Goal: Task Accomplishment & Management: Manage account settings

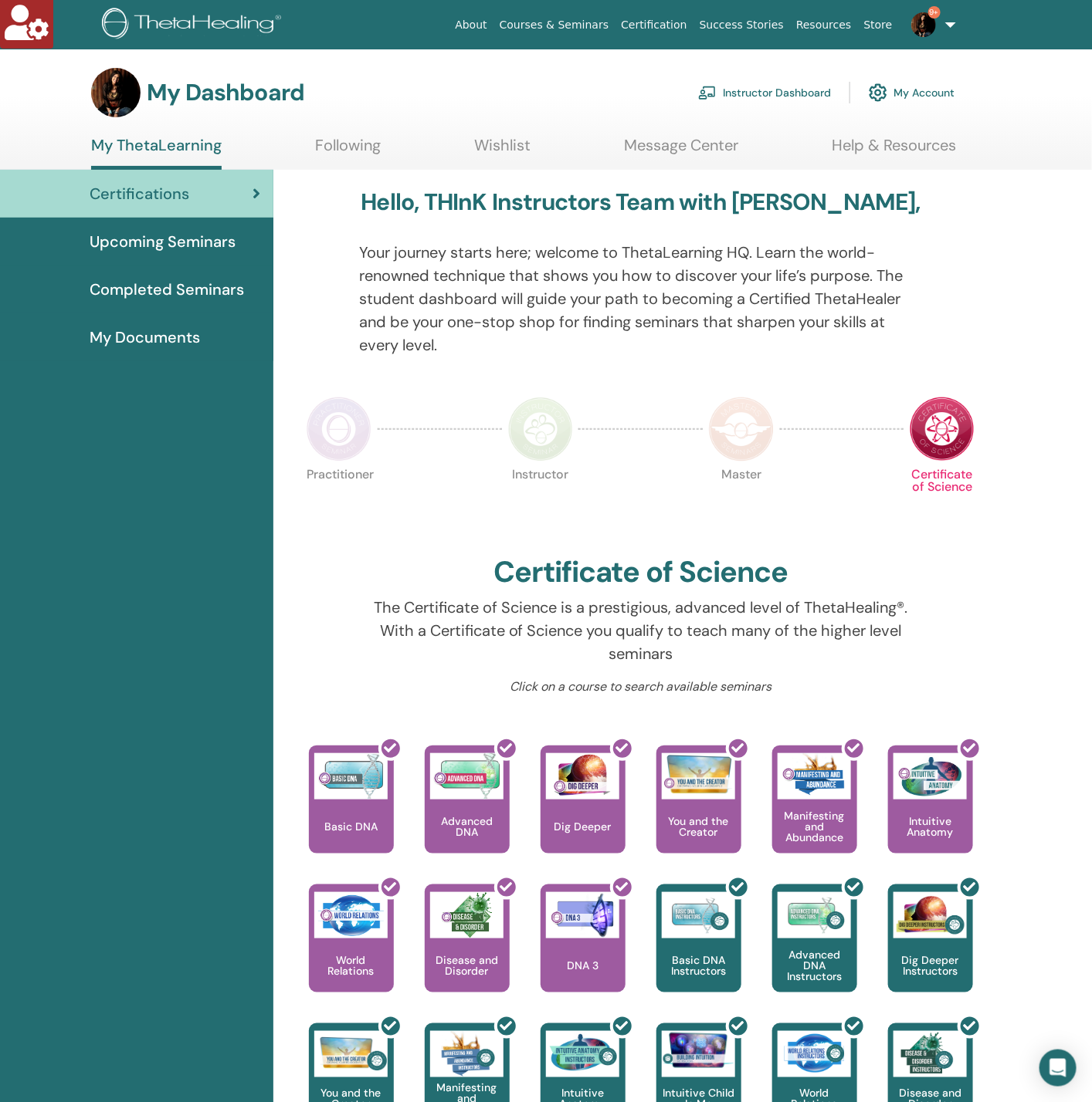
click at [745, 81] on link "Instructor Dashboard" at bounding box center [764, 93] width 133 height 34
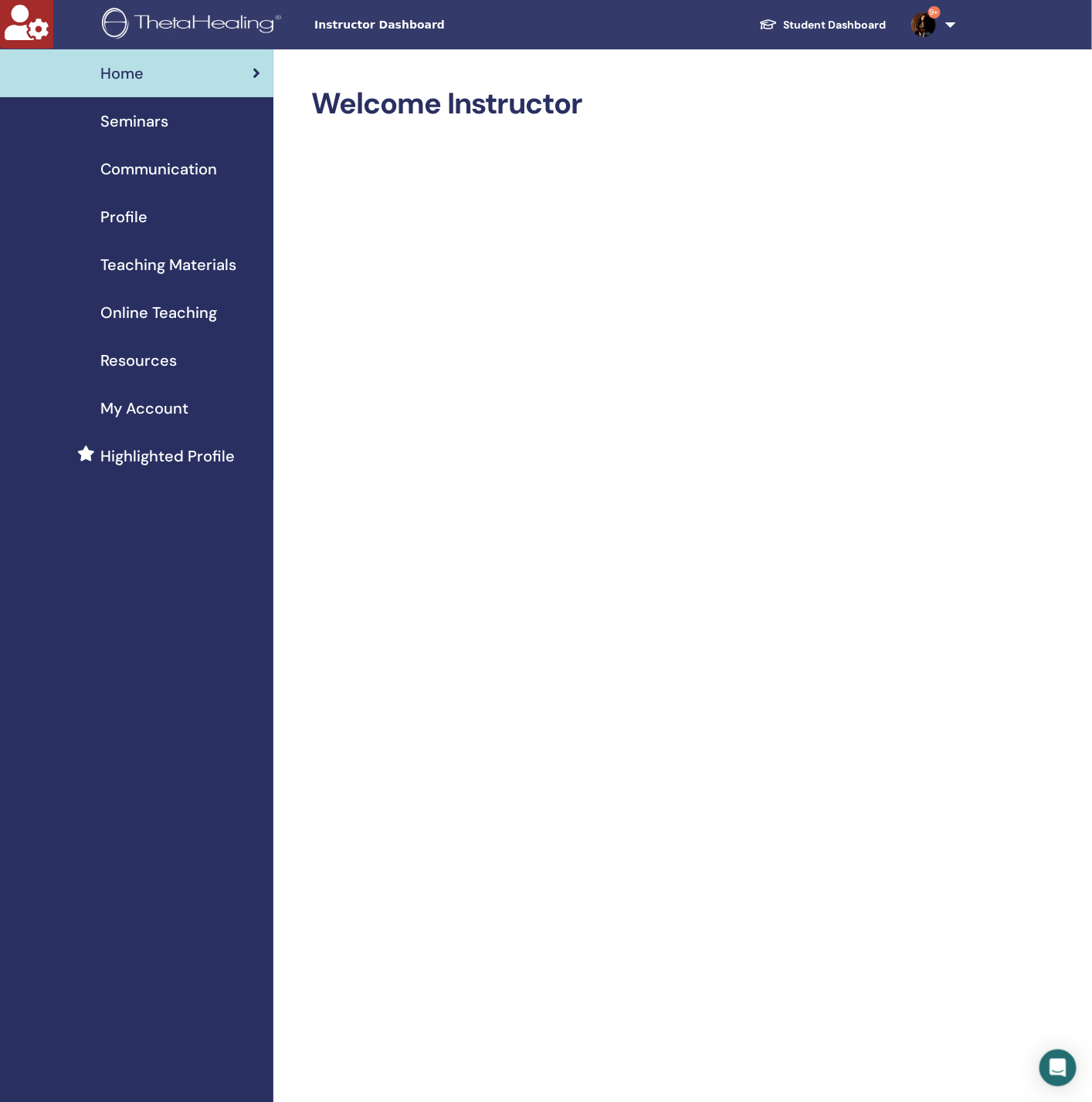
click at [88, 123] on div "Seminars" at bounding box center [136, 121] width 249 height 23
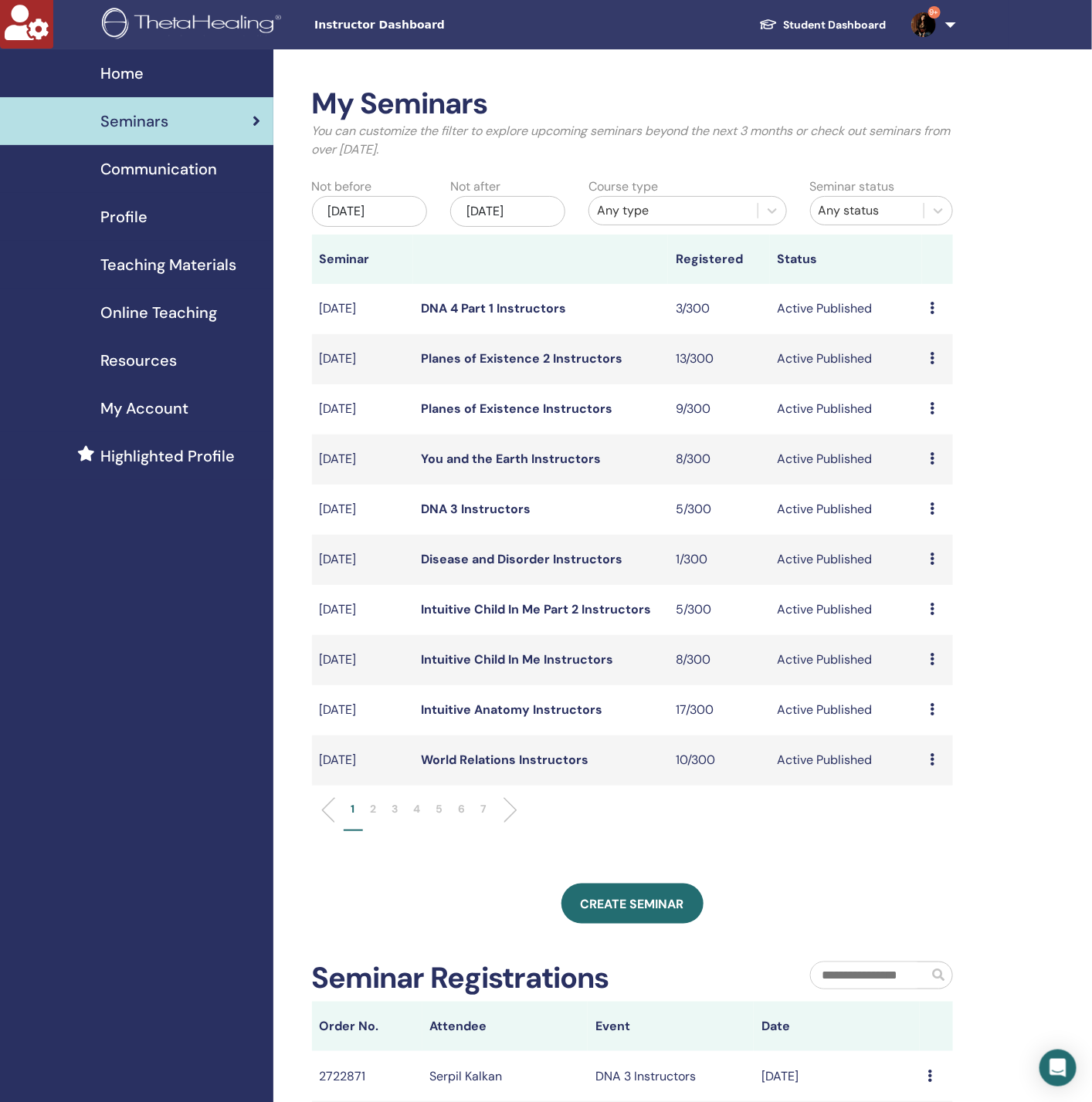
click at [681, 219] on div "Any type" at bounding box center [673, 211] width 153 height 19
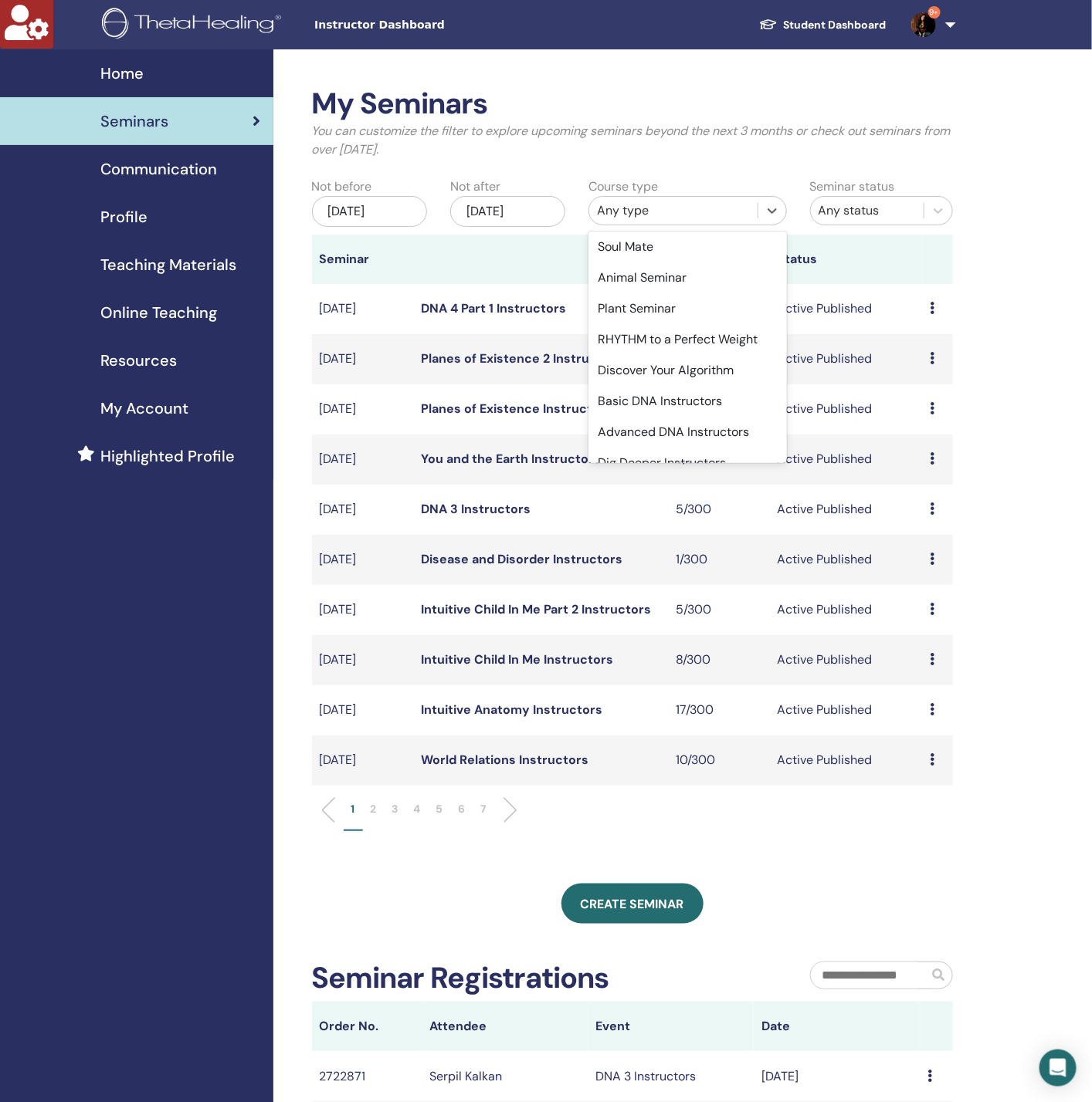
scroll to position [695, 0]
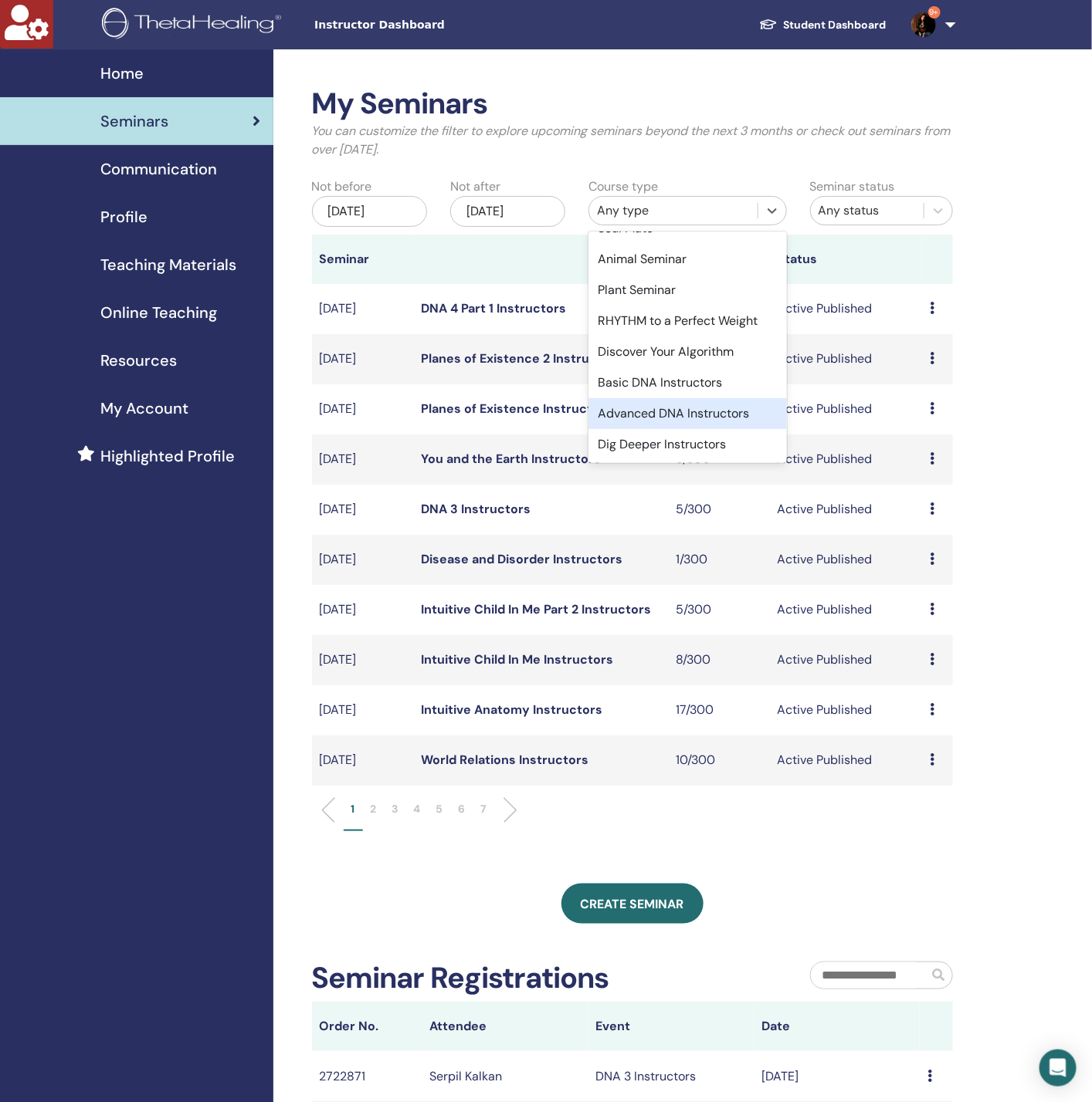
click at [661, 421] on div "Advanced DNA Instructors" at bounding box center [687, 413] width 198 height 31
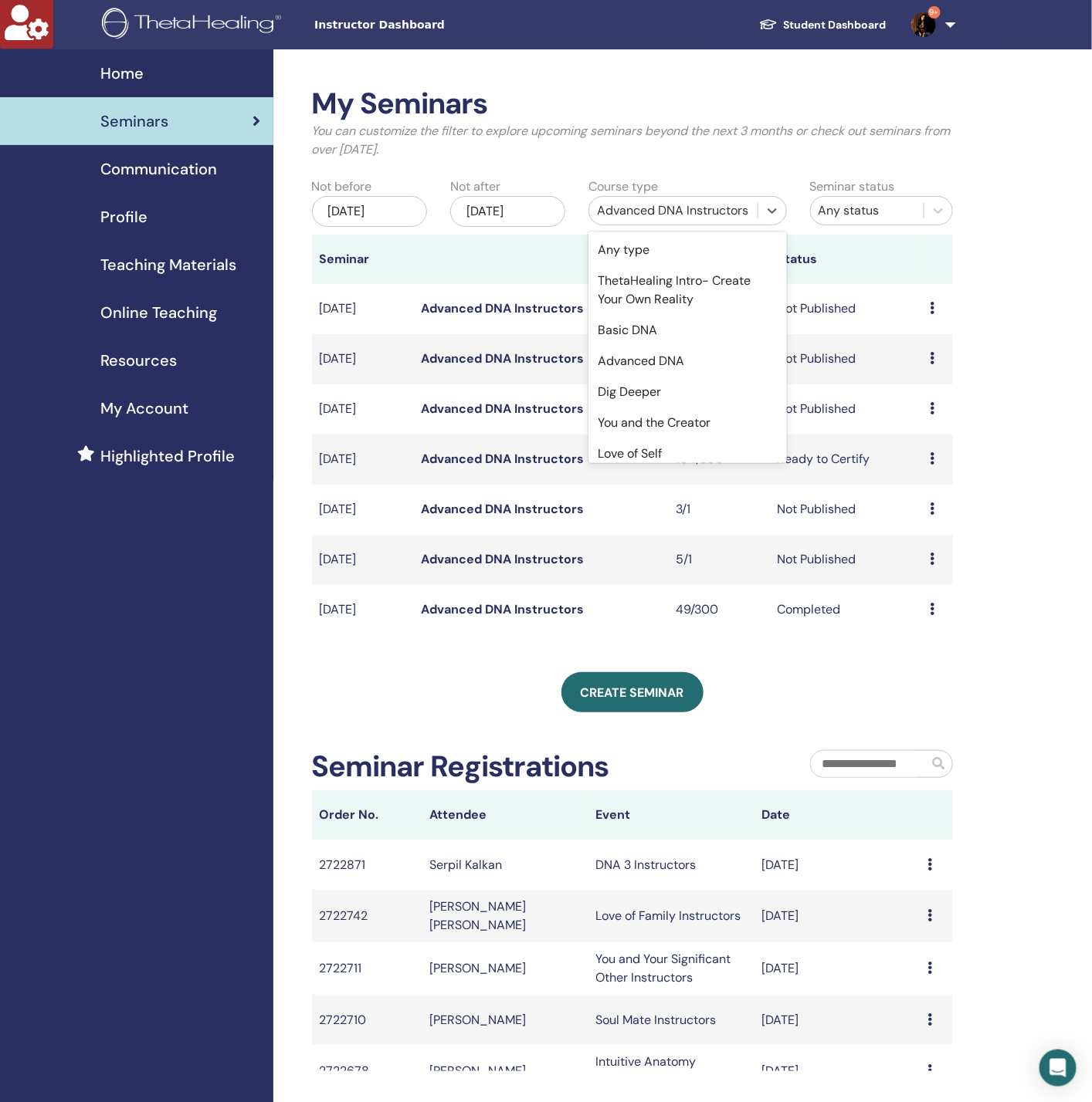
click at [645, 206] on div "Advanced DNA Instructors" at bounding box center [673, 211] width 153 height 19
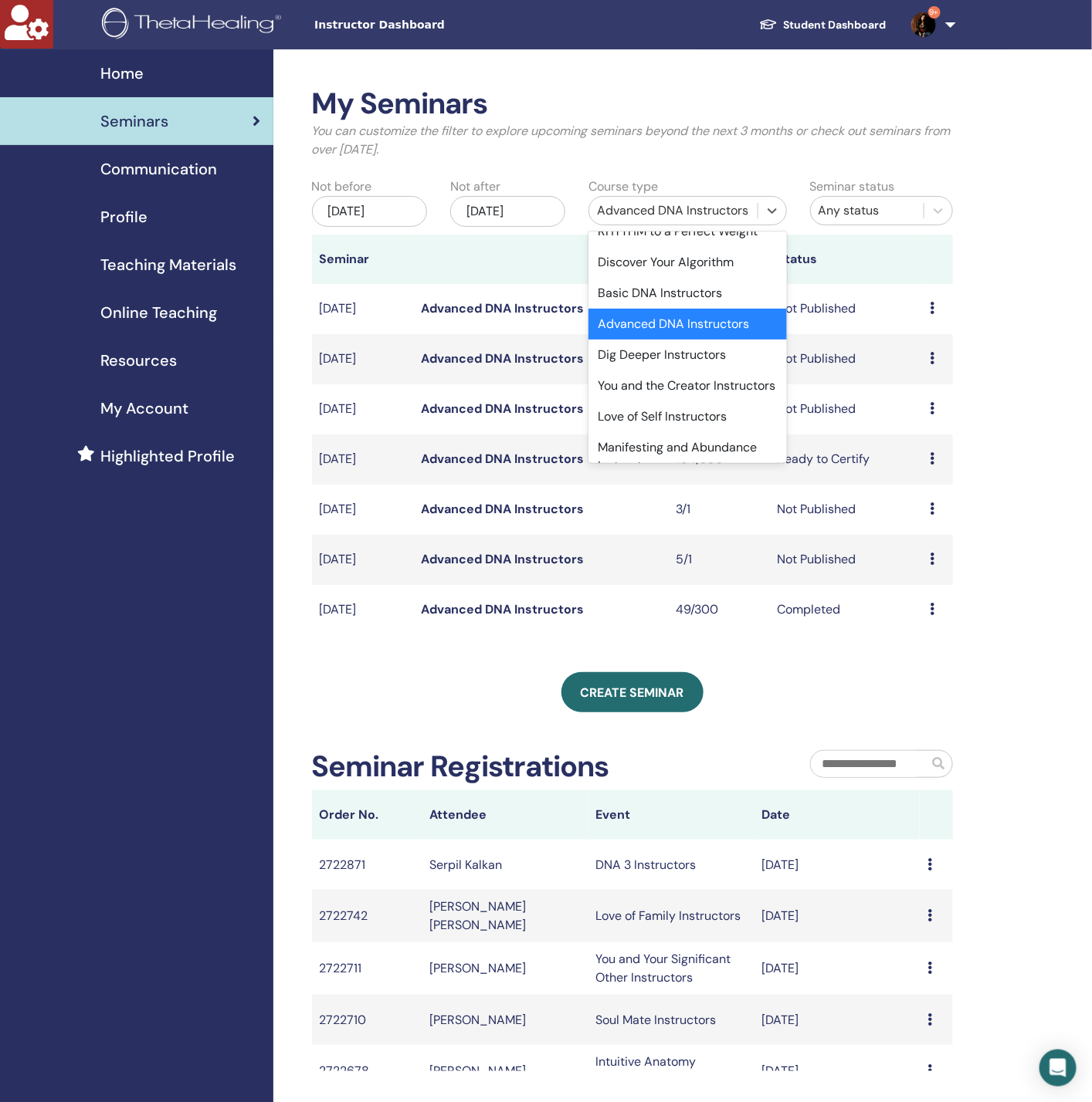
scroll to position [804, 0]
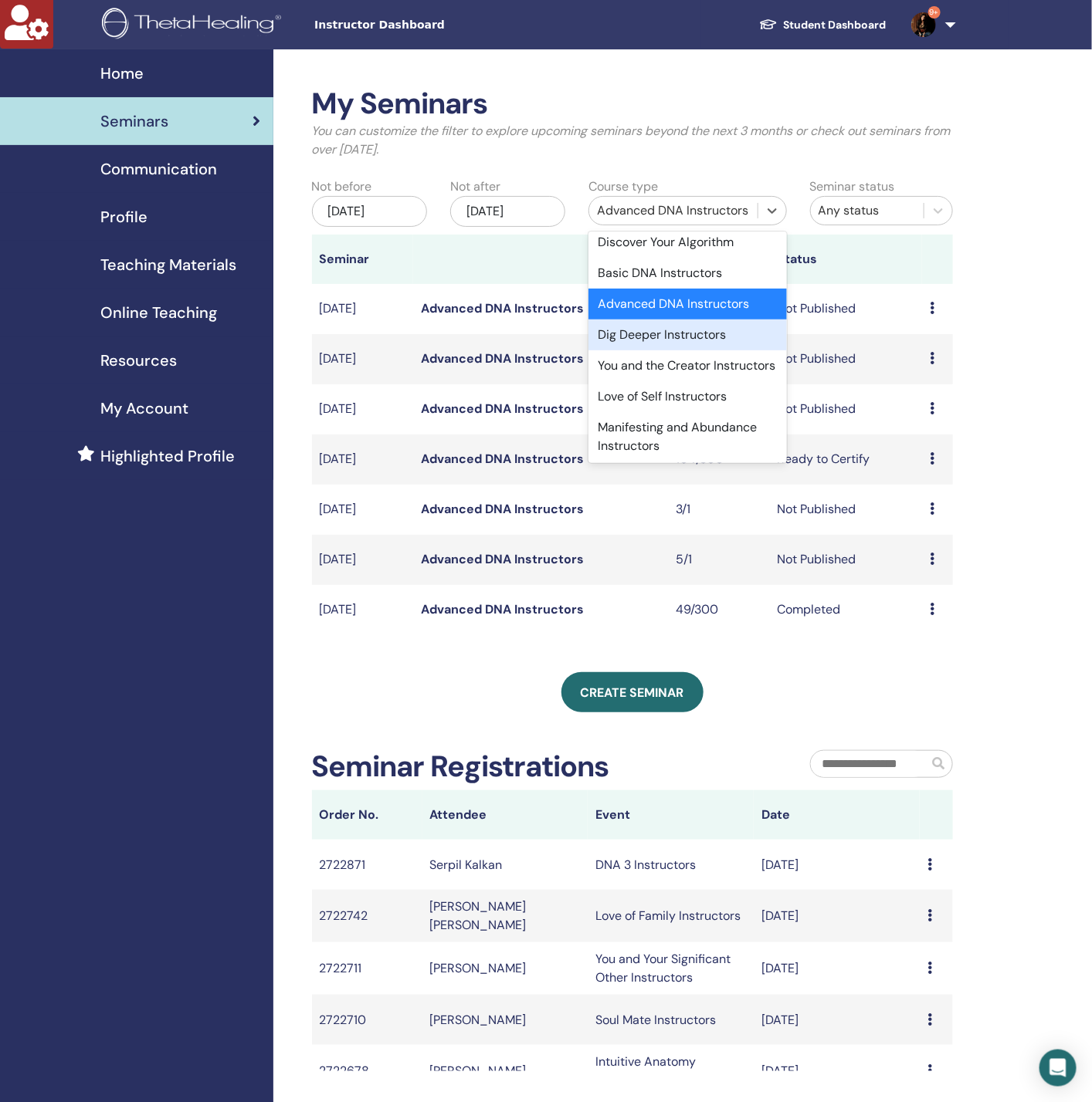
click at [642, 351] on div "Dig Deeper Instructors" at bounding box center [687, 335] width 198 height 31
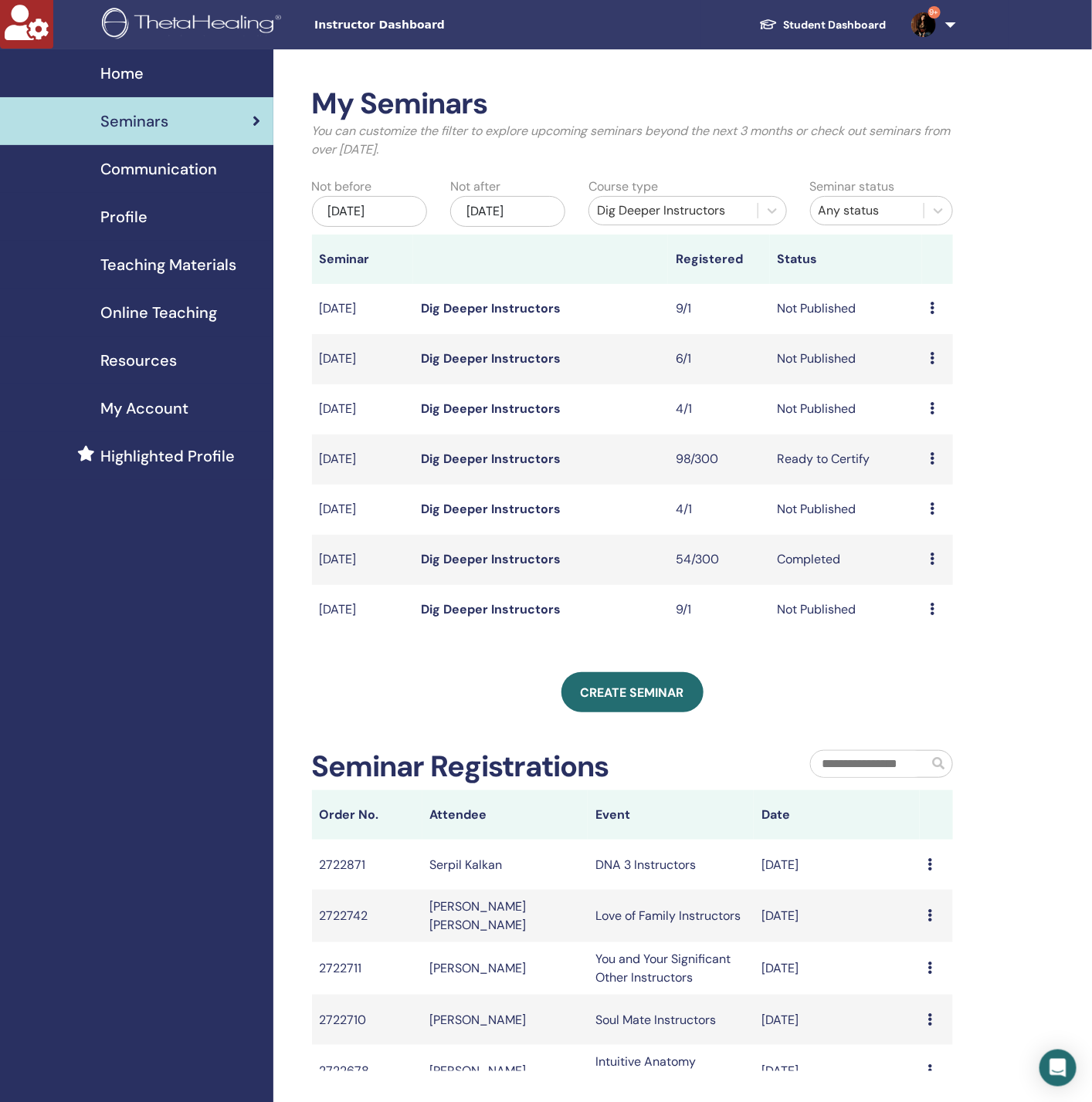
click at [618, 220] on div "Dig Deeper Instructors" at bounding box center [673, 210] width 168 height 25
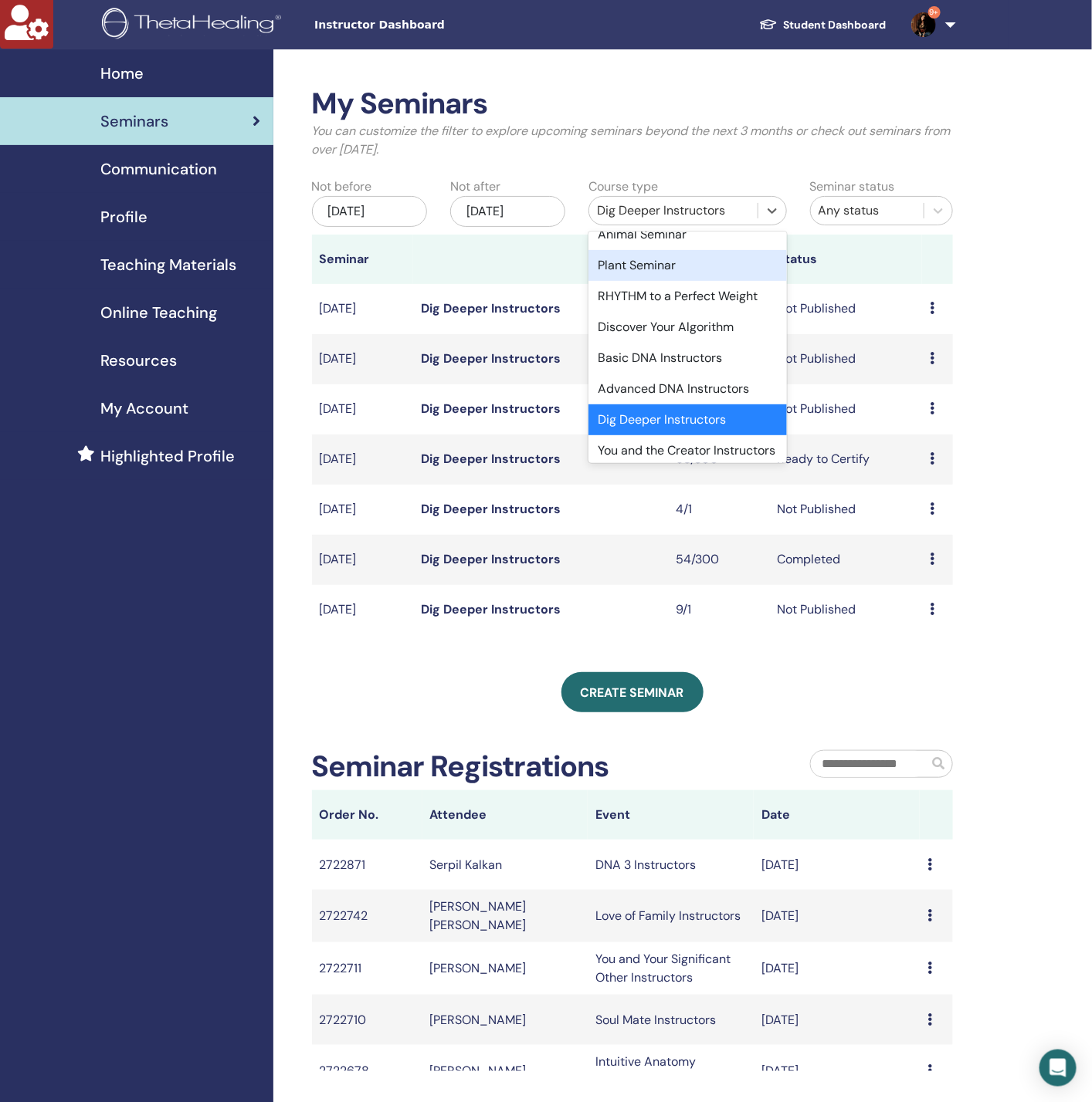
scroll to position [835, 0]
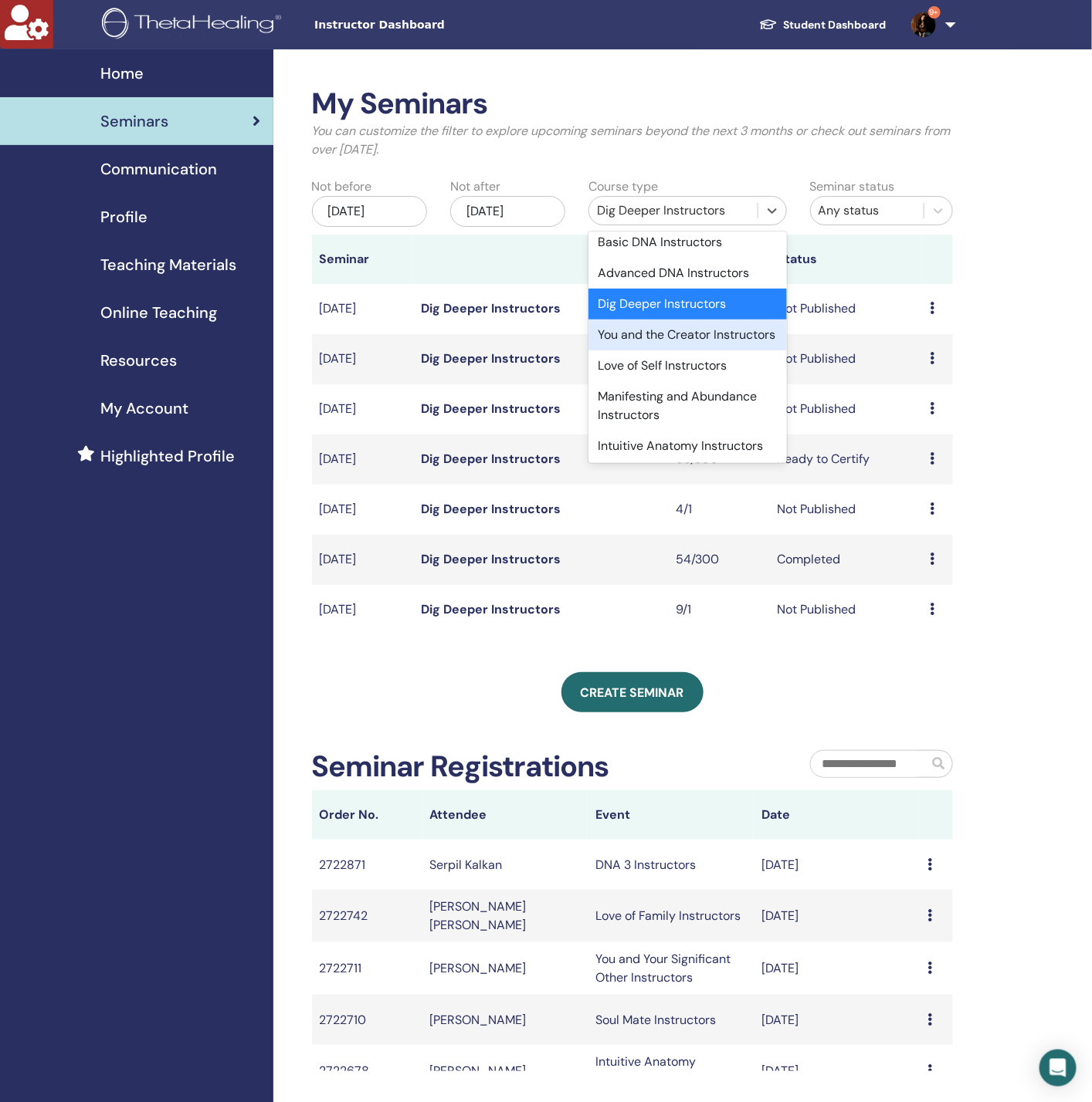
click at [640, 351] on div "You and the Creator Instructors" at bounding box center [687, 335] width 198 height 31
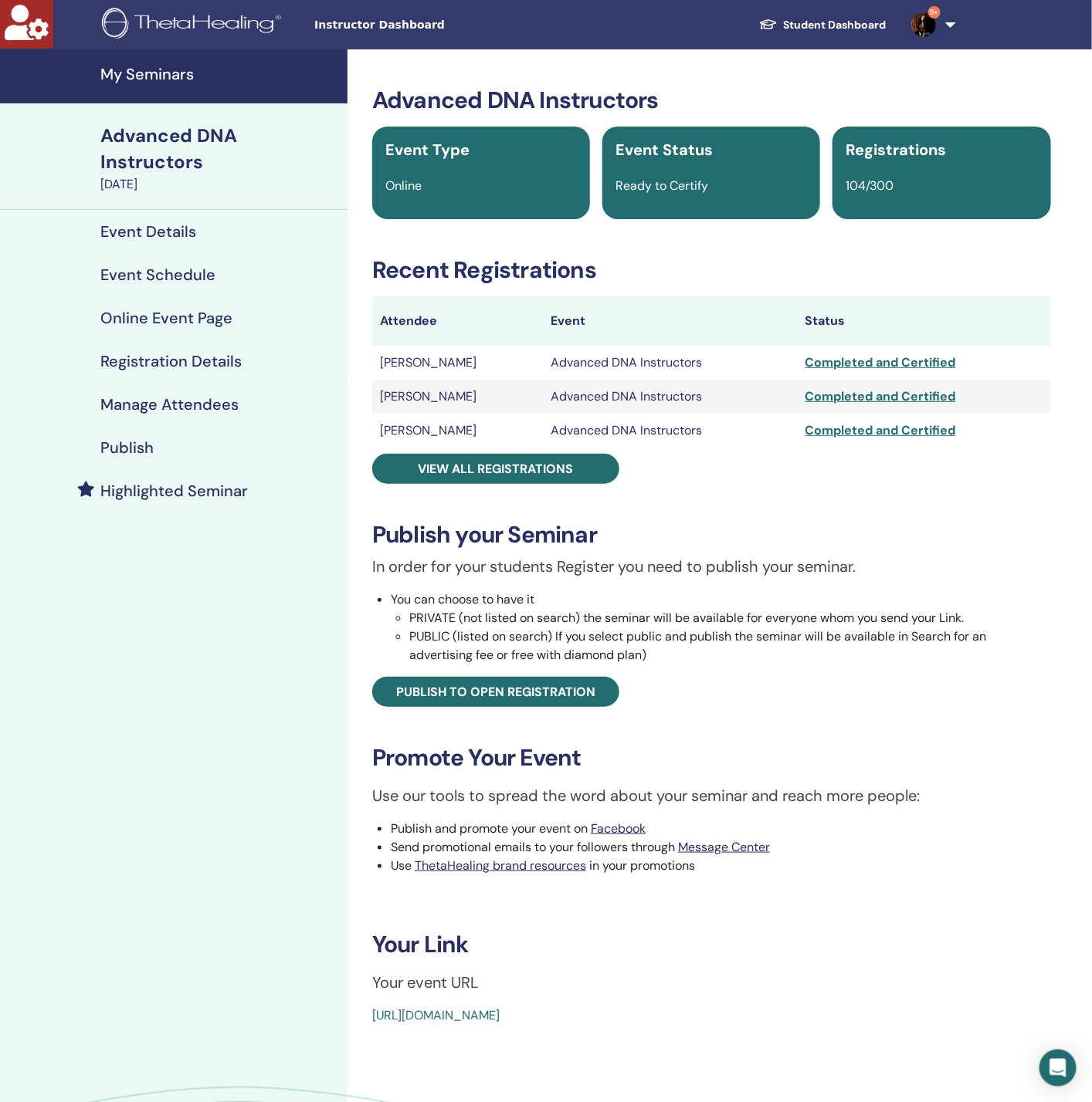
click at [245, 403] on div "Manage Attendees" at bounding box center [173, 405] width 323 height 19
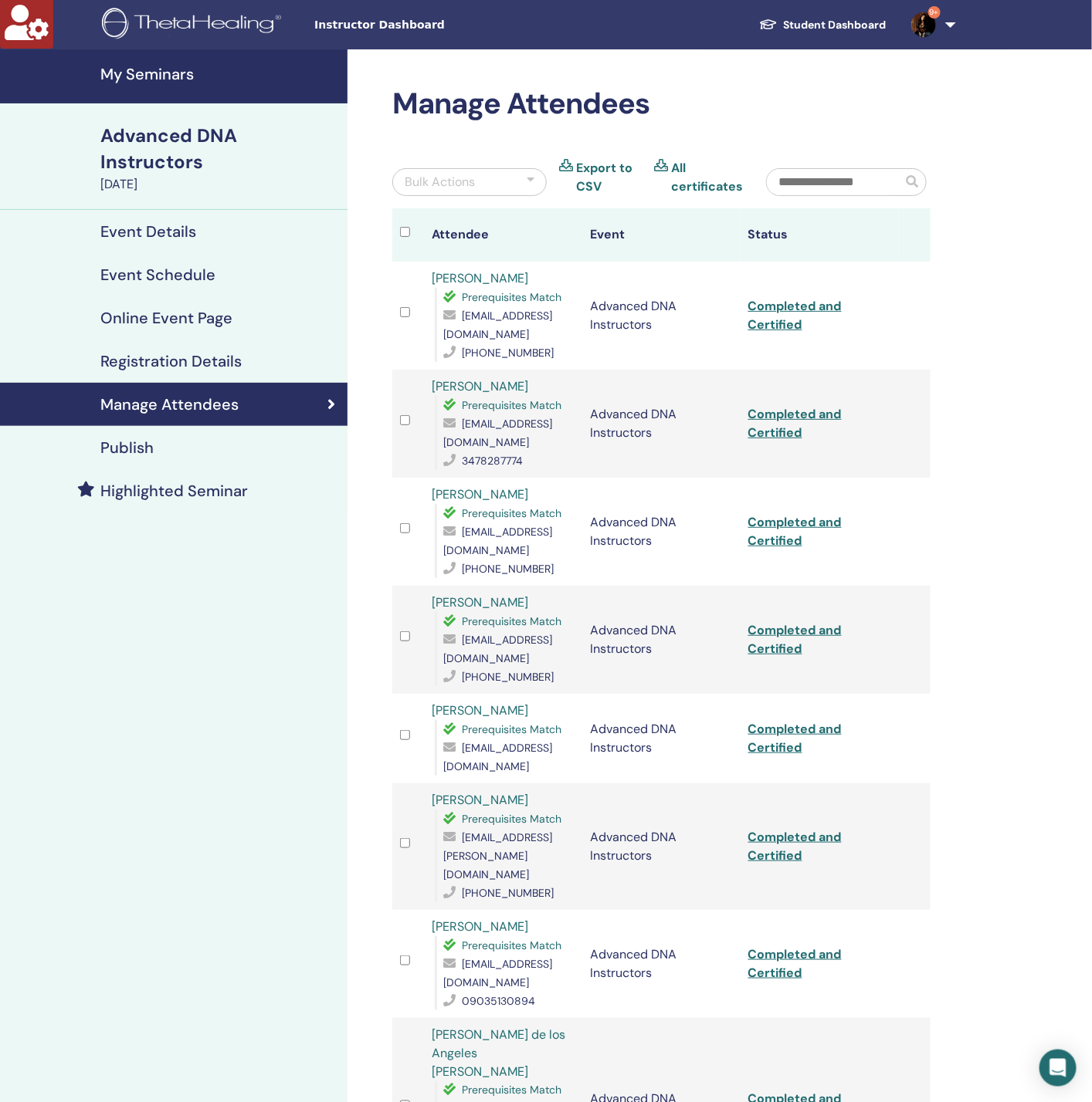
click at [806, 190] on input "text" at bounding box center [834, 182] width 135 height 27
paste input "**********"
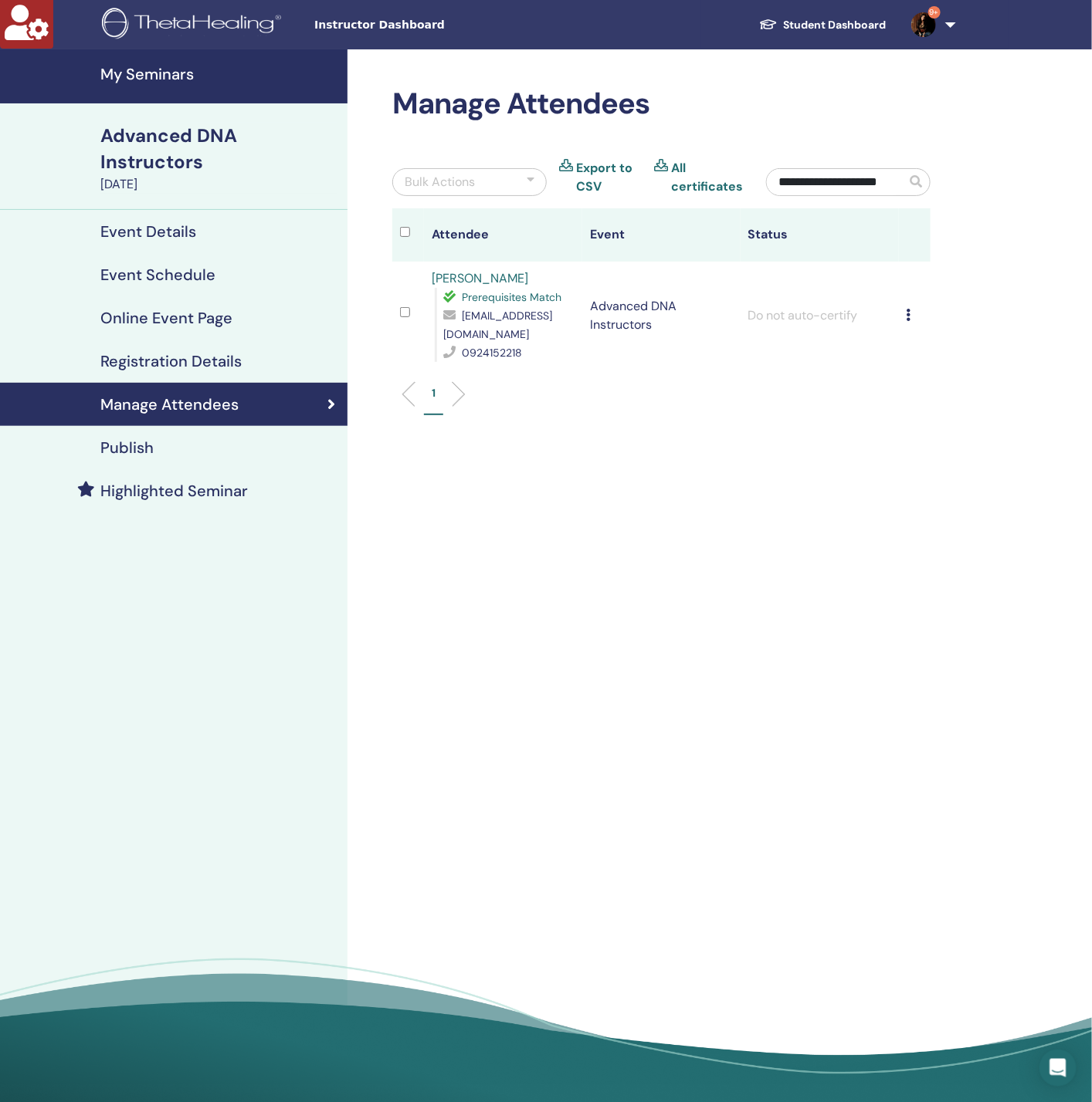
type input "**********"
click at [909, 306] on div "Cancel Registration Do not auto-certify Mark as Paid Mark as Unpaid Mark as Abs…" at bounding box center [914, 316] width 16 height 19
click at [923, 433] on p "Complete and Certify" at bounding box center [935, 436] width 122 height 19
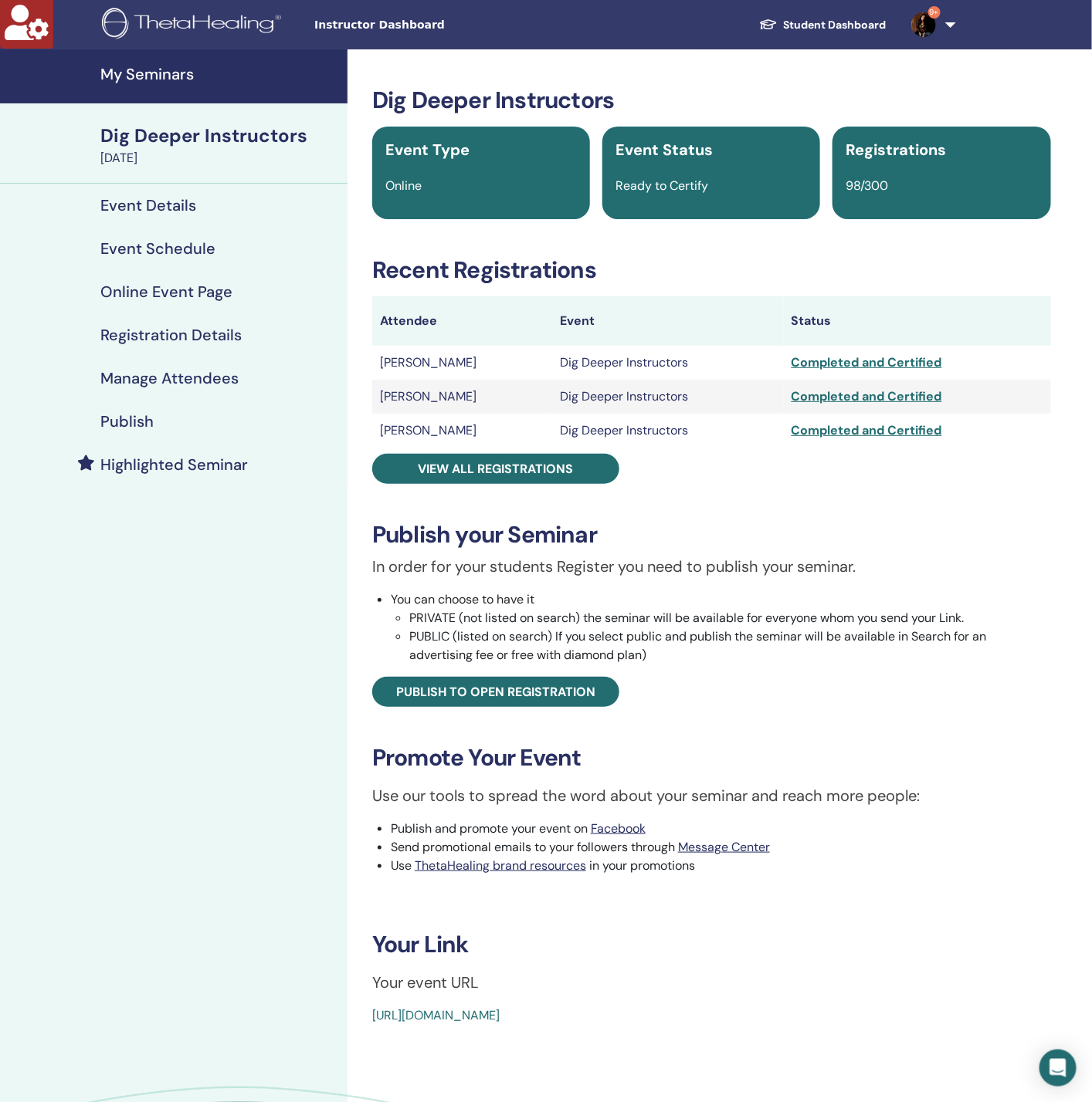
click at [145, 364] on link "Manage Attendees" at bounding box center [173, 378] width 347 height 43
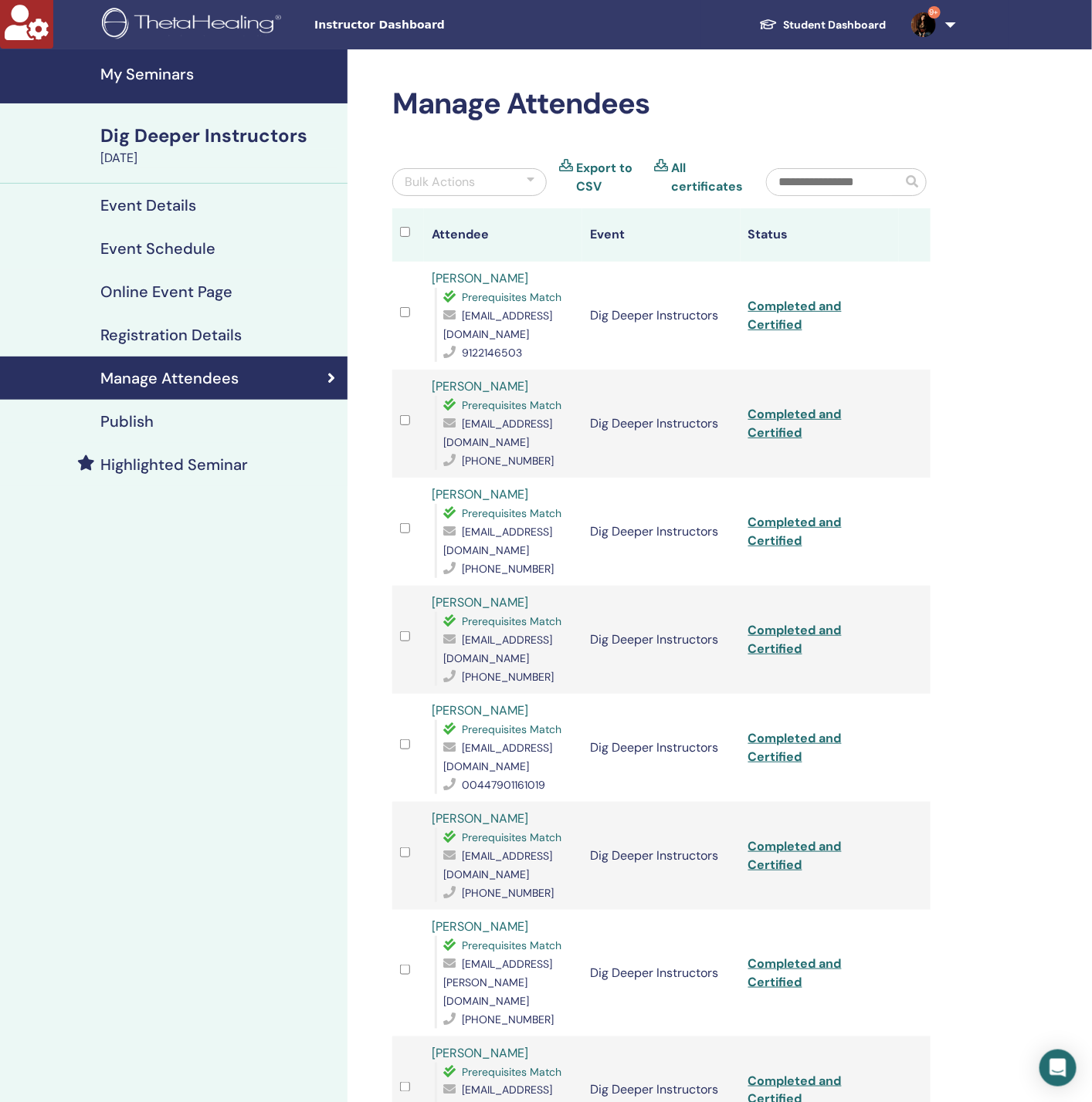
drag, startPoint x: 820, startPoint y: 200, endPoint x: 824, endPoint y: 185, distance: 15.5
click at [820, 199] on div at bounding box center [848, 184] width 187 height 50
click at [824, 185] on input "text" at bounding box center [834, 182] width 135 height 27
paste input "**********"
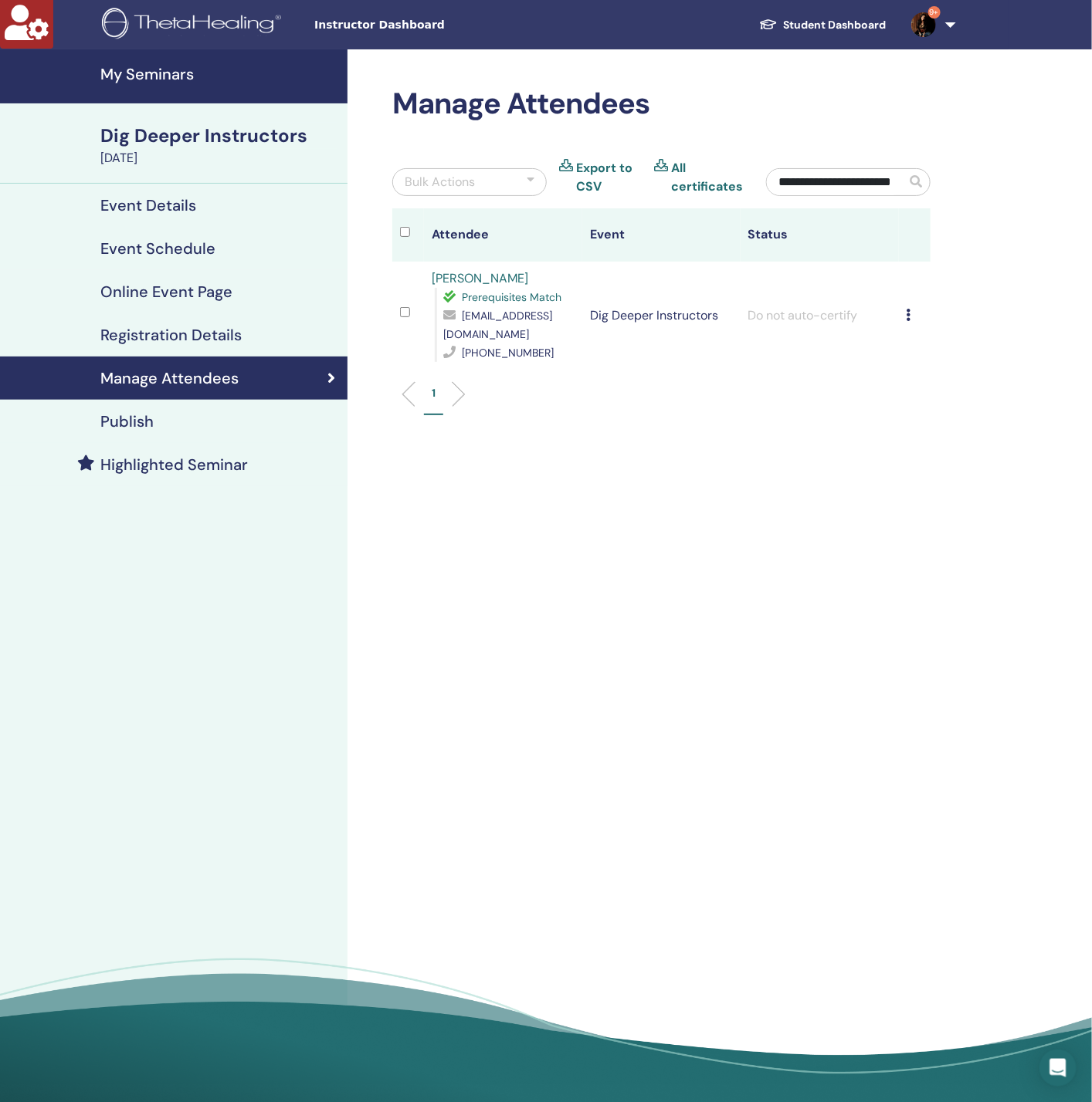
type input "**********"
click at [911, 316] on div "Cancel Registration Do not auto-certify Mark as Paid Mark as Unpaid Mark as Abs…" at bounding box center [914, 316] width 16 height 19
click at [905, 443] on p "Complete and Certify" at bounding box center [937, 446] width 122 height 19
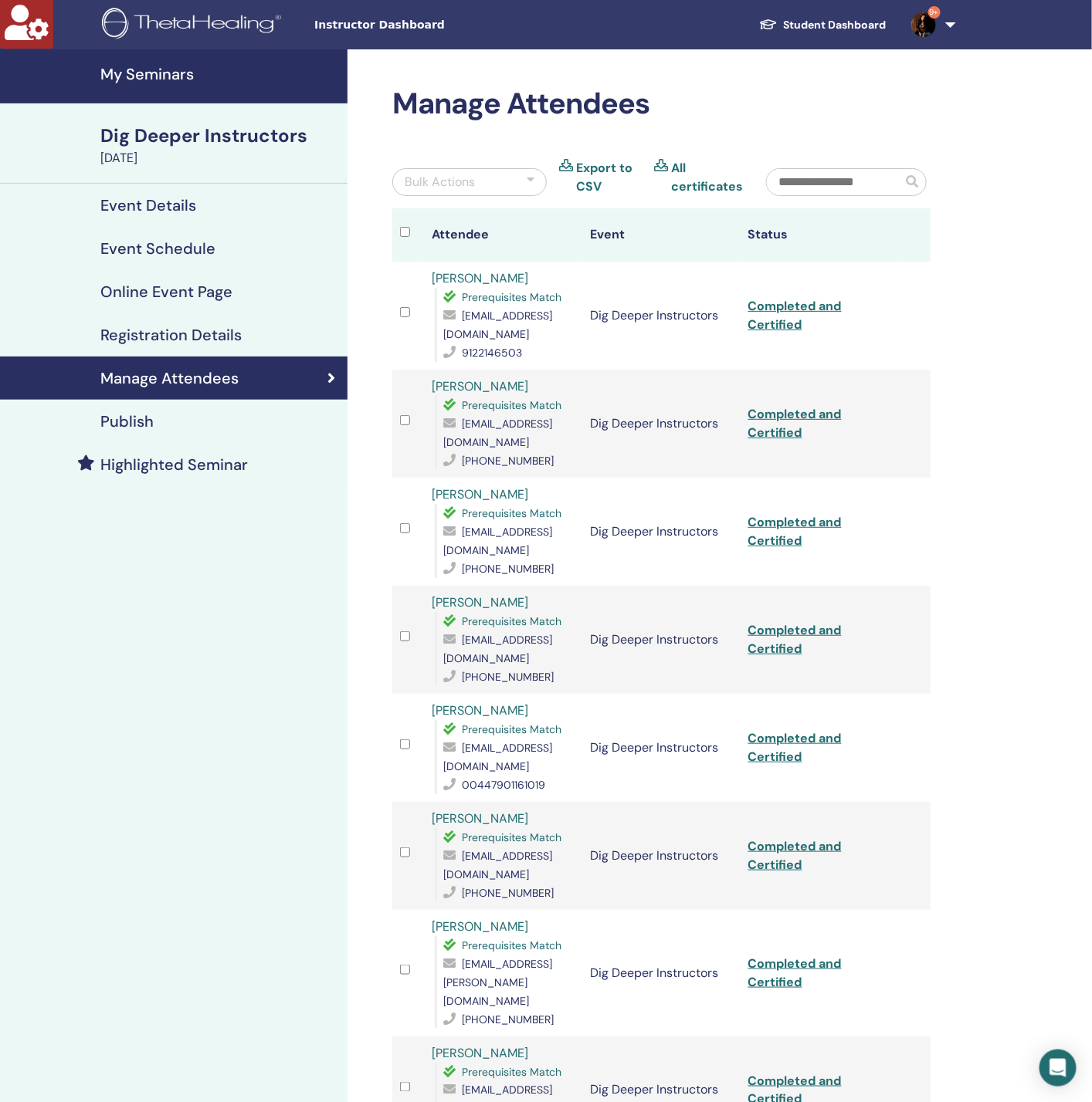
click at [799, 185] on input "text" at bounding box center [834, 182] width 135 height 27
paste input "**********"
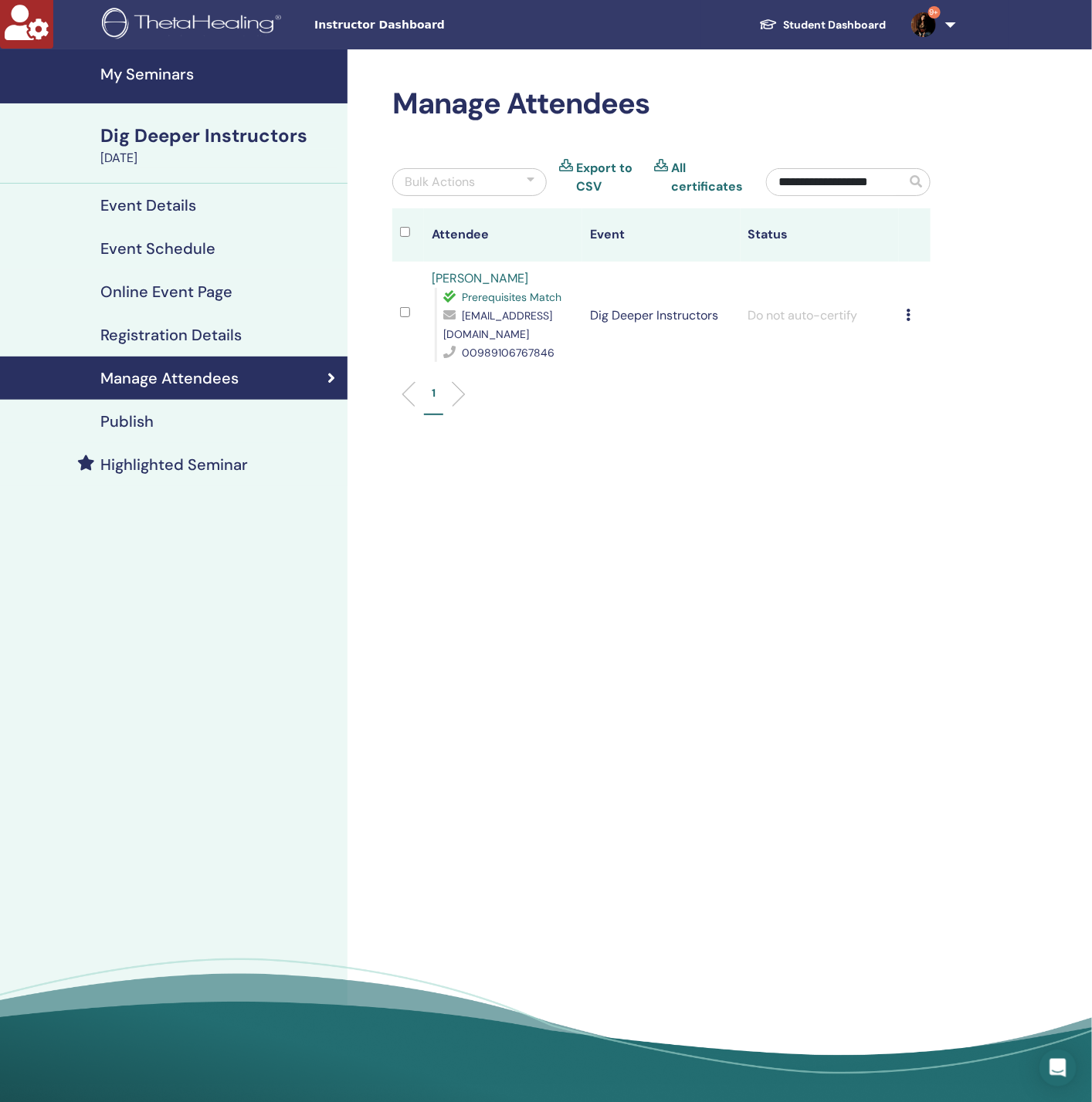
type input "**********"
click at [907, 309] on icon at bounding box center [908, 315] width 4 height 12
click at [899, 436] on p "Complete and Certify" at bounding box center [931, 434] width 122 height 19
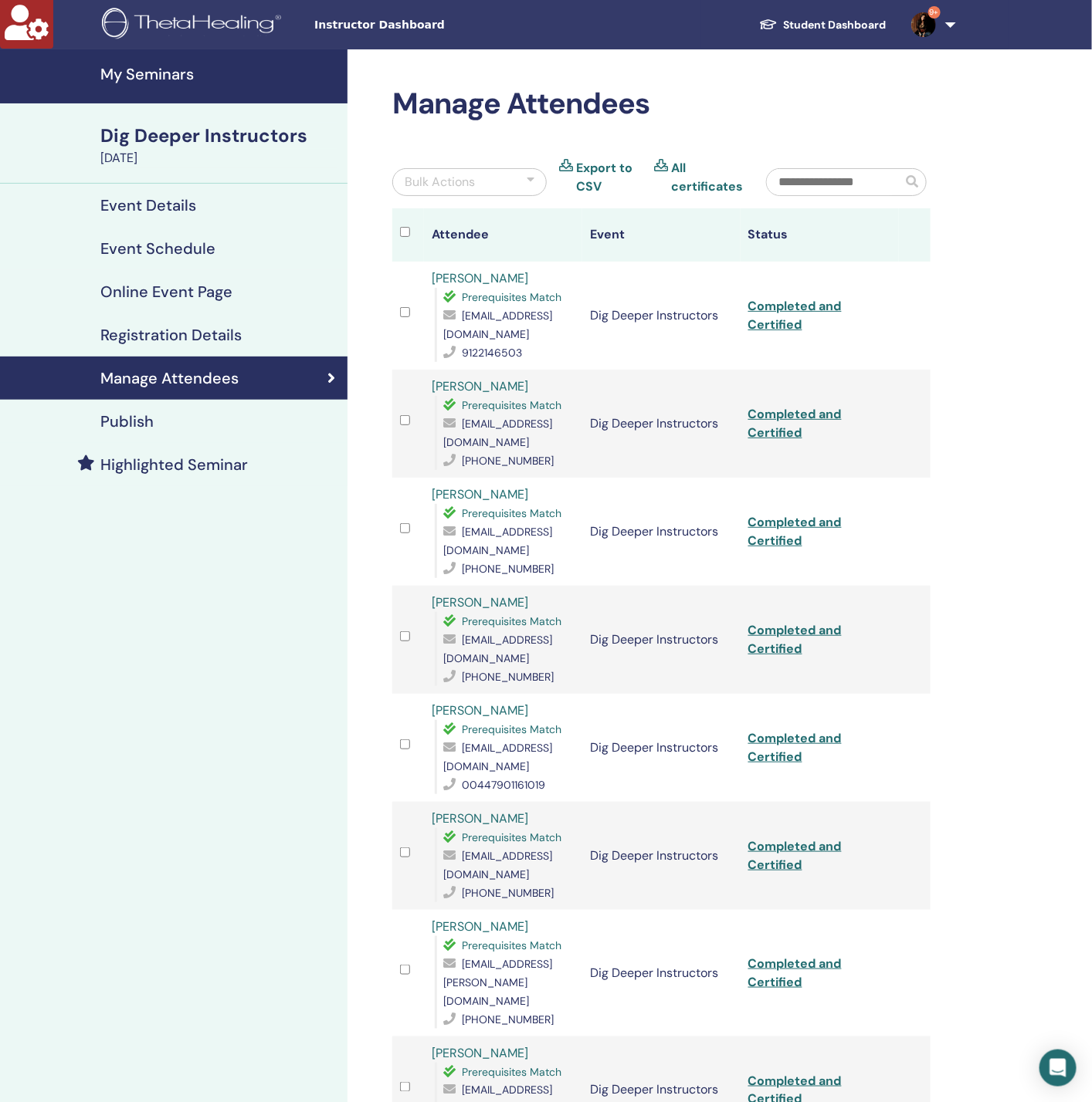
click at [832, 183] on input "text" at bounding box center [834, 182] width 135 height 27
paste input "**********"
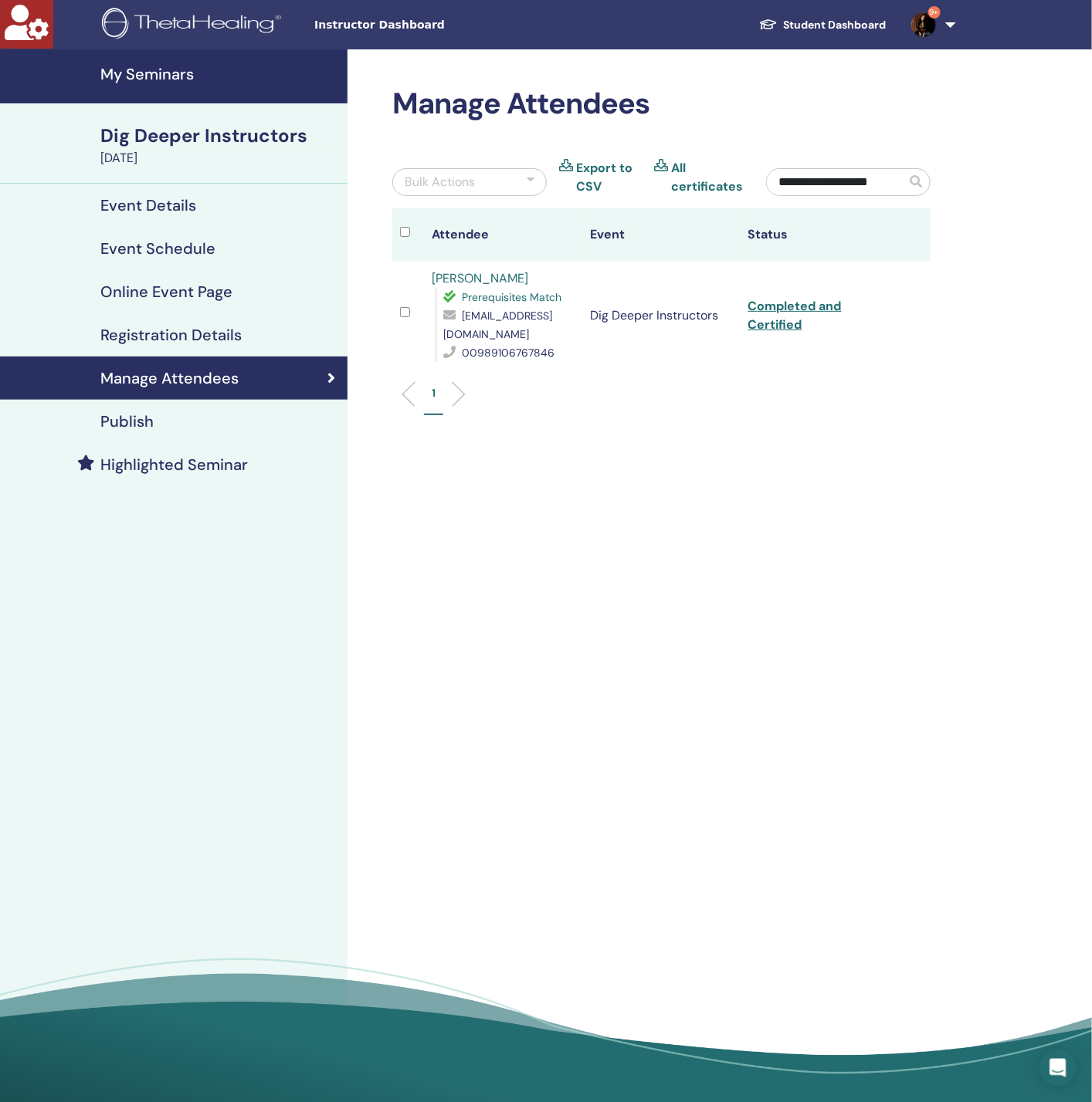
click at [854, 190] on input "**********" at bounding box center [836, 182] width 139 height 27
paste input "*"
click at [817, 170] on input "**********" at bounding box center [836, 182] width 139 height 27
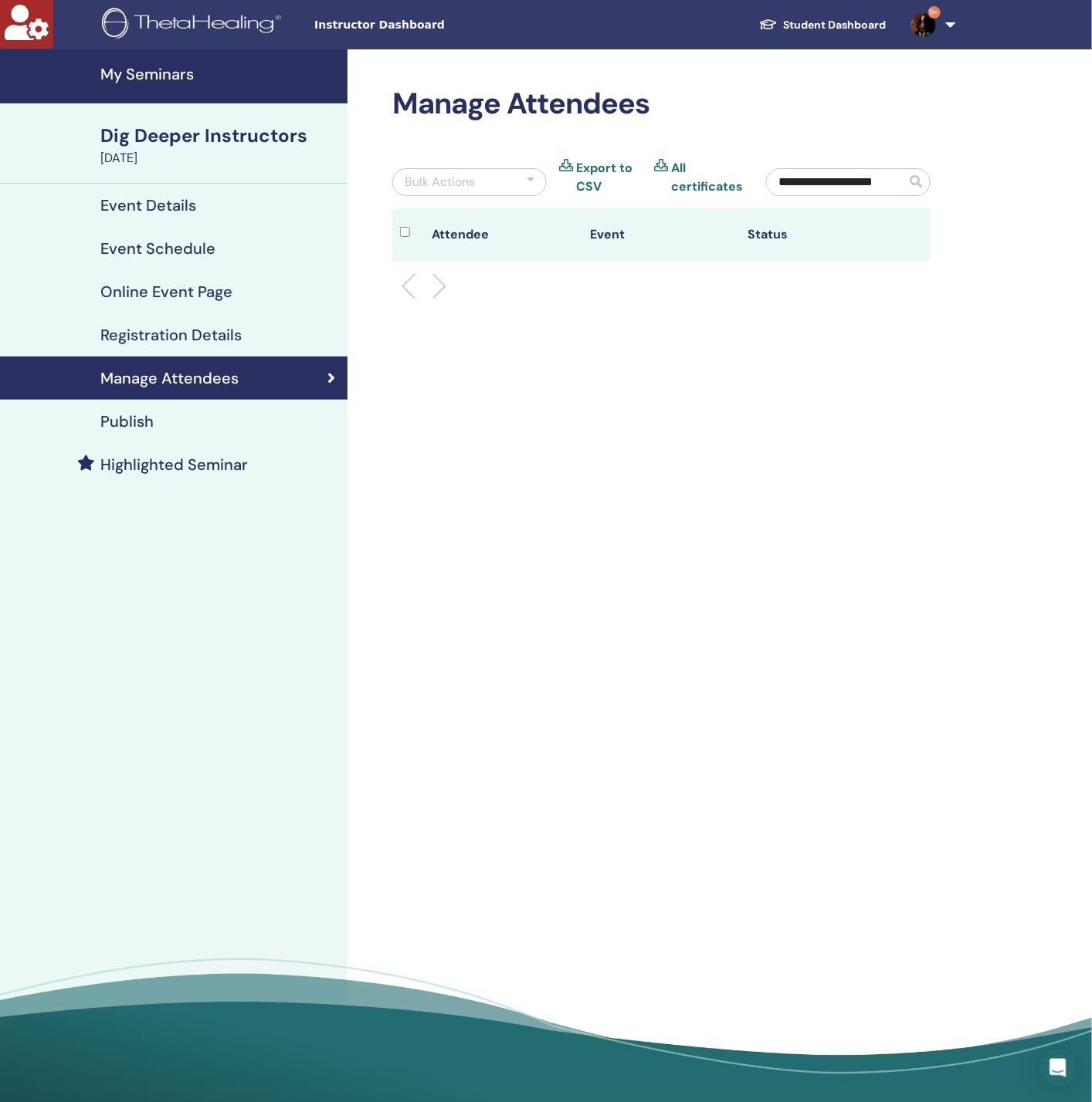
click at [817, 170] on input "**********" at bounding box center [836, 182] width 139 height 27
type input "***"
click at [910, 304] on icon at bounding box center [908, 305] width 4 height 12
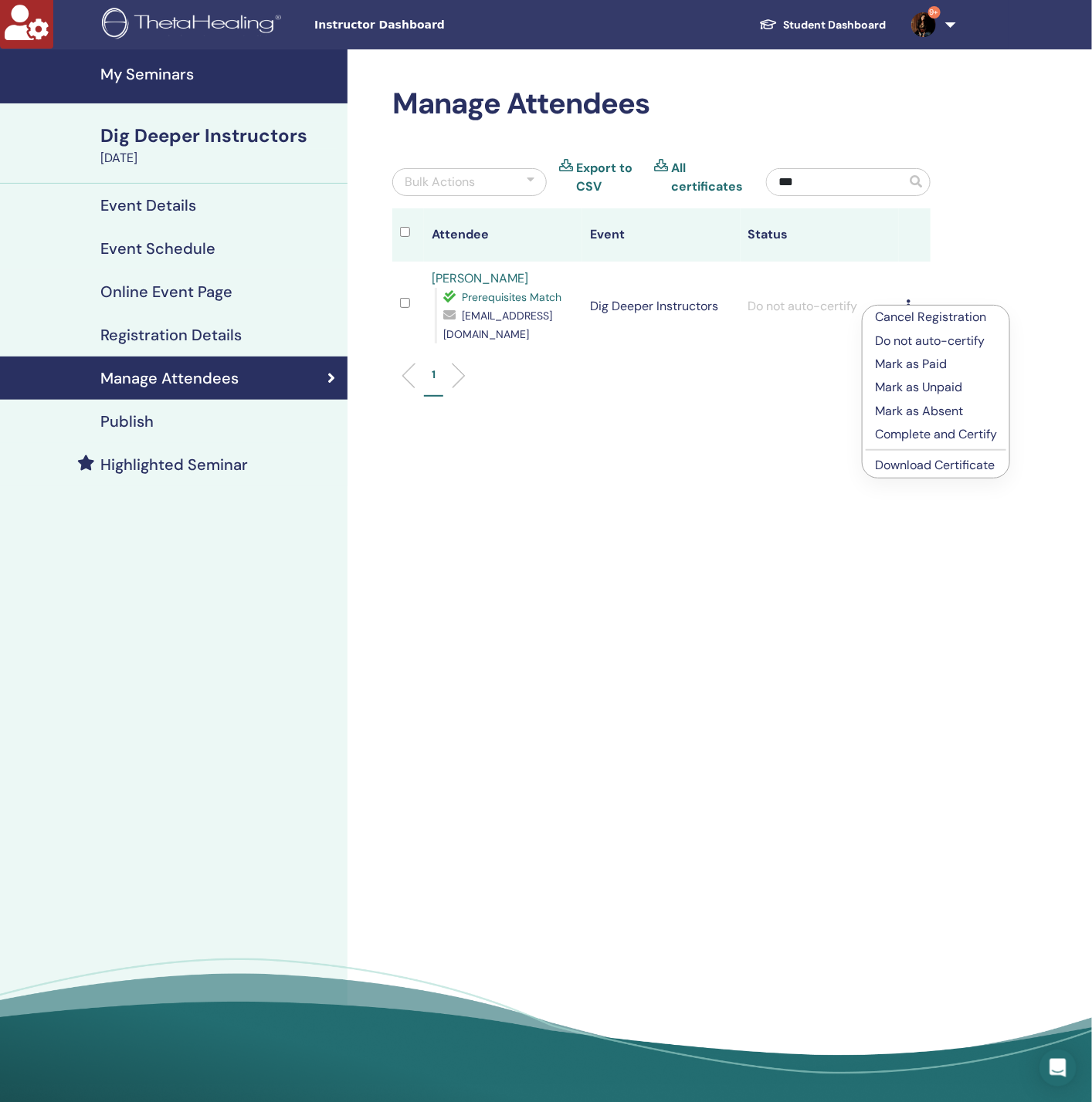
click at [934, 437] on p "Complete and Certify" at bounding box center [936, 435] width 122 height 19
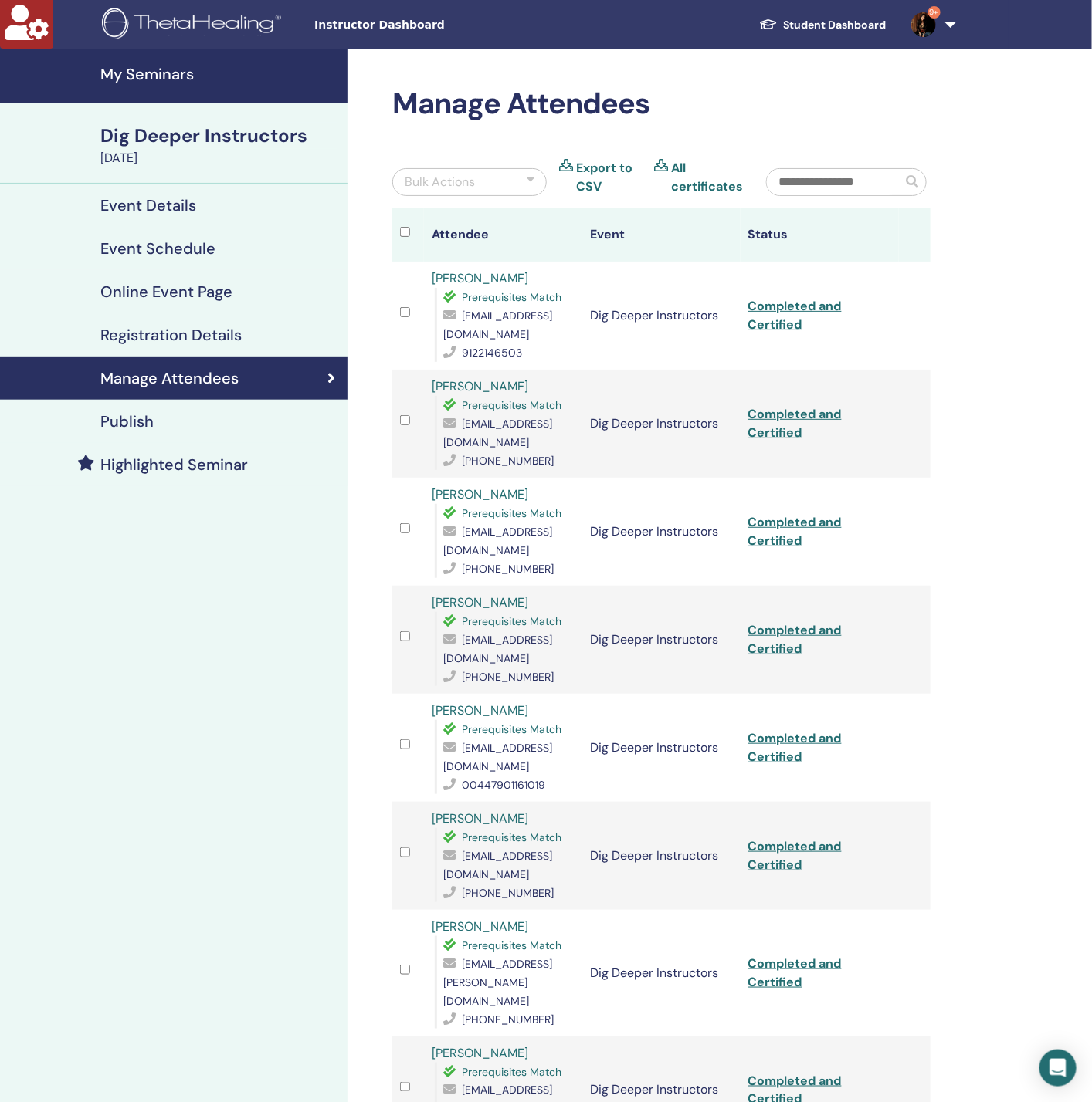
click at [830, 178] on input "text" at bounding box center [834, 182] width 135 height 27
paste input "**********"
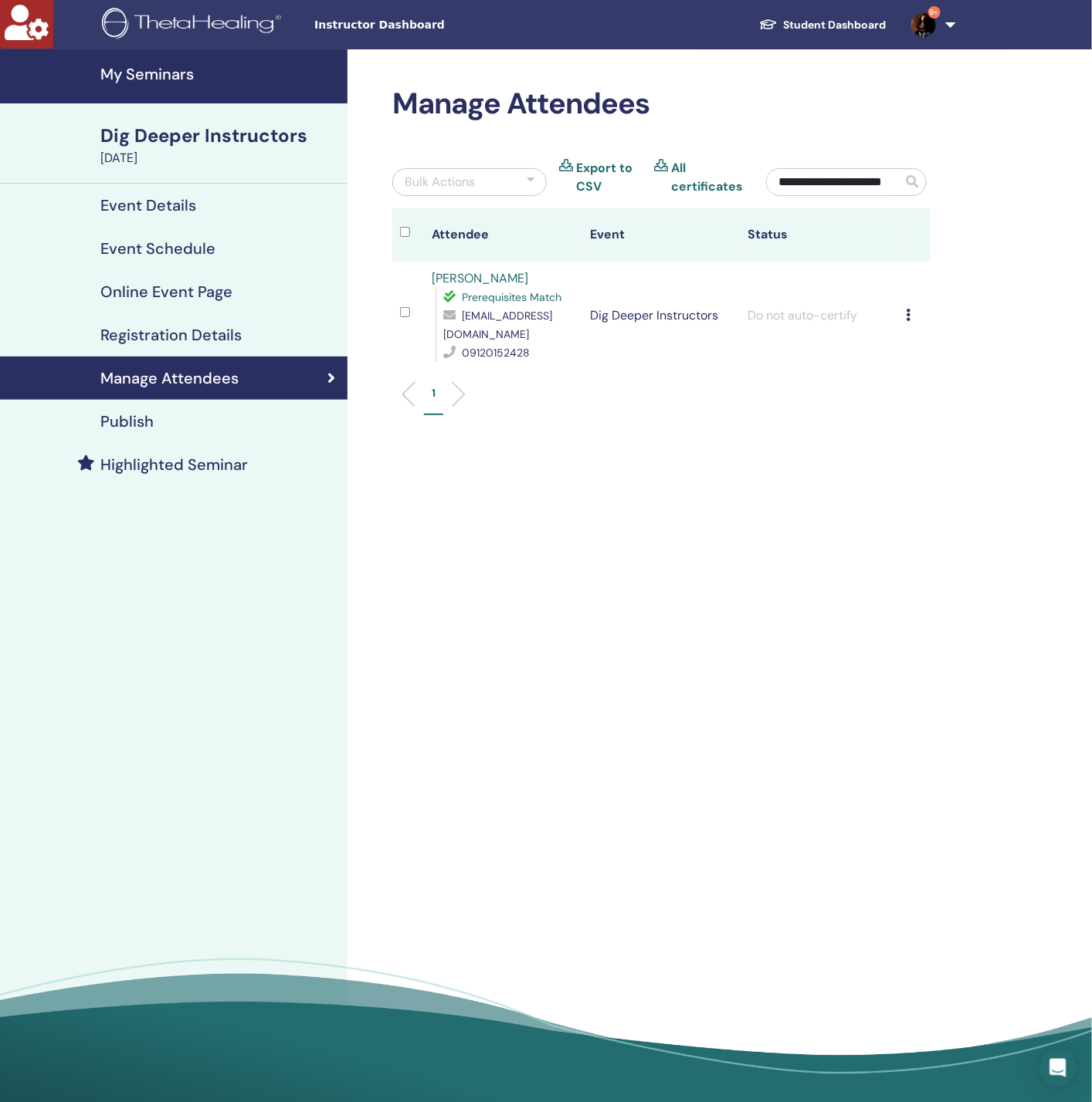
scroll to position [0, 7]
type input "**********"
click at [907, 322] on div "Cancel Registration Do not auto-certify Mark as Paid Mark as Unpaid Mark as Abs…" at bounding box center [914, 316] width 16 height 19
click at [919, 451] on p "Complete and Certify" at bounding box center [932, 452] width 122 height 19
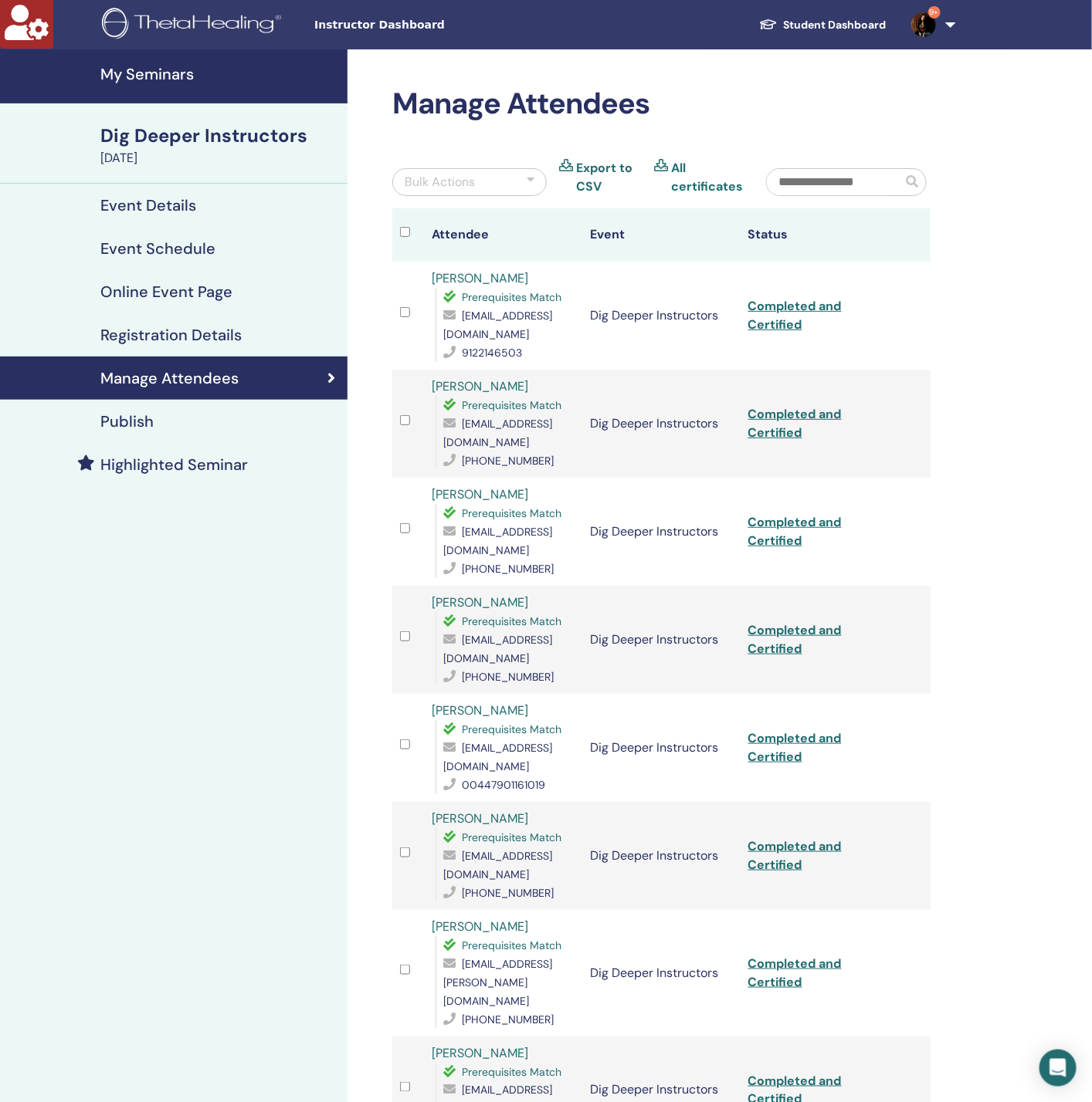
click at [853, 181] on input "text" at bounding box center [834, 182] width 135 height 27
paste input "**********"
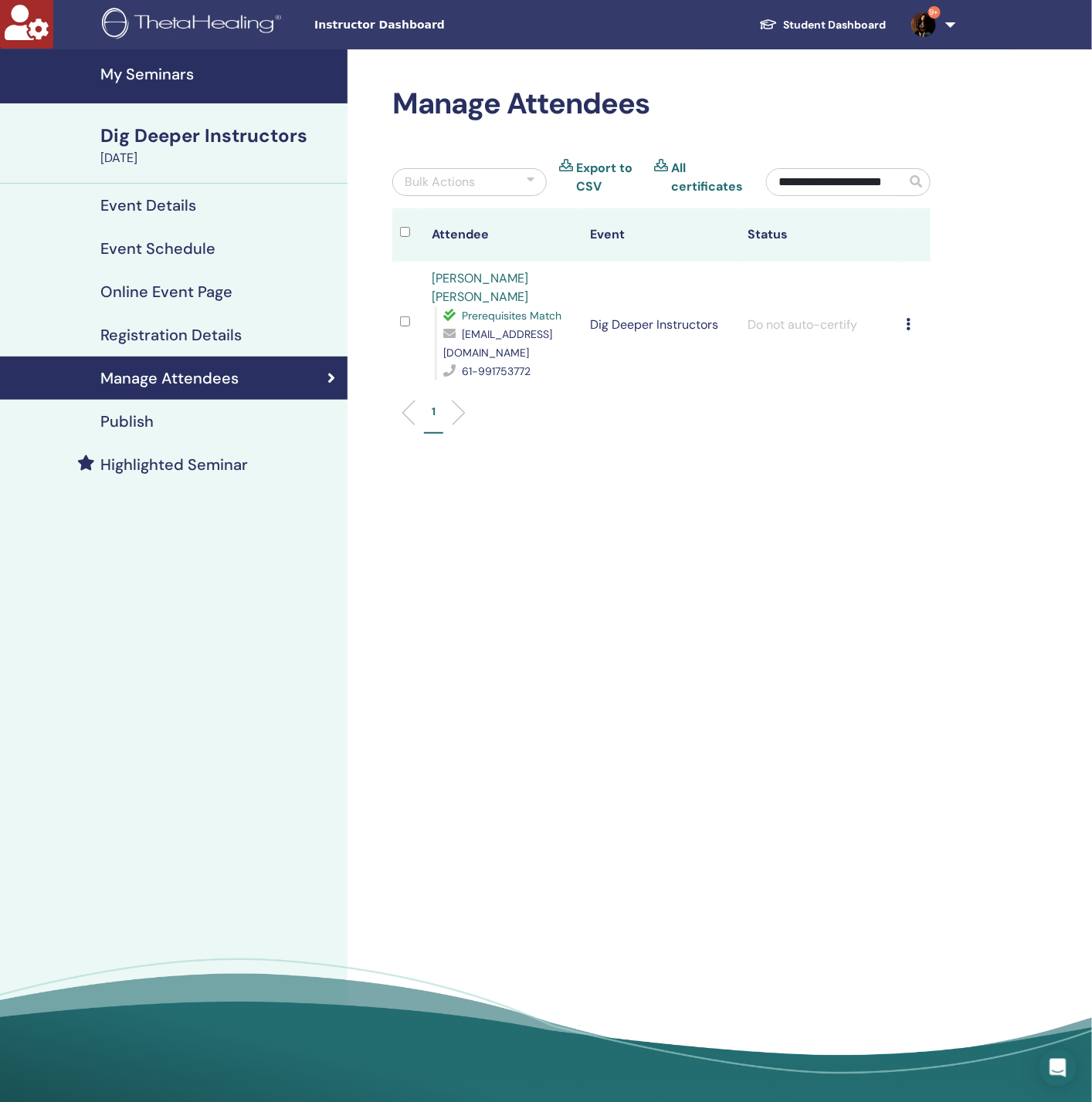
type input "**********"
click at [908, 318] on icon at bounding box center [908, 324] width 4 height 12
click at [926, 445] on p "Complete and Certify" at bounding box center [933, 442] width 122 height 19
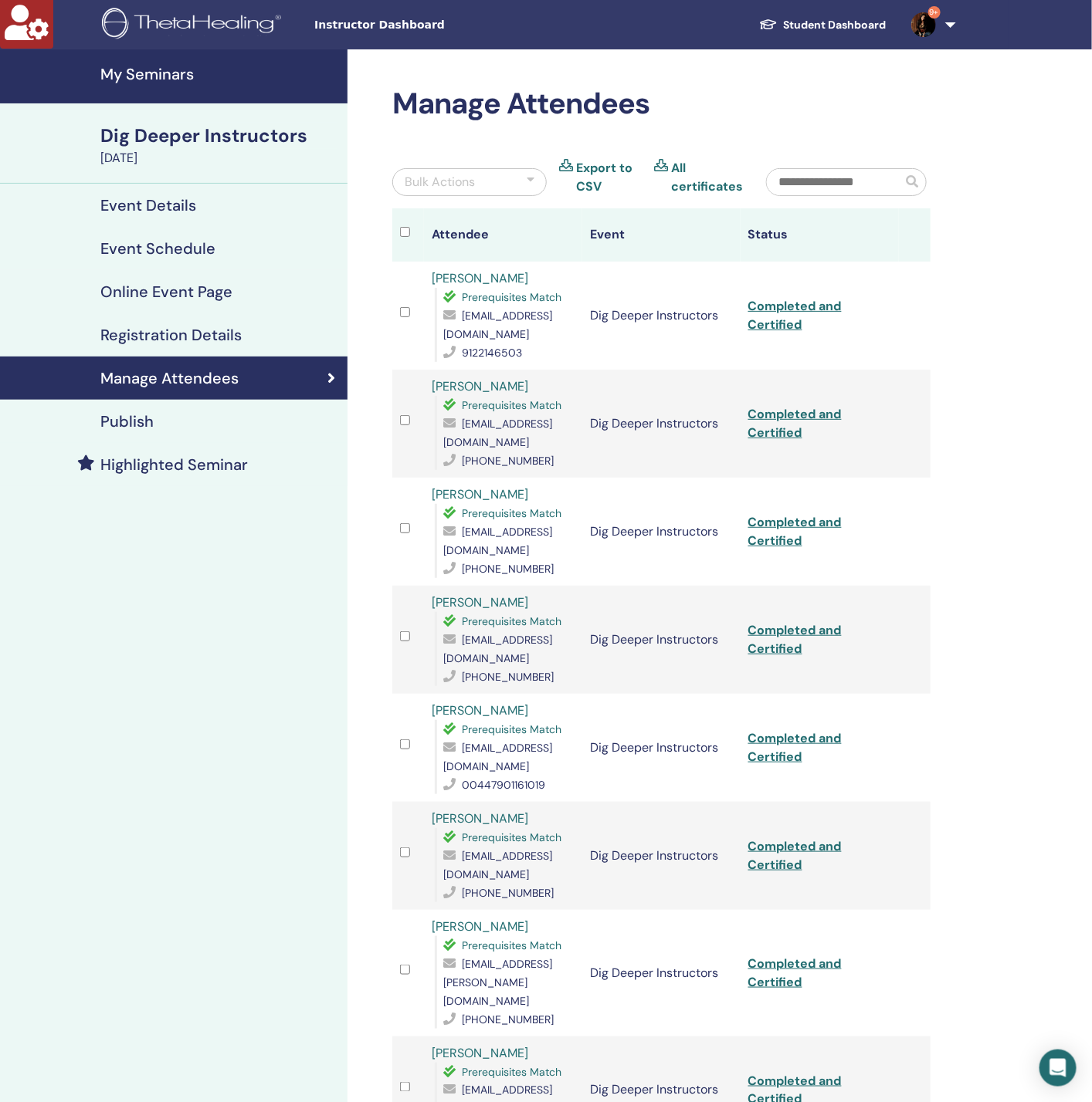
click at [817, 182] on input "text" at bounding box center [834, 182] width 135 height 27
paste input "**********"
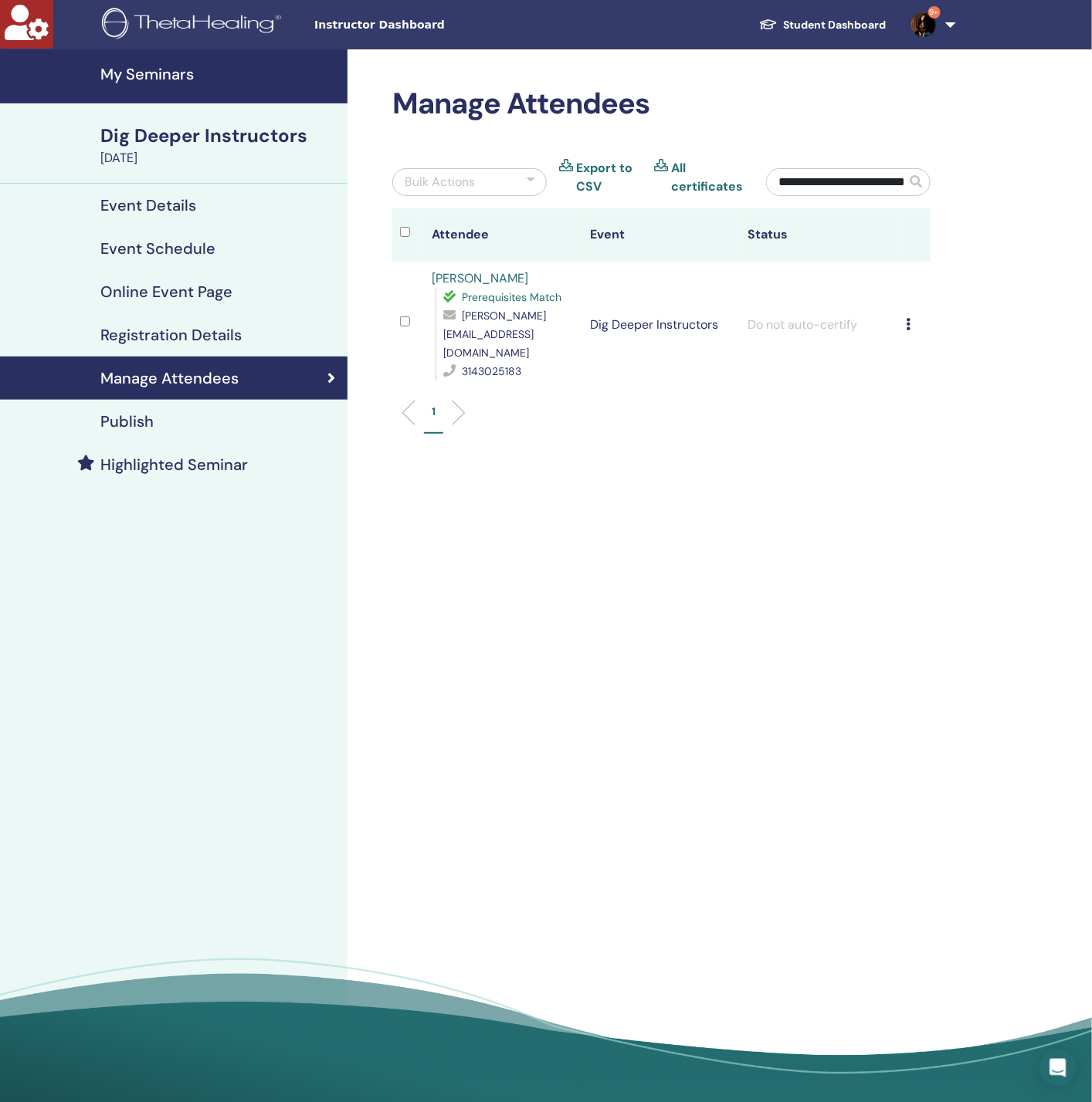
type input "**********"
click at [908, 318] on icon at bounding box center [908, 324] width 4 height 12
click at [929, 436] on p "Complete and Certify" at bounding box center [933, 441] width 122 height 19
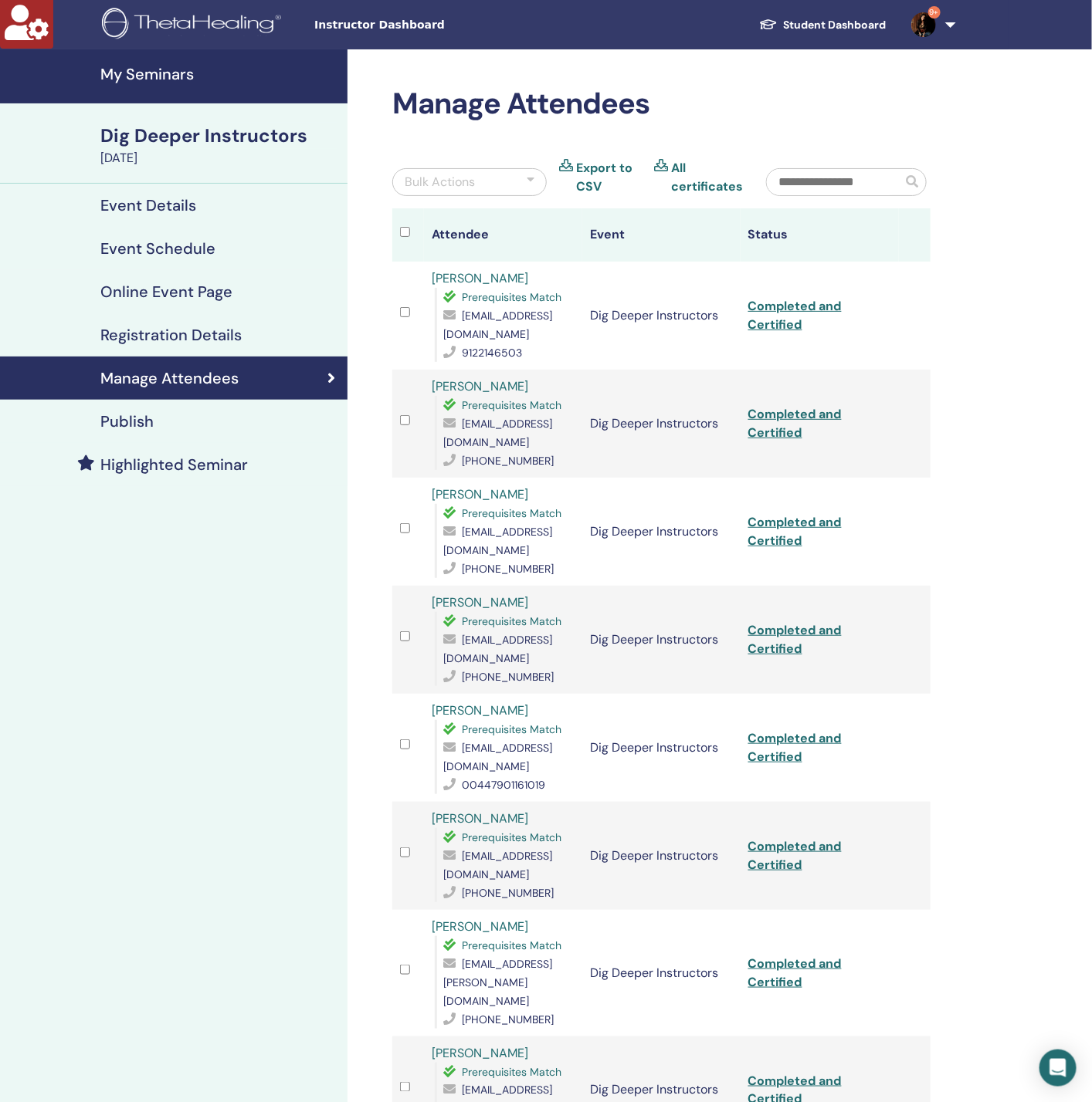
click at [838, 193] on input "text" at bounding box center [834, 182] width 135 height 27
paste input "**********"
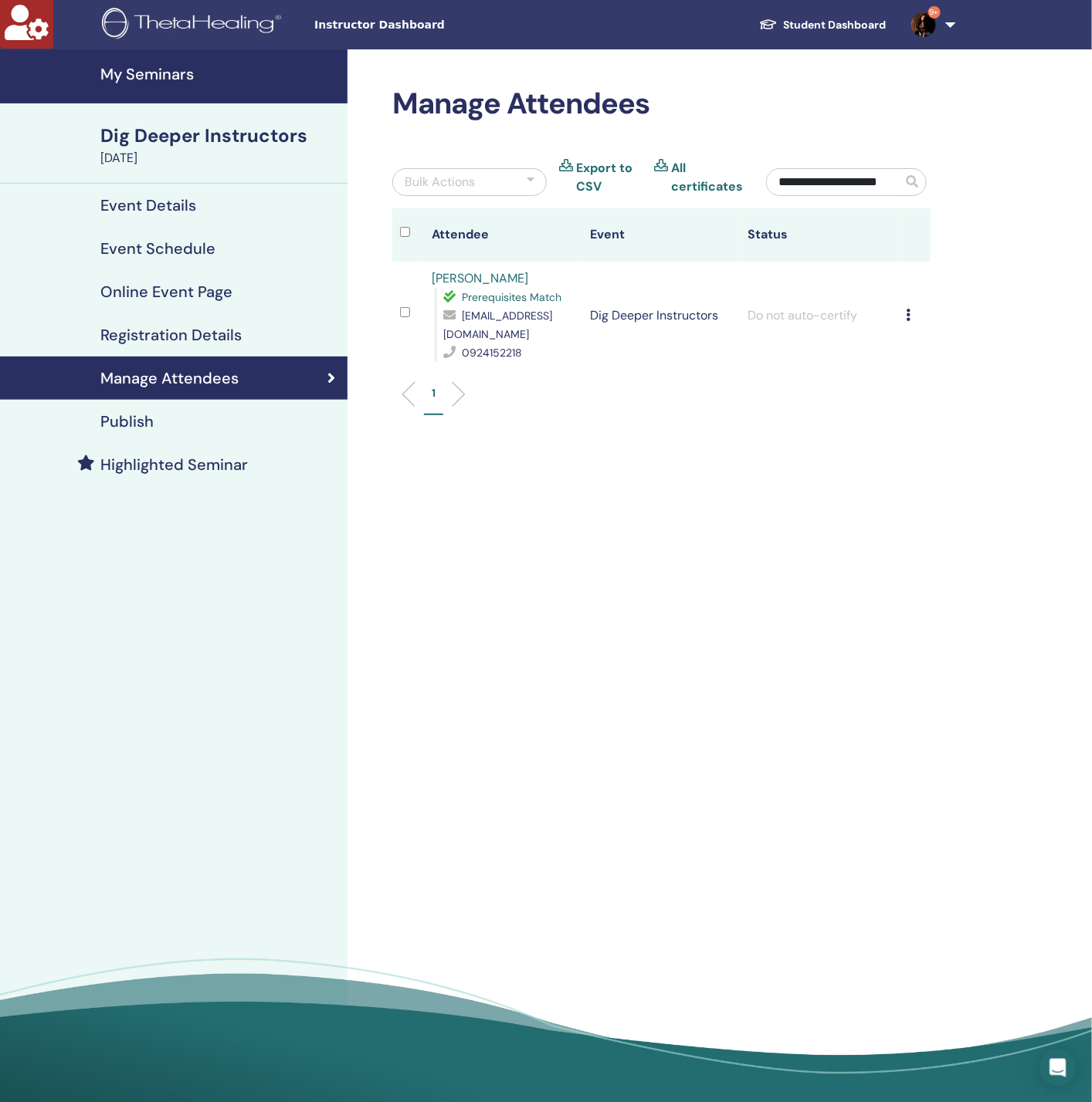
scroll to position [0, 9]
type input "**********"
click at [908, 309] on icon at bounding box center [908, 315] width 4 height 12
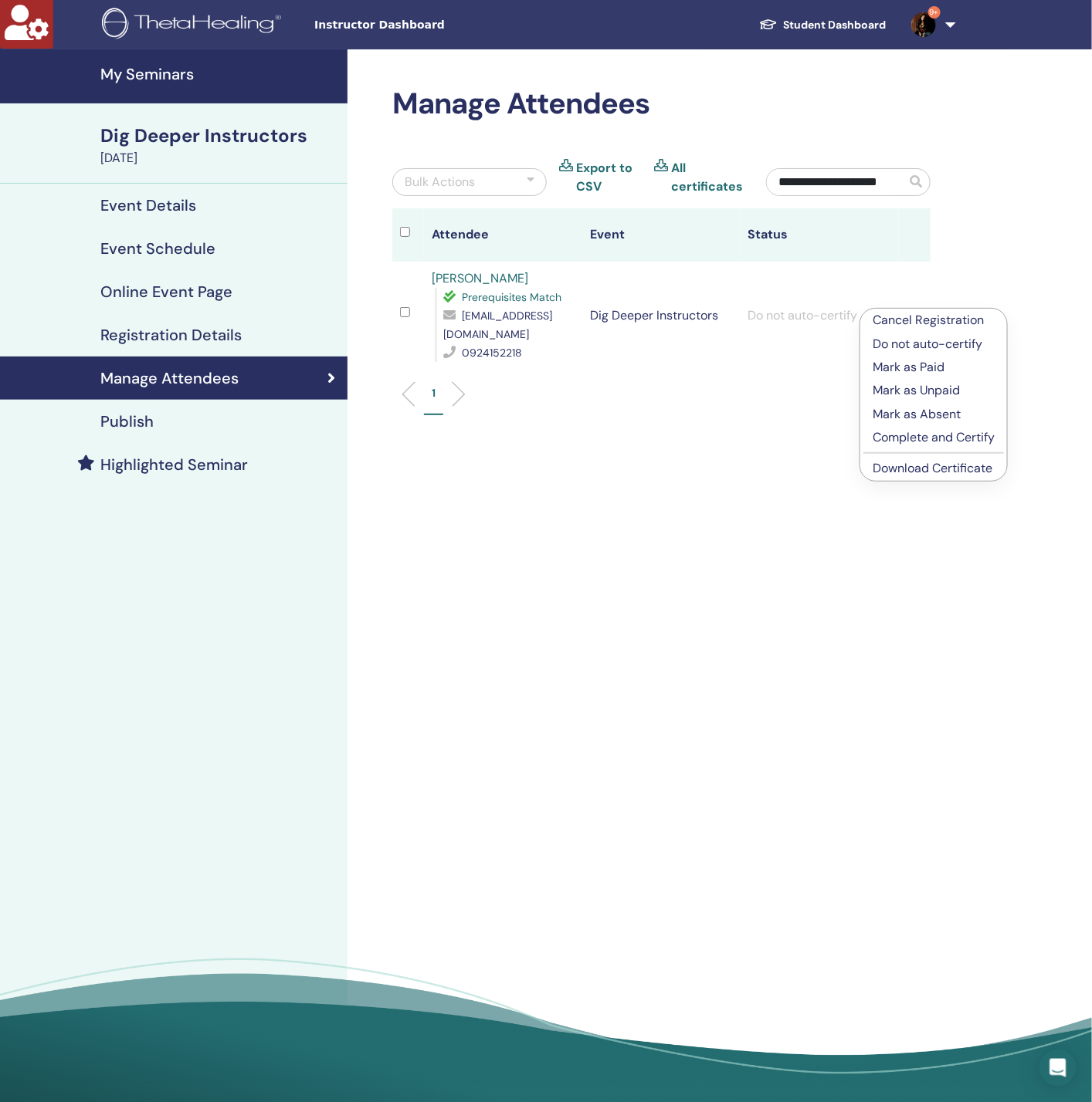
click at [906, 442] on p "Complete and Certify" at bounding box center [933, 437] width 122 height 19
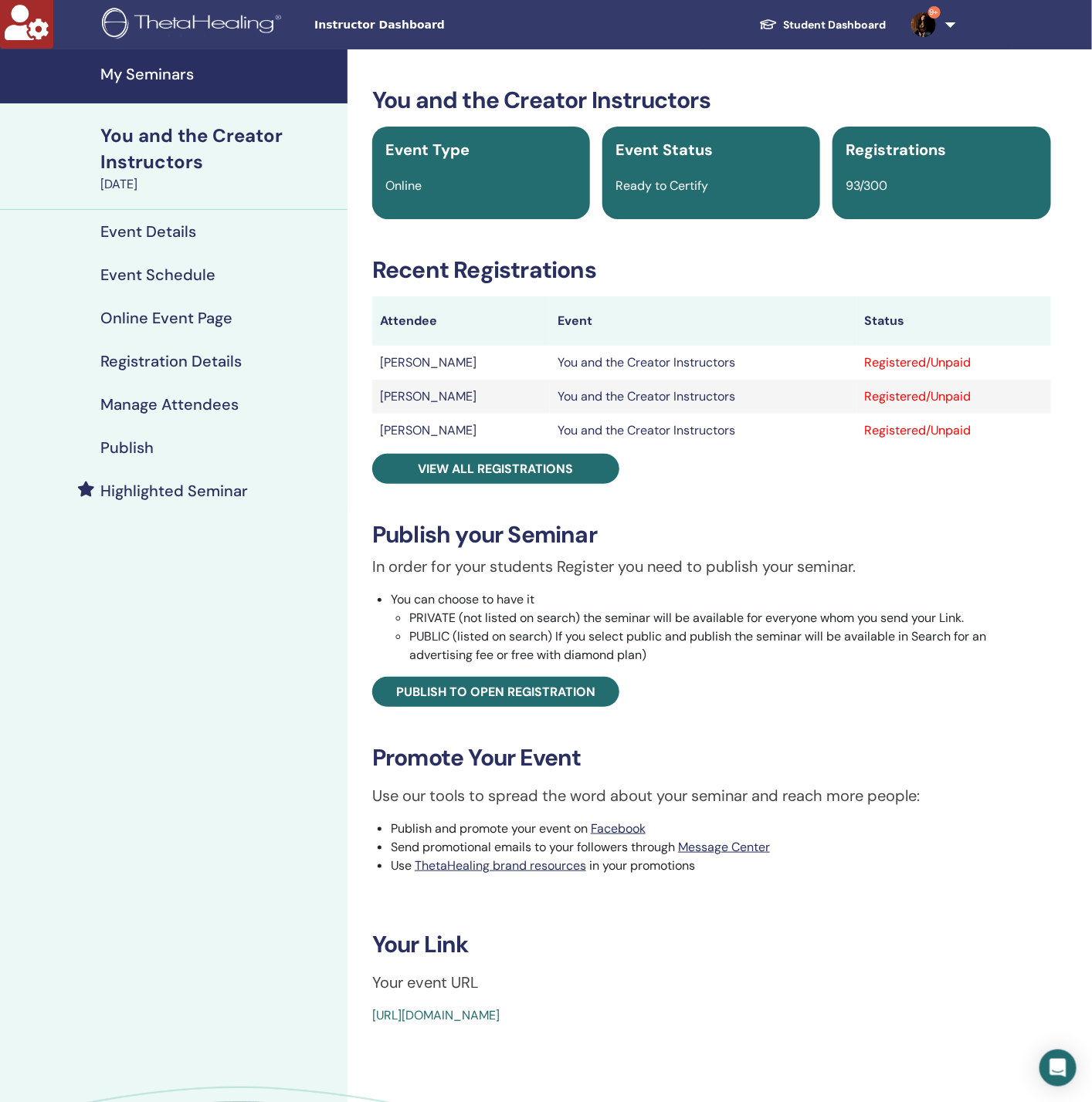
click at [196, 399] on h4 "Manage Attendees" at bounding box center [169, 405] width 138 height 19
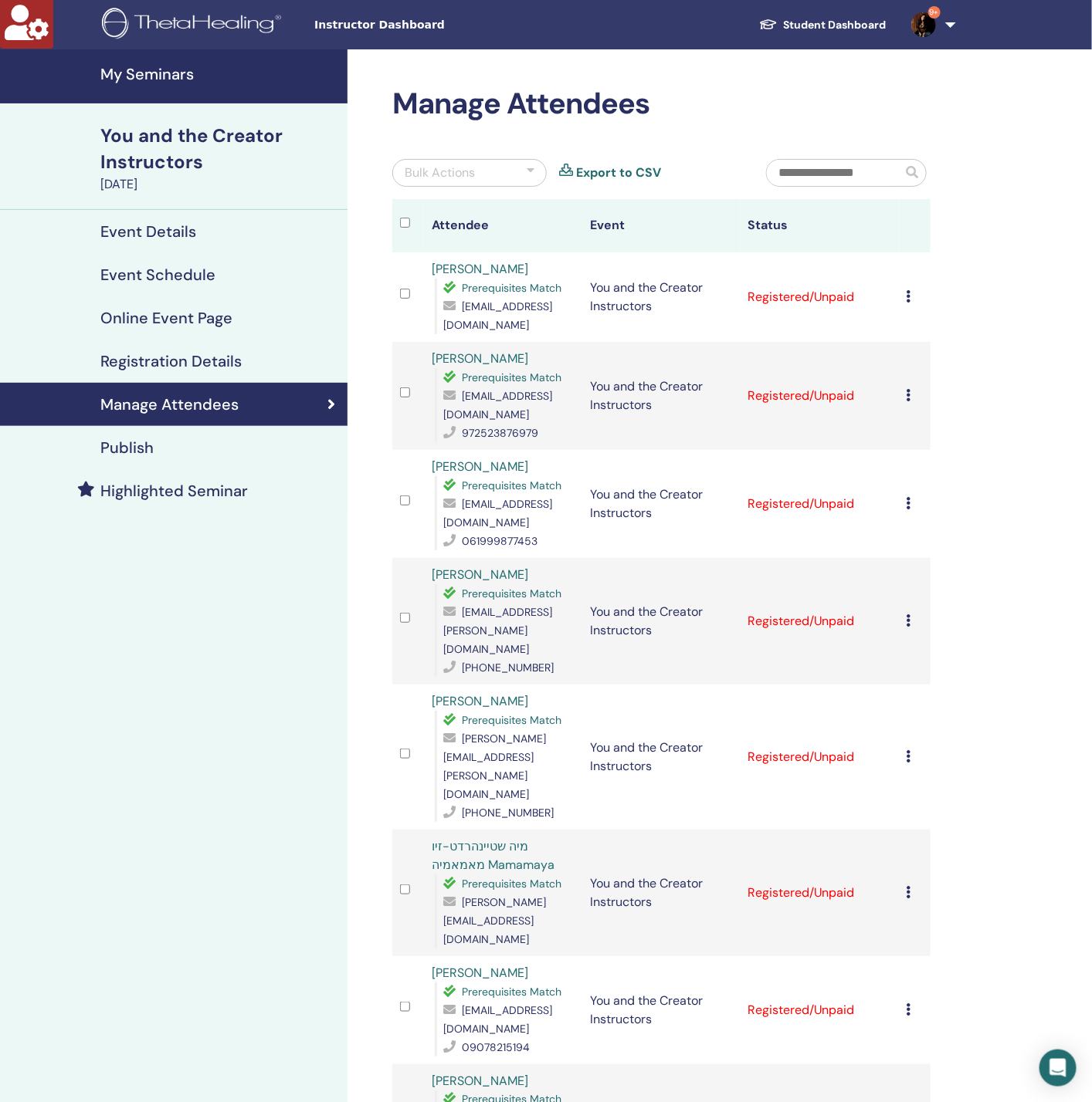
click at [864, 173] on input "text" at bounding box center [834, 172] width 135 height 27
paste input "**********"
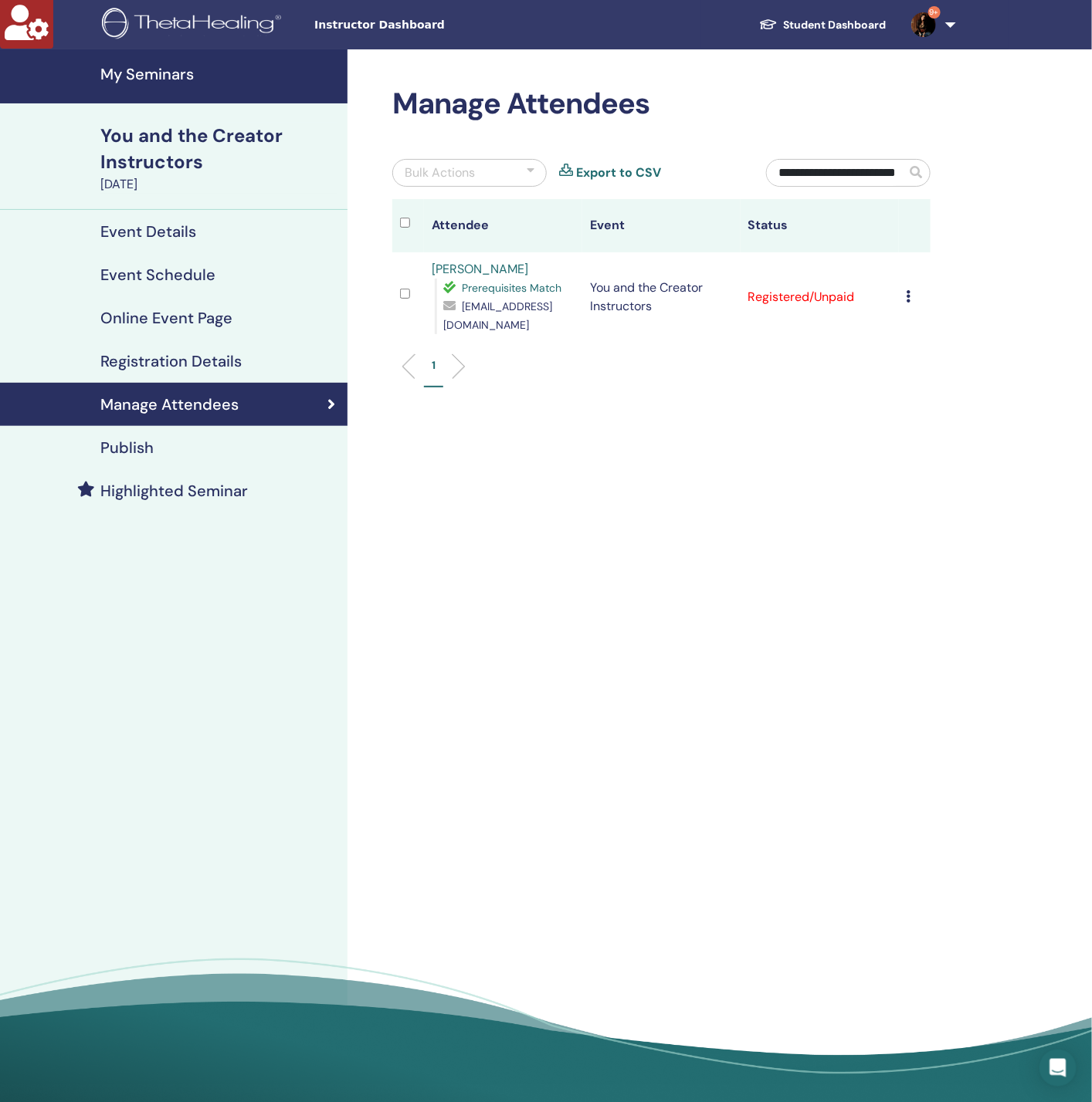
type input "**********"
click at [910, 290] on icon at bounding box center [908, 296] width 4 height 12
click at [952, 322] on p "Do not auto-certify" at bounding box center [936, 326] width 122 height 19
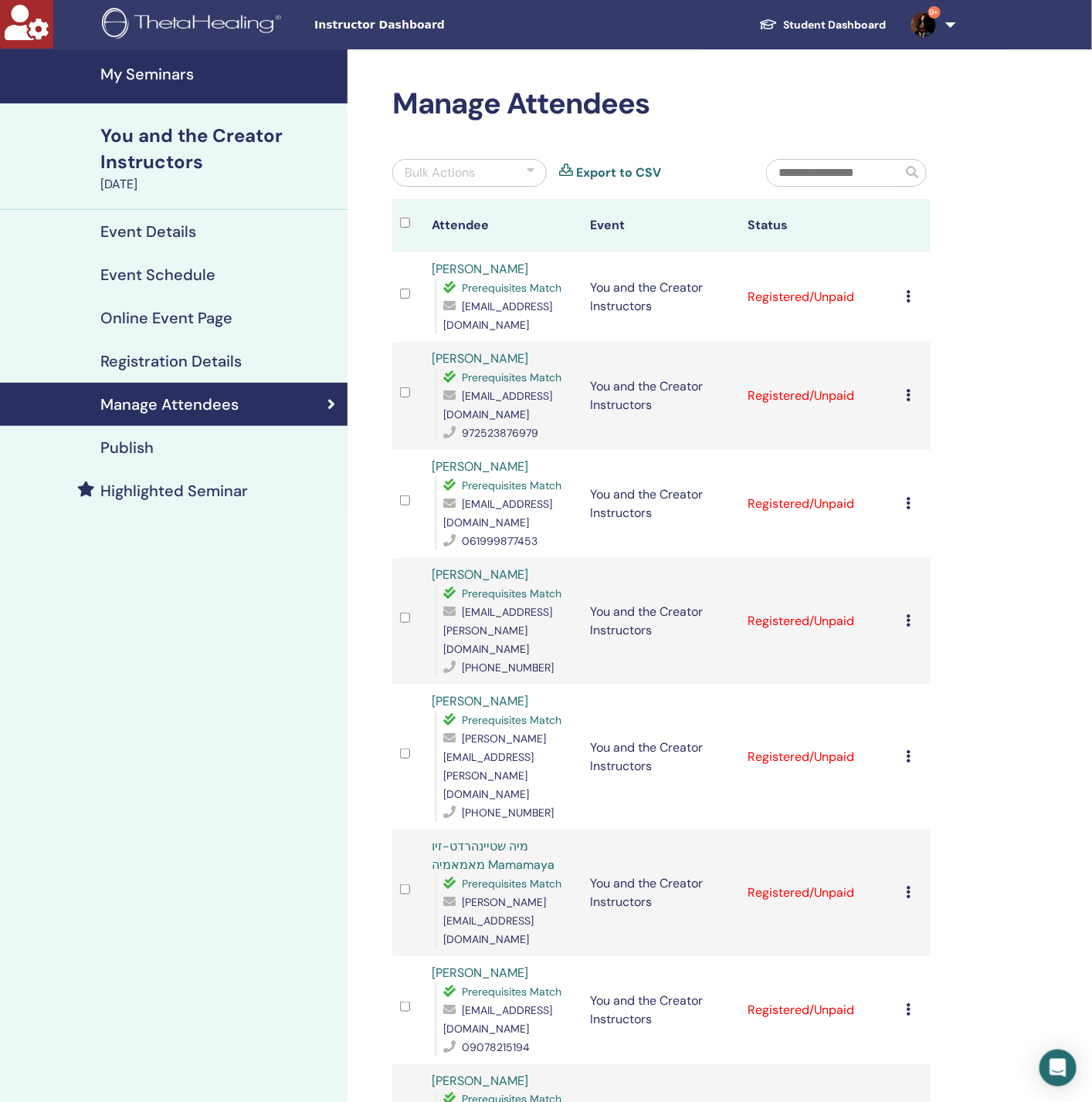
click at [871, 173] on input "text" at bounding box center [834, 172] width 135 height 27
paste input "**********"
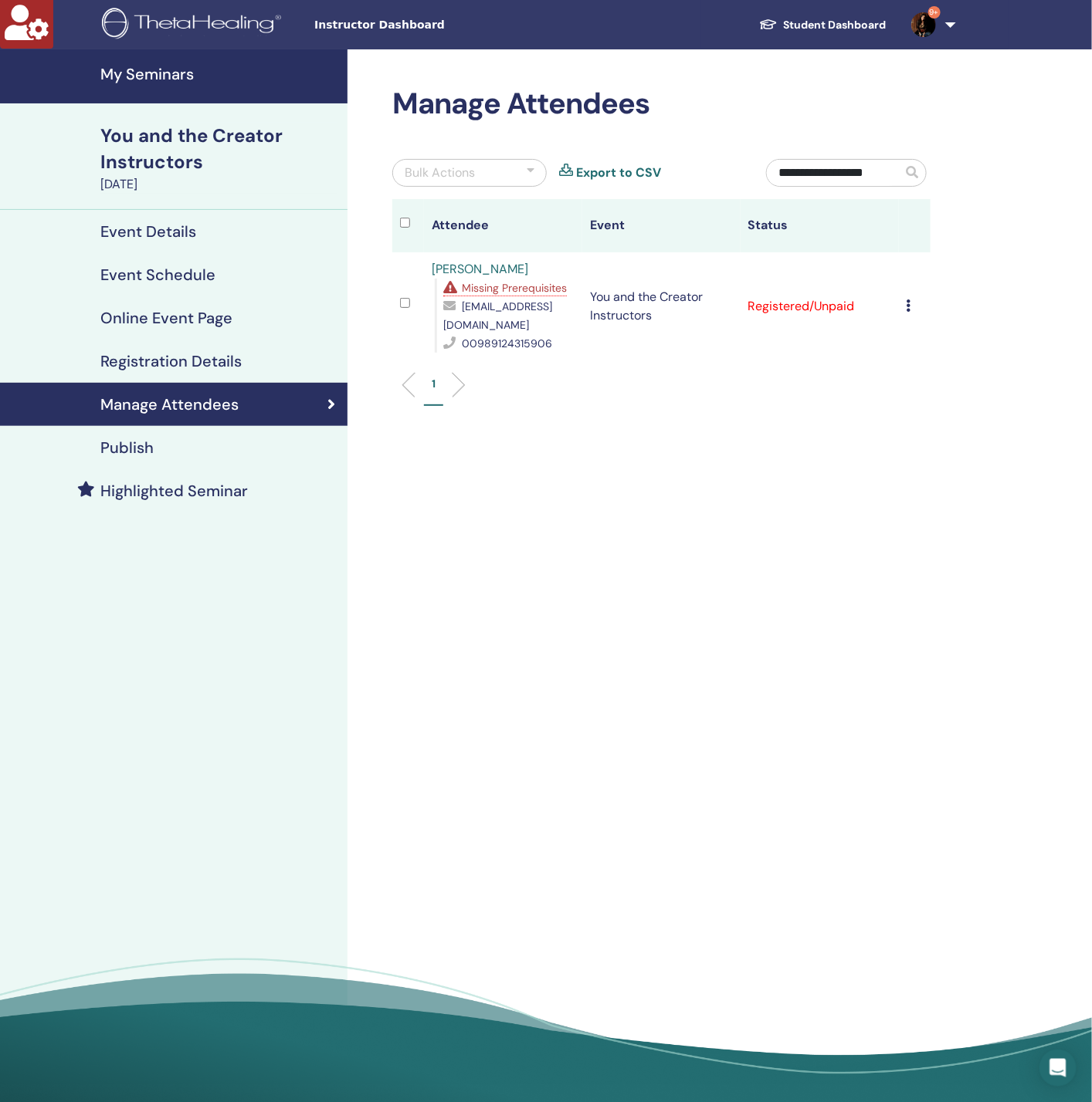
type input "**********"
click at [908, 299] on icon at bounding box center [908, 305] width 4 height 12
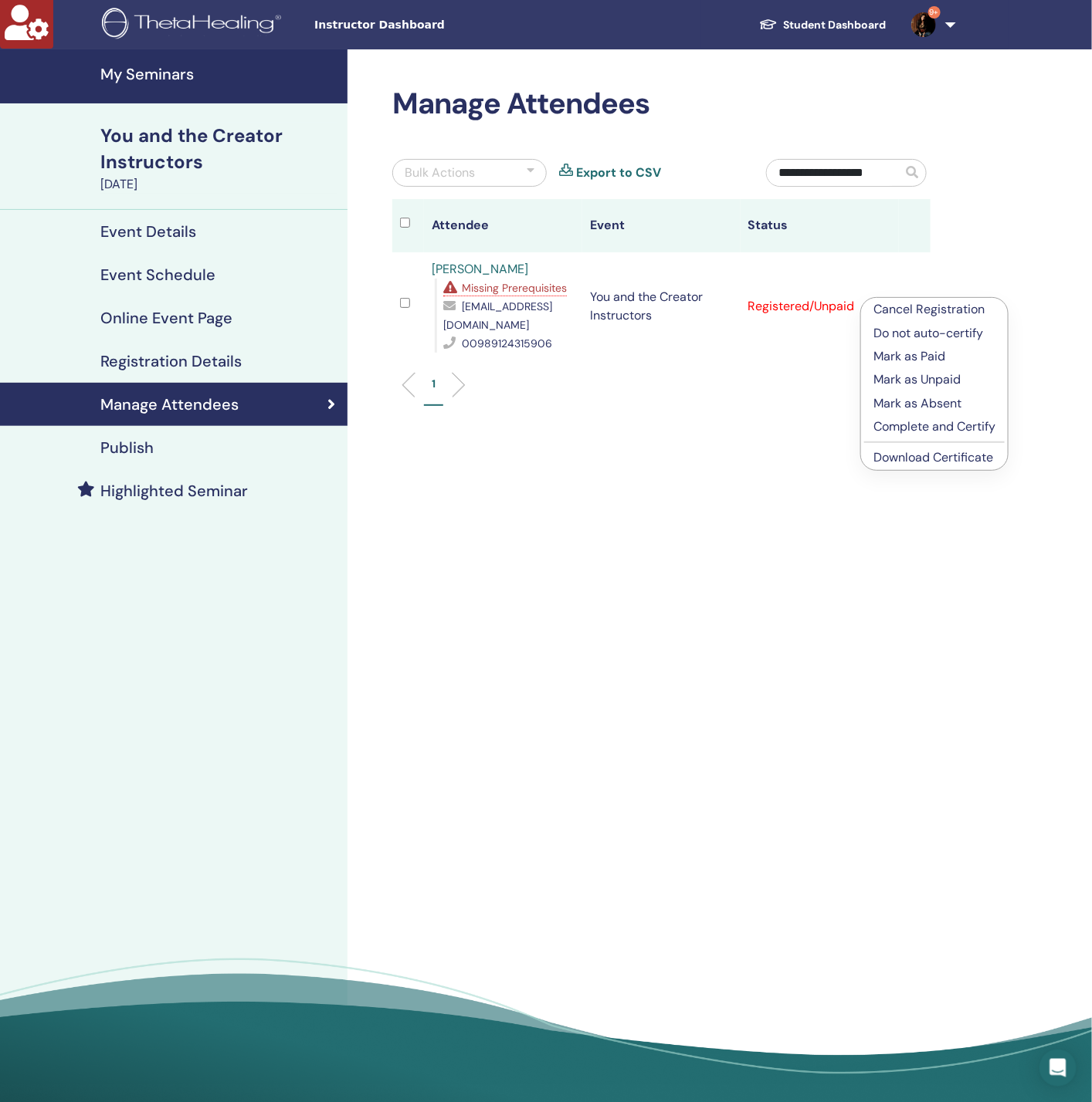
click at [908, 334] on p "Do not auto-certify" at bounding box center [934, 334] width 122 height 19
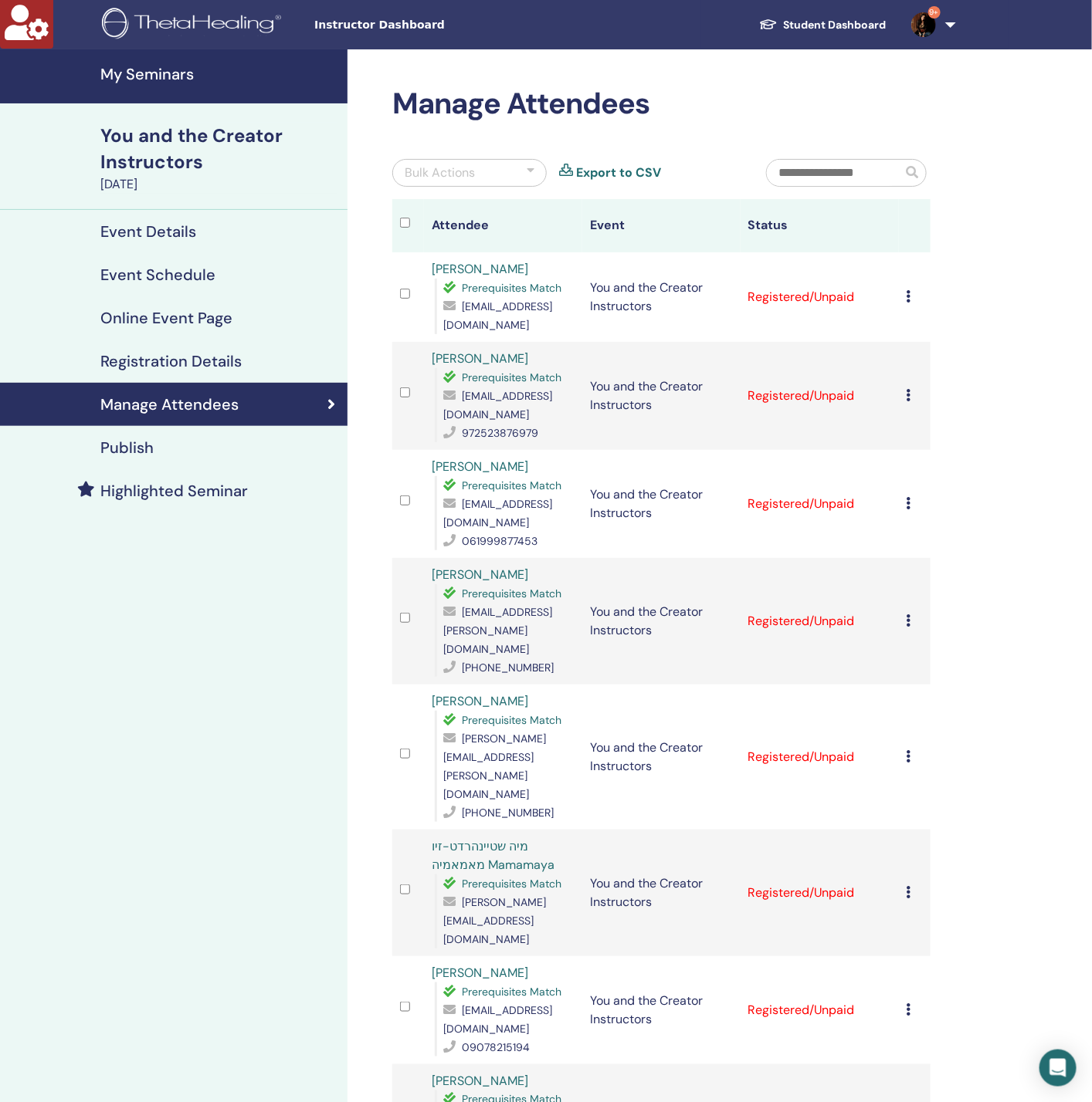
click at [790, 176] on input "text" at bounding box center [834, 172] width 135 height 27
paste input "**********"
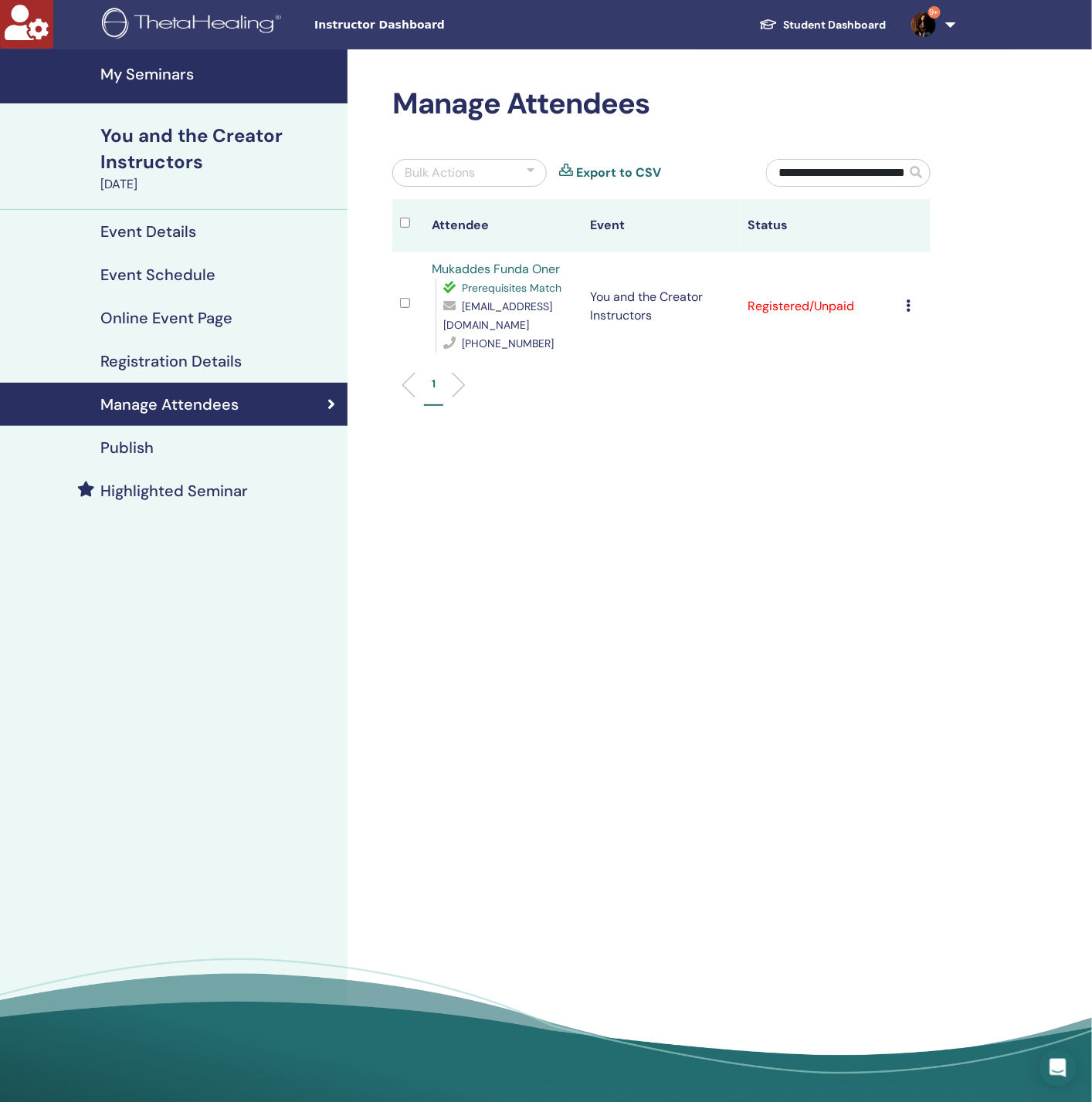
type input "**********"
click at [908, 299] on icon at bounding box center [908, 305] width 4 height 12
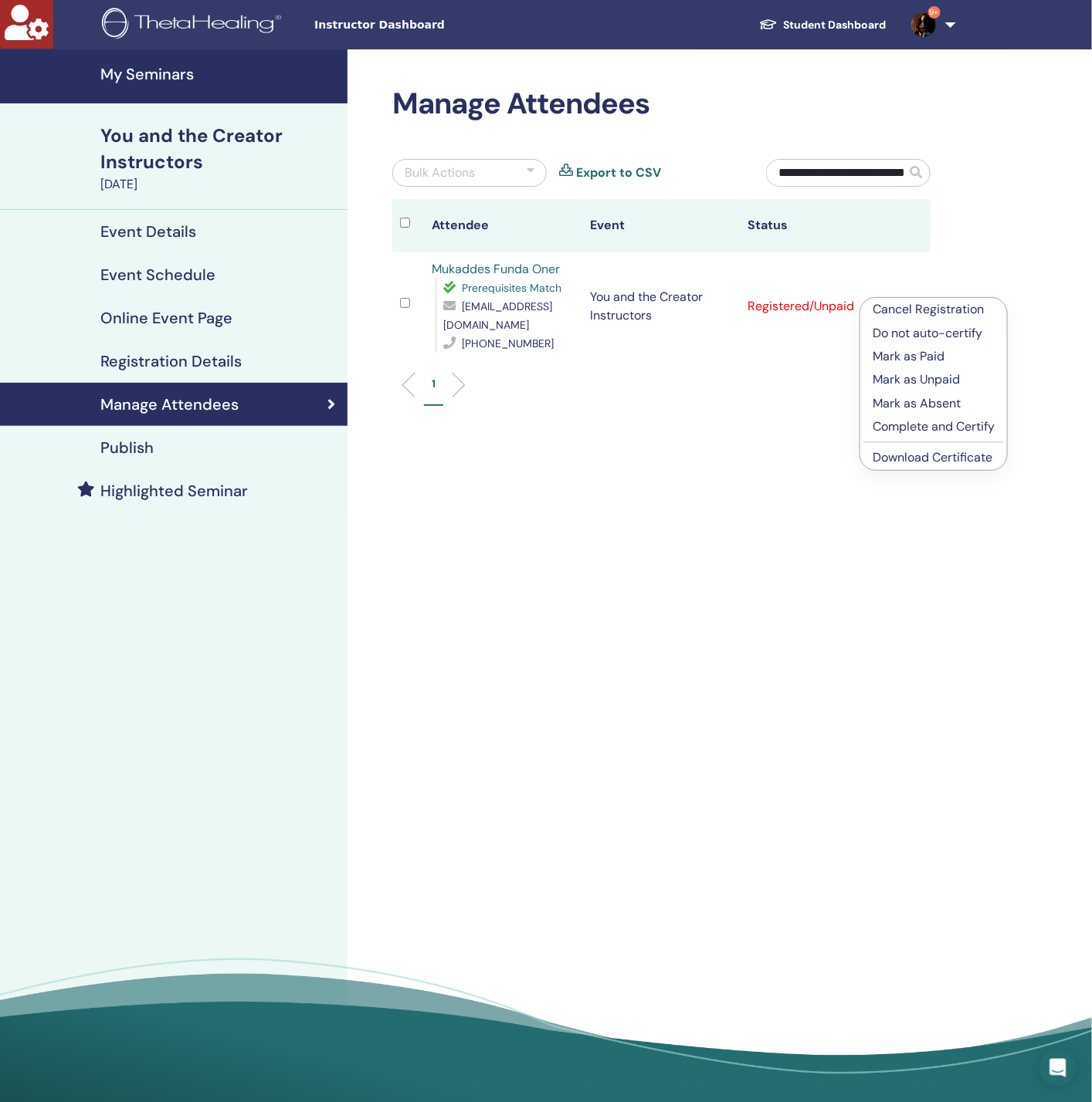
click at [929, 334] on p "Do not auto-certify" at bounding box center [933, 334] width 122 height 19
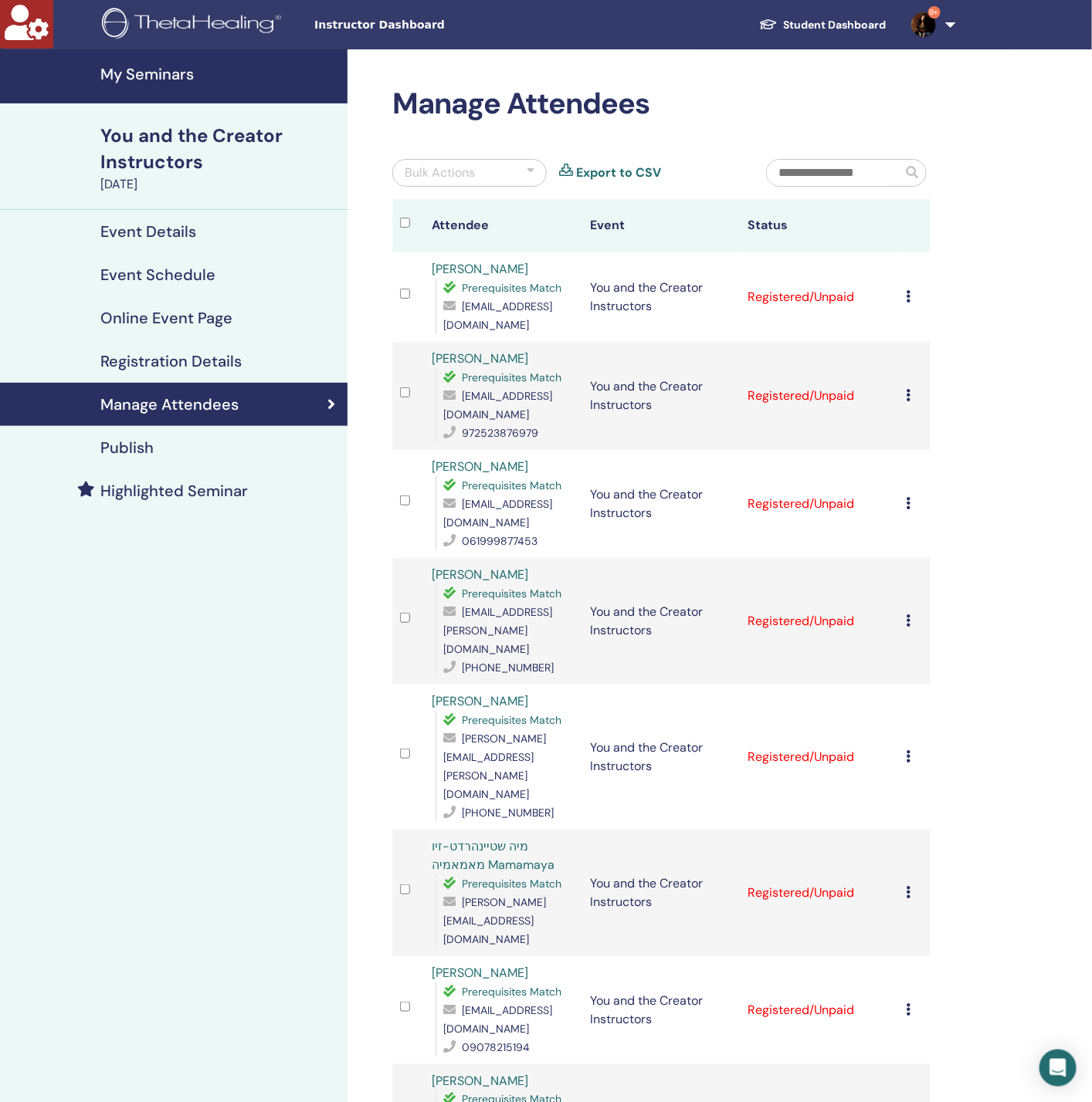
click at [822, 160] on input "text" at bounding box center [834, 172] width 135 height 27
paste input "**********"
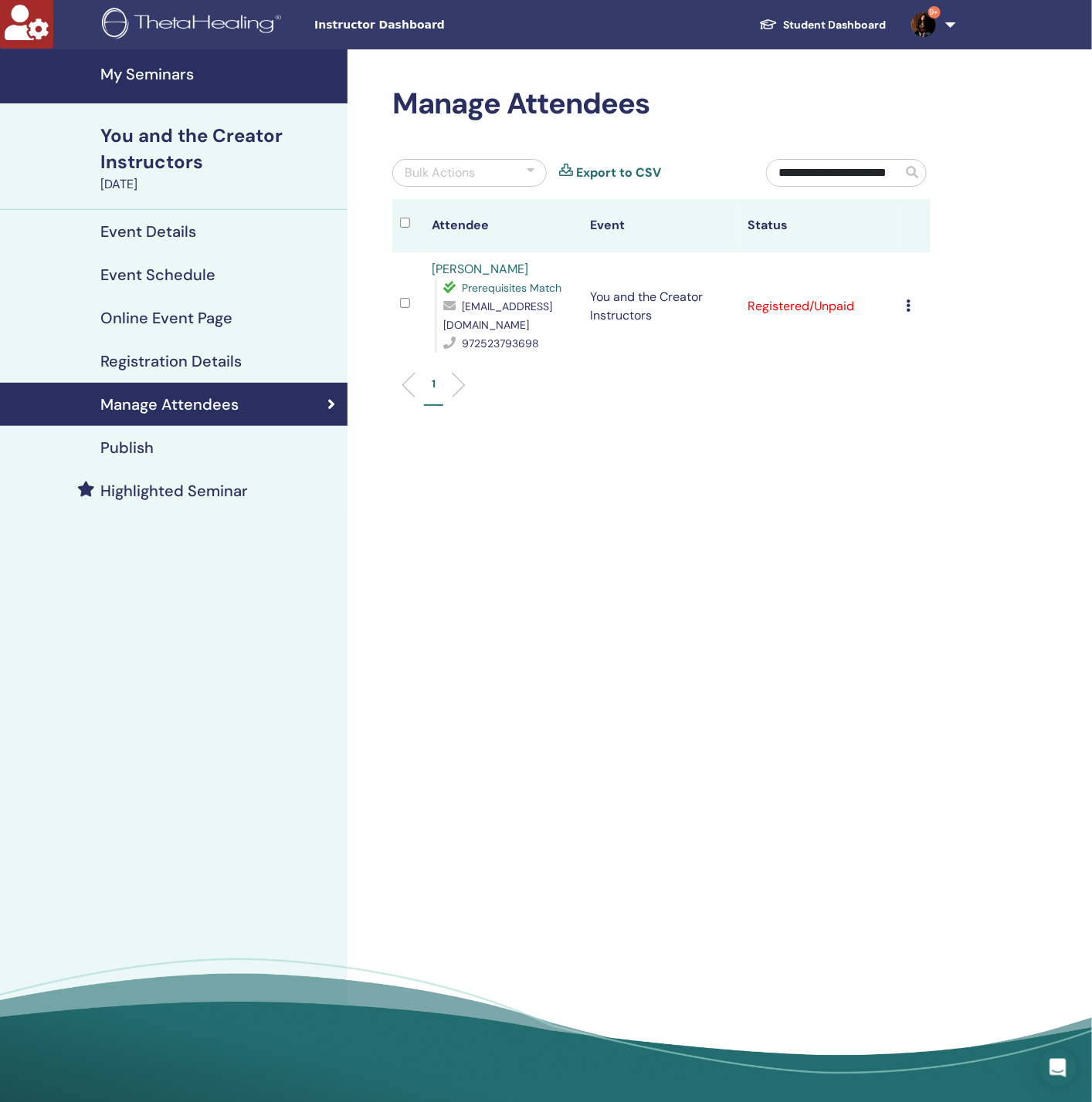
scroll to position [0, 27]
type input "**********"
click at [904, 304] on td "Cancel Registration Do not auto-certify Mark as Paid Mark as Unpaid Mark as Abs…" at bounding box center [914, 306] width 32 height 108
click at [907, 303] on icon at bounding box center [908, 305] width 4 height 12
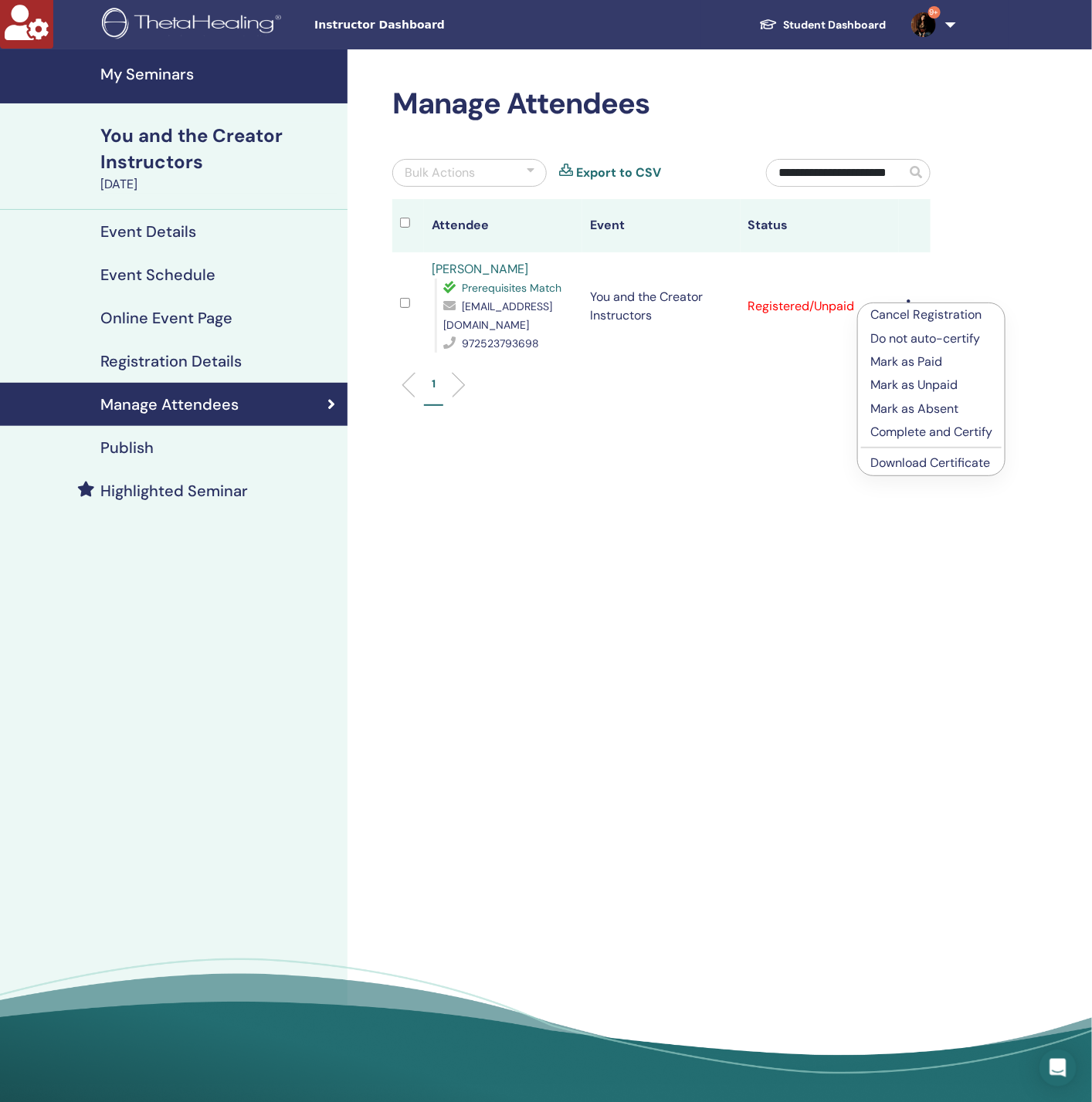
click at [905, 335] on p "Do not auto-certify" at bounding box center [931, 339] width 122 height 19
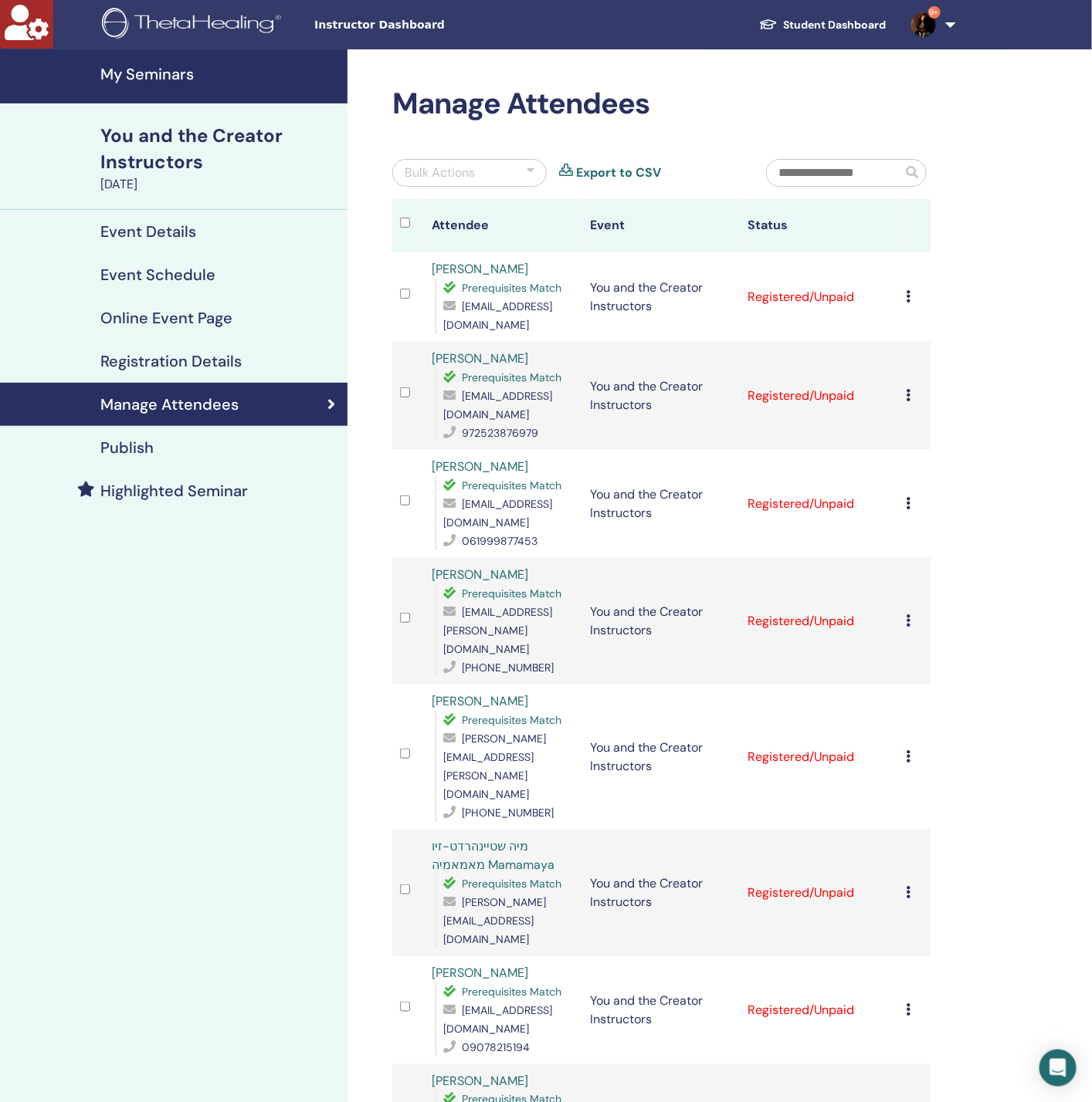
click at [822, 174] on input "text" at bounding box center [834, 172] width 135 height 27
paste input "**********"
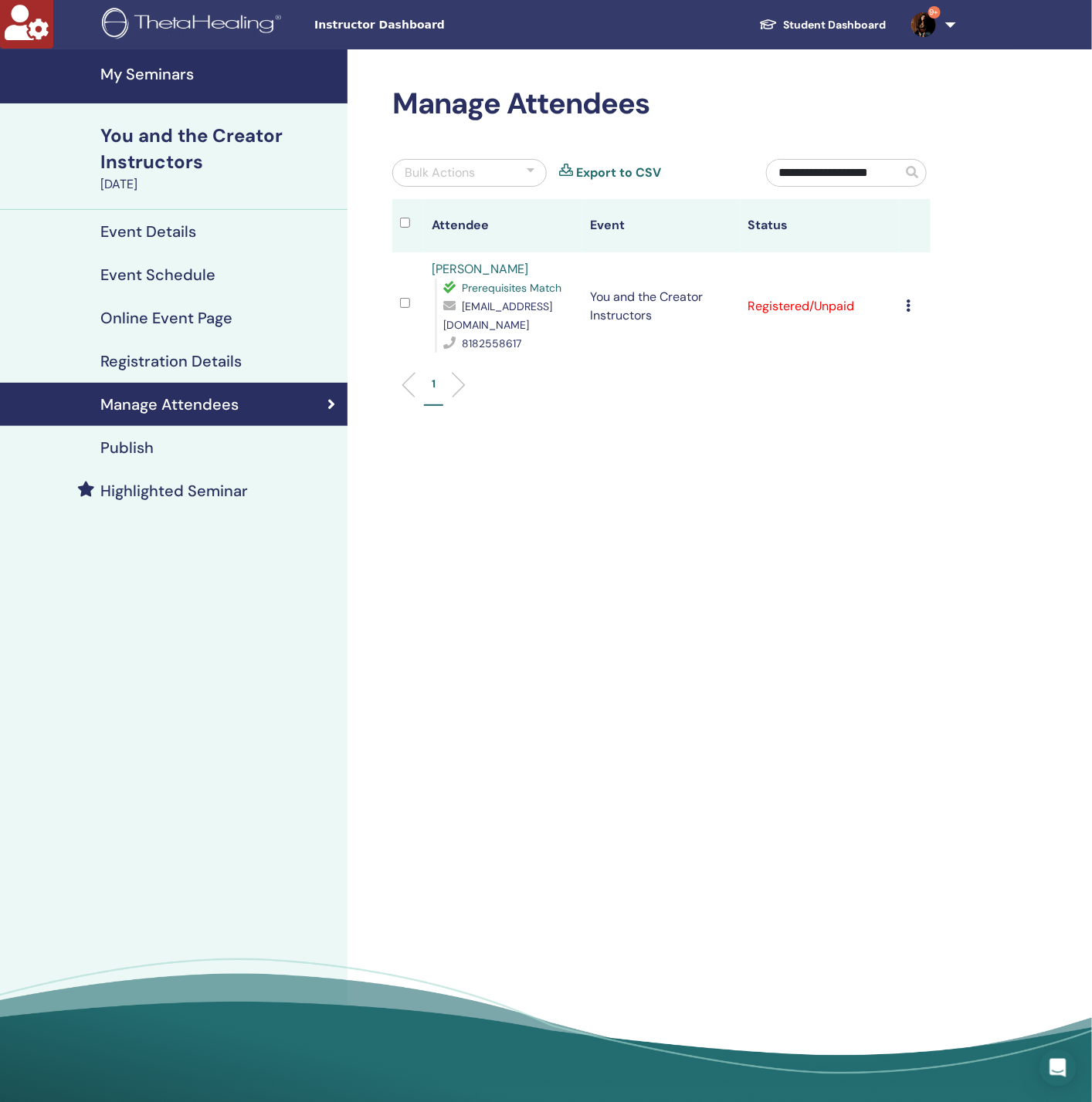
type input "**********"
click at [911, 297] on div "Cancel Registration Do not auto-certify Mark as Paid Mark as Unpaid Mark as Abs…" at bounding box center [914, 306] width 16 height 19
click at [914, 318] on p "Do not auto-certify" at bounding box center [937, 326] width 122 height 19
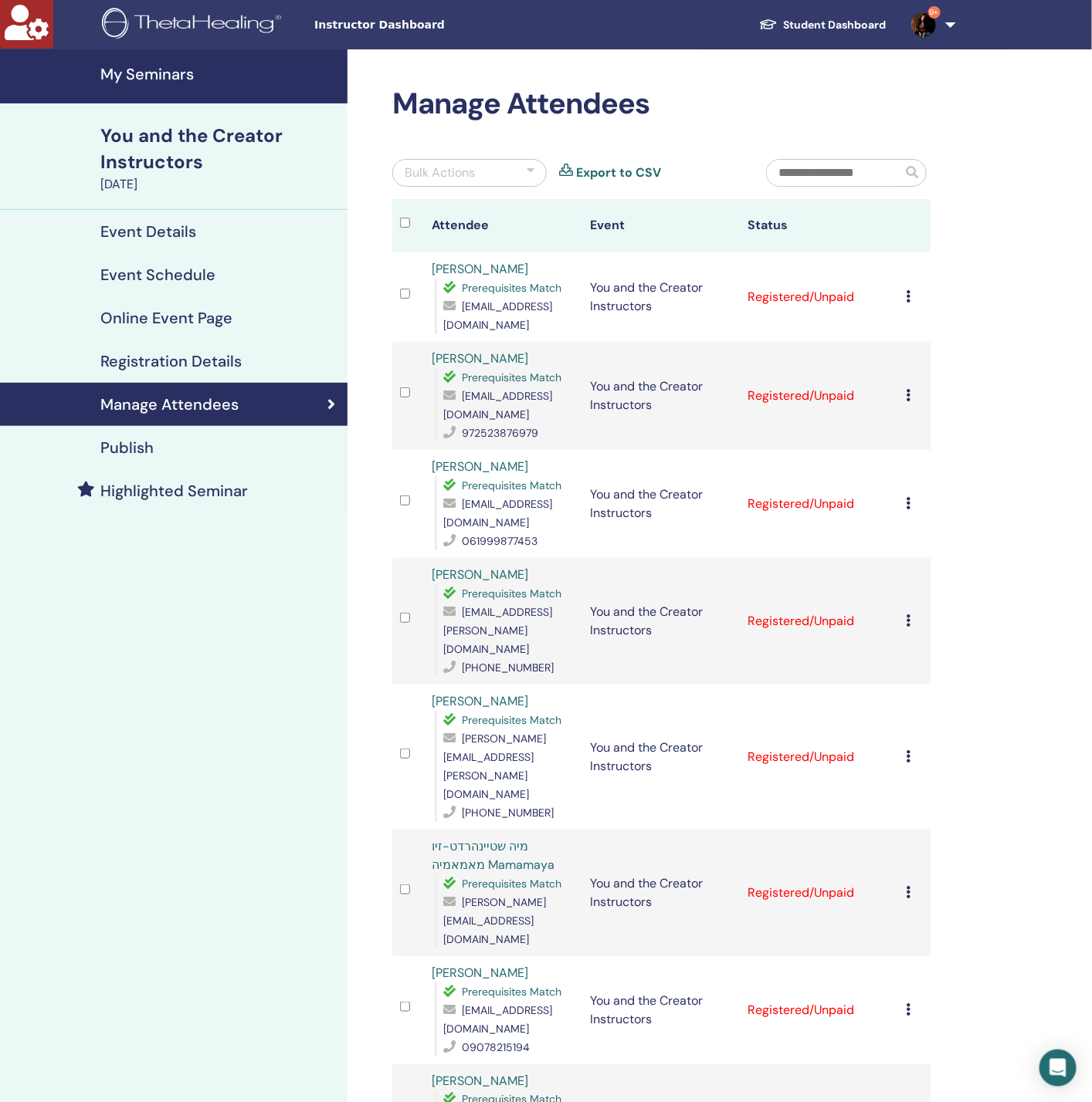
drag, startPoint x: 837, startPoint y: 147, endPoint x: 833, endPoint y: 175, distance: 28.3
click at [833, 175] on input "text" at bounding box center [834, 172] width 135 height 27
paste input "**********"
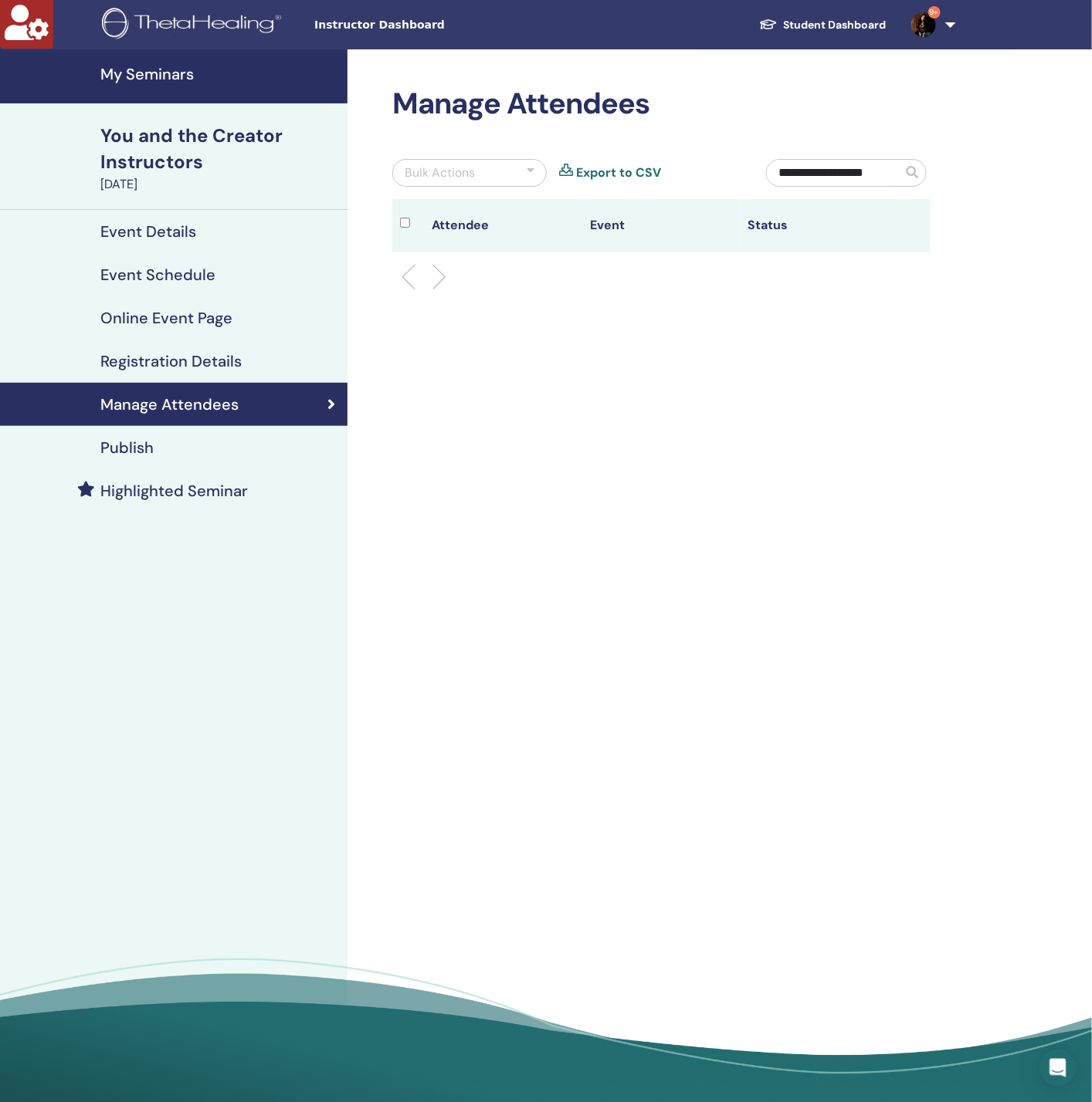
click at [829, 173] on input "**********" at bounding box center [834, 172] width 135 height 27
paste input "text"
type input "*********"
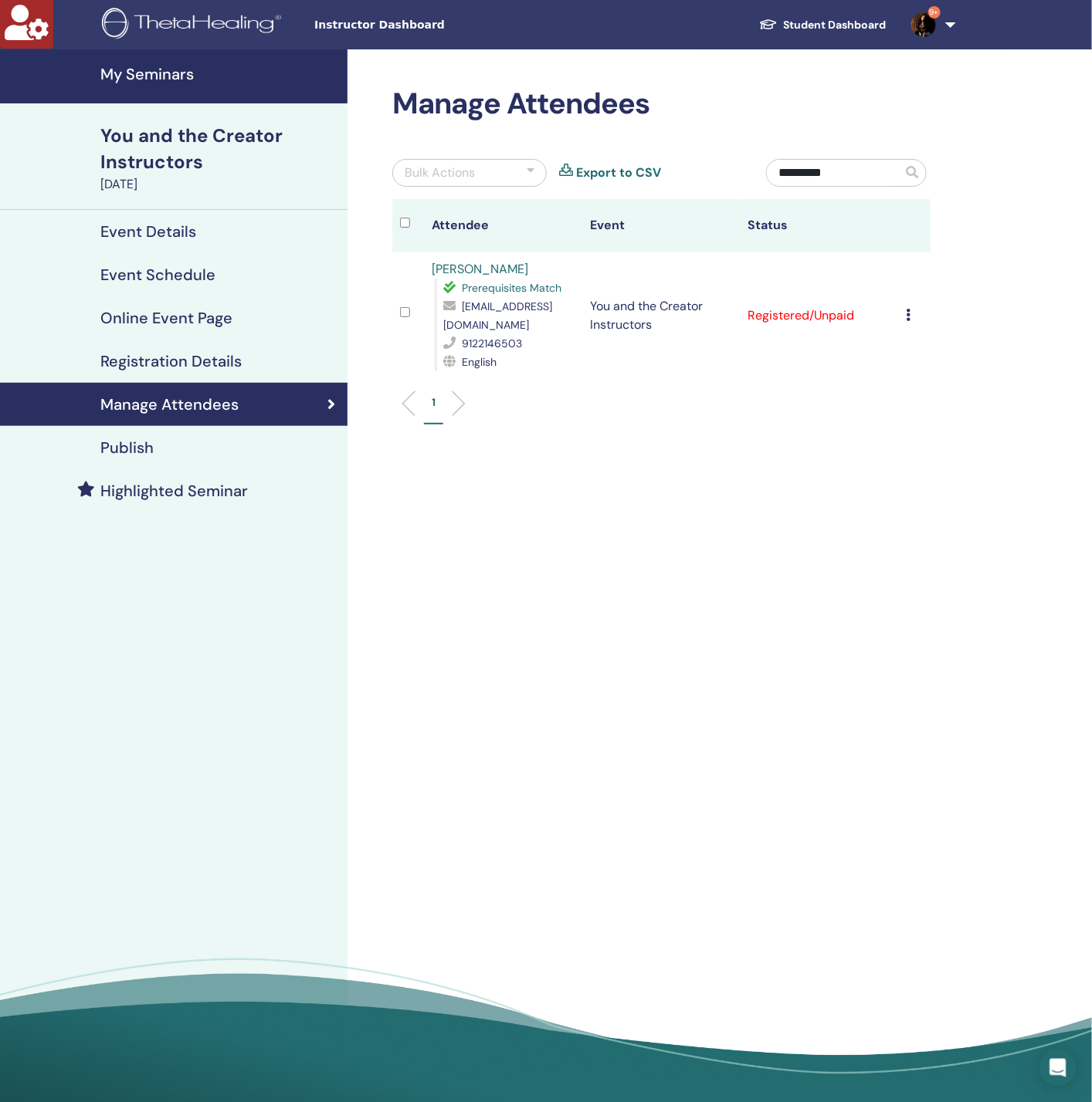
click at [913, 310] on div "Cancel Registration Do not auto-certify Mark as Paid Mark as Unpaid Mark as Abs…" at bounding box center [914, 316] width 16 height 19
click at [902, 342] on p "Do not auto-certify" at bounding box center [938, 346] width 122 height 19
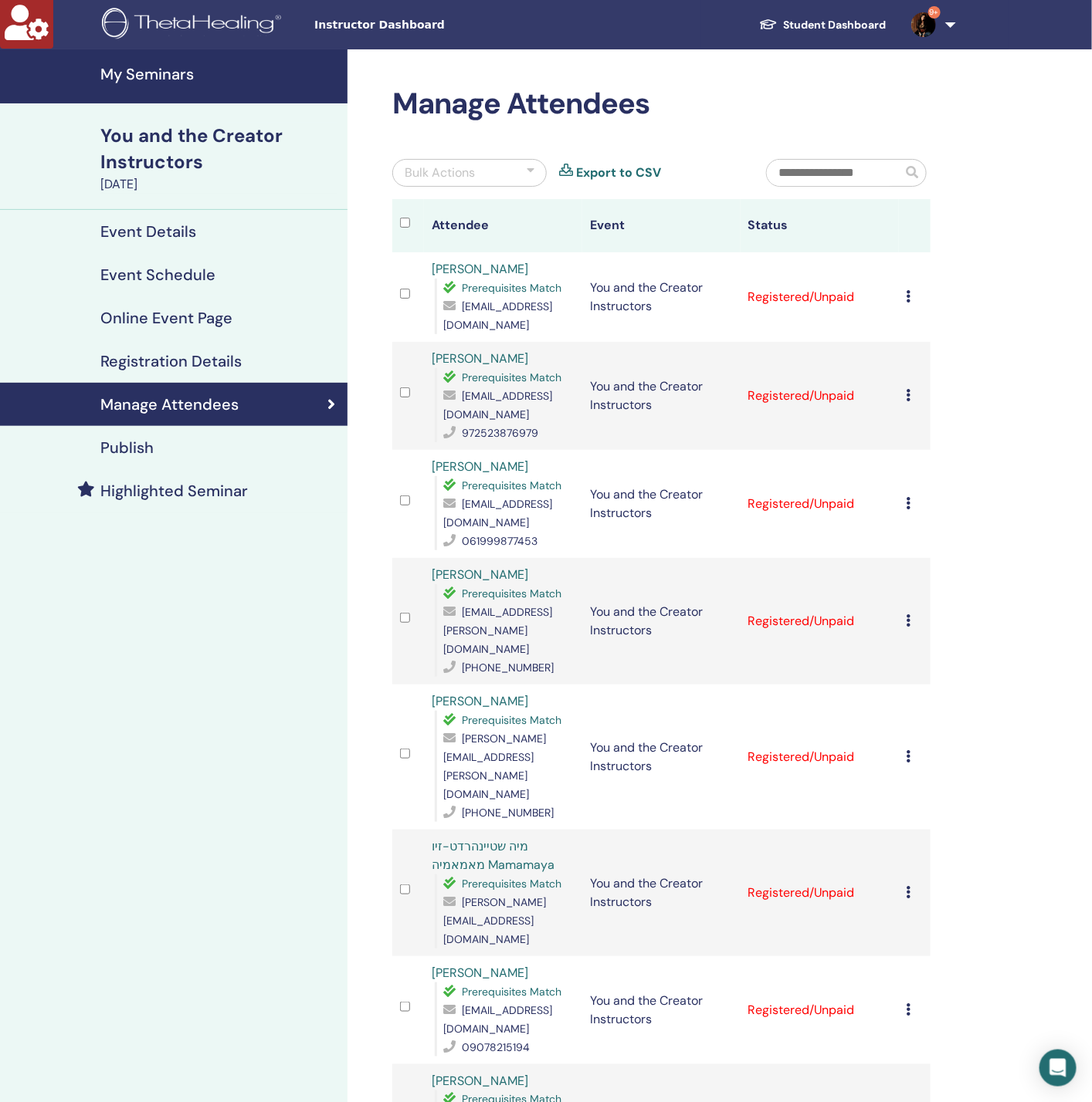
click at [836, 164] on input "text" at bounding box center [834, 172] width 135 height 27
paste input "**********"
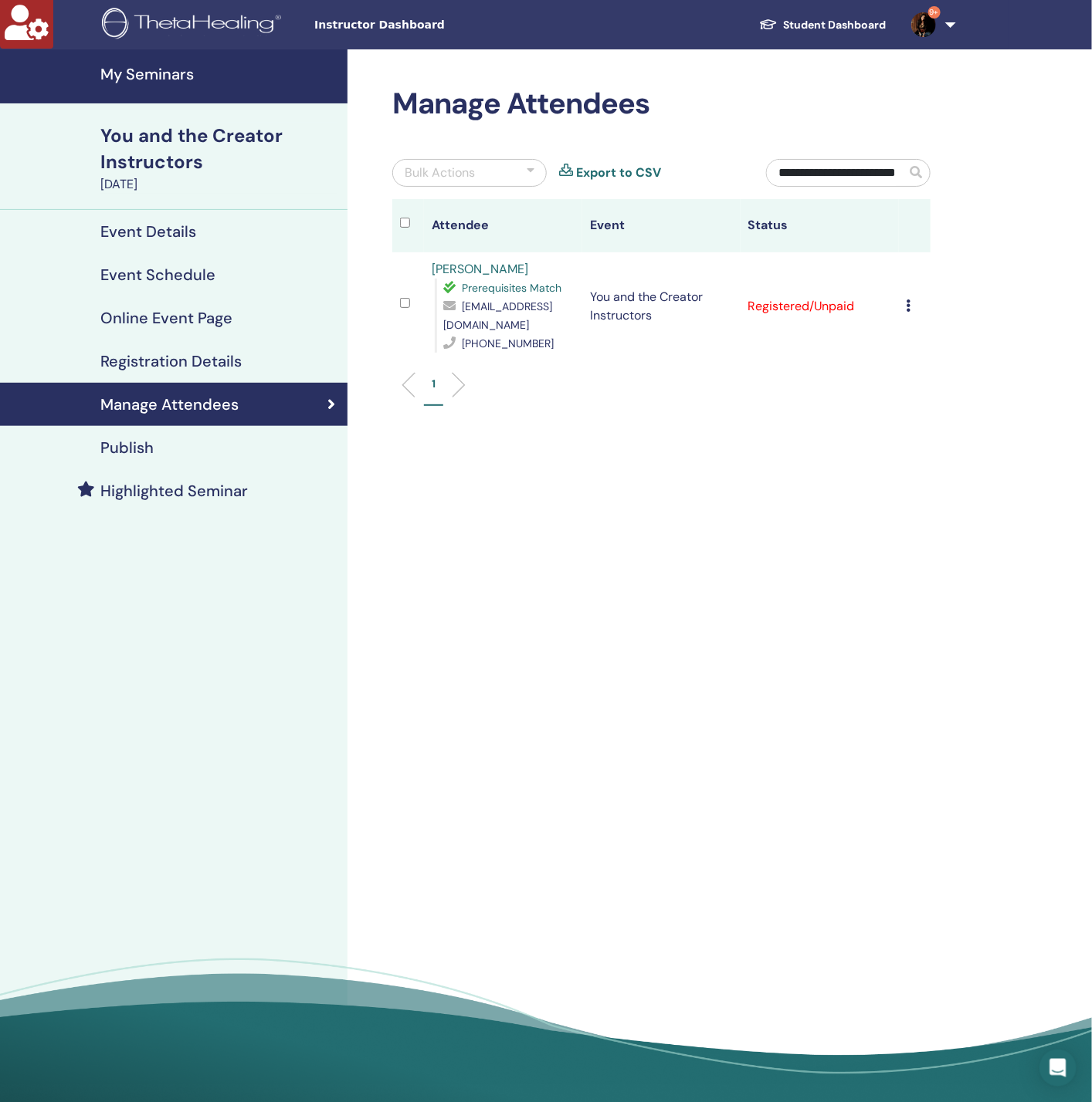
type input "**********"
click at [908, 299] on icon at bounding box center [908, 305] width 4 height 12
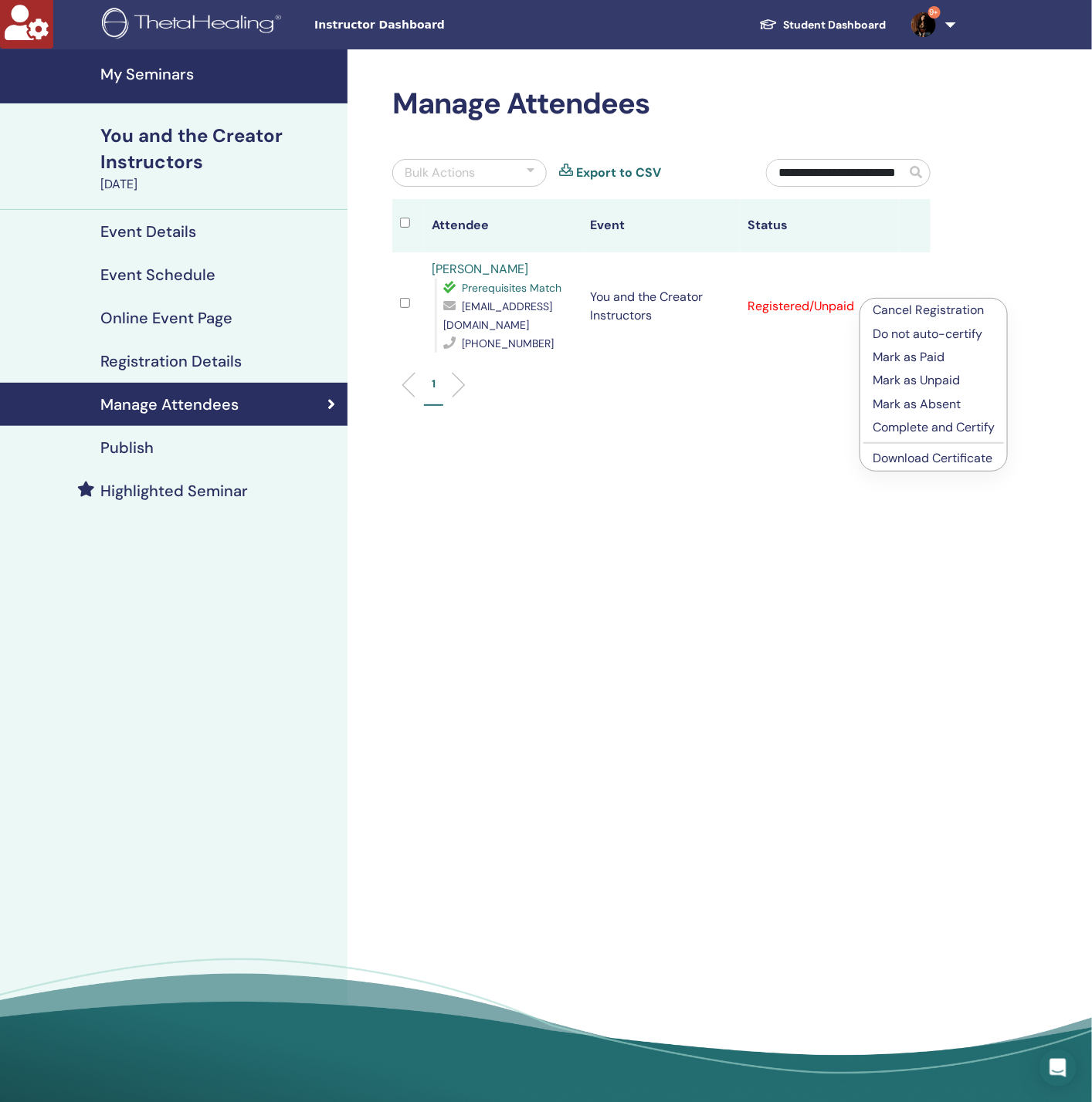
click at [929, 331] on p "Do not auto-certify" at bounding box center [933, 334] width 122 height 19
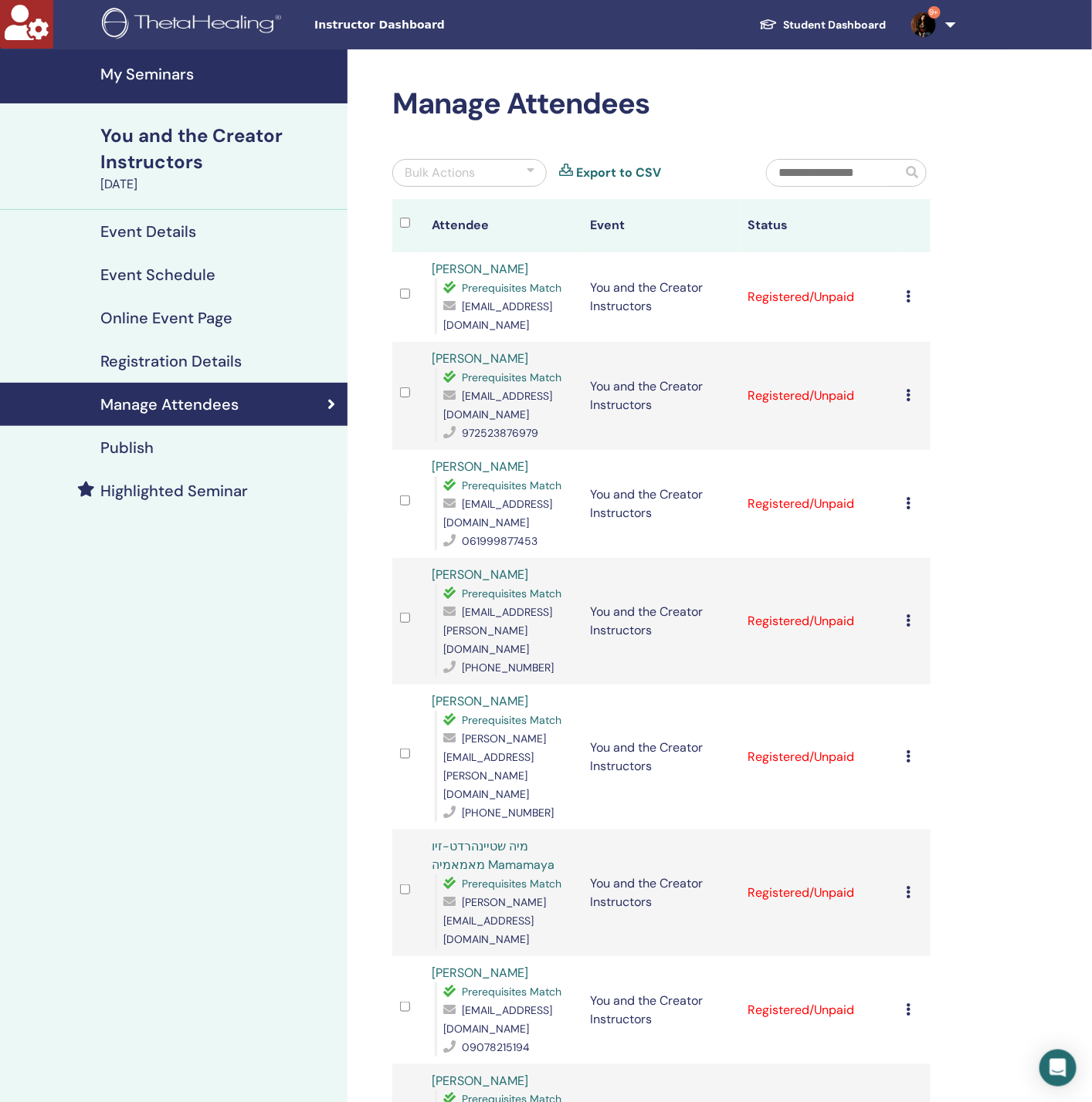
click at [495, 178] on div "Bulk Actions" at bounding box center [469, 172] width 154 height 27
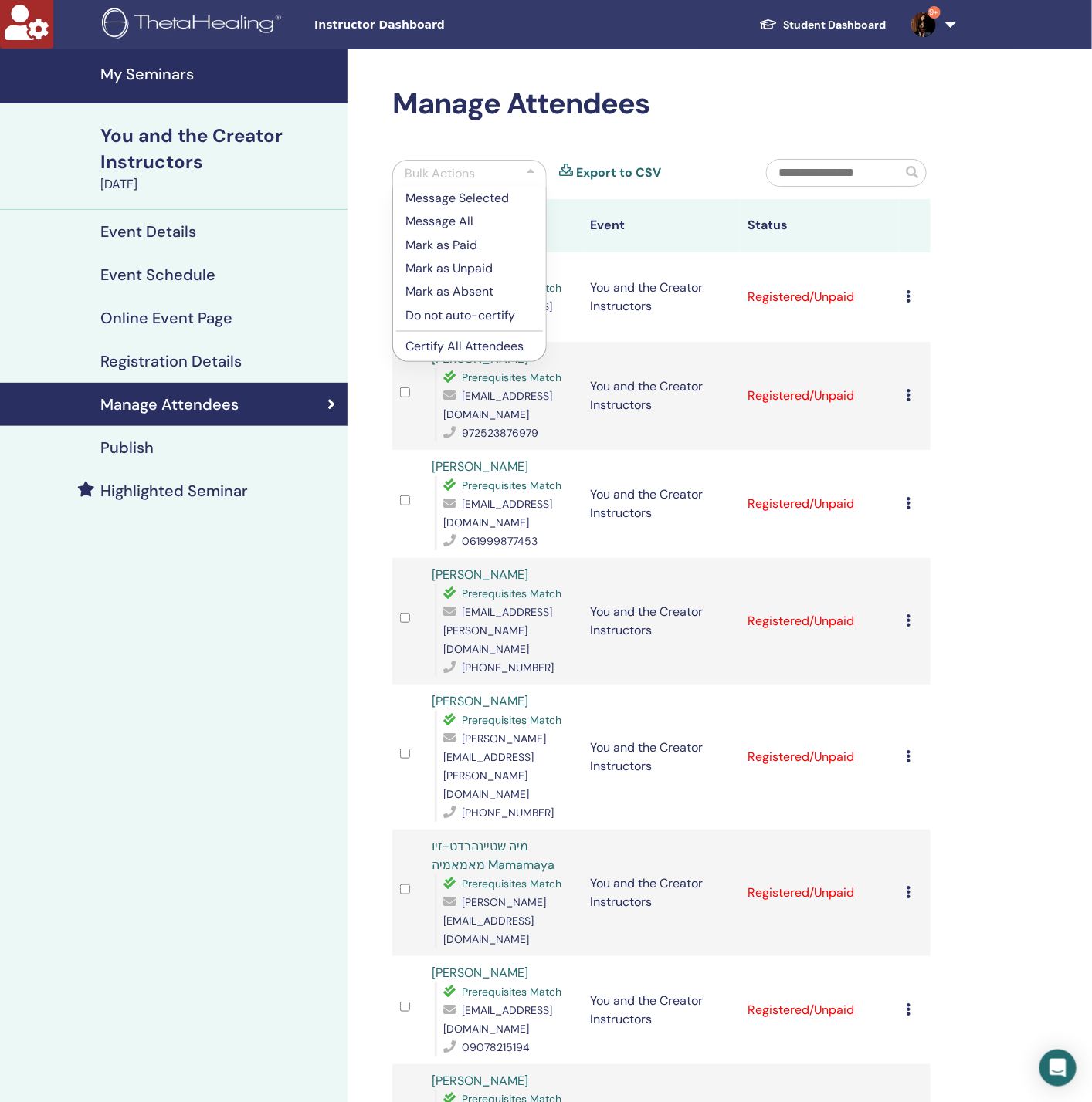
click at [488, 347] on p "Certify All Attendees" at bounding box center [468, 346] width 128 height 19
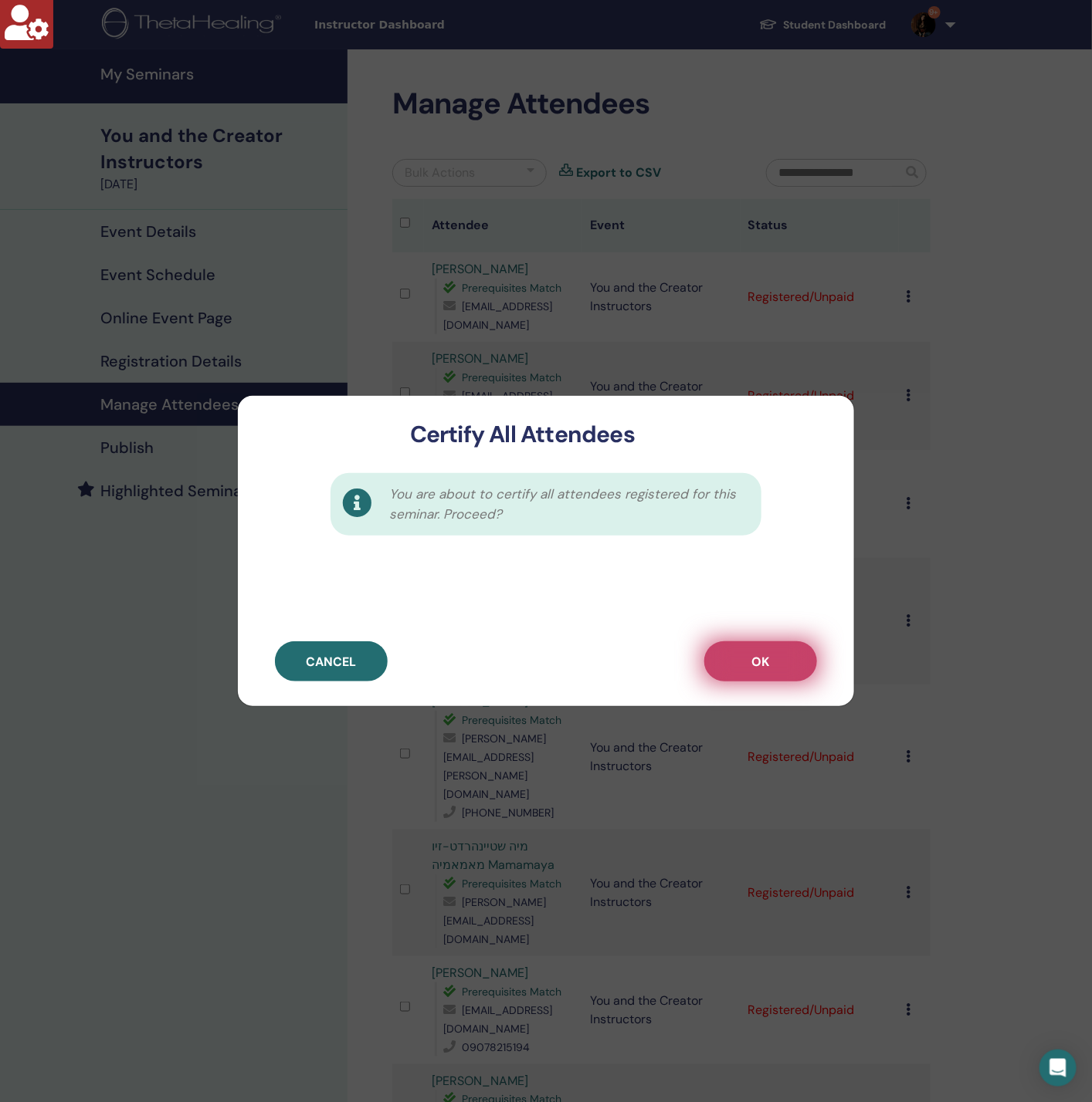
click at [777, 675] on button "OK" at bounding box center [760, 661] width 112 height 40
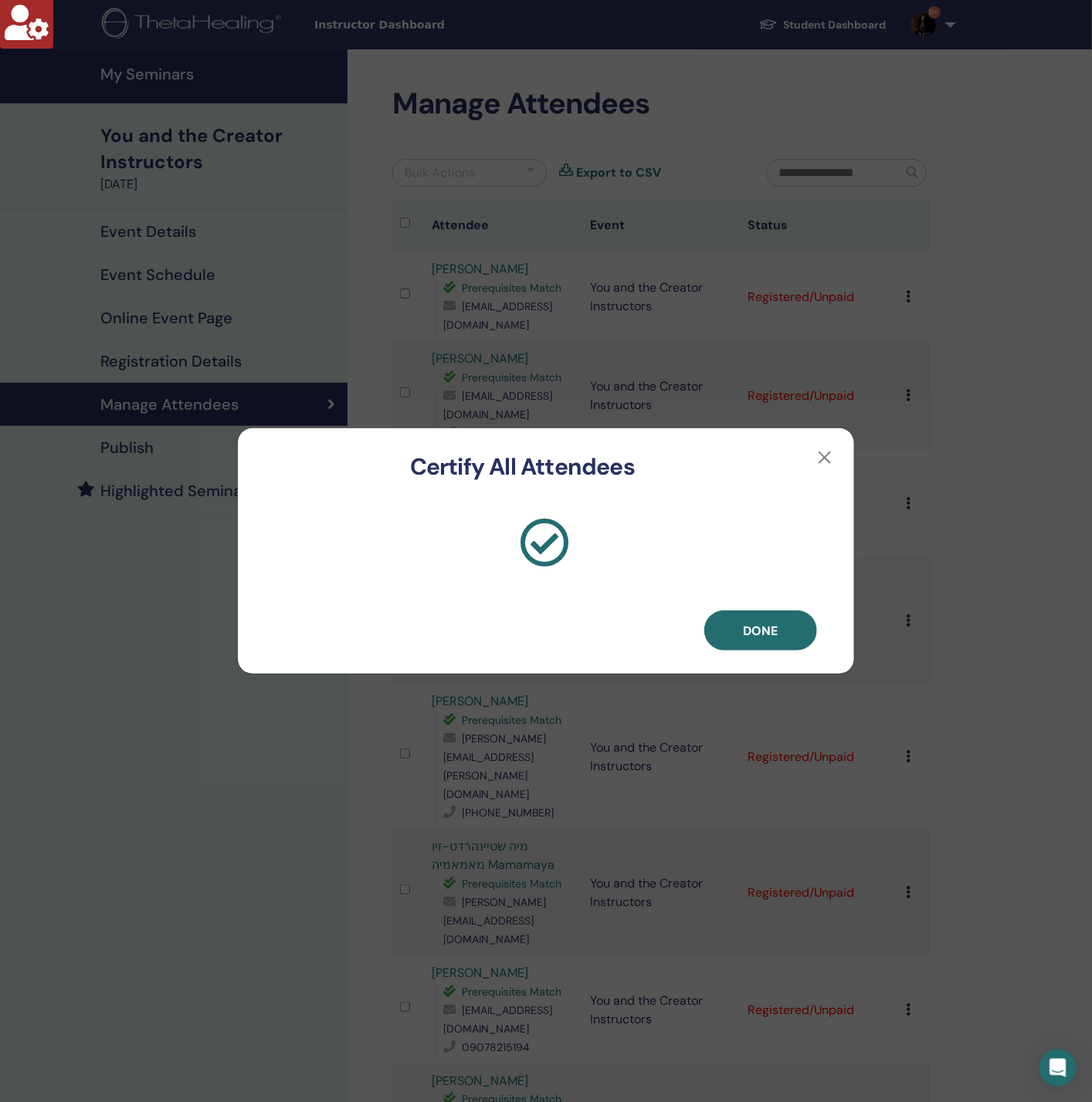
click at [796, 643] on button "Done" at bounding box center [760, 630] width 112 height 40
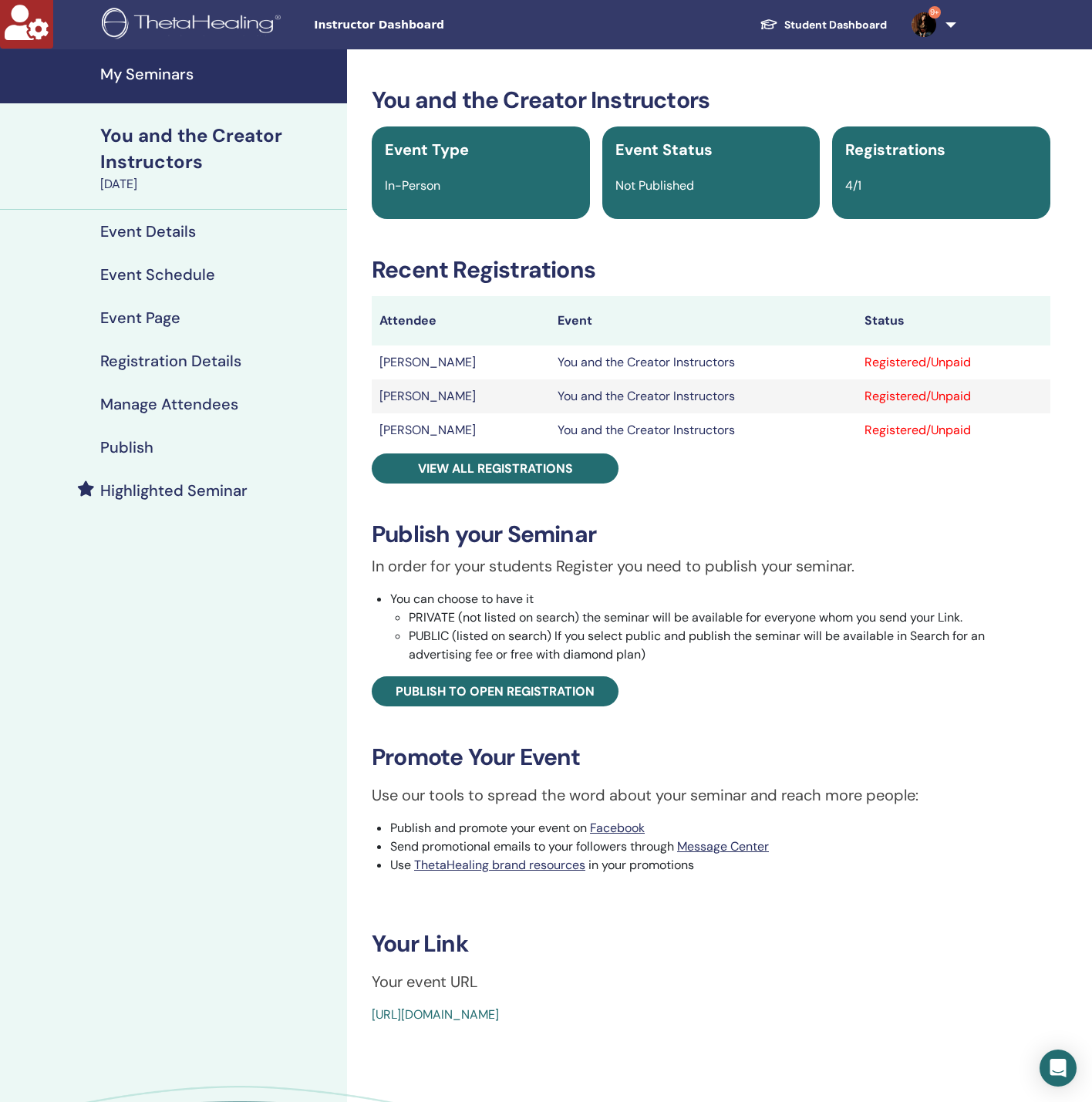
click at [219, 398] on h4 "Manage Attendees" at bounding box center [169, 404] width 138 height 19
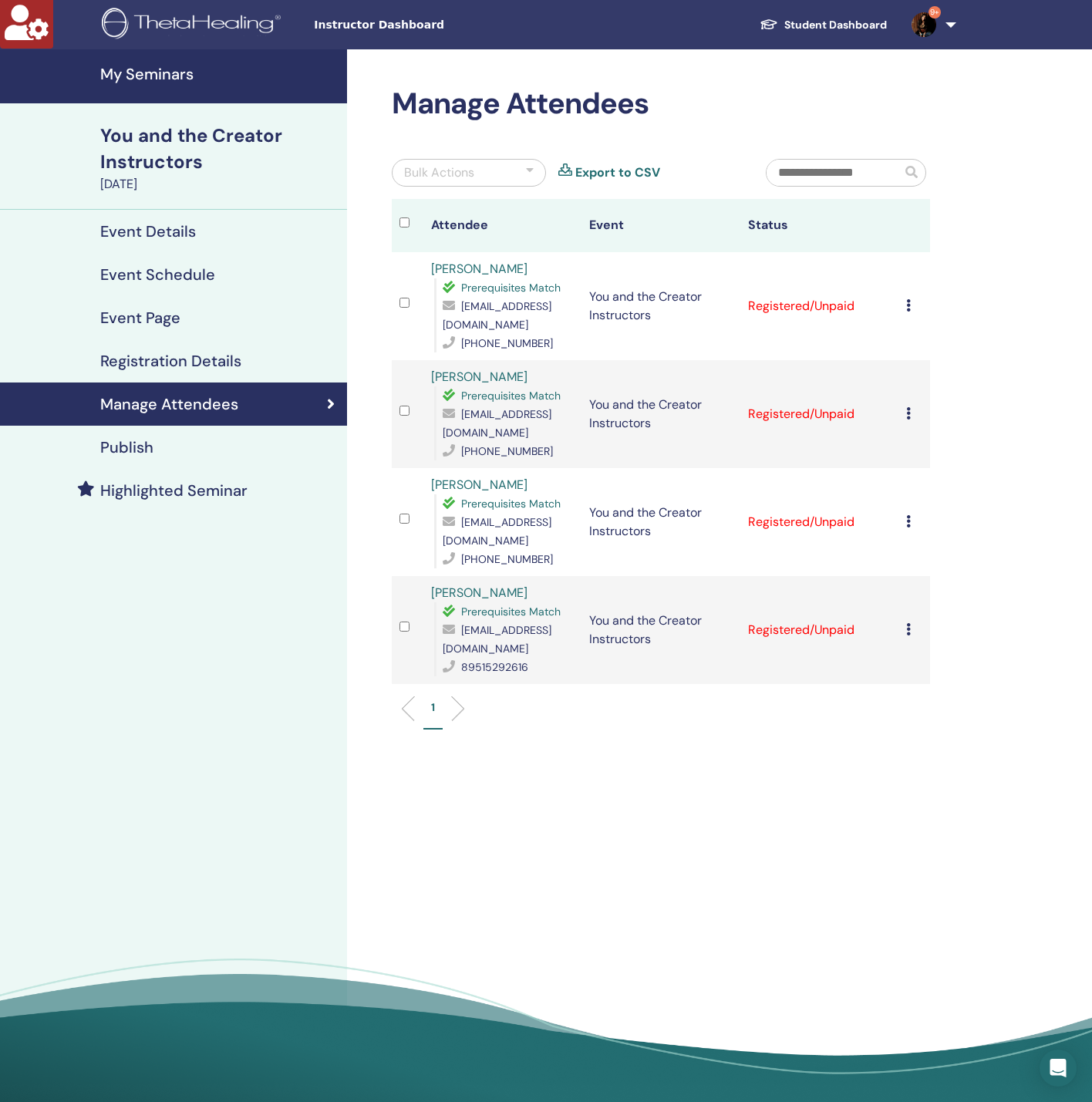
click at [486, 174] on div "Bulk Actions" at bounding box center [469, 172] width 154 height 27
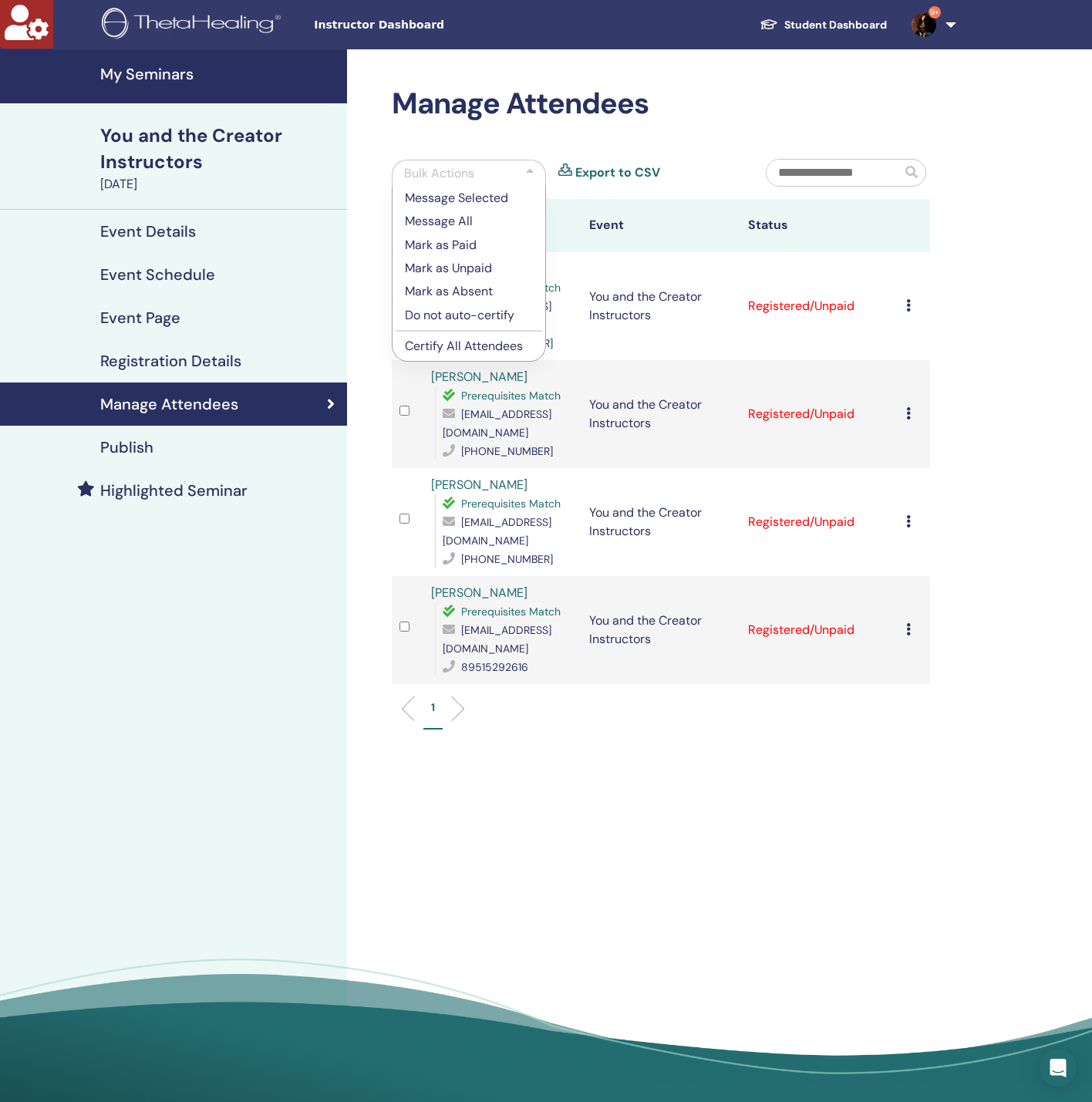
click at [471, 352] on p "Certify All Attendees" at bounding box center [468, 346] width 128 height 19
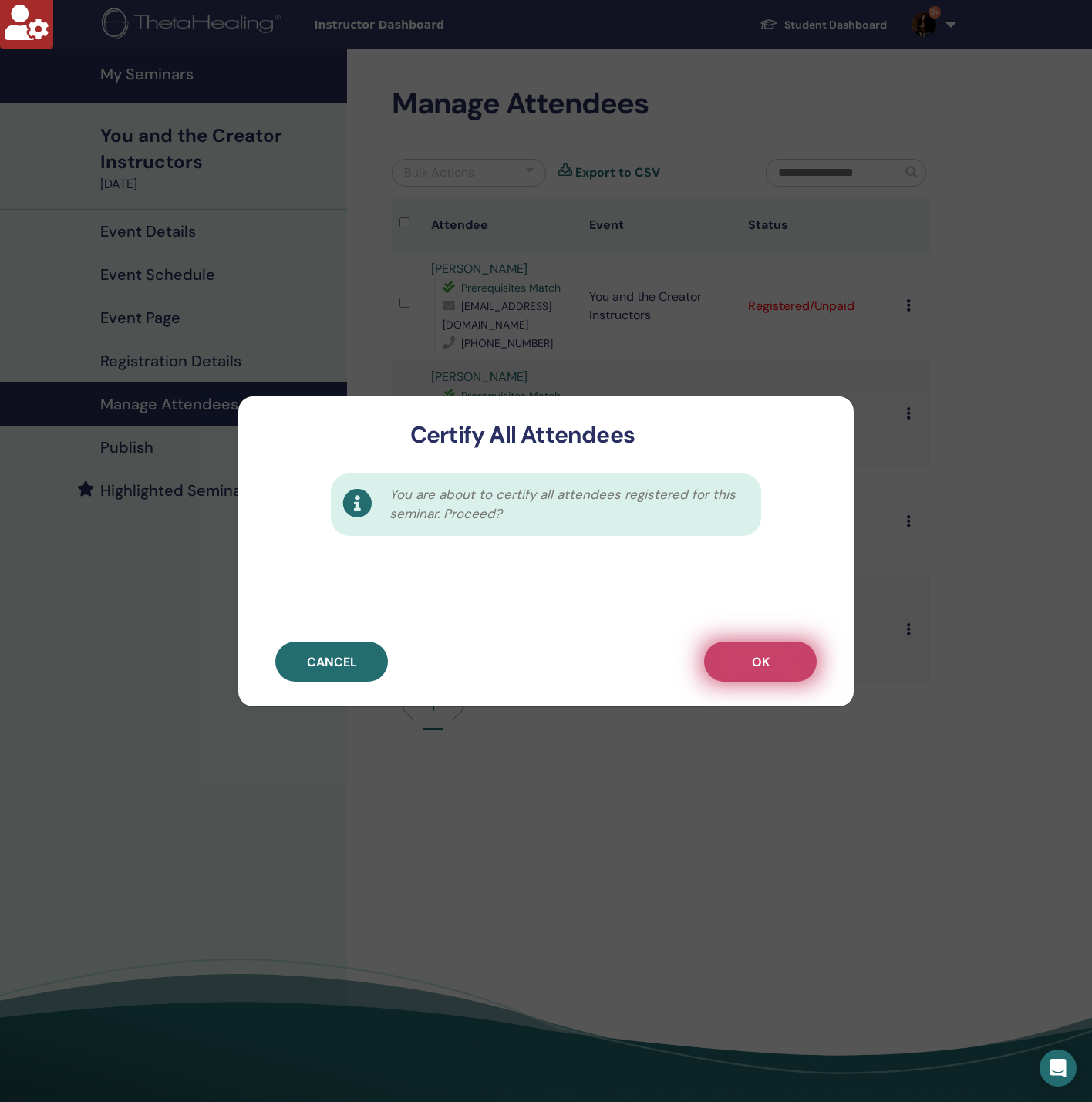
click at [747, 670] on button "OK" at bounding box center [760, 662] width 112 height 40
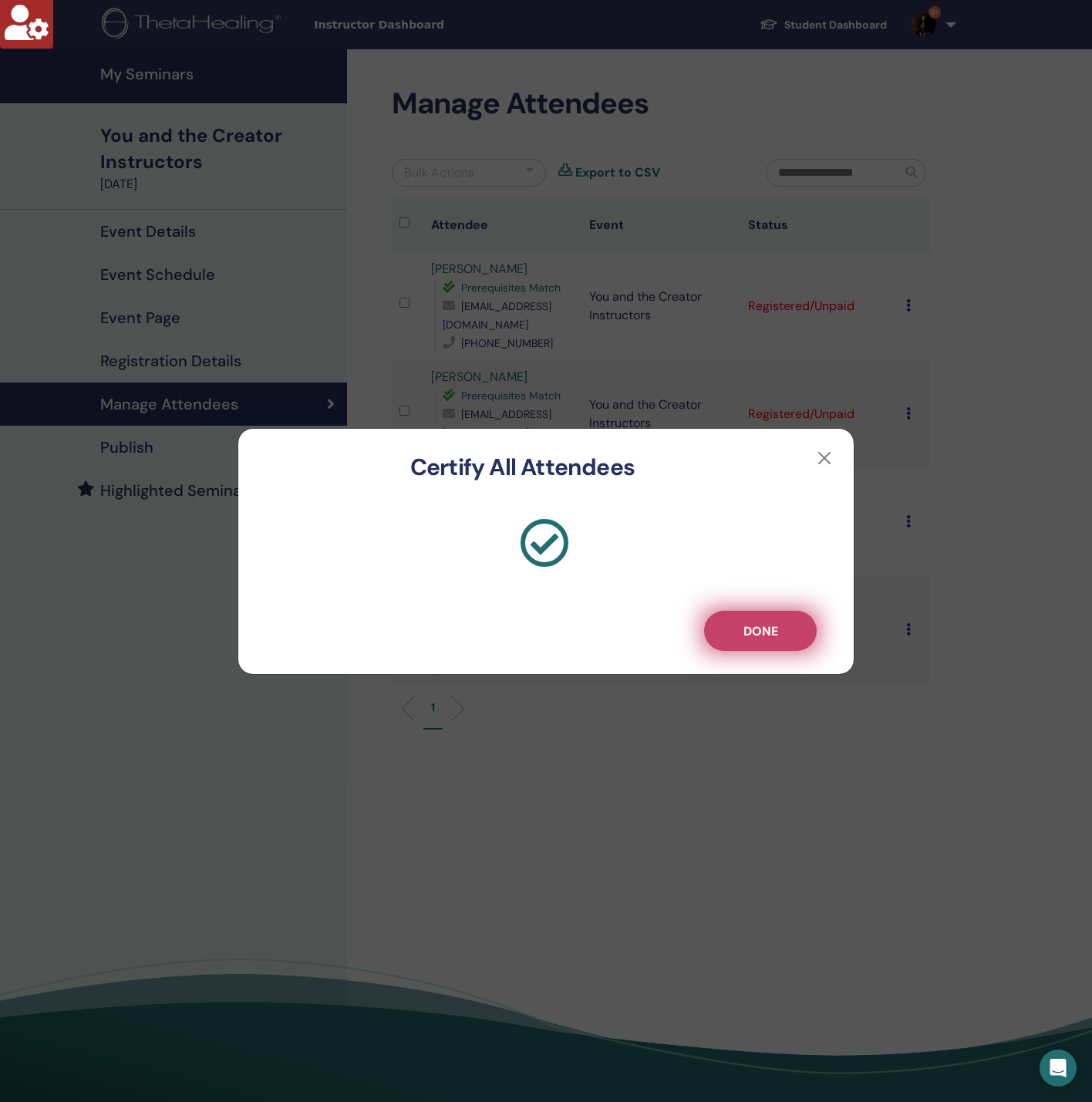
click at [766, 636] on span "Done" at bounding box center [761, 631] width 34 height 16
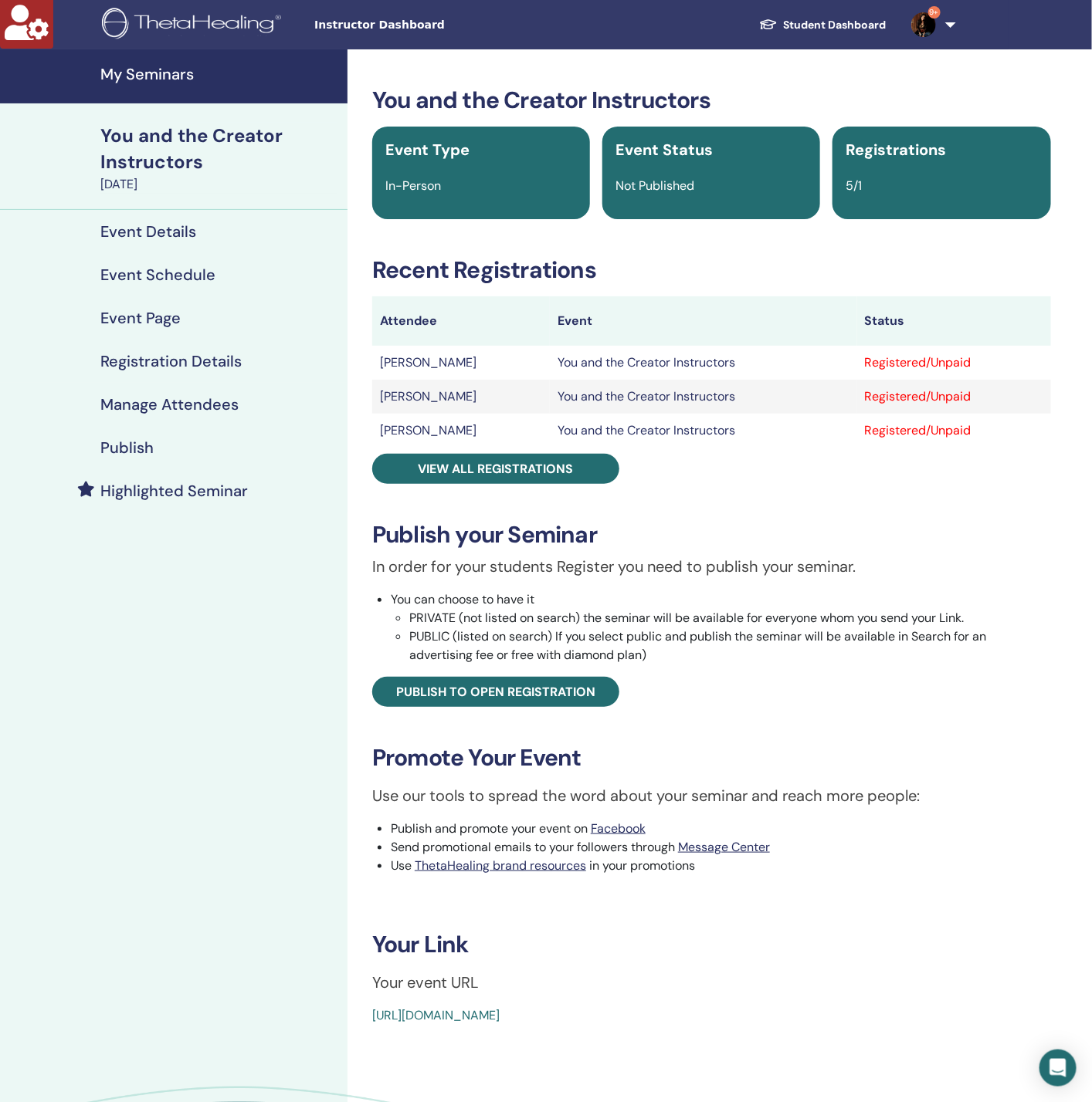
click at [226, 407] on h4 "Manage Attendees" at bounding box center [169, 405] width 138 height 19
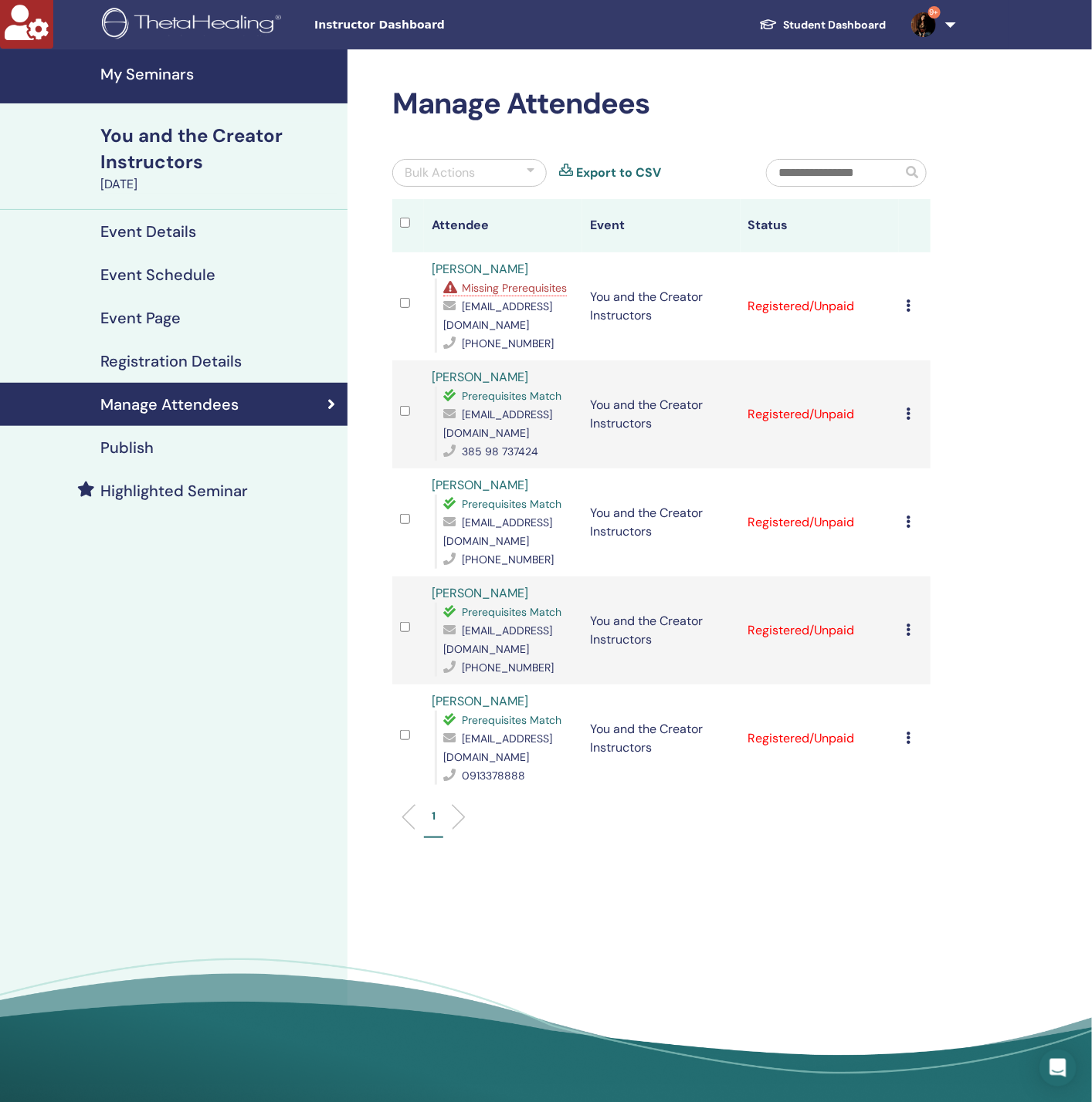
click at [498, 292] on span "Missing Prerequisites" at bounding box center [514, 288] width 105 height 14
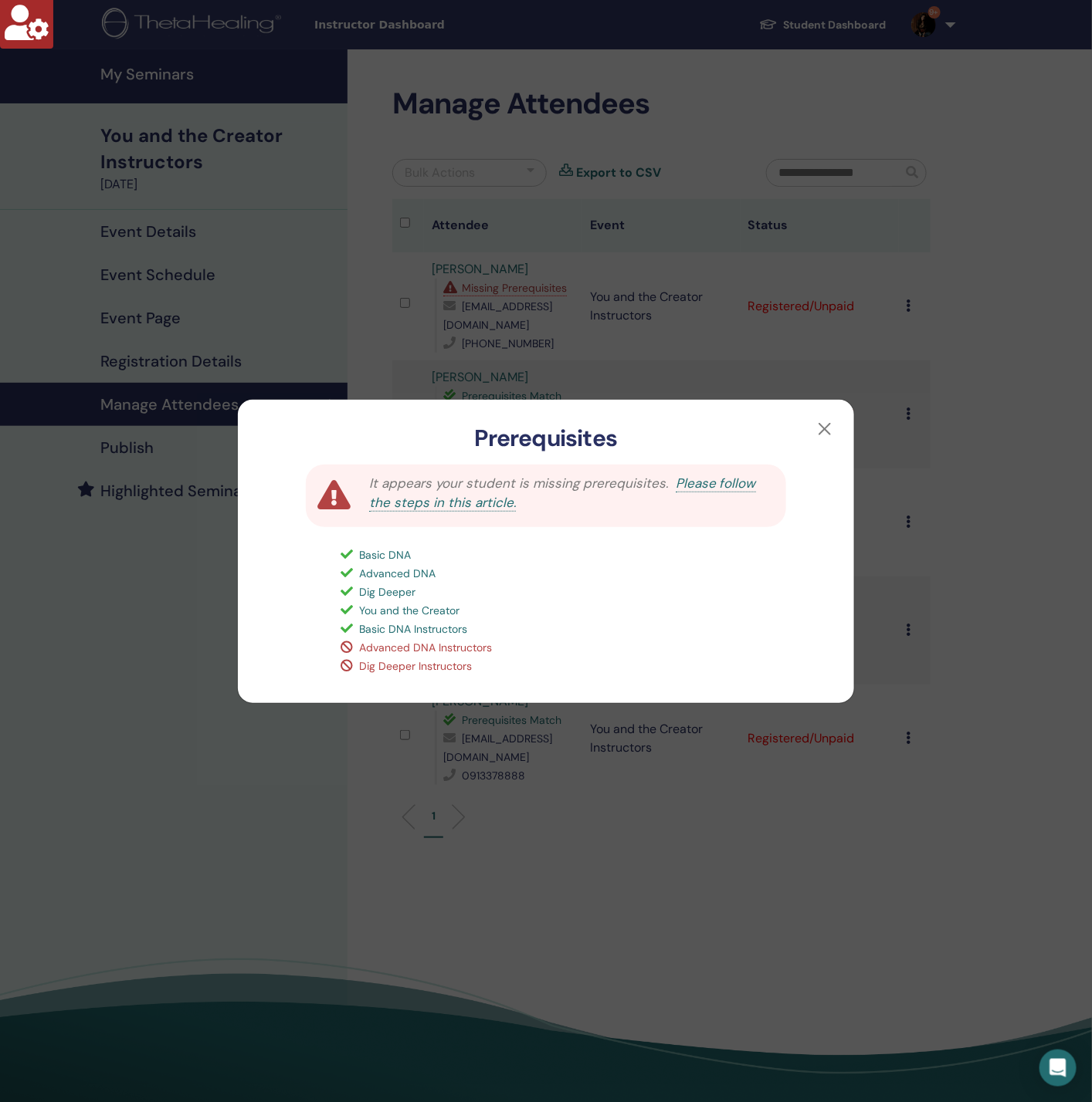
click at [197, 598] on div "Prerequisites It appears your student is missing prerequisites. Please follow t…" at bounding box center [546, 551] width 1092 height 1102
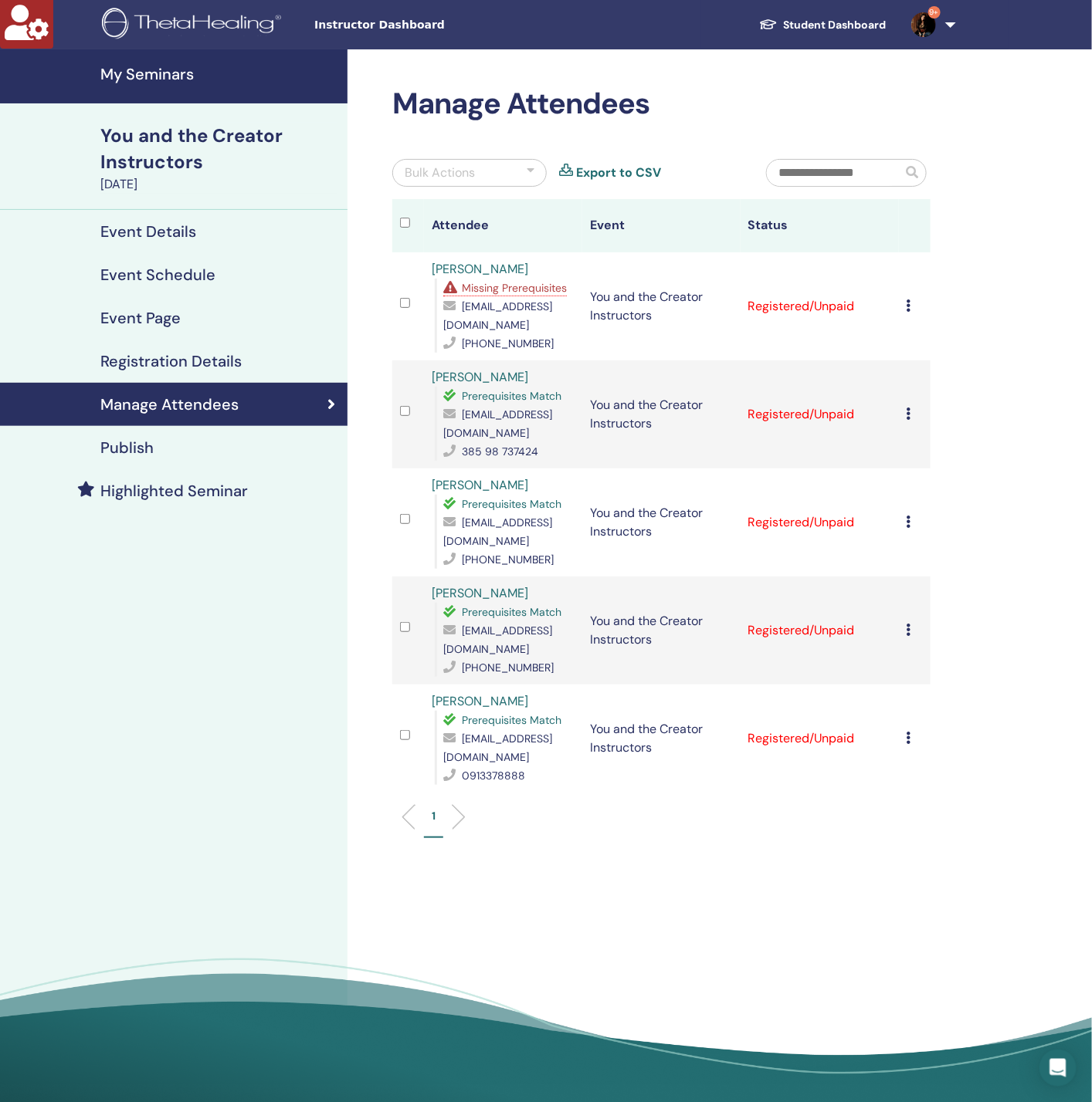
click at [908, 300] on icon at bounding box center [908, 305] width 4 height 12
click at [926, 331] on p "Do not auto-certify" at bounding box center [934, 337] width 122 height 19
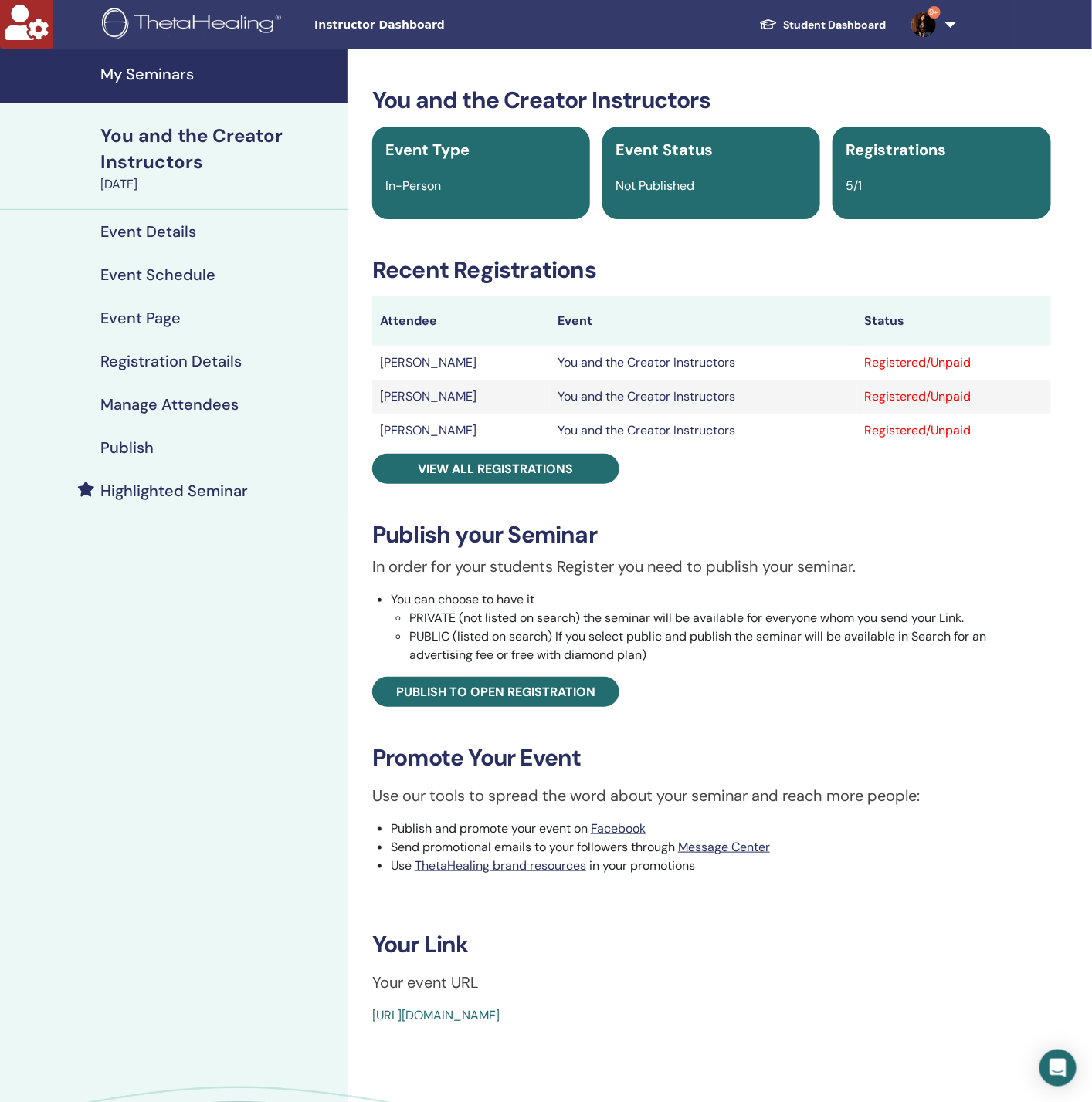
click at [211, 410] on h4 "Manage Attendees" at bounding box center [169, 405] width 138 height 19
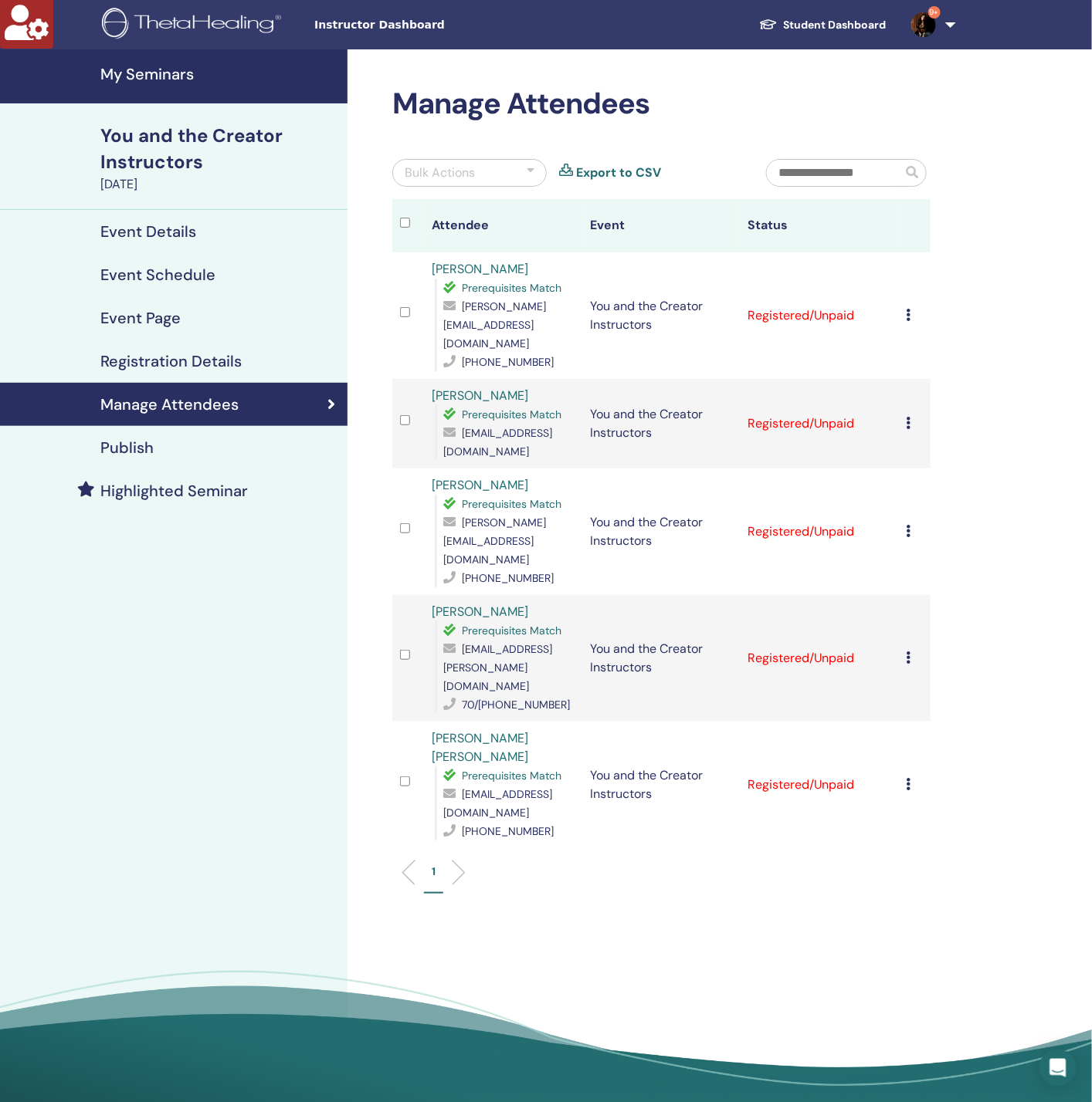
click at [459, 189] on div "Bulk Actions Export to CSV" at bounding box center [568, 178] width 374 height 40
click at [464, 183] on div "Bulk Actions" at bounding box center [469, 172] width 154 height 27
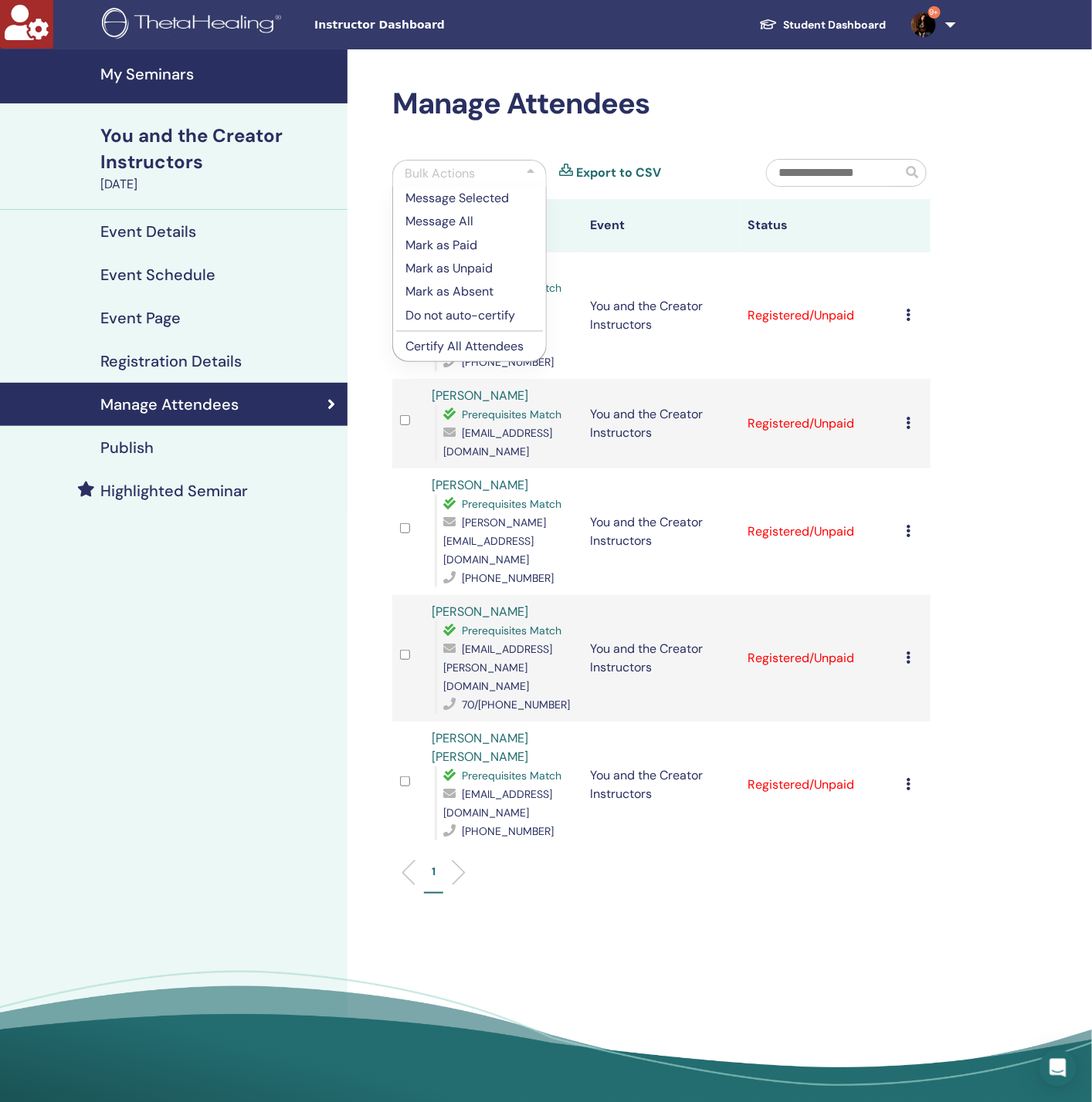
click at [454, 358] on div "Message Selected Message All Mark as Paid Mark as Unpaid Mark as Absent Do not …" at bounding box center [469, 274] width 154 height 176
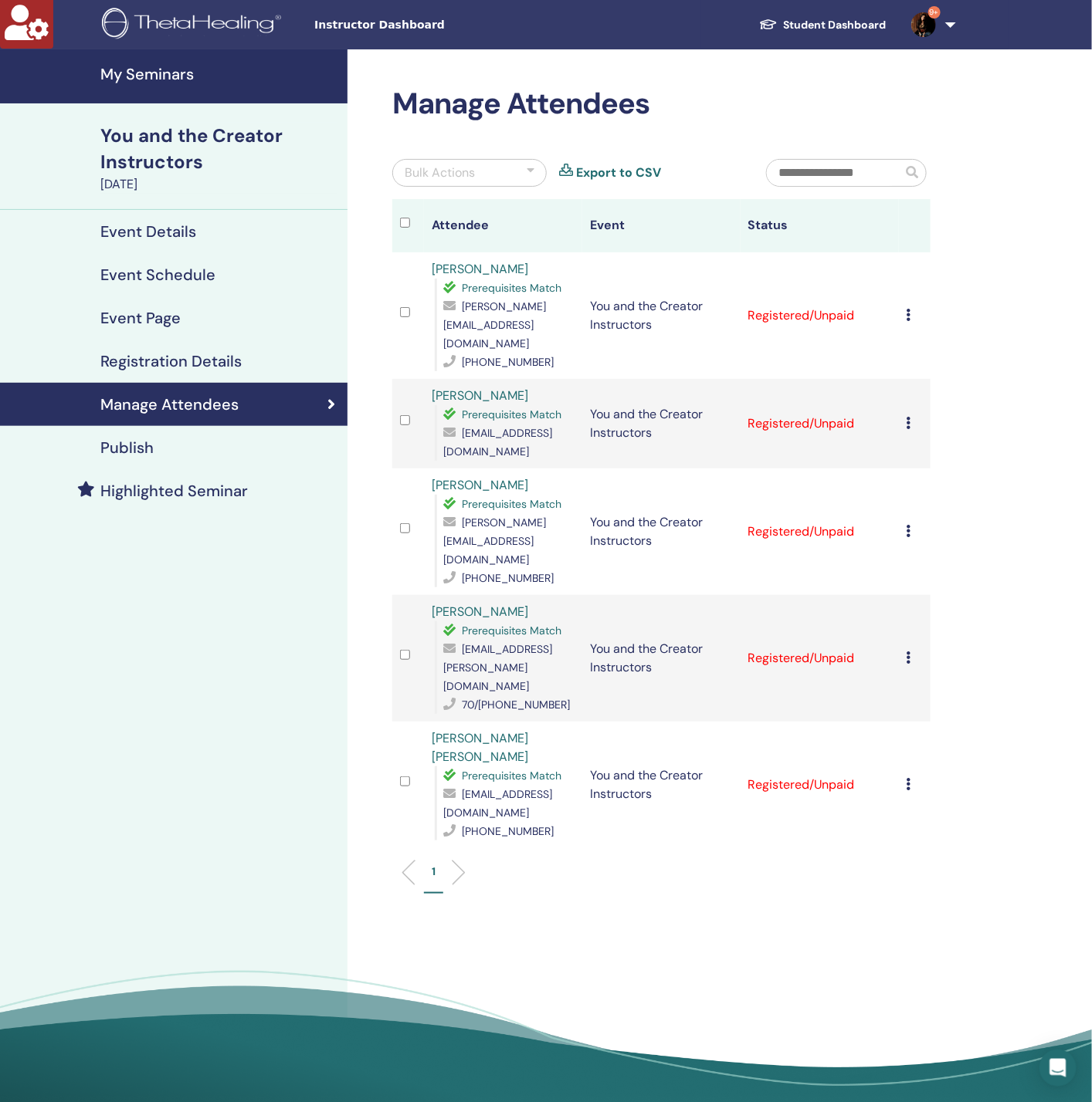
click at [461, 181] on div "Bulk Actions" at bounding box center [440, 173] width 70 height 19
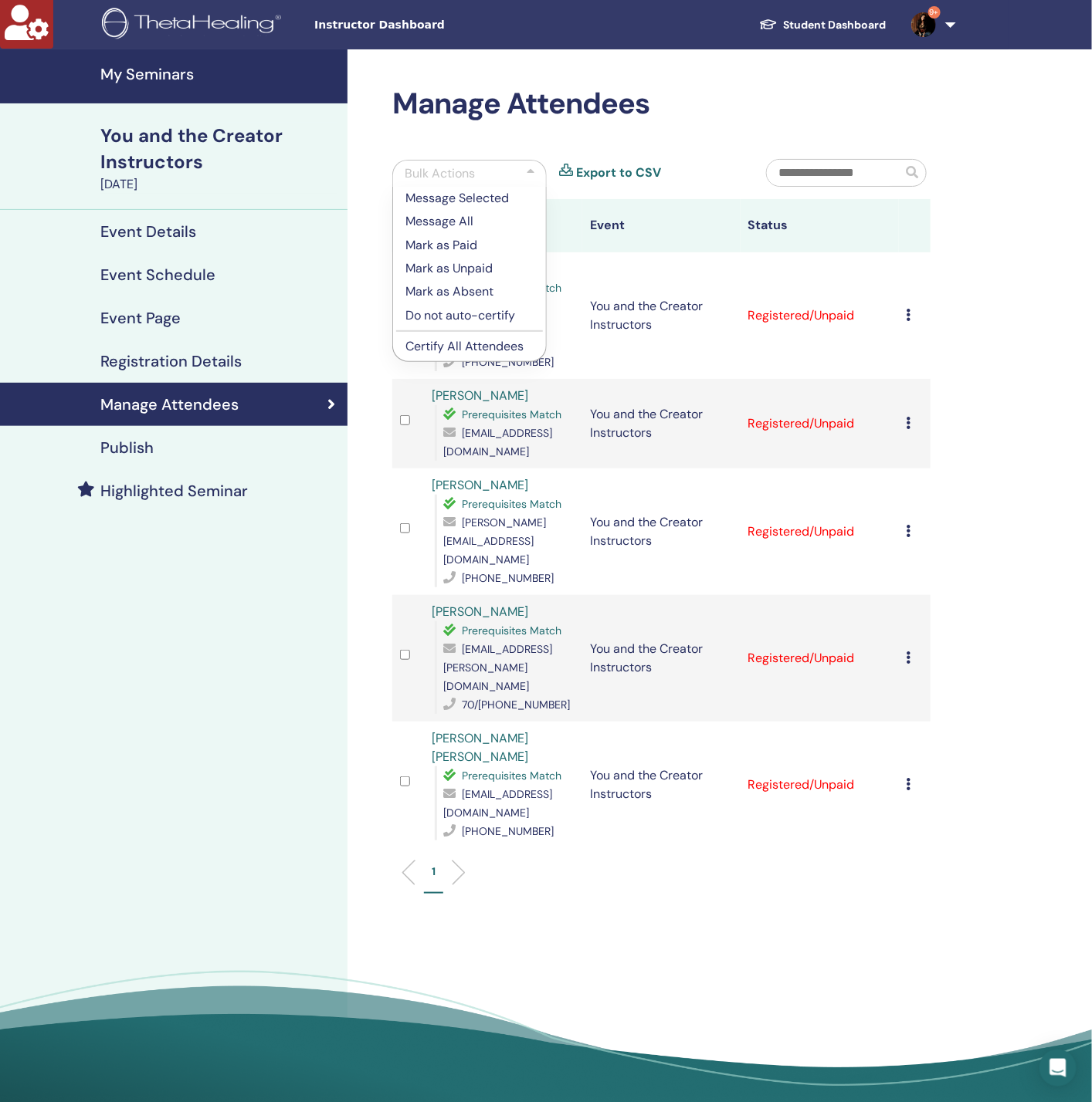
click at [463, 347] on p "Certify All Attendees" at bounding box center [468, 346] width 128 height 19
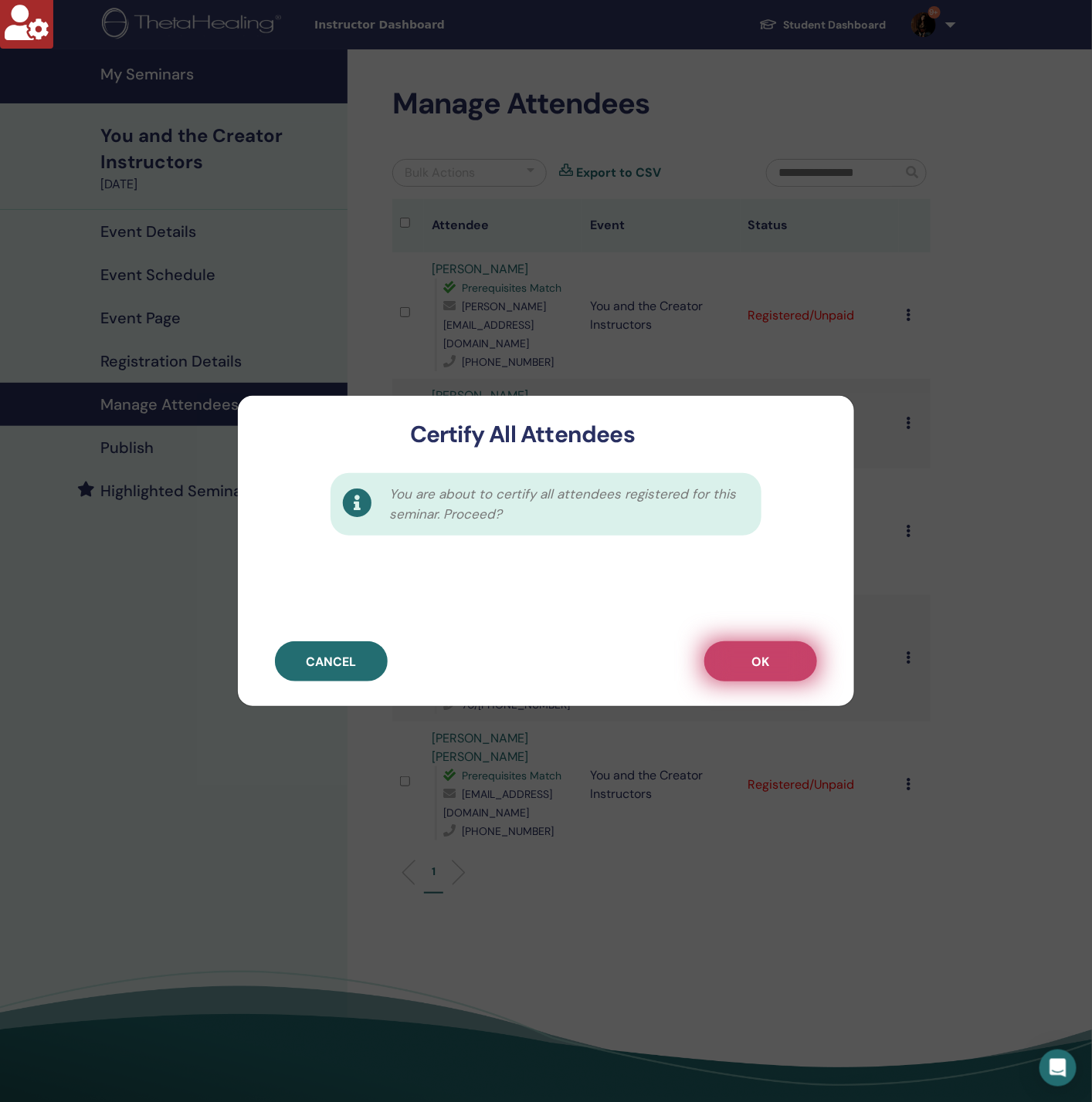
click at [752, 664] on span "OK" at bounding box center [761, 661] width 18 height 16
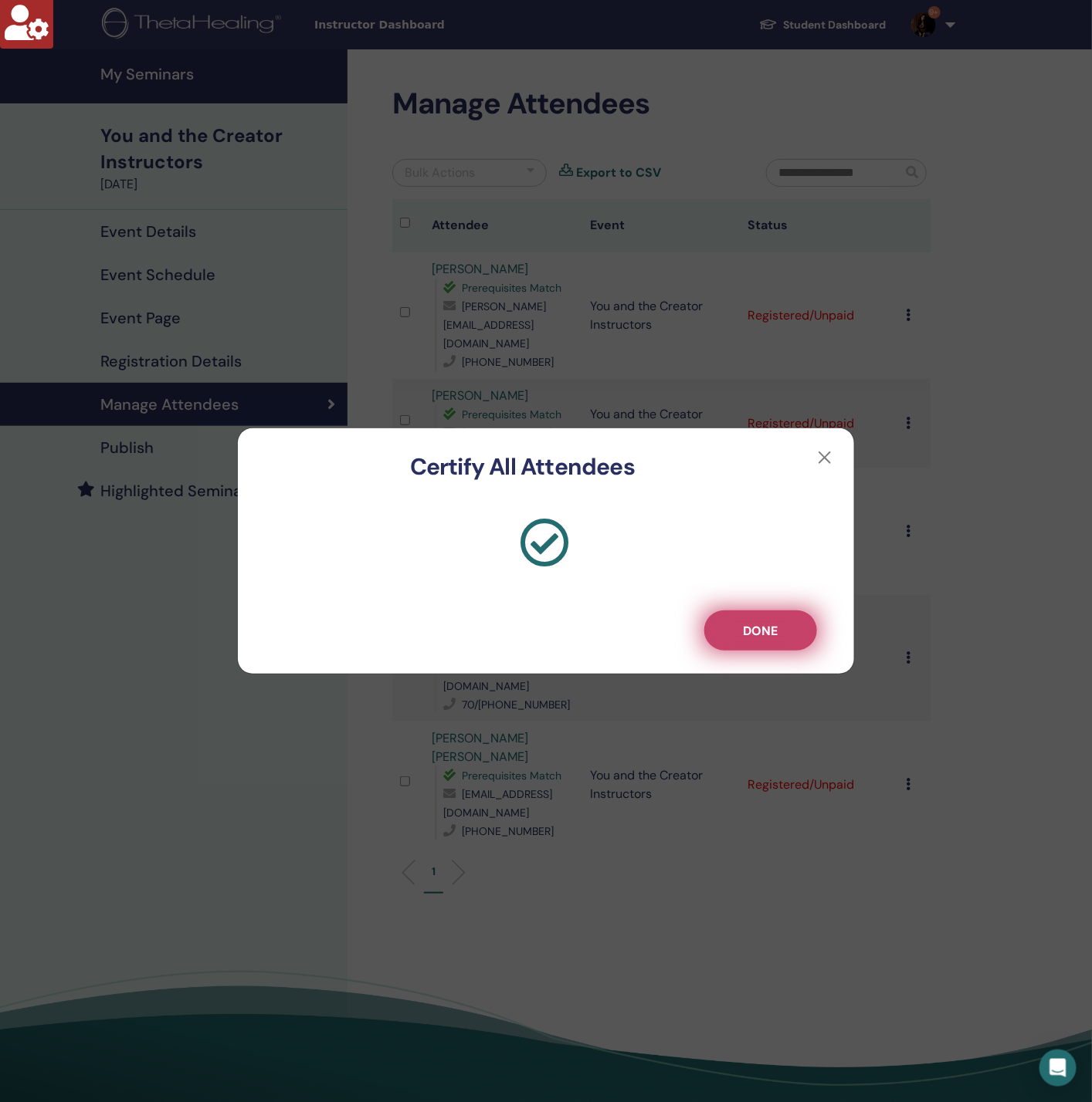
click at [785, 637] on button "Done" at bounding box center [760, 630] width 112 height 40
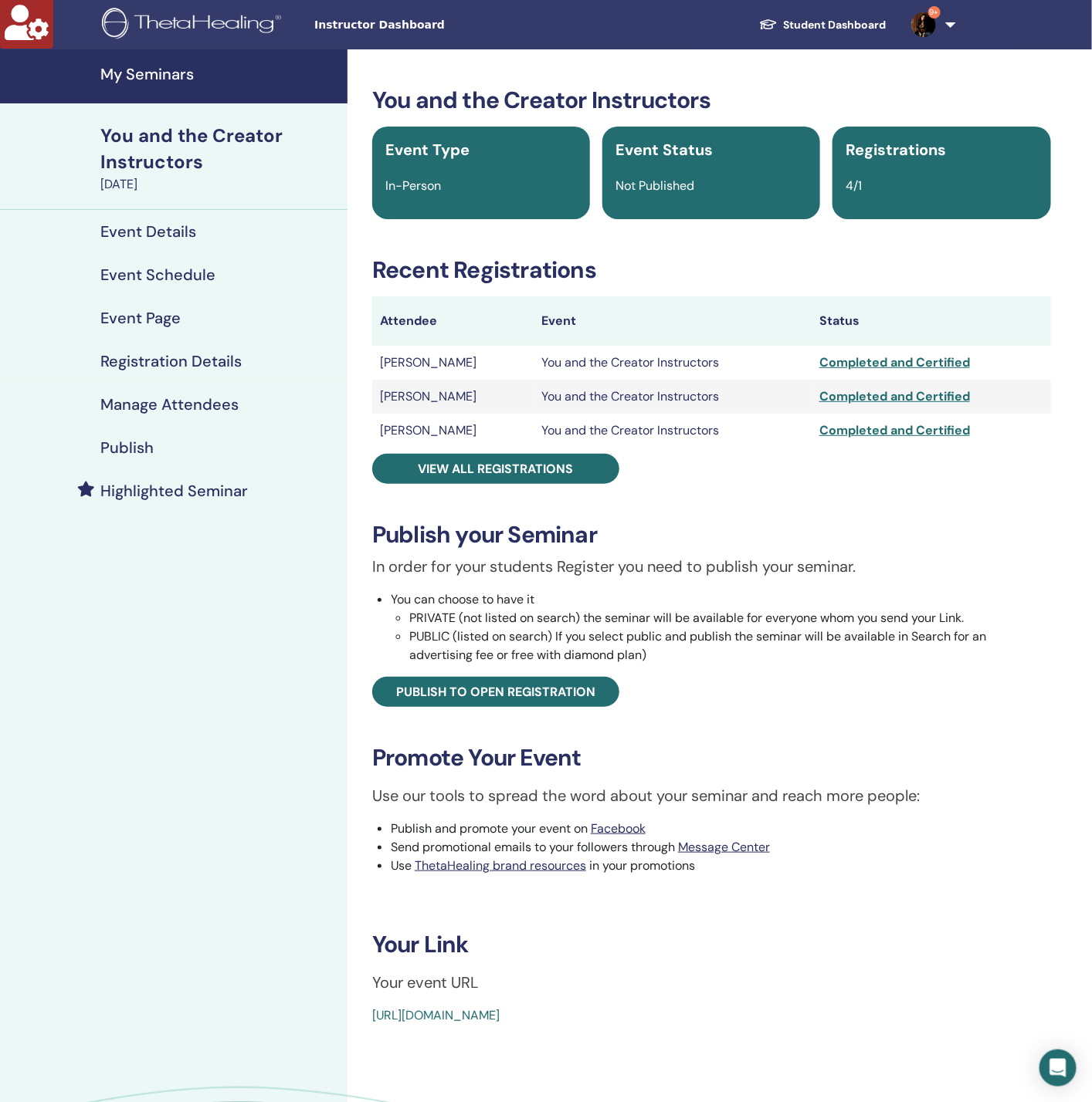
click at [234, 403] on h4 "Manage Attendees" at bounding box center [169, 405] width 138 height 19
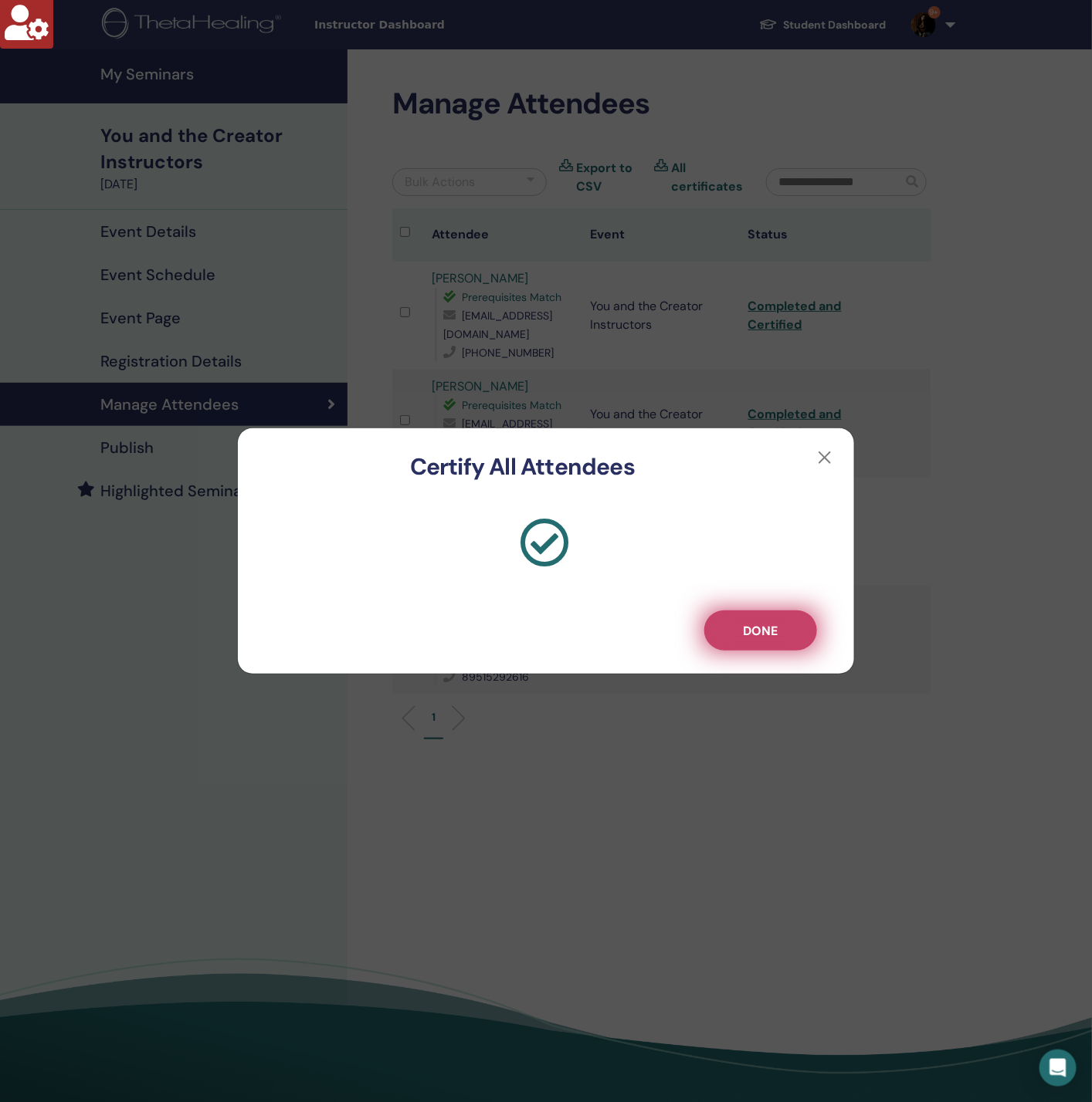
click at [752, 636] on span "Done" at bounding box center [761, 630] width 34 height 16
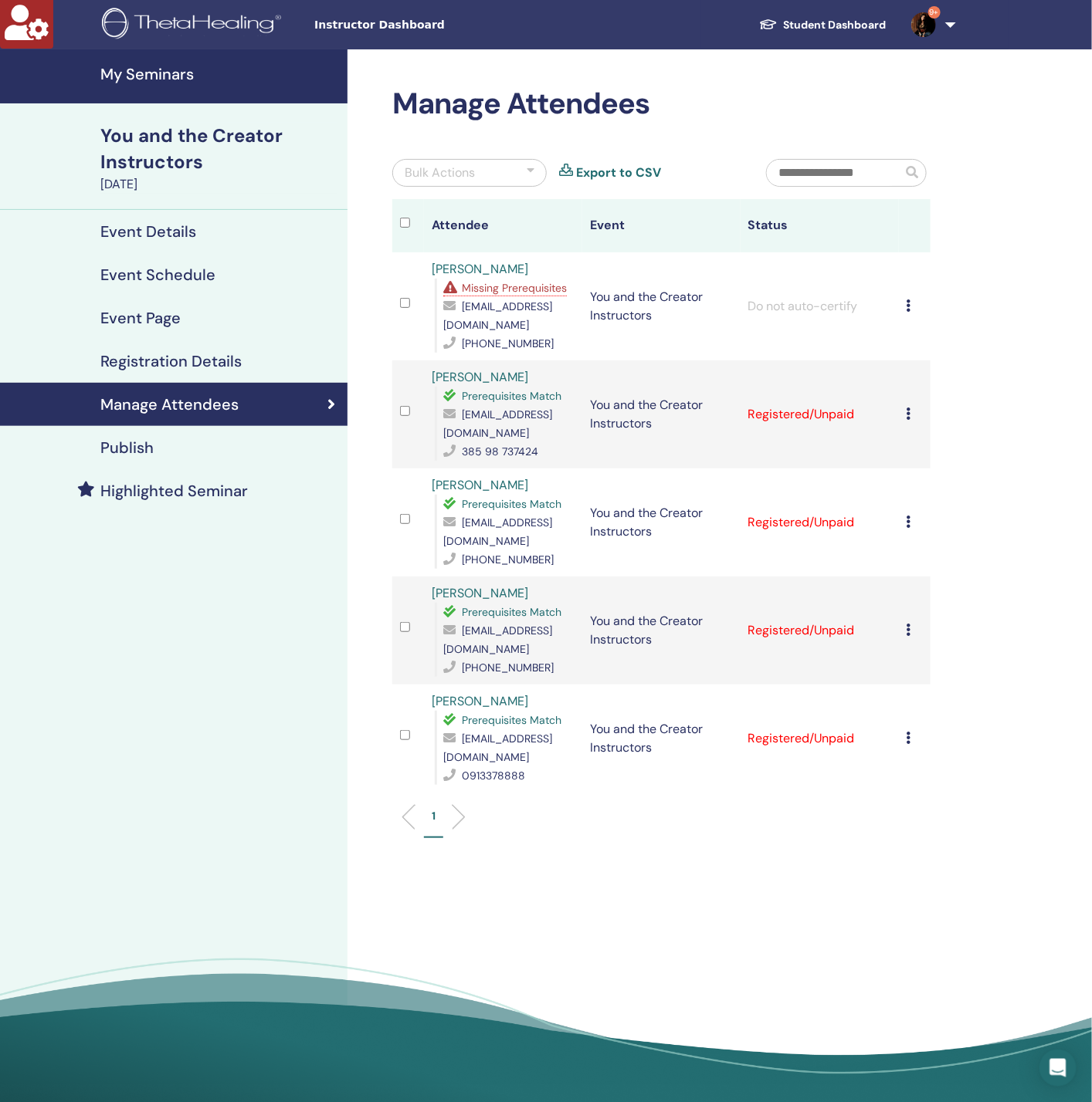
click at [486, 175] on div "Bulk Actions" at bounding box center [469, 172] width 154 height 27
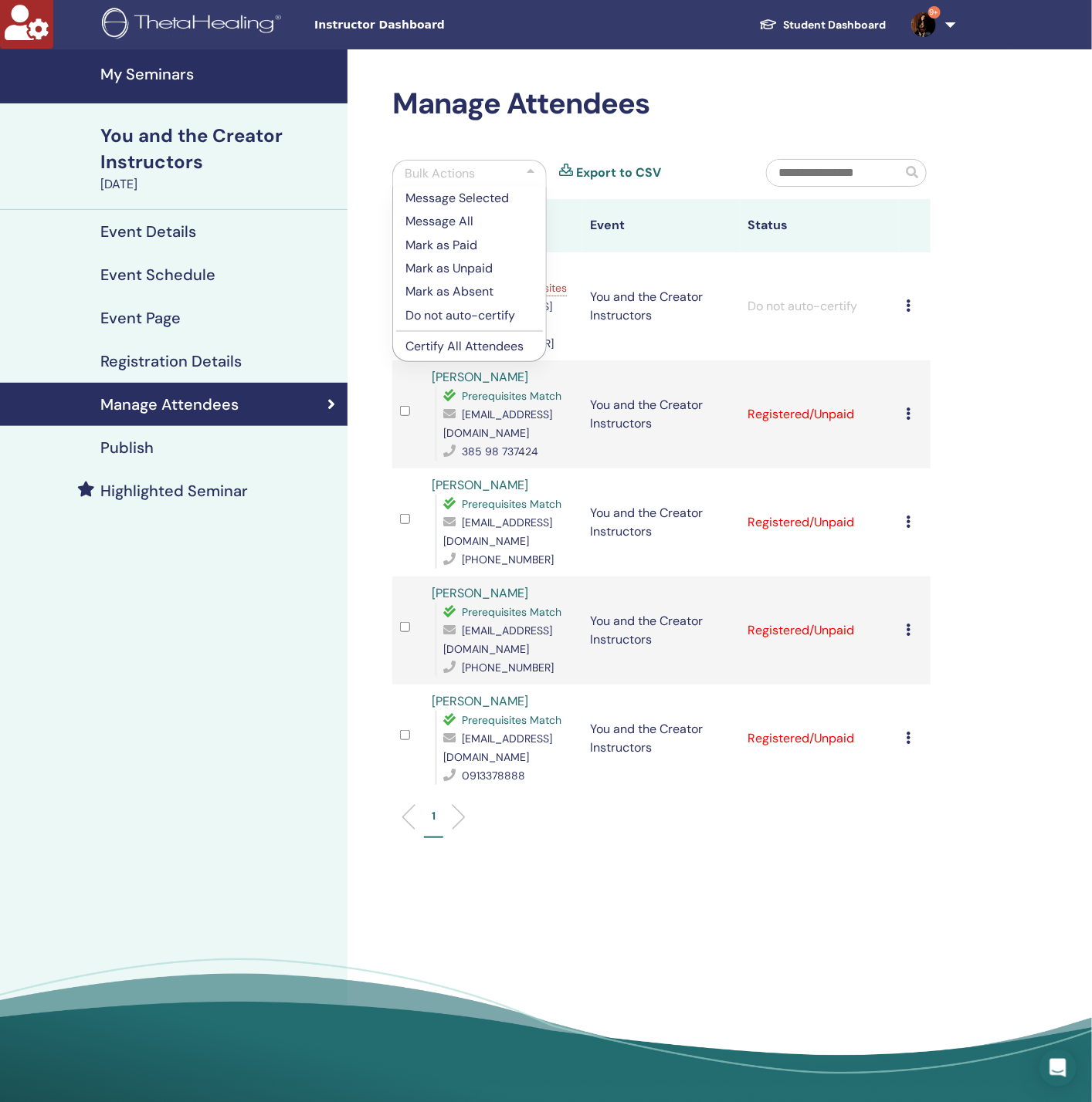
click at [470, 350] on p "Certify All Attendees" at bounding box center [468, 346] width 128 height 19
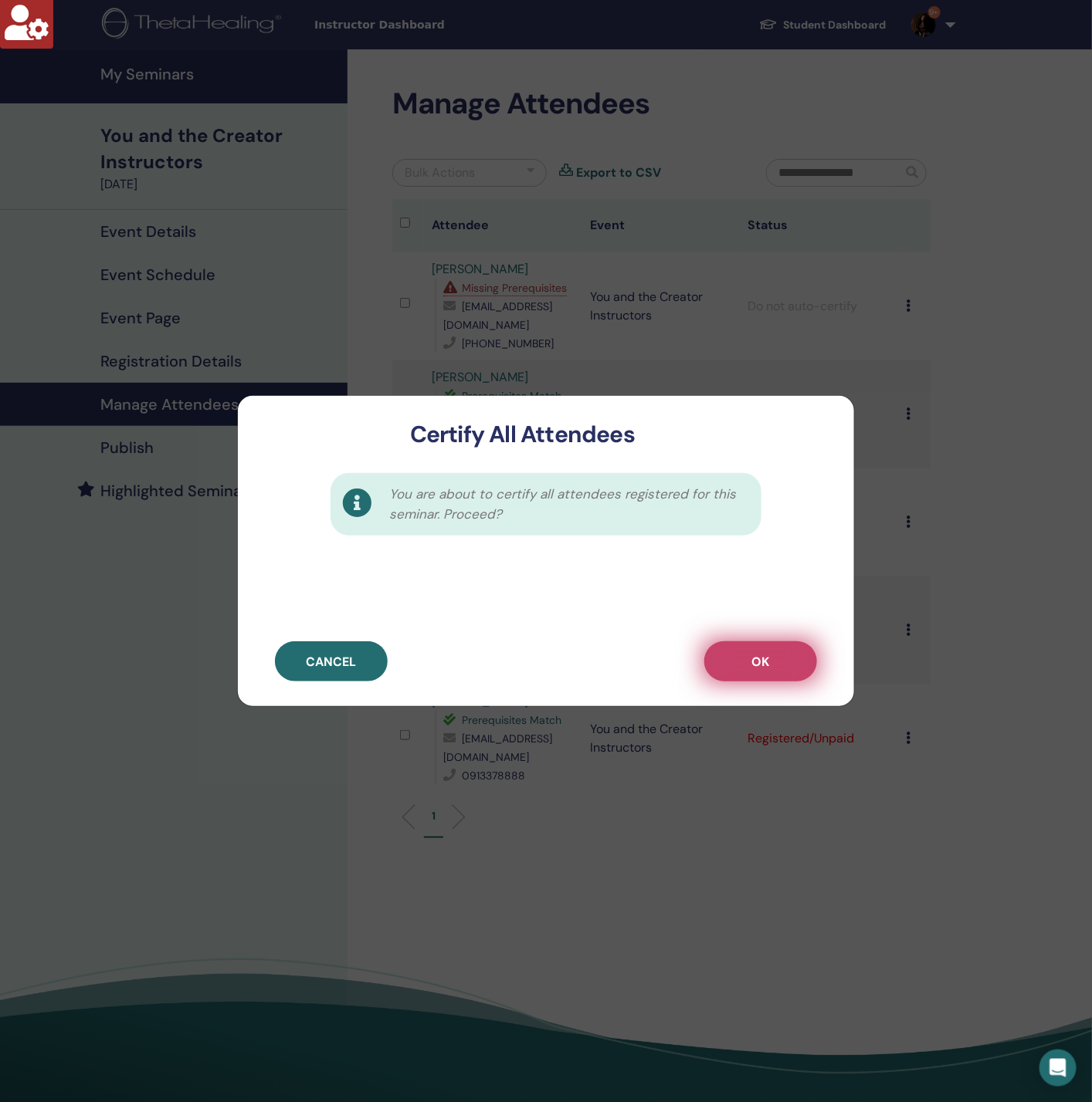
click at [768, 659] on span "OK" at bounding box center [761, 661] width 18 height 16
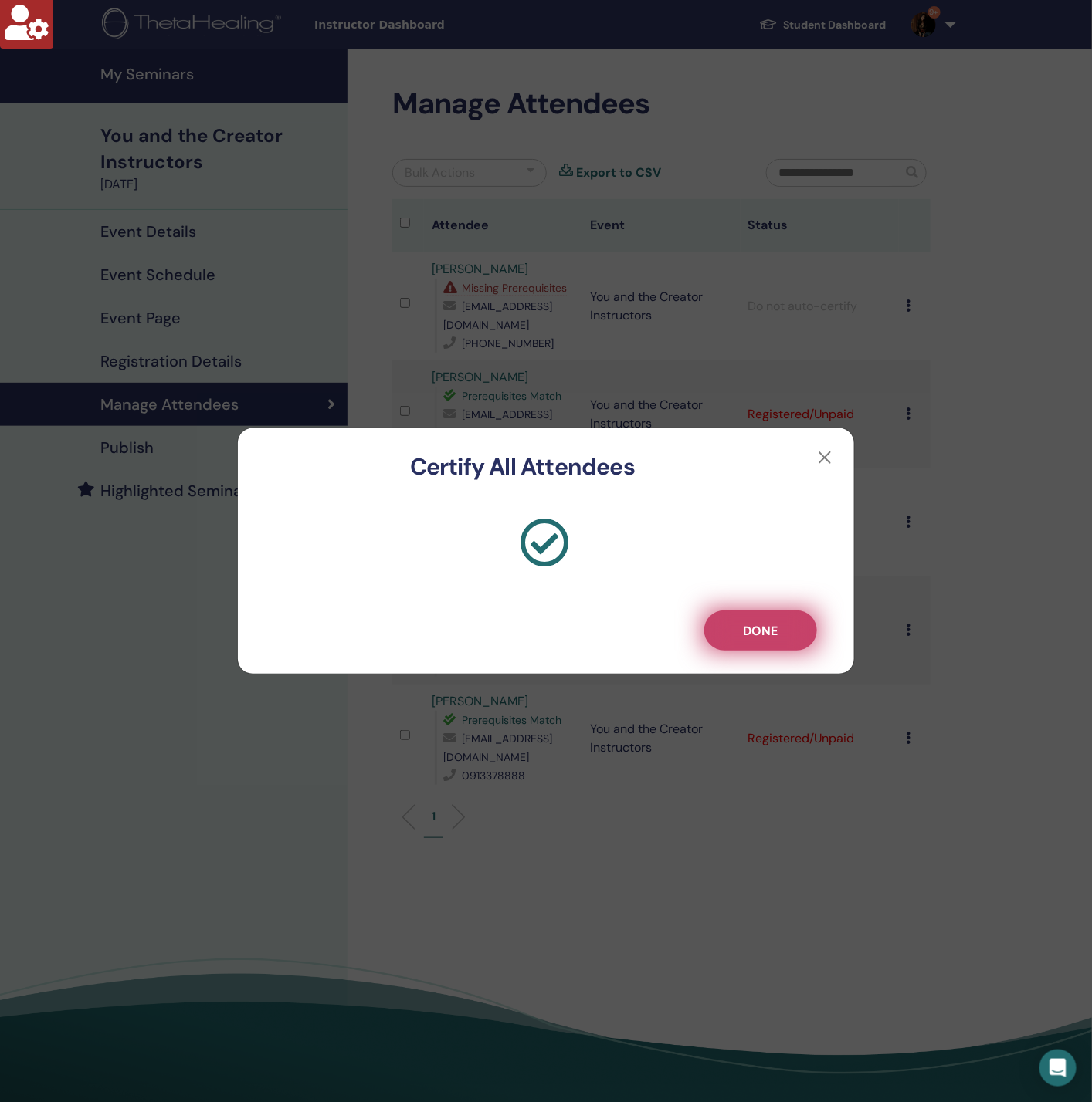
click at [747, 620] on button "Done" at bounding box center [760, 630] width 112 height 40
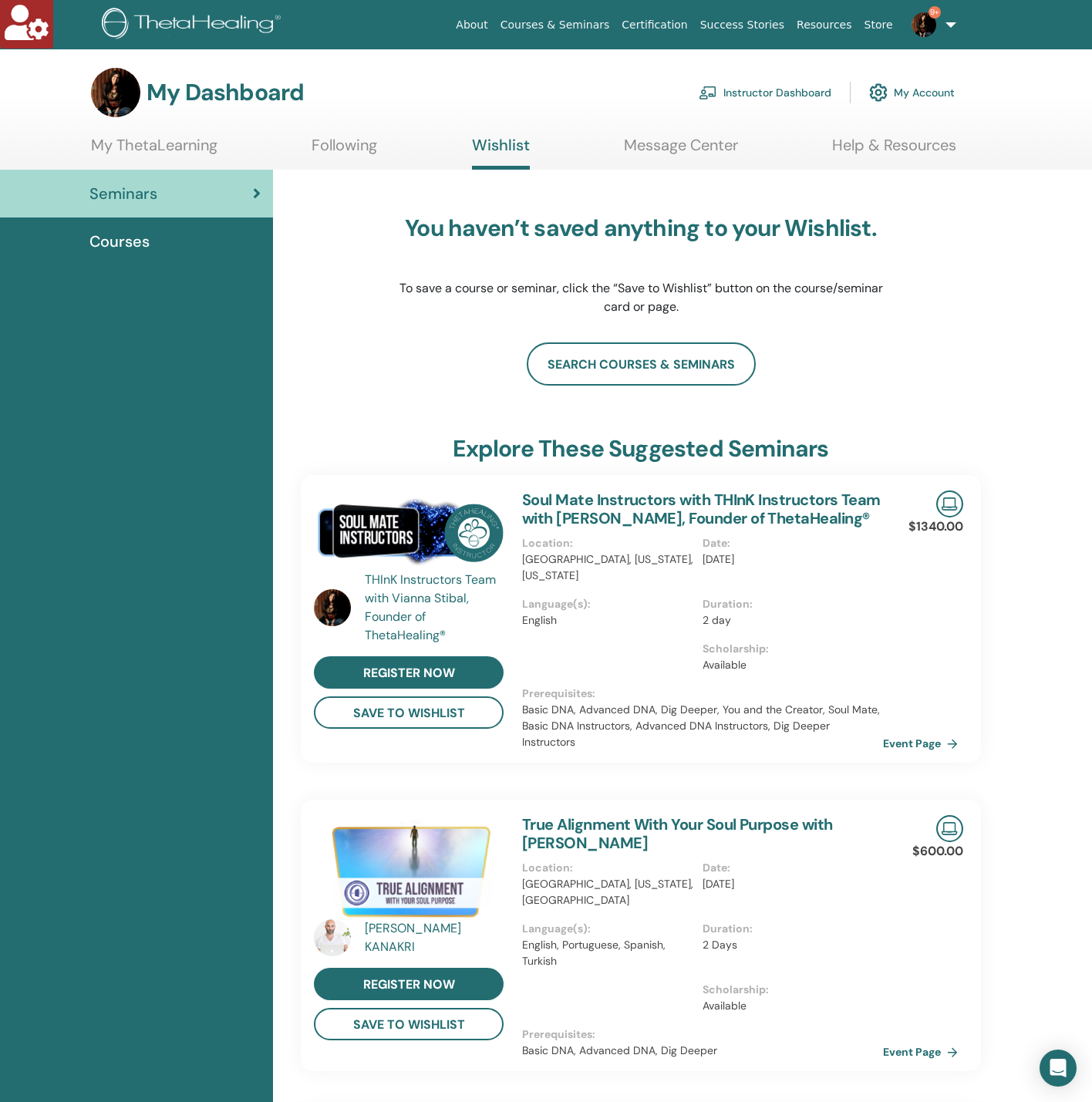
click at [752, 86] on link "Instructor Dashboard" at bounding box center [765, 93] width 133 height 34
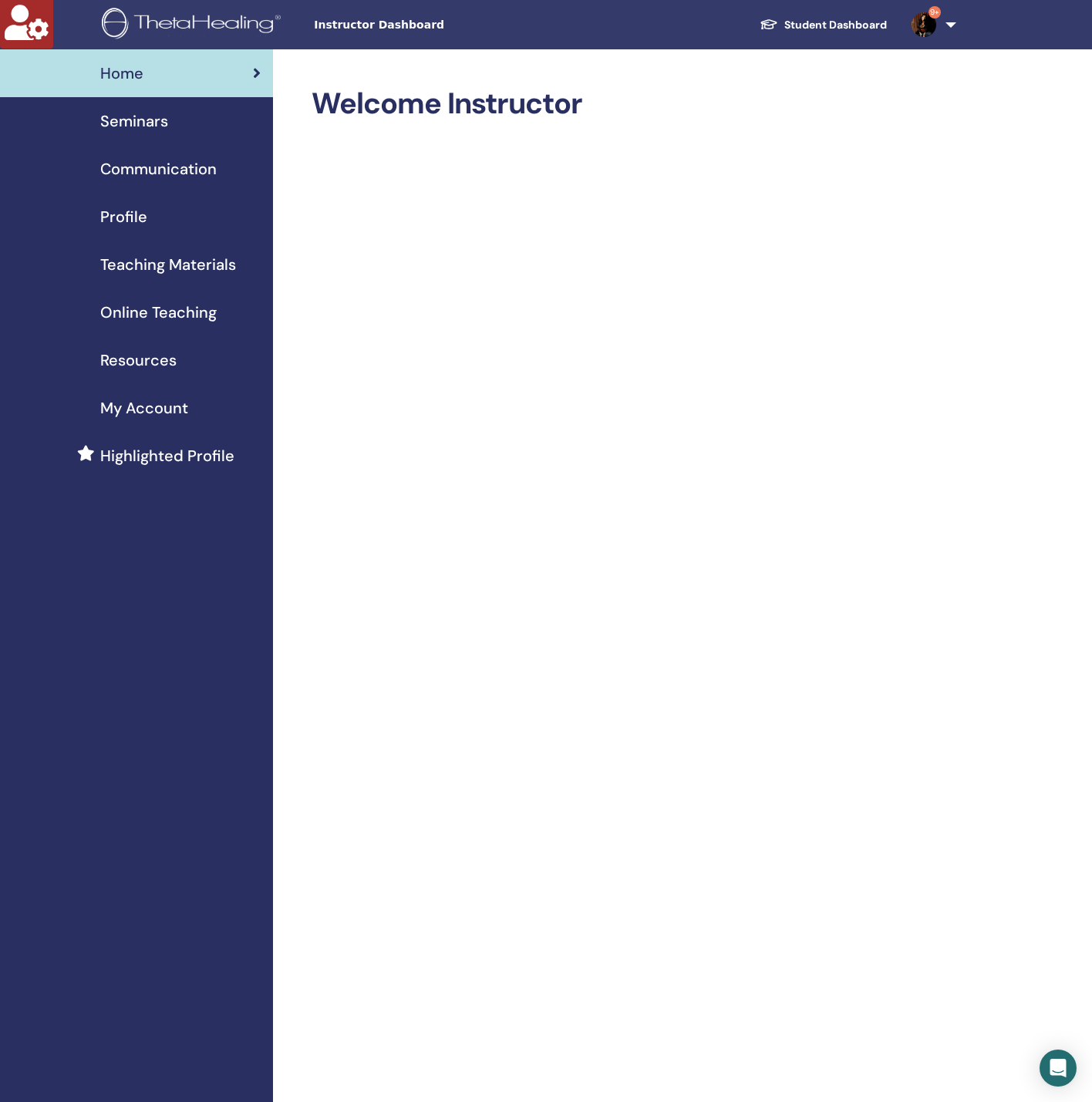
click at [150, 116] on span "Seminars" at bounding box center [134, 121] width 68 height 23
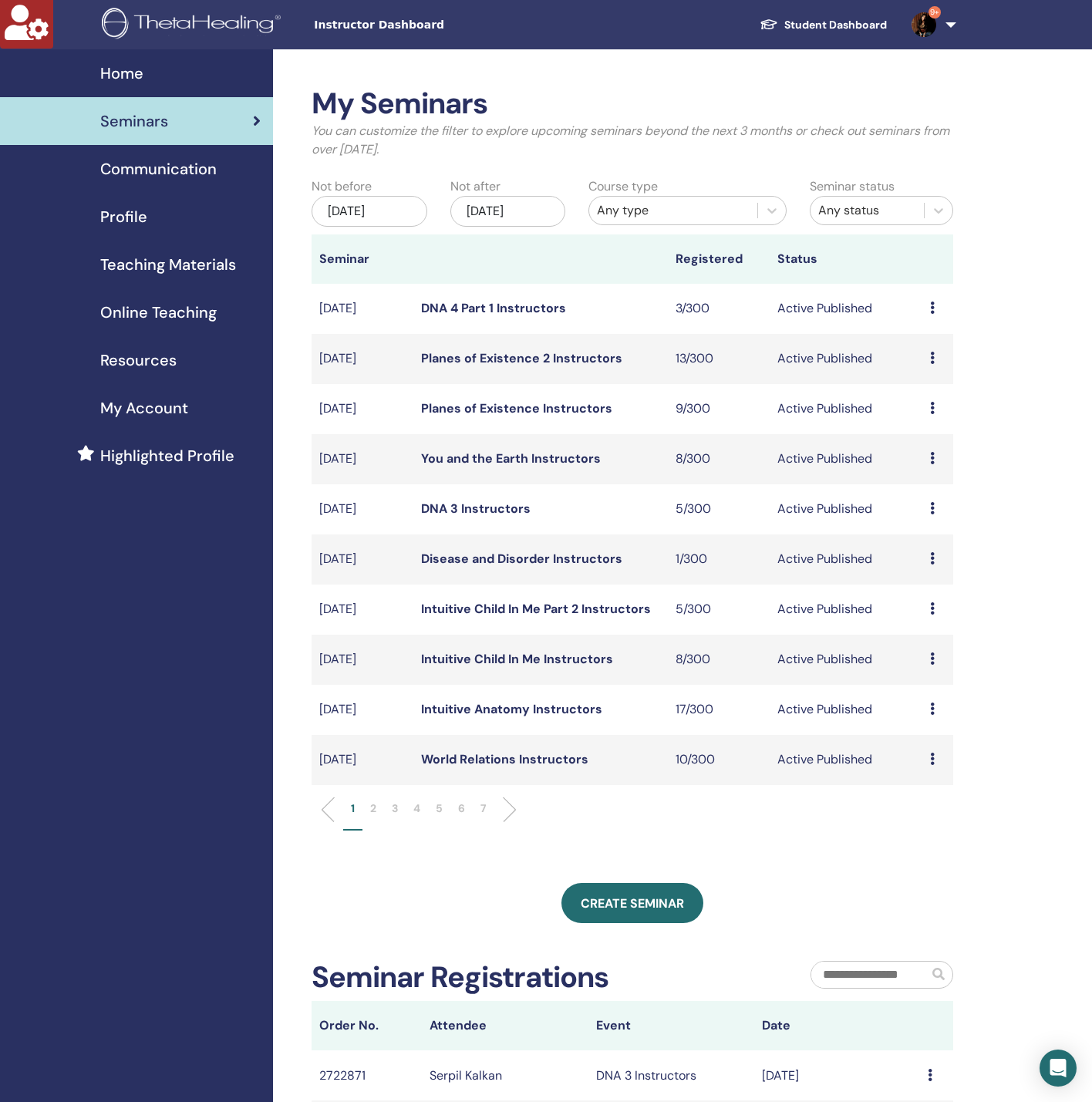
click at [627, 207] on div "Any type" at bounding box center [674, 211] width 153 height 19
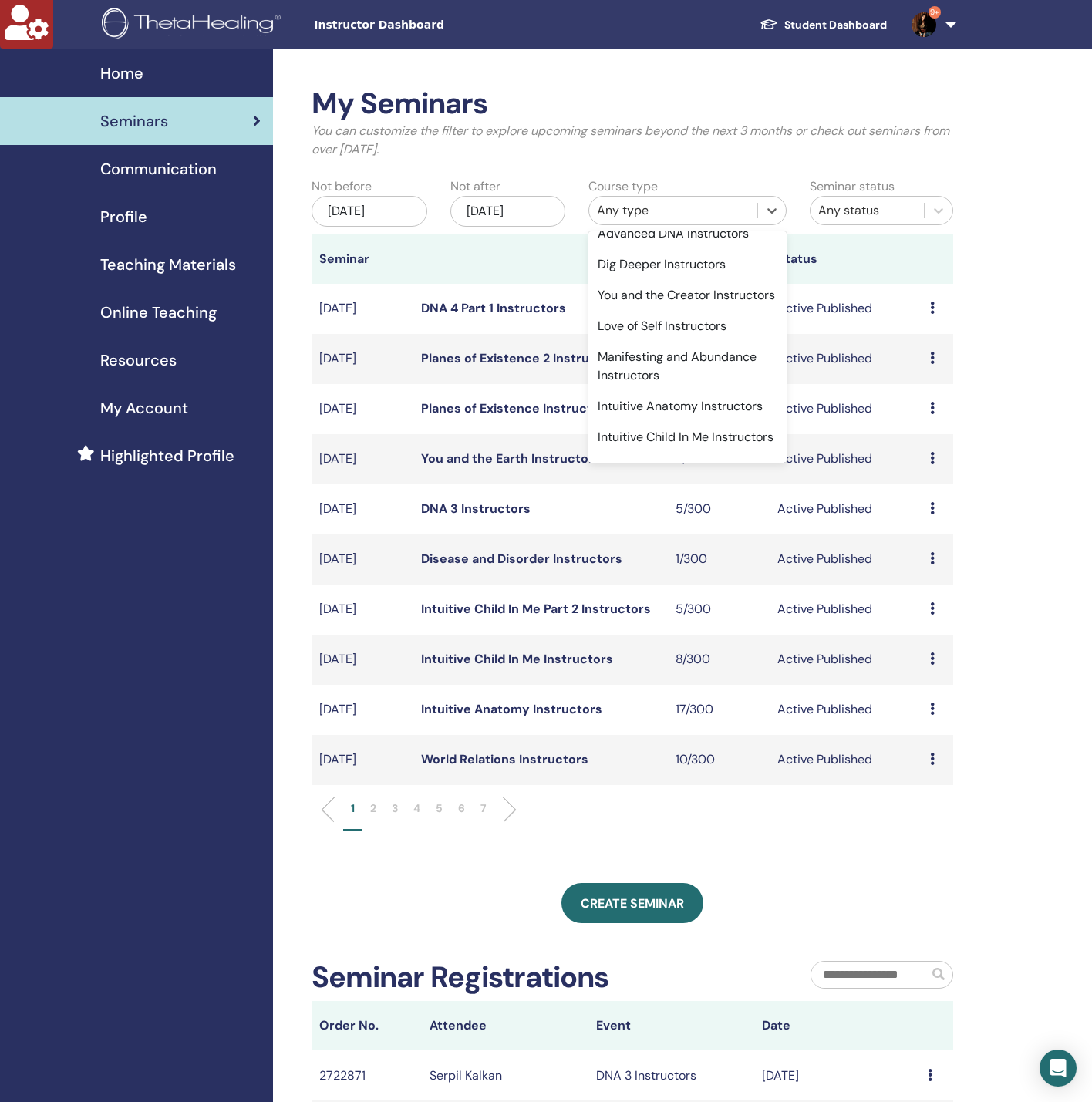
scroll to position [810, 0]
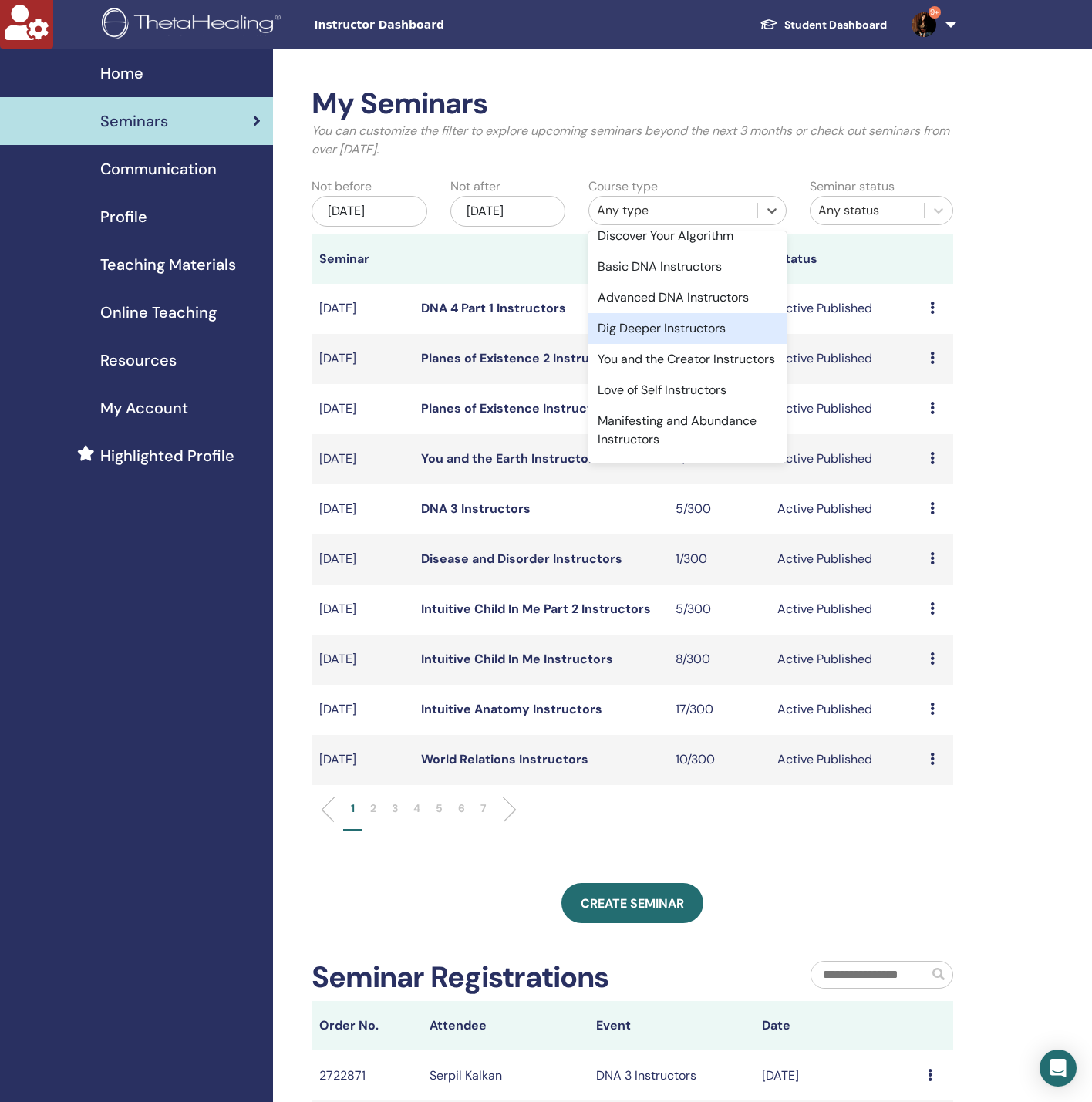
click at [657, 344] on div "Dig Deeper Instructors" at bounding box center [687, 328] width 198 height 31
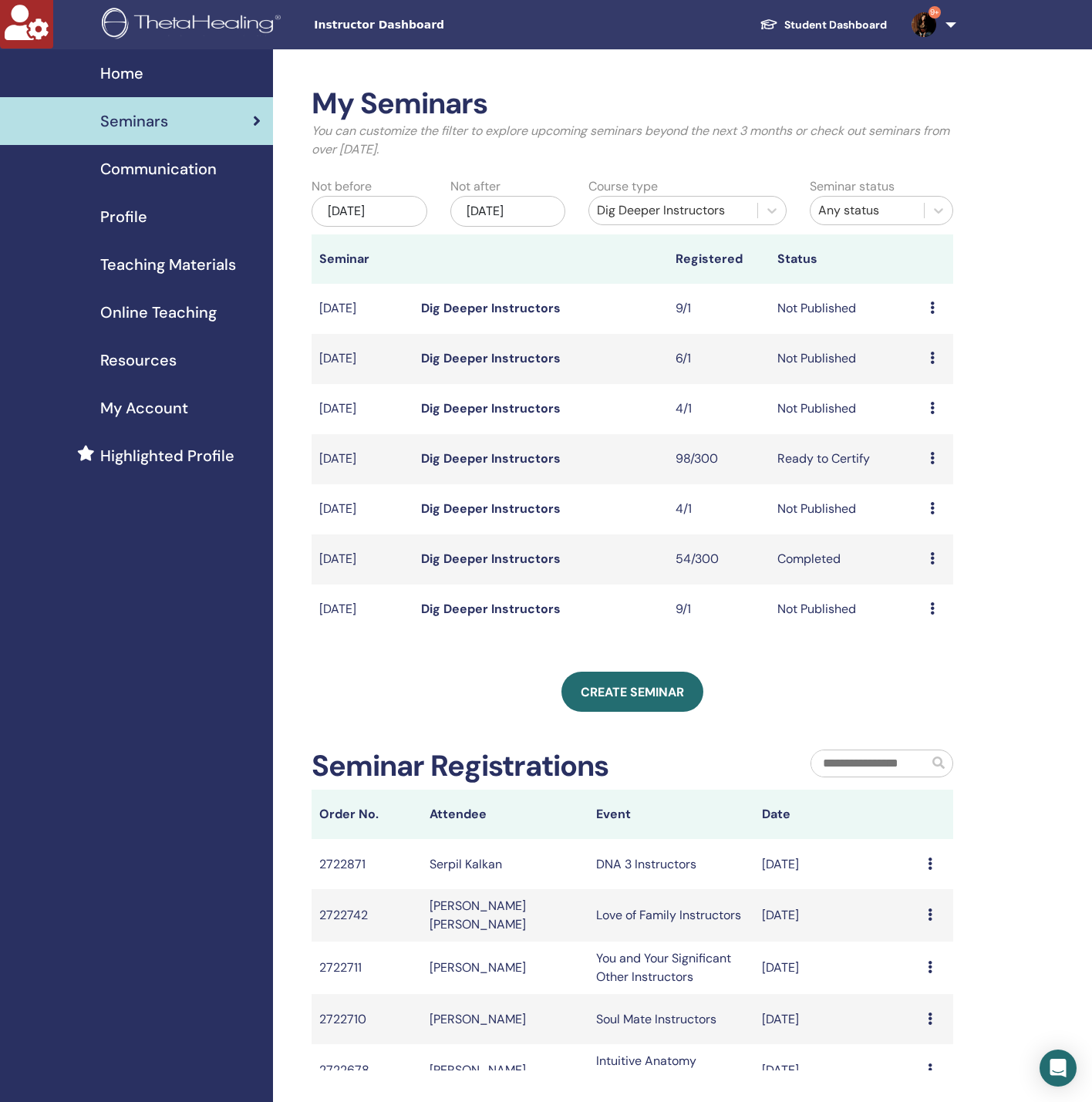
click at [494, 462] on link "Dig Deeper Instructors" at bounding box center [490, 458] width 140 height 16
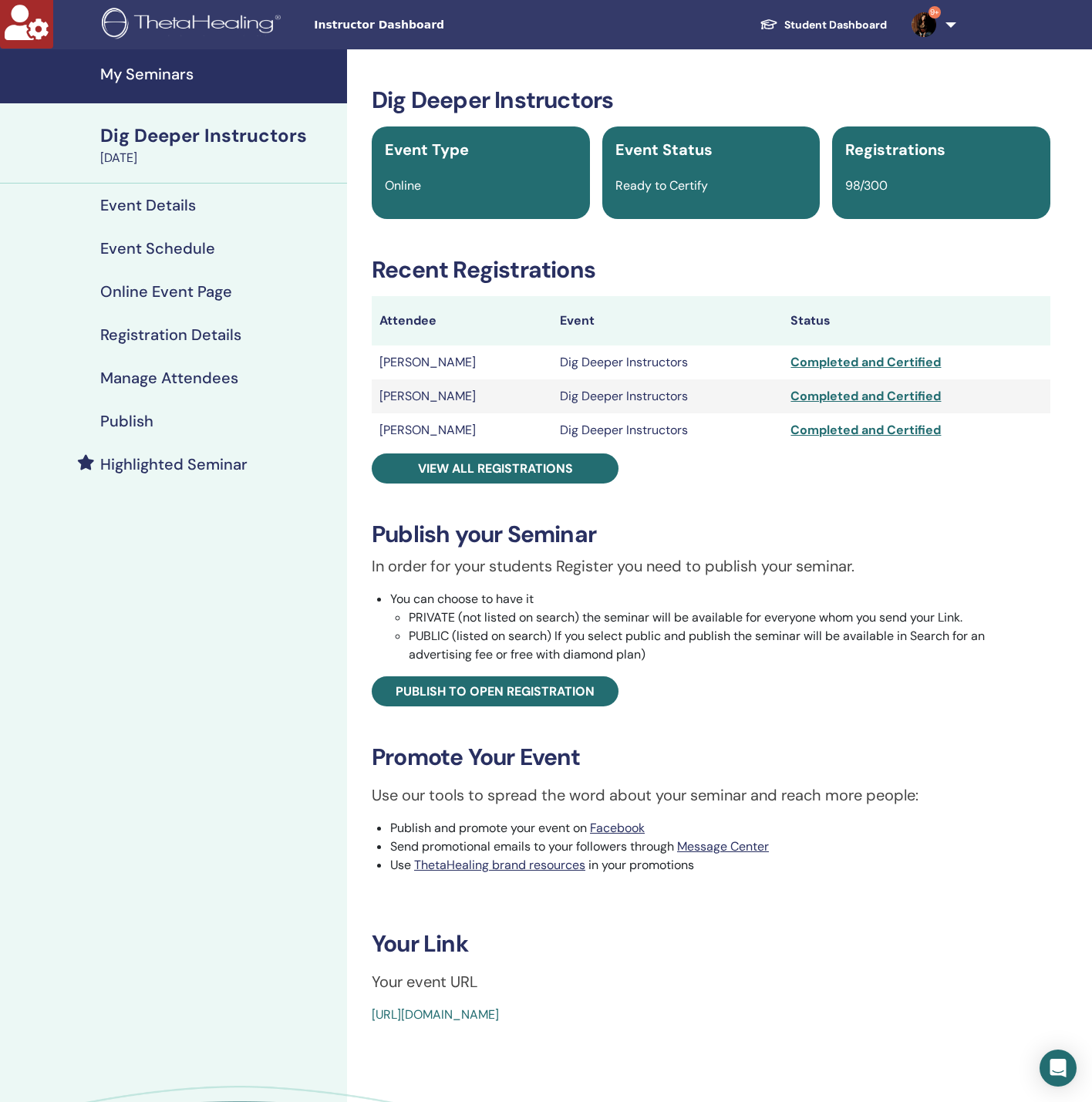
click at [201, 378] on h4 "Manage Attendees" at bounding box center [169, 378] width 138 height 19
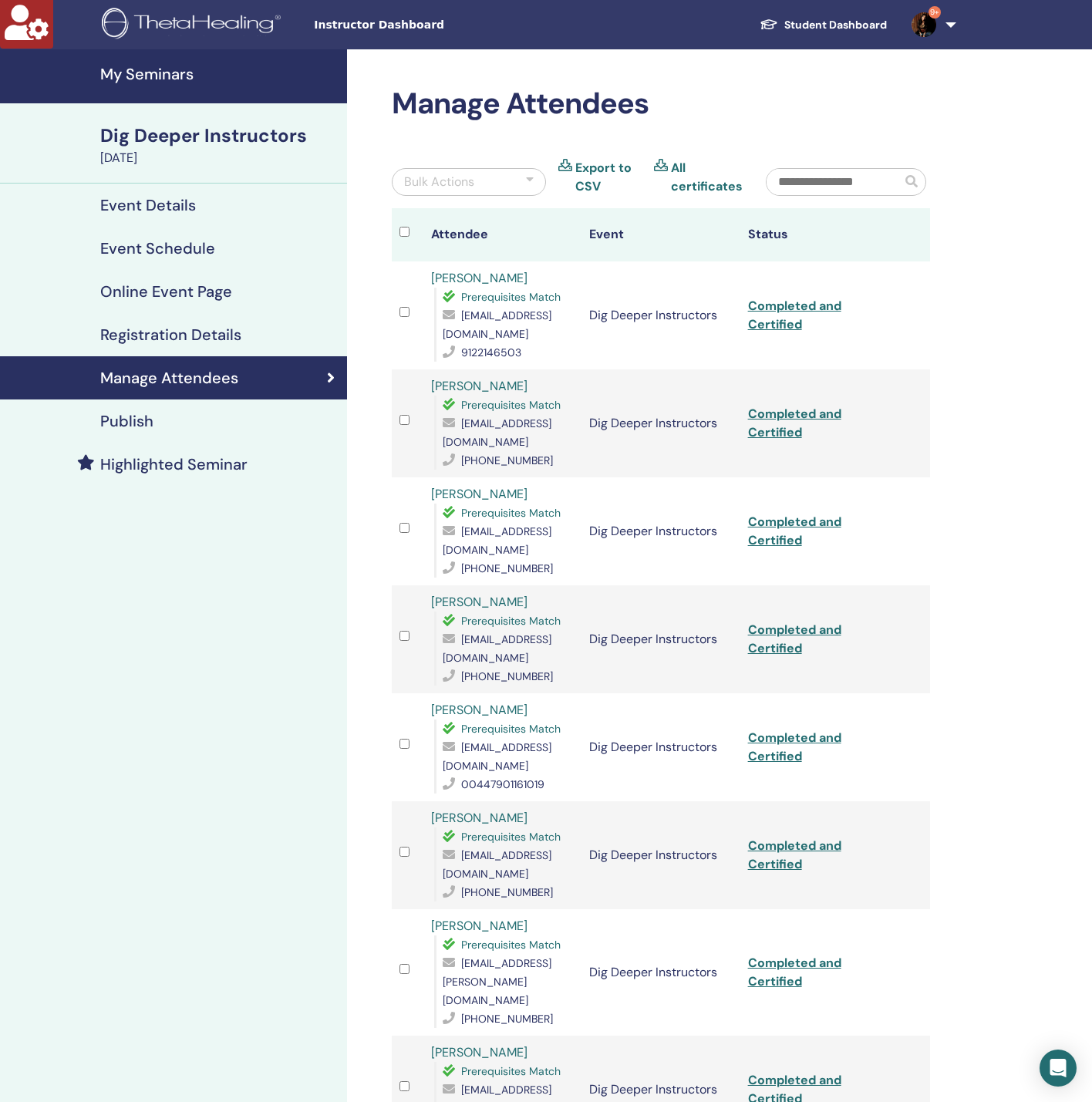
click at [837, 173] on input "text" at bounding box center [834, 182] width 135 height 27
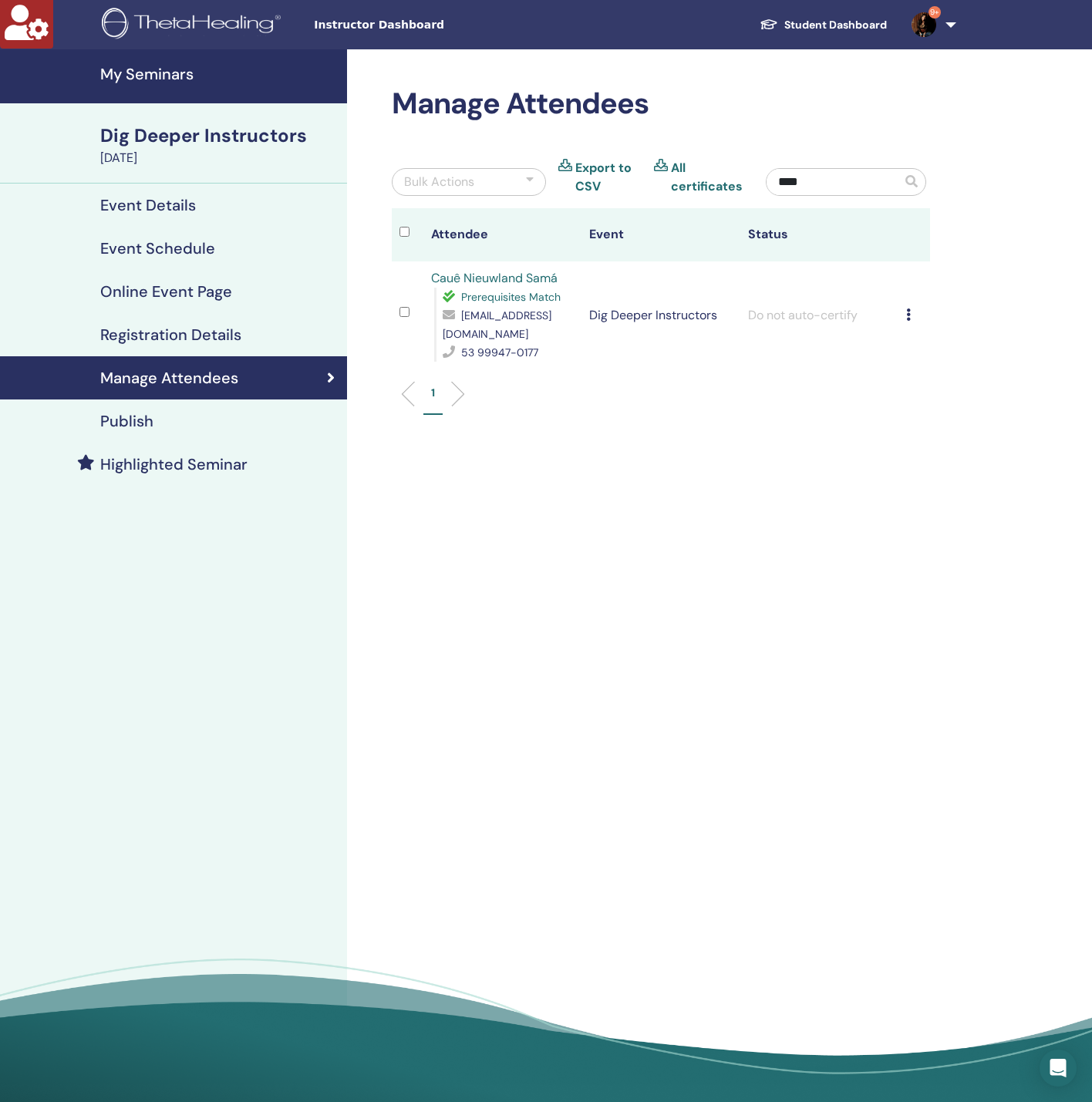
type input "****"
click at [900, 319] on td "Cancel Registration Do not auto-certify Mark as Paid Mark as Unpaid Mark as Abs…" at bounding box center [914, 315] width 32 height 108
click at [907, 310] on icon at bounding box center [908, 314] width 4 height 12
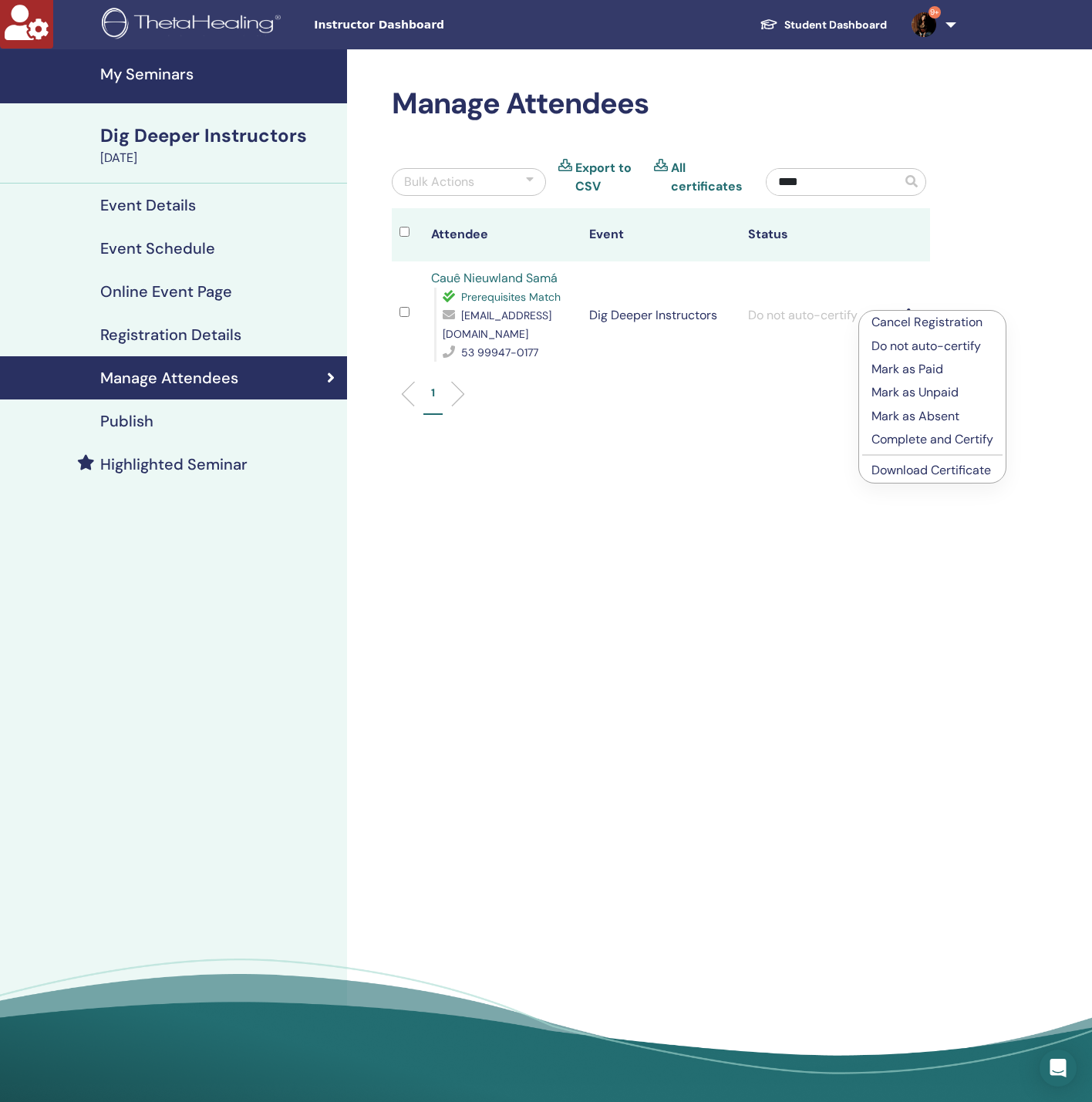
click at [913, 441] on p "Complete and Certify" at bounding box center [933, 440] width 122 height 19
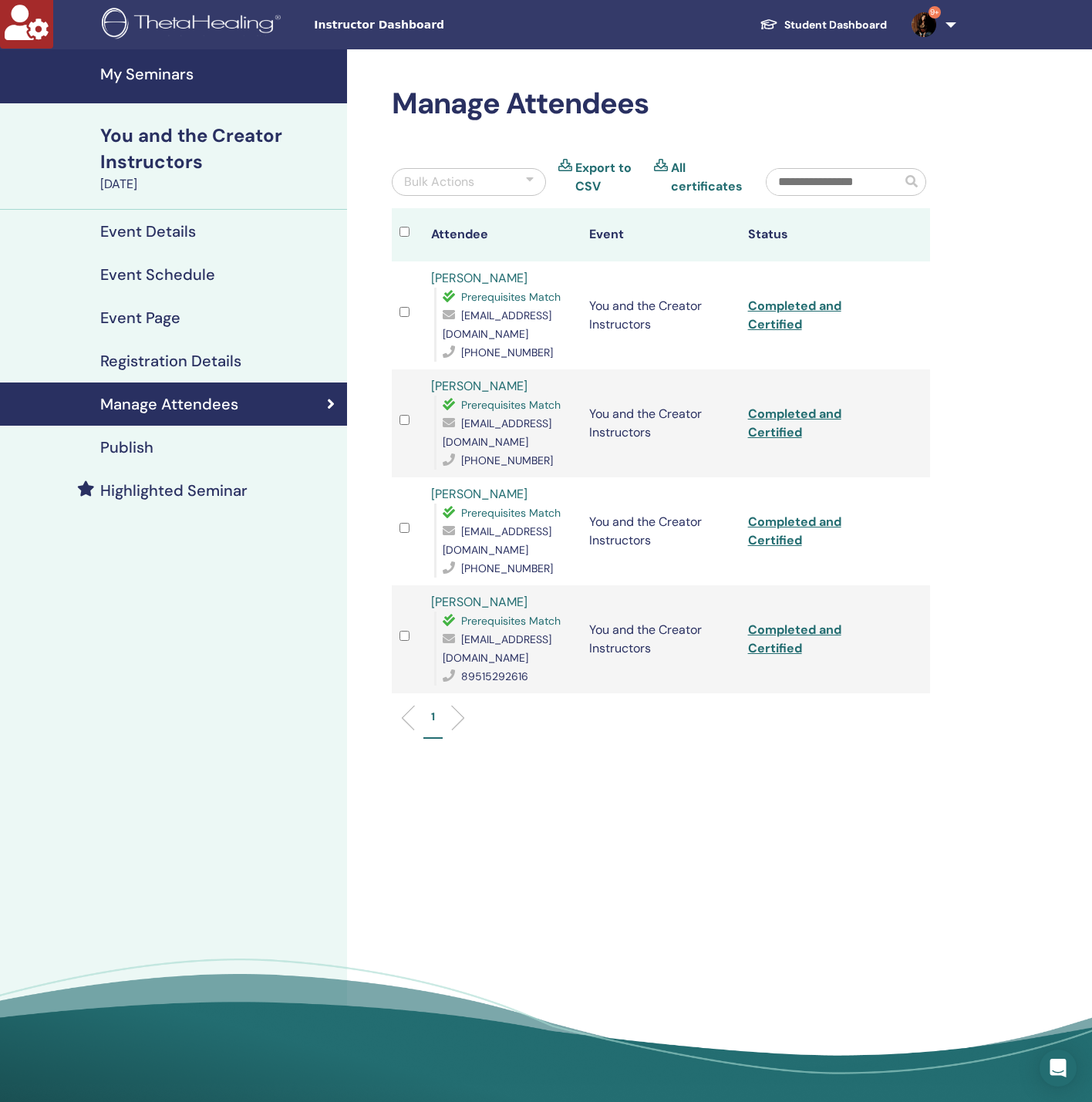
click at [150, 83] on link "My Seminars" at bounding box center [173, 76] width 347 height 54
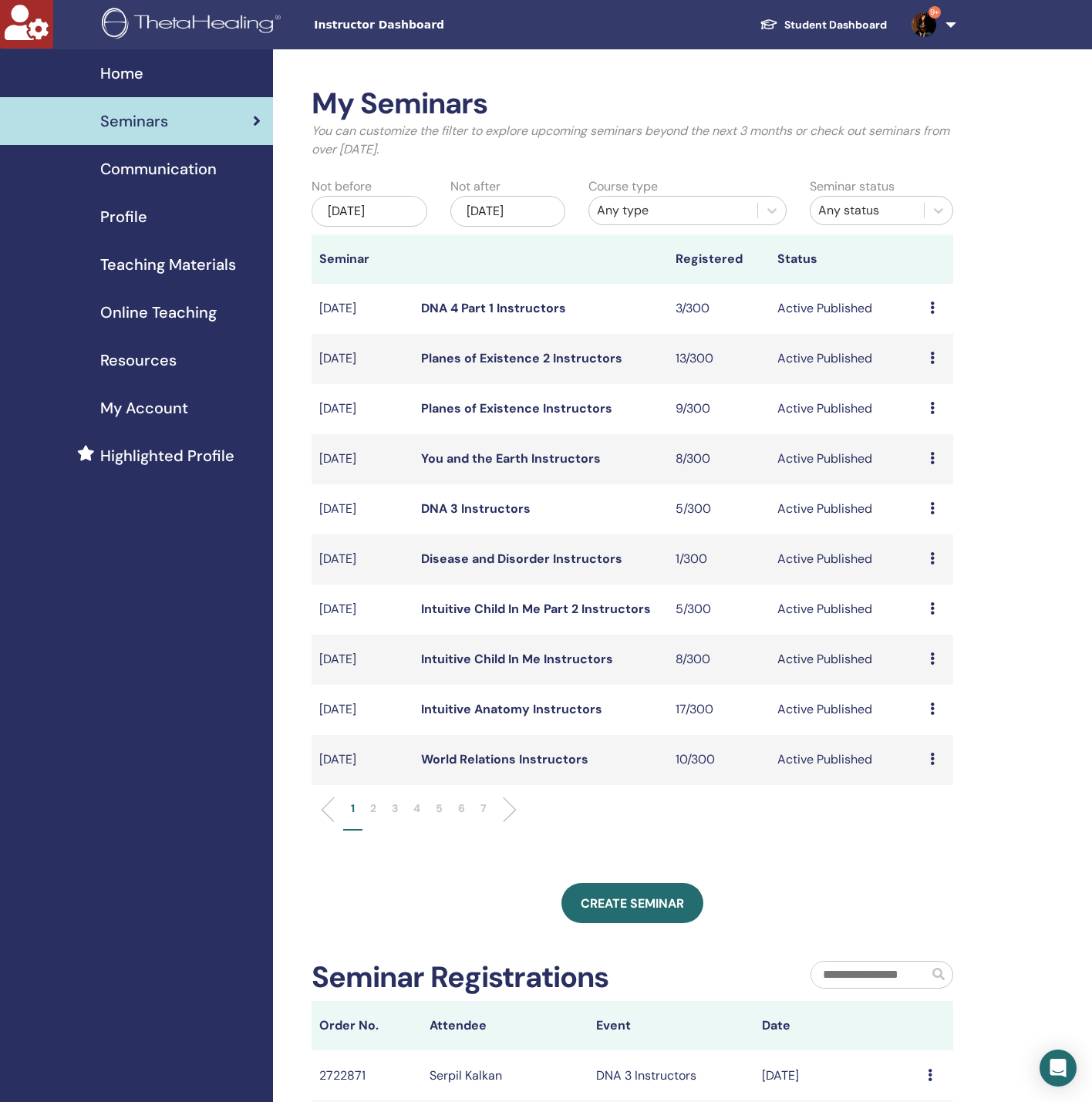
click at [120, 211] on span "Profile" at bounding box center [123, 216] width 47 height 23
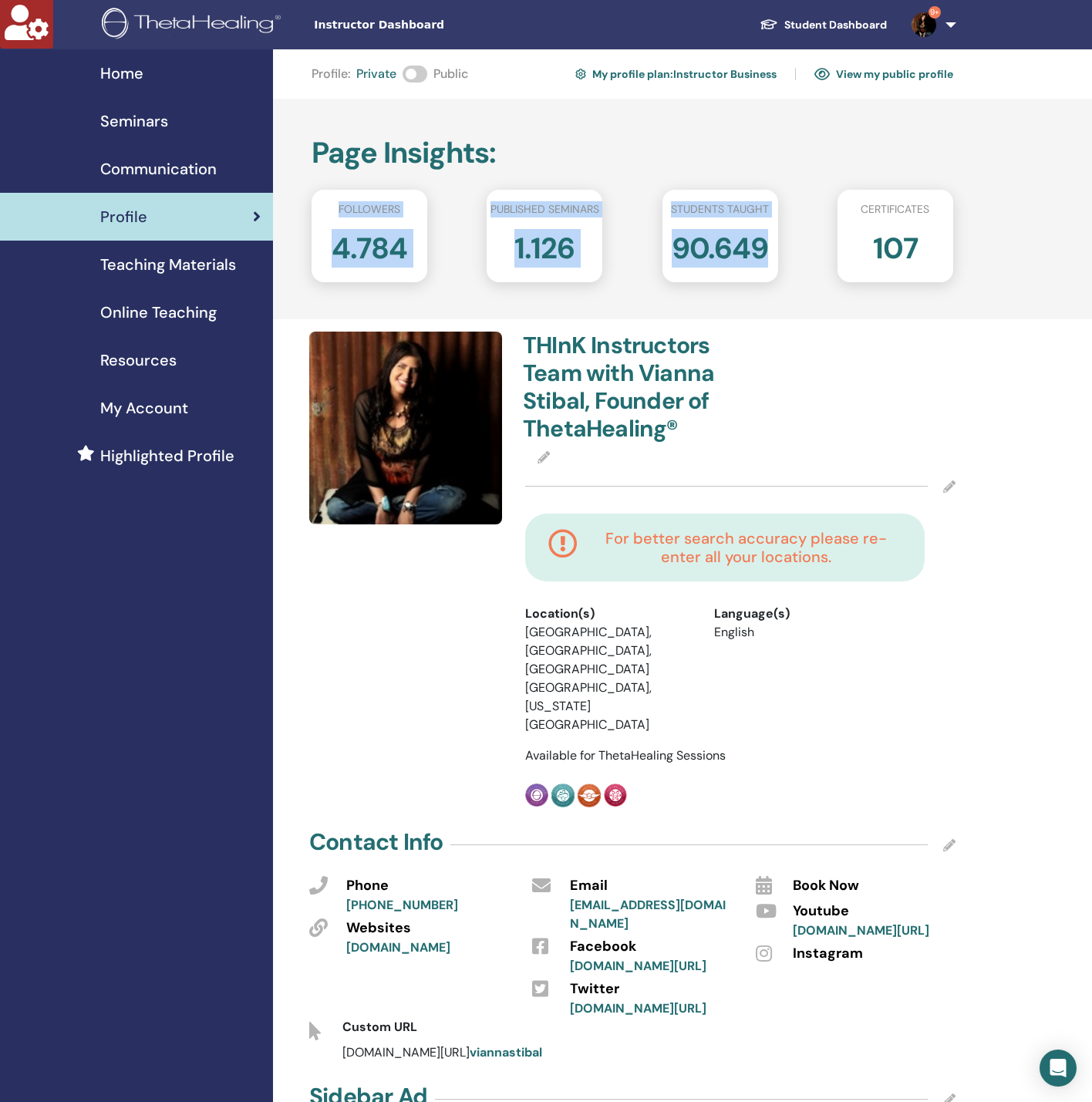
drag, startPoint x: 639, startPoint y: 141, endPoint x: 761, endPoint y: 214, distance: 142.2
click at [768, 238] on div "Page Insights : Followers 4.784 Published seminars 1.126 Students taught 90.649…" at bounding box center [683, 208] width 819 height 220
click at [751, 177] on div "Page Insights : Followers 4.784 Published seminars 1.126 Students taught 90.649…" at bounding box center [683, 208] width 819 height 220
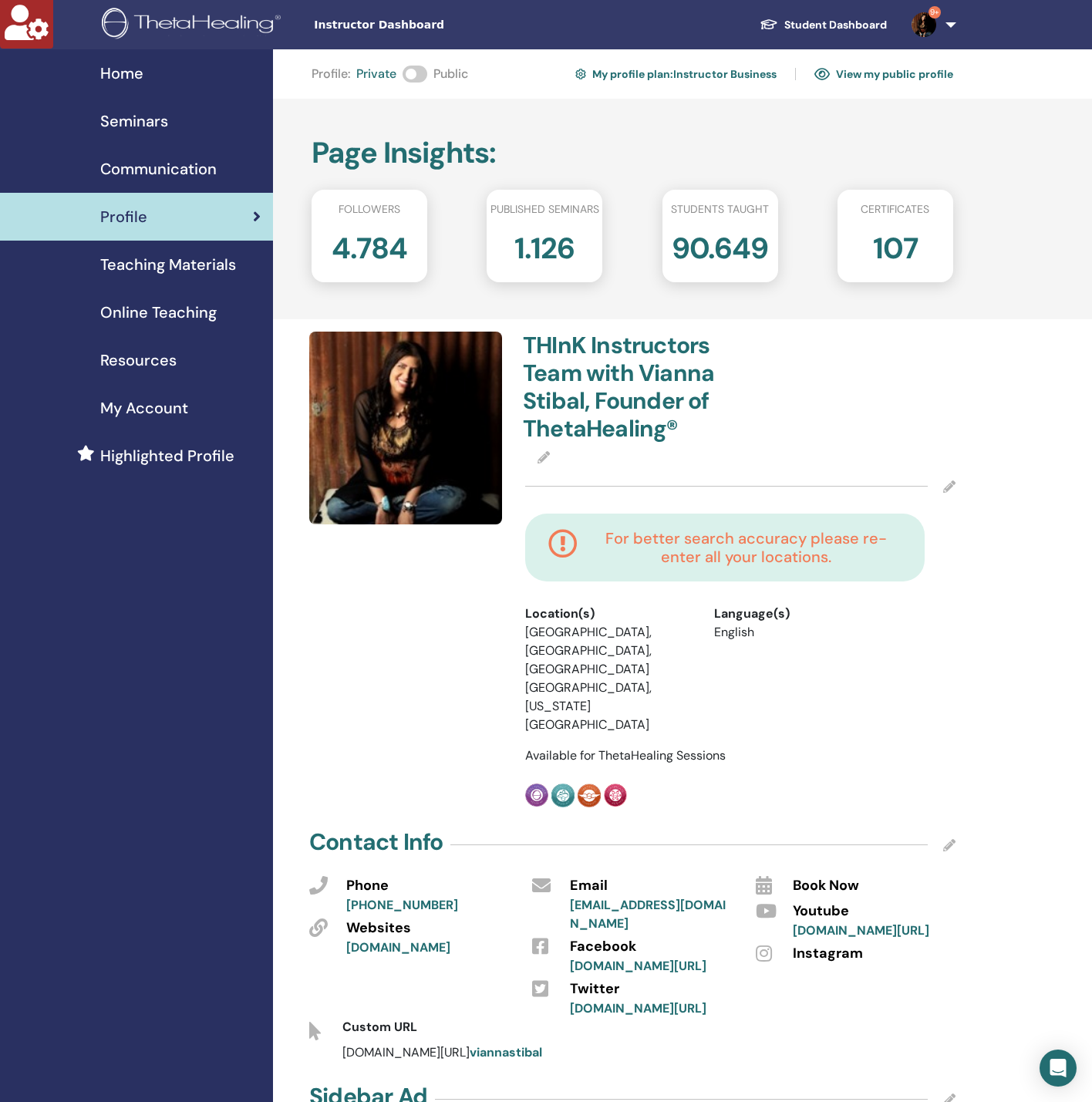
click at [704, 151] on h2 "Page Insights :" at bounding box center [633, 153] width 642 height 35
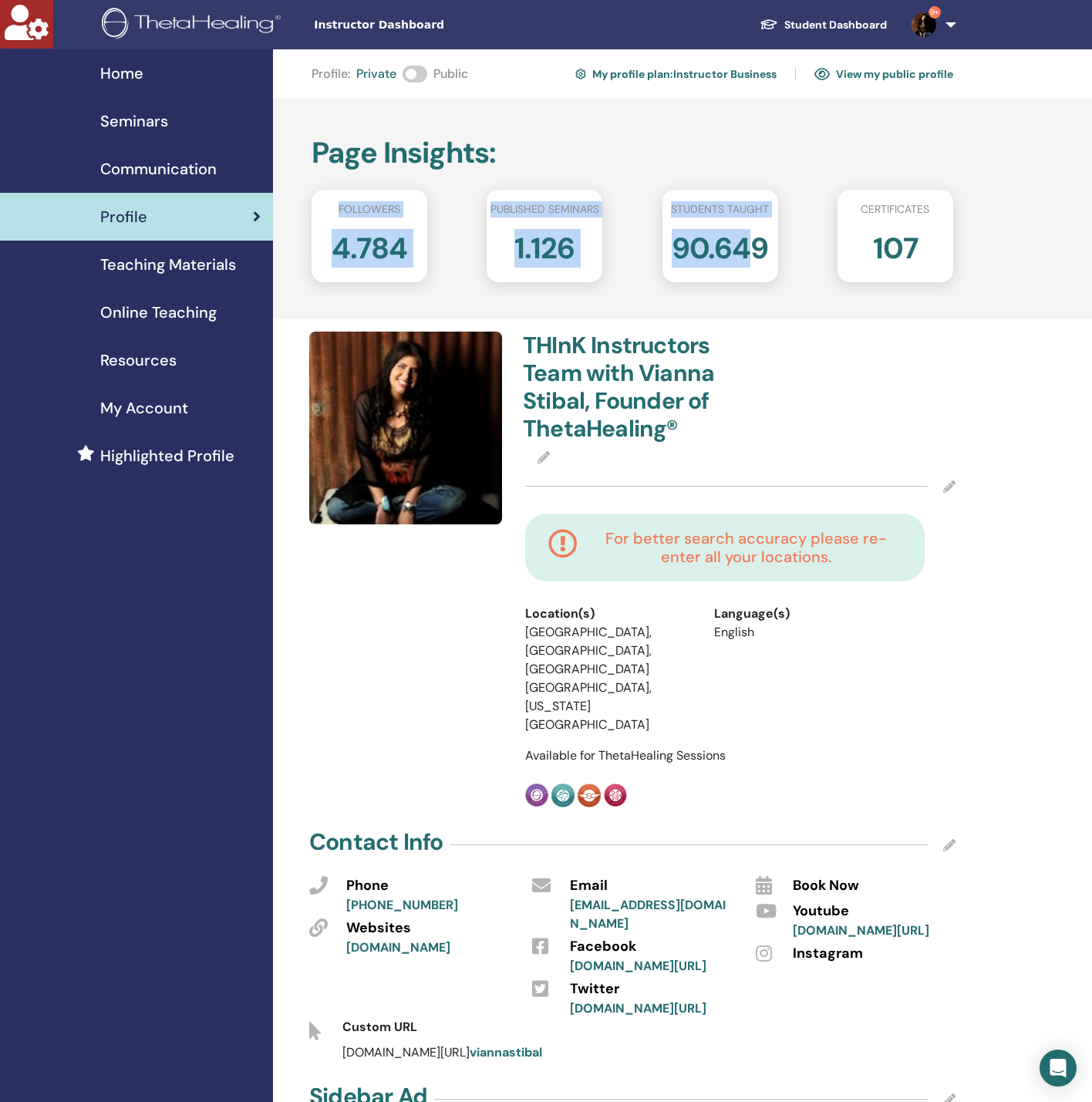
drag, startPoint x: 651, startPoint y: 158, endPoint x: 752, endPoint y: 278, distance: 156.8
click at [752, 278] on div "Page Insights : Followers 4.784 Published seminars 1.126 Students taught 90.649…" at bounding box center [683, 208] width 819 height 220
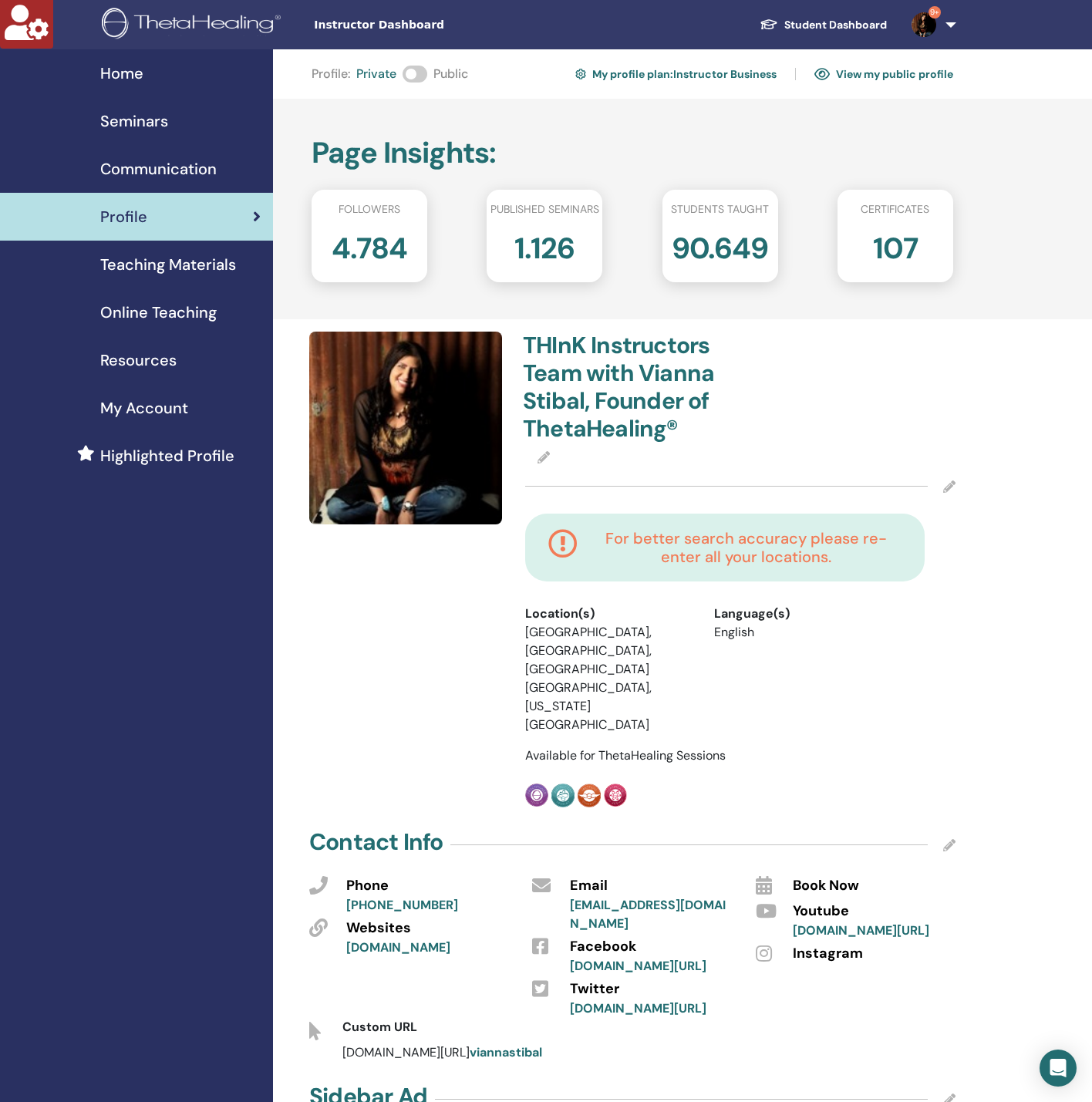
click at [779, 294] on div "Page Insights : Followers 4.784 Published seminars 1.126 Students taught 90.649…" at bounding box center [683, 208] width 819 height 220
click at [152, 120] on span "Seminars" at bounding box center [134, 121] width 68 height 23
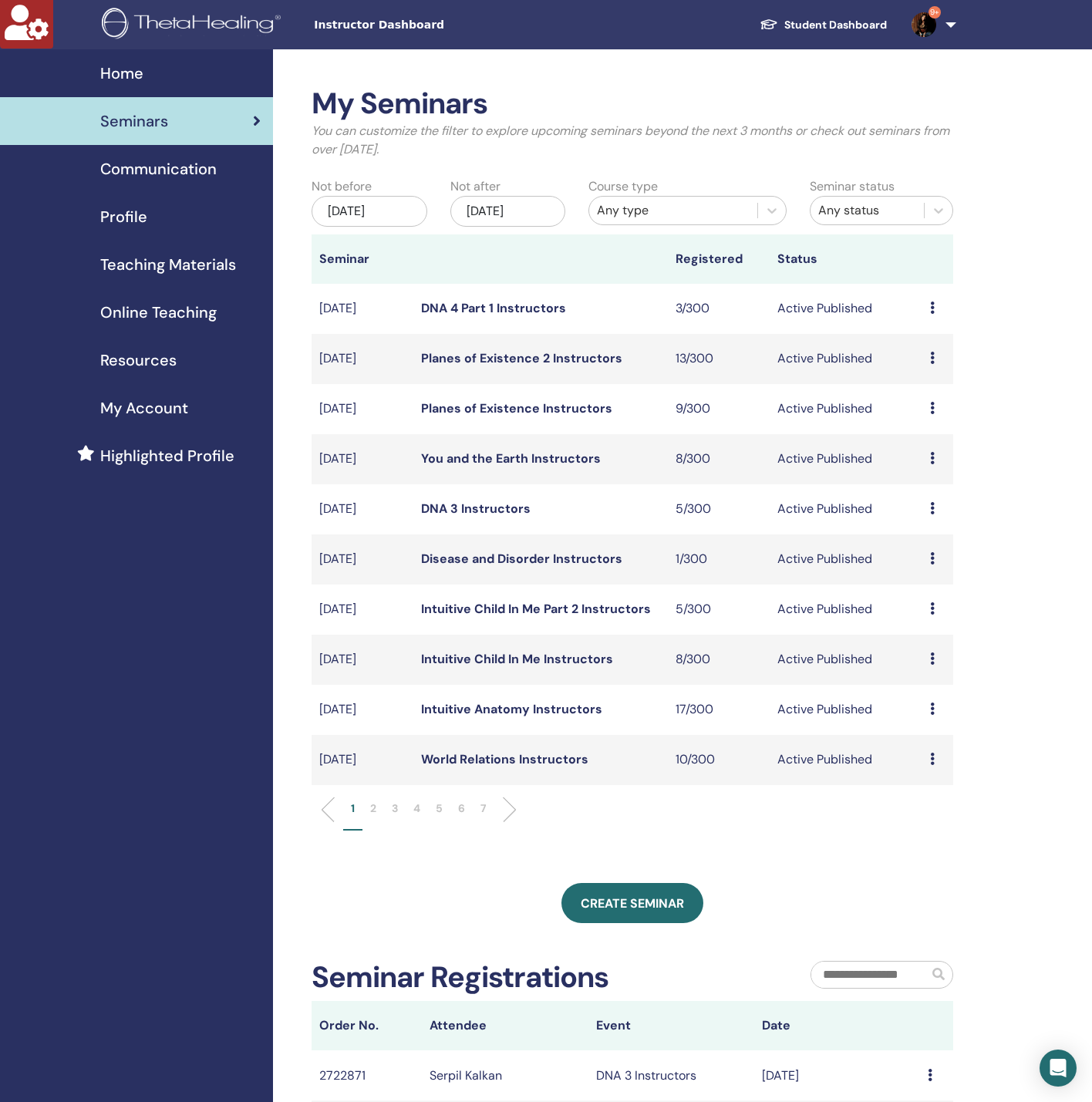
drag, startPoint x: 655, startPoint y: 165, endPoint x: 305, endPoint y: 116, distance: 353.4
click at [305, 116] on div "My Seminars You can customize the filter to explore upcoming seminars beyond th…" at bounding box center [633, 129] width 665 height 85
click at [366, 113] on h2 "My Seminars" at bounding box center [633, 104] width 642 height 35
drag, startPoint x: 452, startPoint y: 153, endPoint x: 348, endPoint y: 129, distance: 106.7
click at [348, 129] on p "You can customize the filter to explore upcoming seminars beyond the next 3 mon…" at bounding box center [633, 140] width 642 height 37
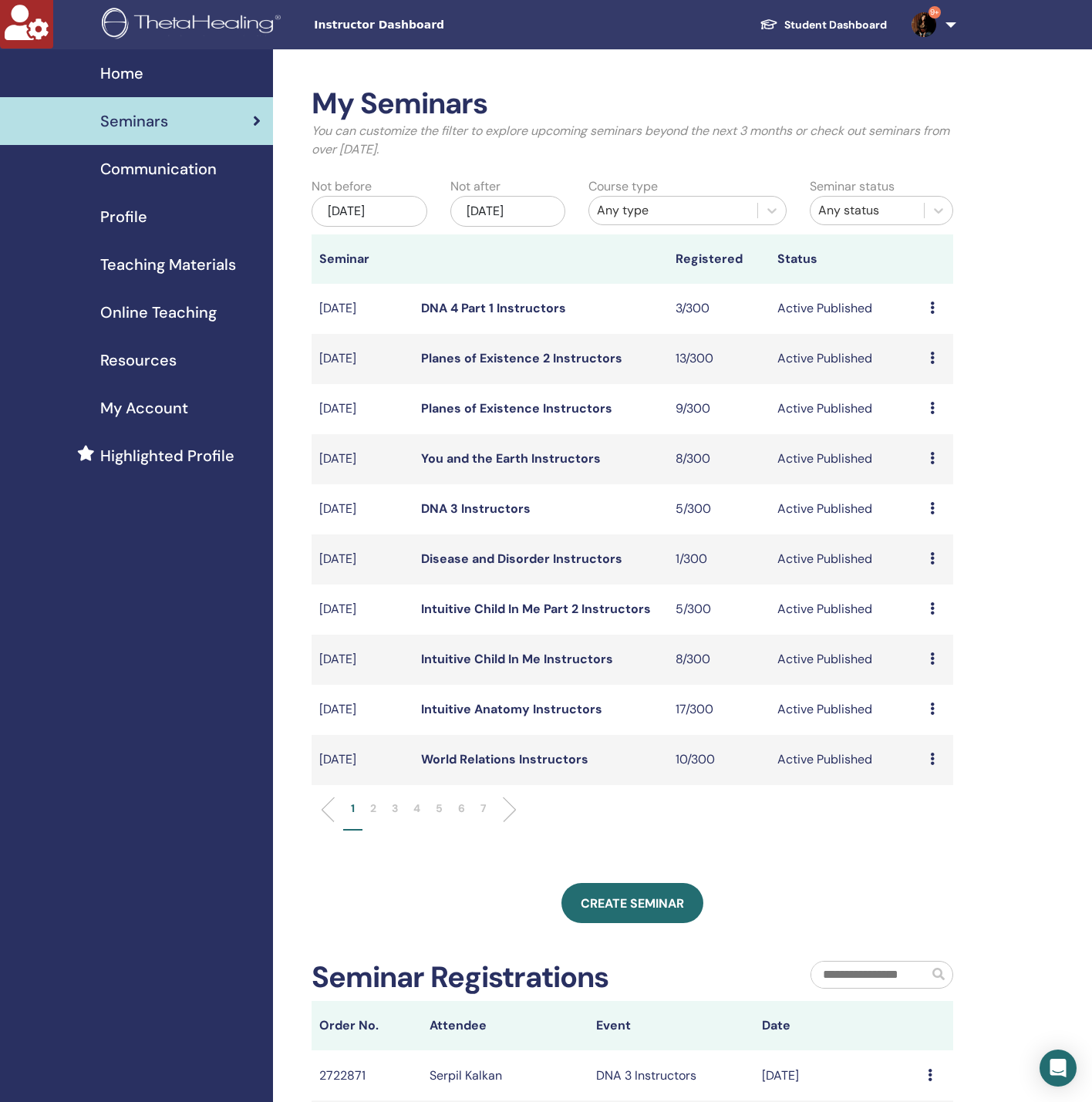
click at [505, 143] on p "You can customize the filter to explore upcoming seminars beyond the next 3 mon…" at bounding box center [633, 140] width 642 height 37
drag, startPoint x: 487, startPoint y: 153, endPoint x: 321, endPoint y: 106, distance: 172.5
click at [321, 106] on div "My Seminars You can customize the filter to explore upcoming seminars beyond th…" at bounding box center [633, 129] width 665 height 85
click at [388, 135] on p "You can customize the filter to explore upcoming seminars beyond the next 3 mon…" at bounding box center [633, 140] width 642 height 37
drag, startPoint x: 459, startPoint y: 150, endPoint x: 291, endPoint y: 99, distance: 175.6
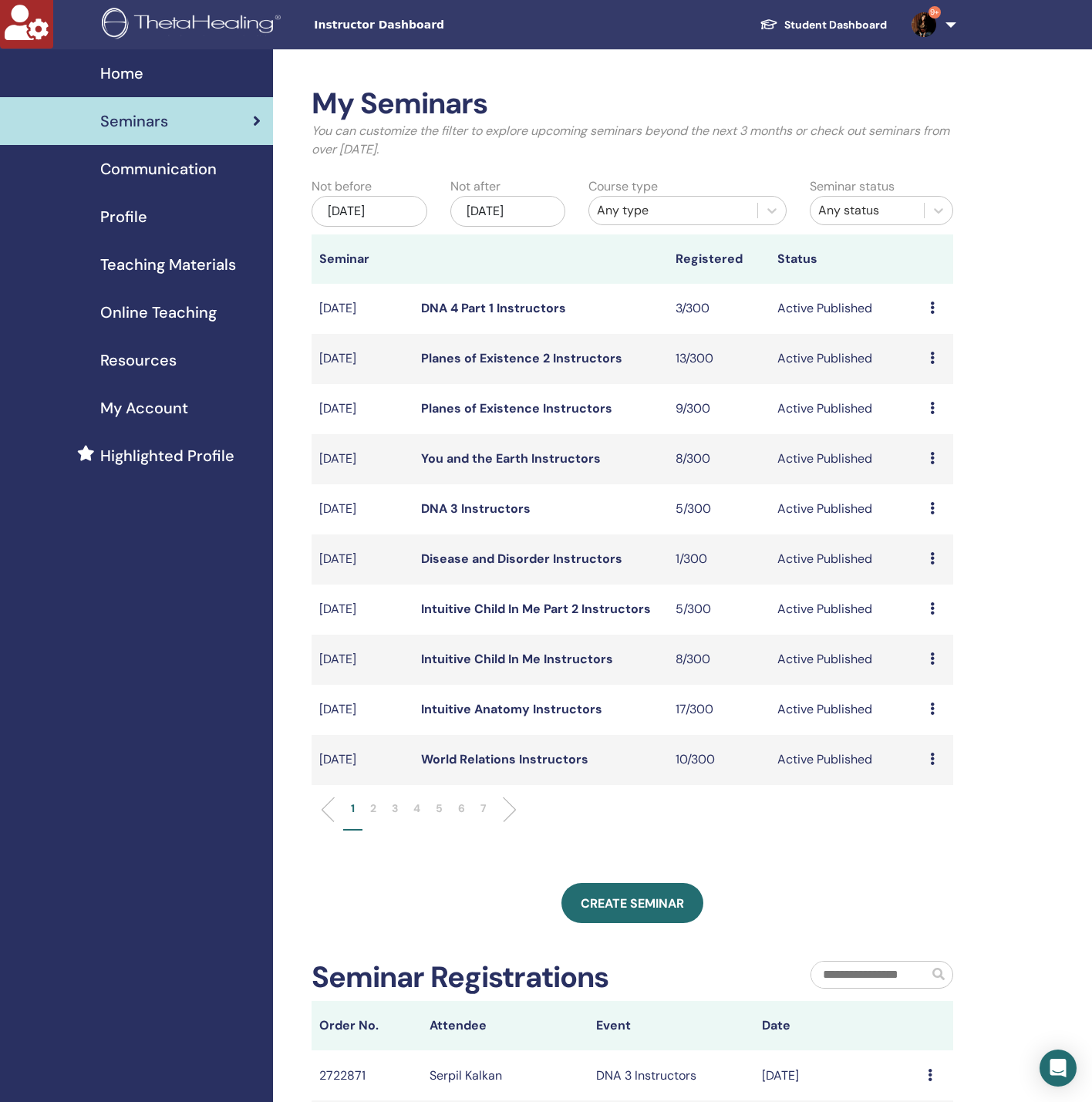
click at [291, 99] on div "My Seminars You can customize the filter to explore upcoming seminars beyond th…" at bounding box center [683, 774] width 819 height 1448
click at [417, 147] on p "You can customize the filter to explore upcoming seminars beyond the next 3 mon…" at bounding box center [633, 140] width 642 height 37
drag, startPoint x: 447, startPoint y: 158, endPoint x: 351, endPoint y: 117, distance: 104.4
click at [351, 117] on div "My Seminars You can customize the filter to explore upcoming seminars beyond th…" at bounding box center [633, 129] width 665 height 85
click at [579, 151] on p "You can customize the filter to explore upcoming seminars beyond the next 3 mon…" at bounding box center [633, 140] width 642 height 37
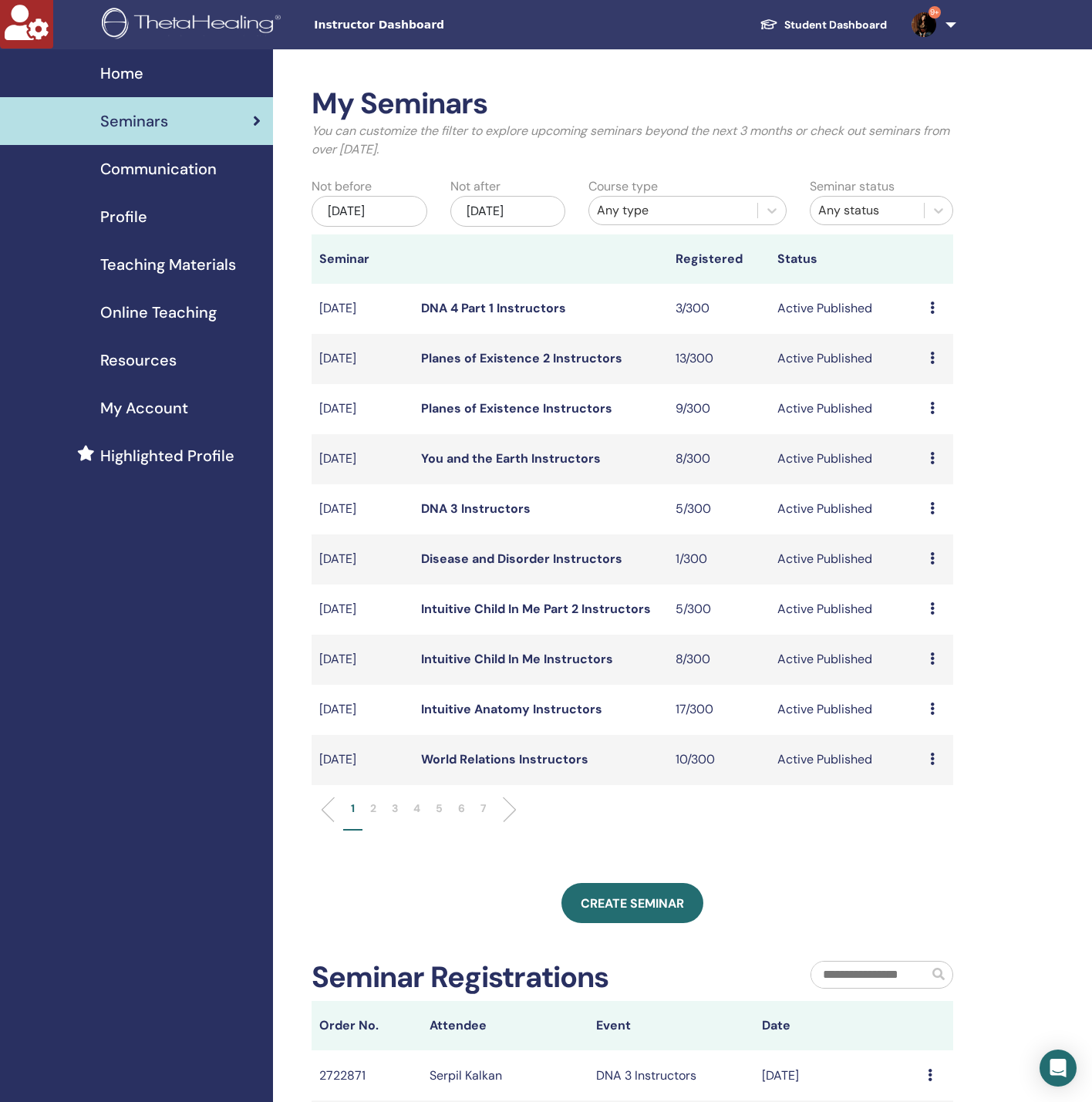
drag, startPoint x: 489, startPoint y: 150, endPoint x: 318, endPoint y: 97, distance: 179.0
click at [318, 97] on div "My Seminars You can customize the filter to explore upcoming seminars beyond th…" at bounding box center [633, 129] width 665 height 85
click at [327, 93] on h2 "My Seminars" at bounding box center [633, 104] width 642 height 35
drag, startPoint x: 323, startPoint y: 88, endPoint x: 516, endPoint y: 152, distance: 203.3
click at [516, 152] on div "My Seminars You can customize the filter to explore upcoming seminars beyond th…" at bounding box center [633, 129] width 665 height 85
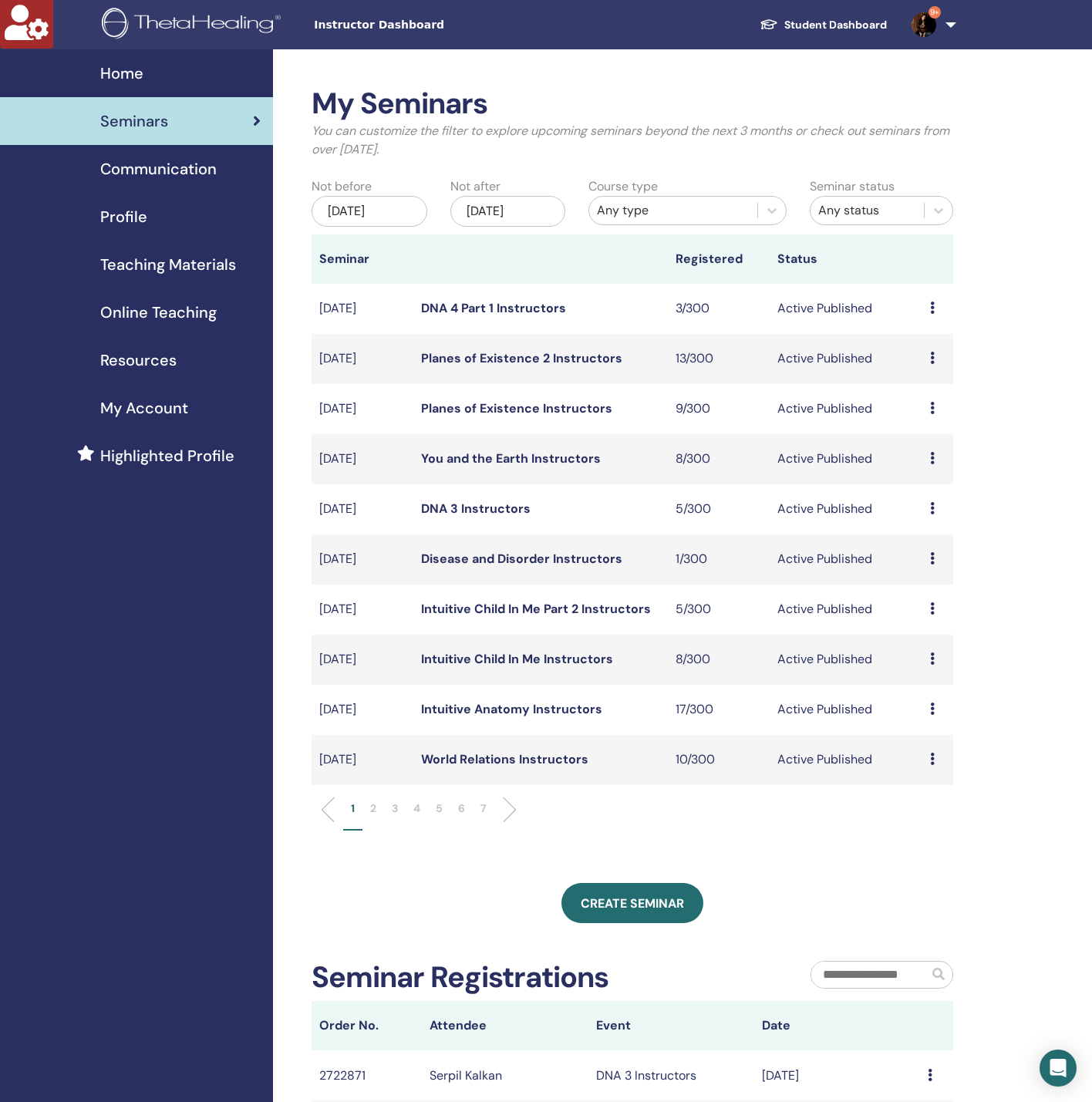
click at [491, 160] on div "My Seminars You can customize the filter to explore upcoming seminars beyond th…" at bounding box center [633, 129] width 665 height 85
drag, startPoint x: 458, startPoint y: 147, endPoint x: 313, endPoint y: 106, distance: 150.7
click at [313, 106] on div "My Seminars You can customize the filter to explore upcoming seminars beyond th…" at bounding box center [633, 129] width 665 height 85
click at [331, 111] on h2 "My Seminars" at bounding box center [633, 104] width 642 height 35
drag, startPoint x: 327, startPoint y: 105, endPoint x: 462, endPoint y: 145, distance: 140.8
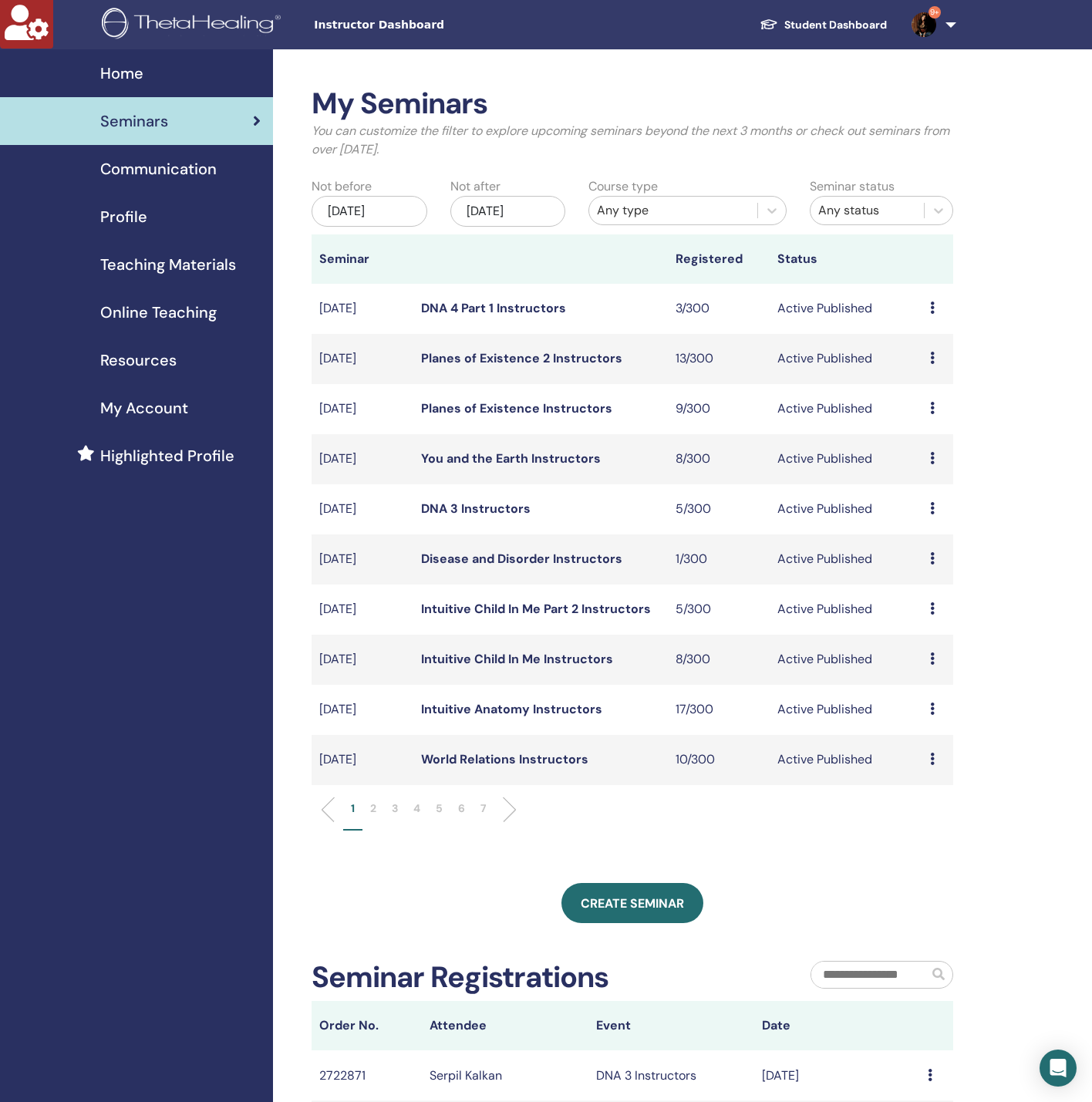
click at [462, 145] on div "My Seminars You can customize the filter to explore upcoming seminars beyond th…" at bounding box center [633, 129] width 665 height 85
click at [479, 153] on p "You can customize the filter to explore upcoming seminars beyond the next 3 mon…" at bounding box center [633, 140] width 642 height 37
click at [674, 202] on div "Any type" at bounding box center [674, 211] width 153 height 19
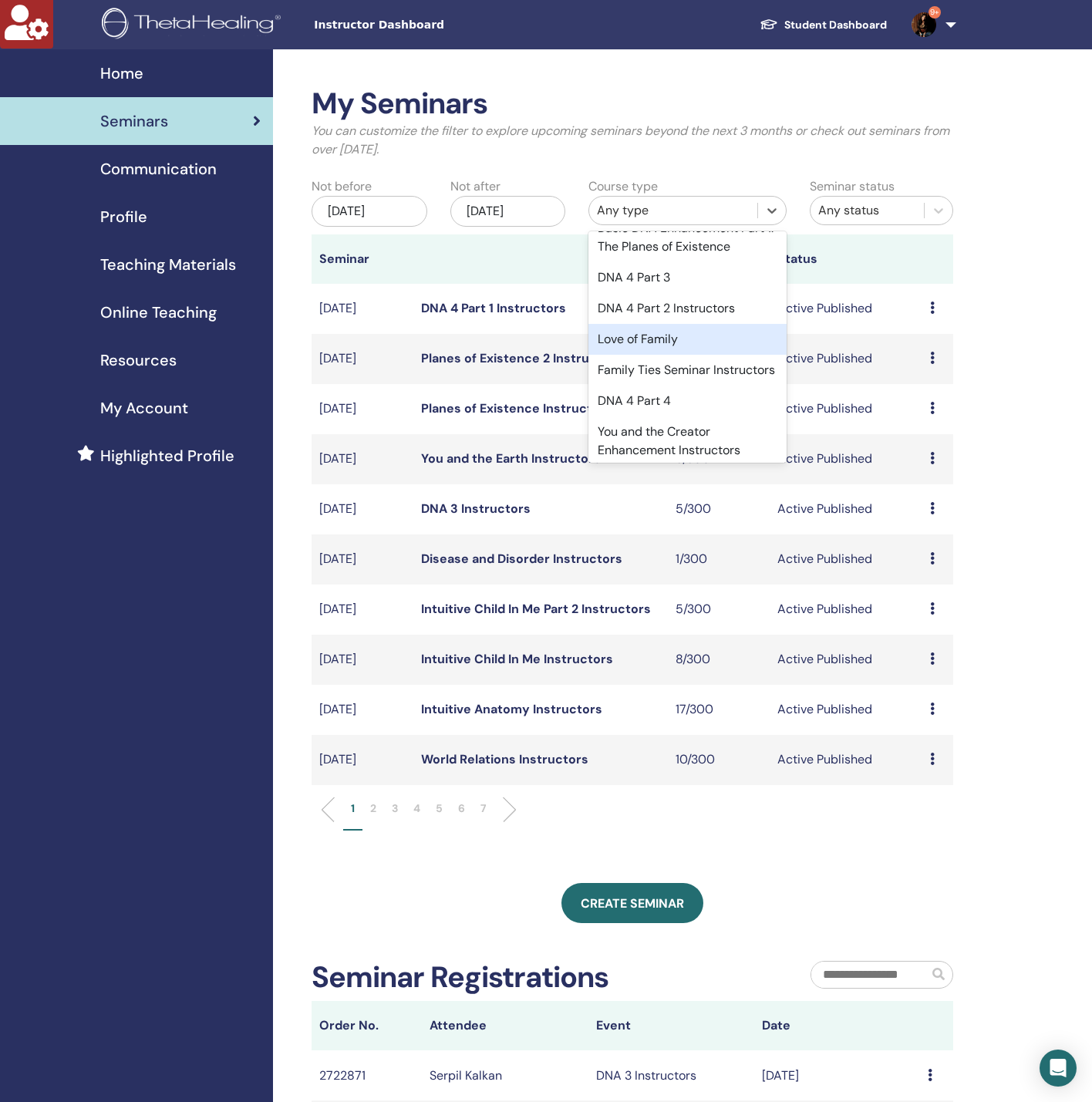
scroll to position [3324, 0]
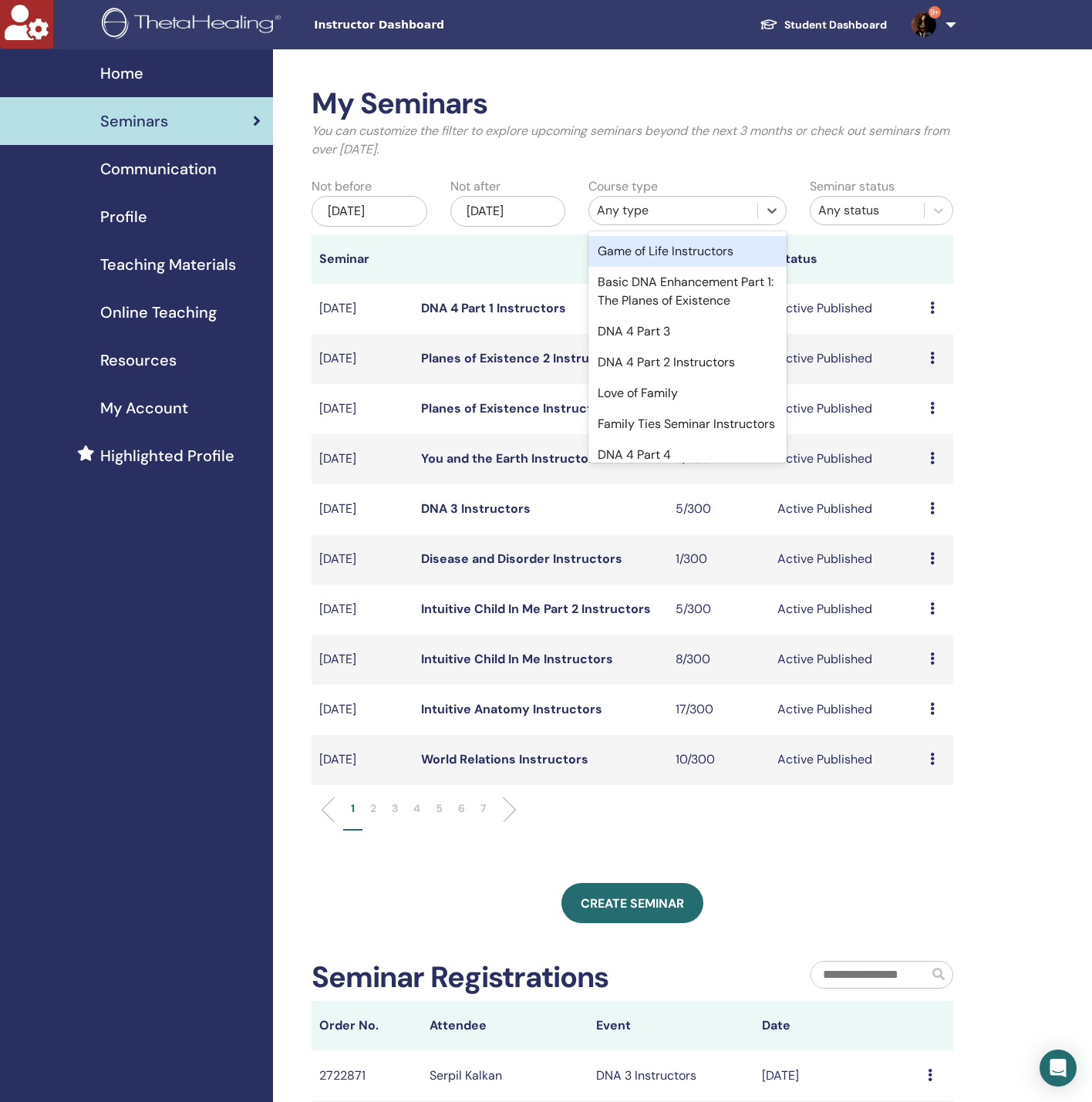
click at [656, 267] on div "Game of Life Instructors" at bounding box center [687, 251] width 198 height 31
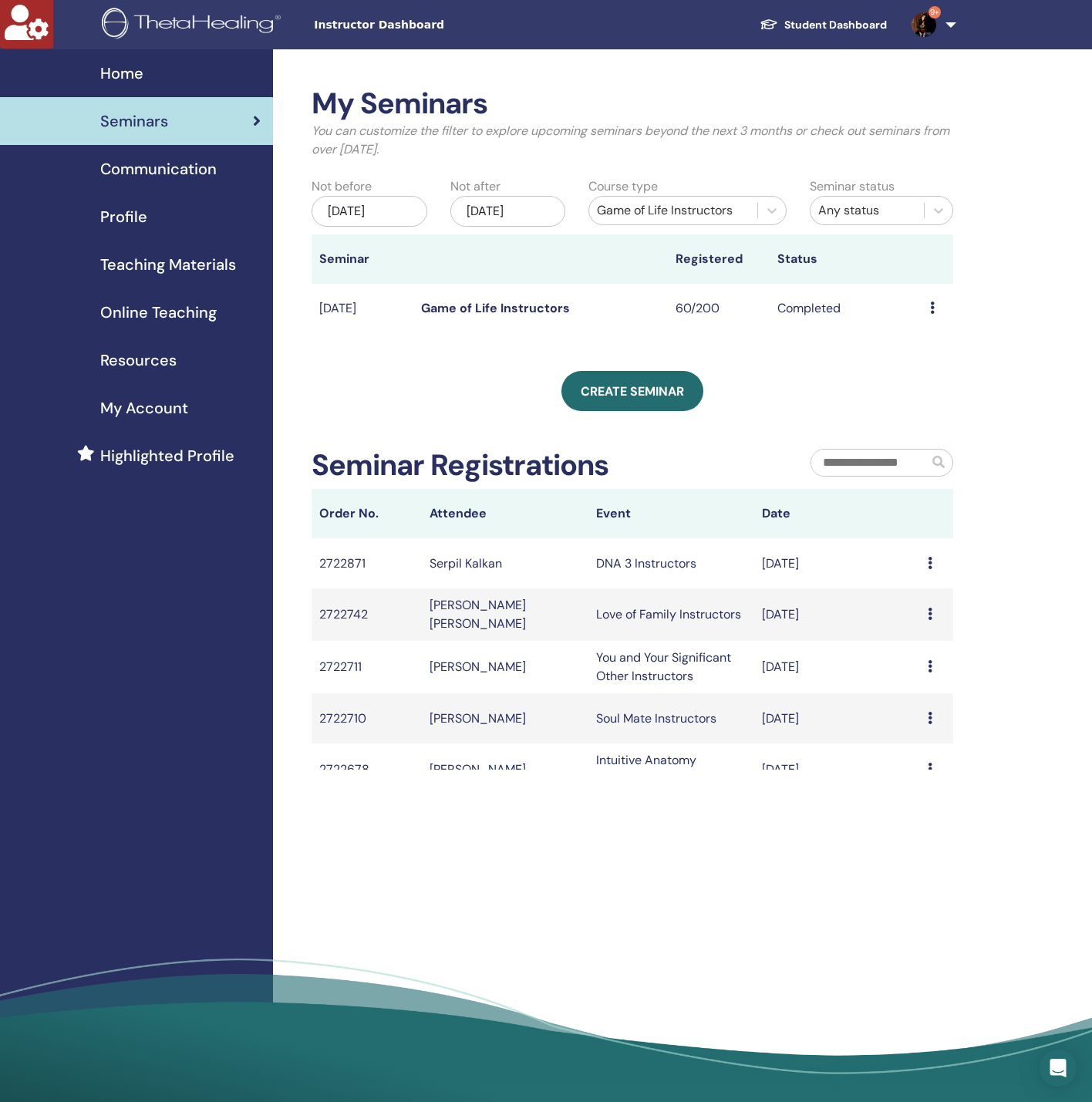
click at [504, 304] on link "Game of Life Instructors" at bounding box center [495, 308] width 149 height 16
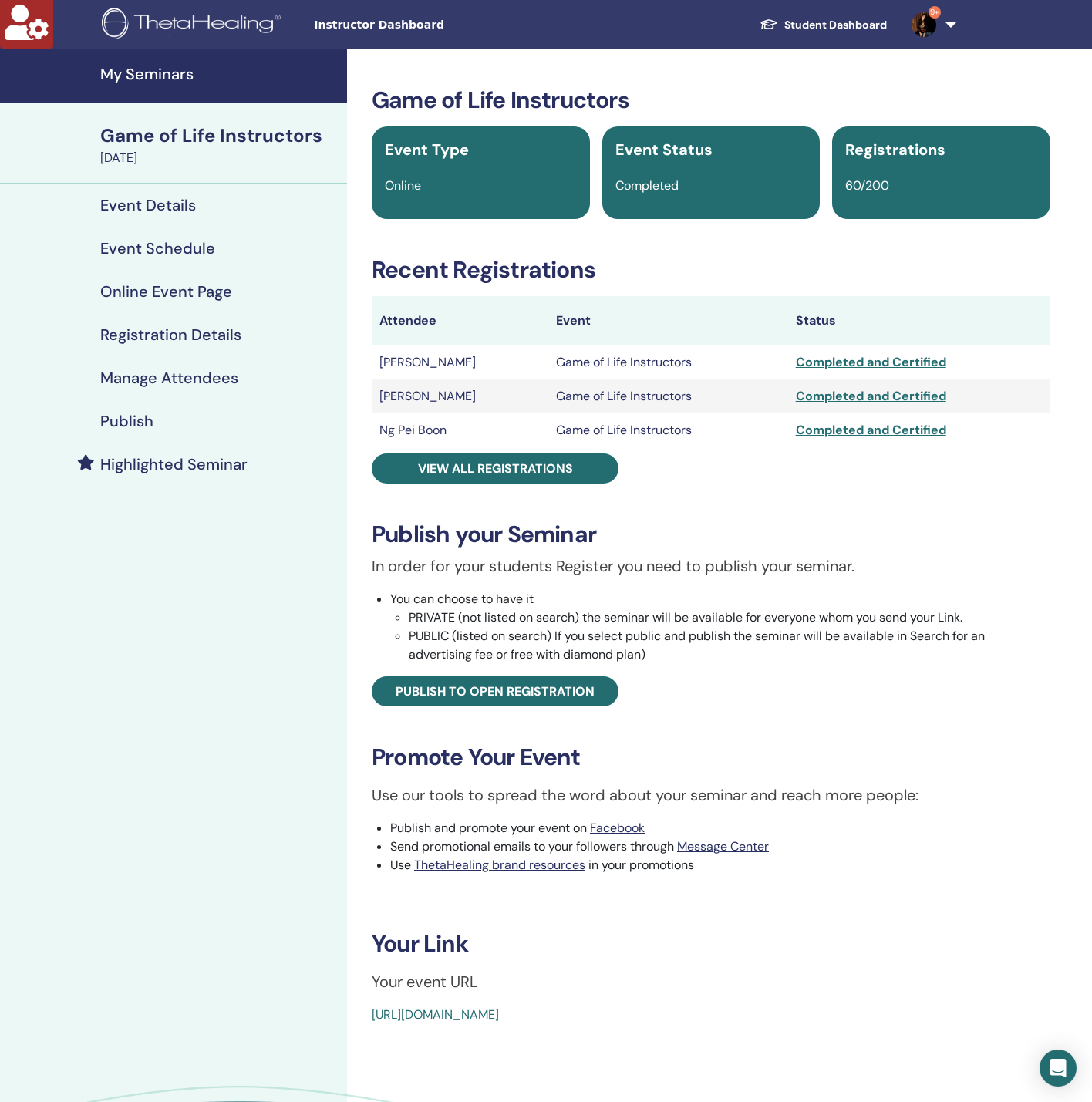
click at [237, 380] on div "Manage Attendees" at bounding box center [173, 378] width 322 height 19
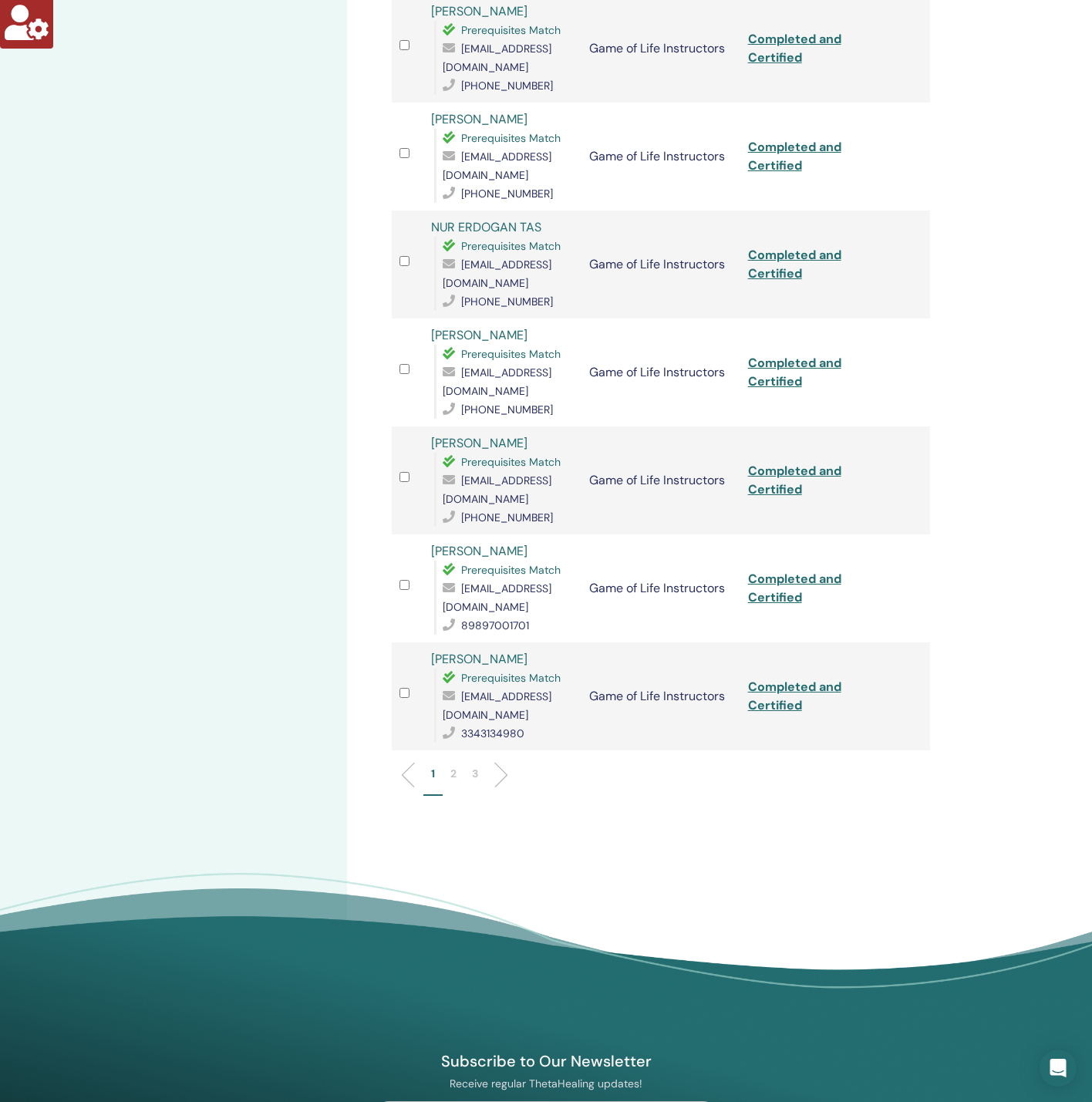
scroll to position [1837, 0]
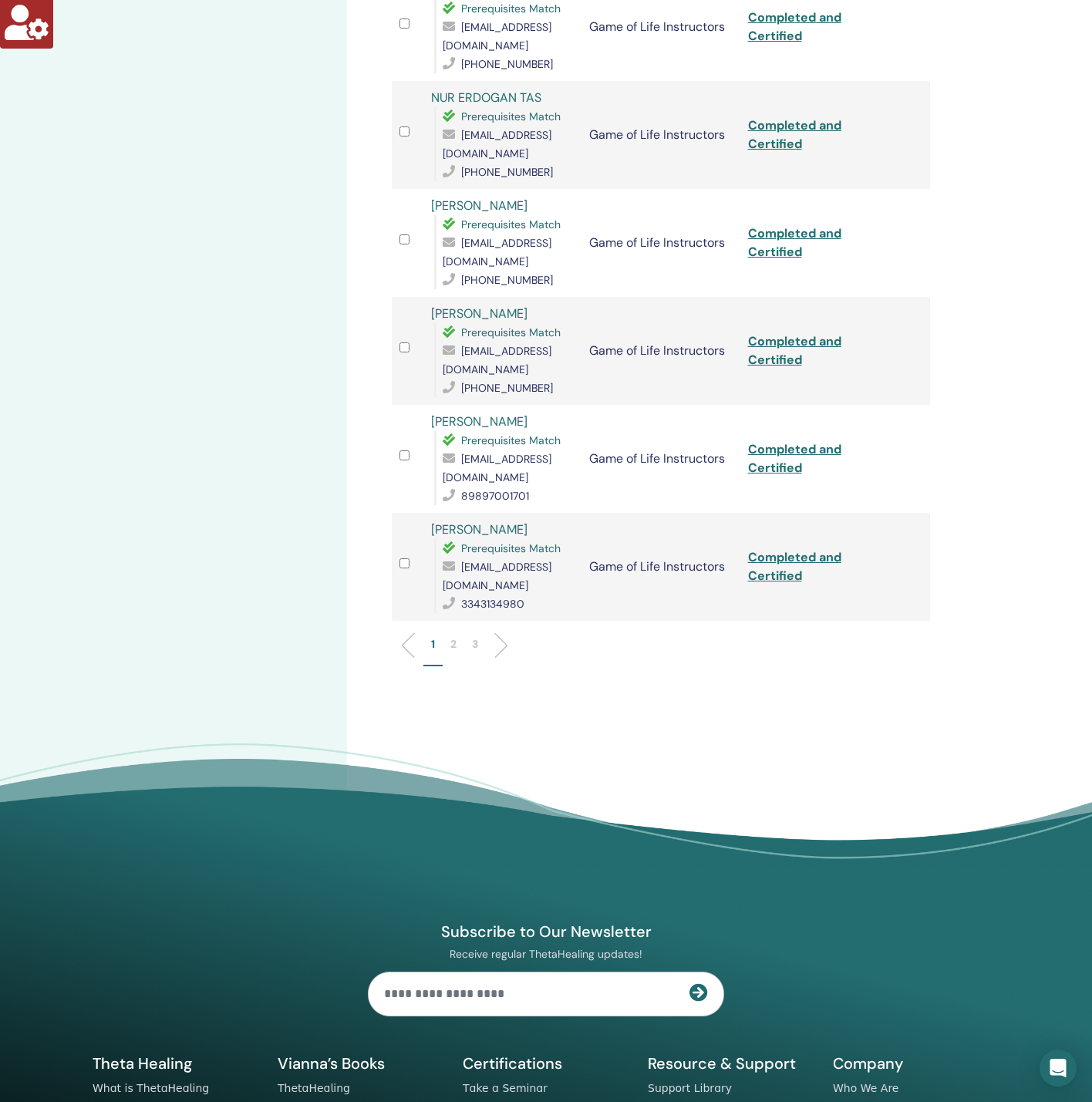
click at [456, 636] on p "2" at bounding box center [453, 644] width 6 height 16
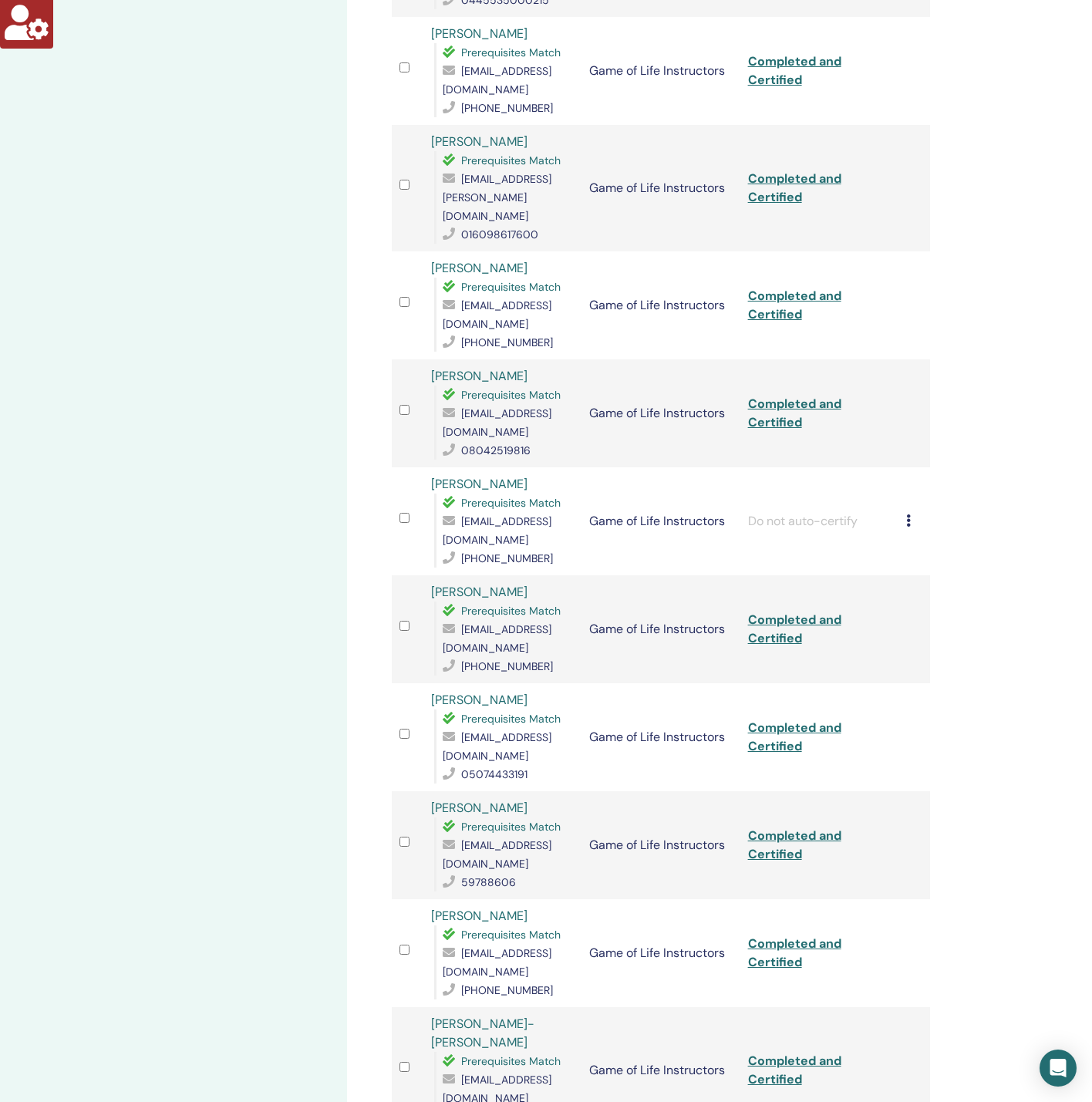
scroll to position [680, 0]
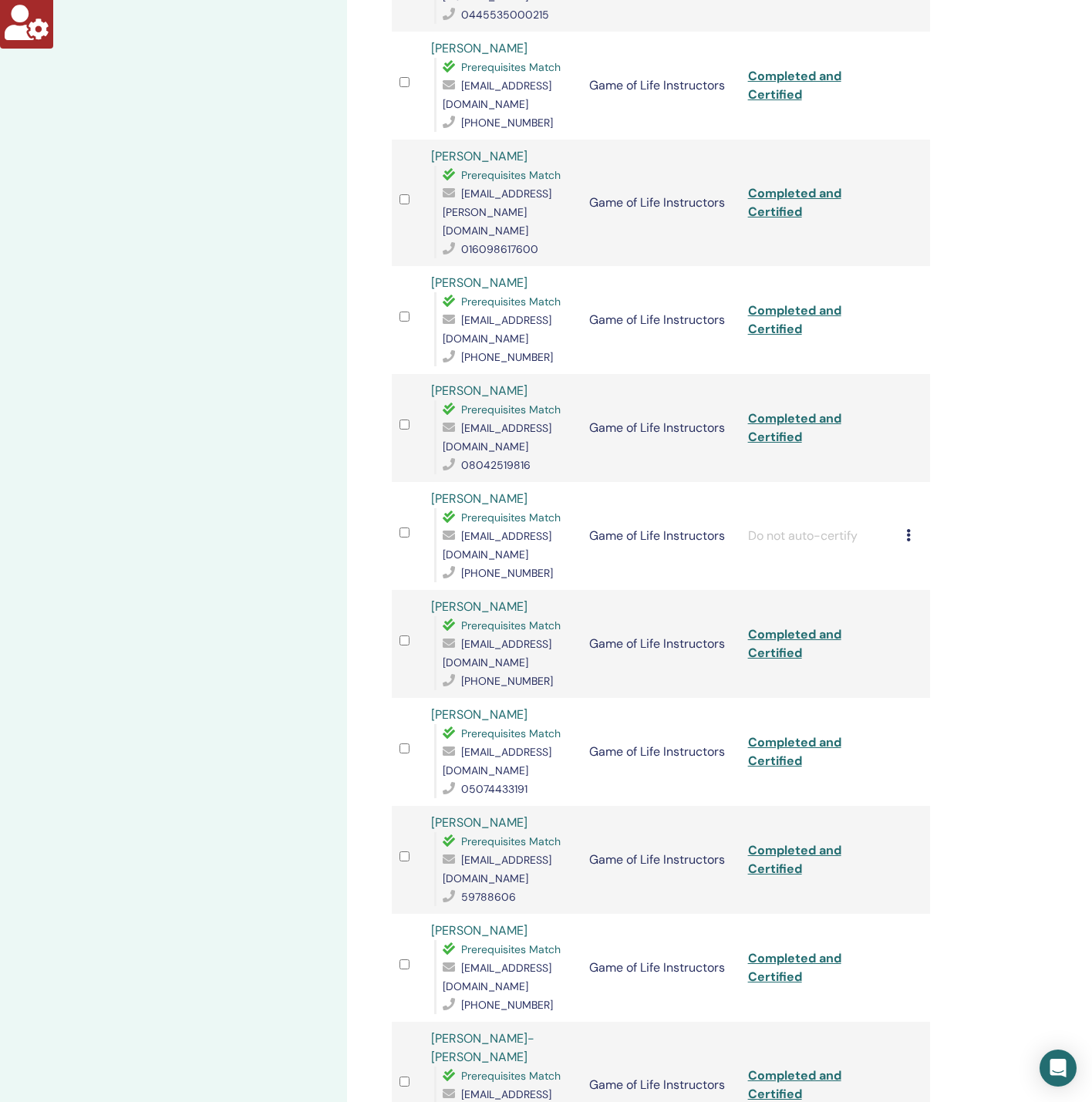
click at [905, 488] on td "Cancel Registration Do not auto-certify Mark as Paid Mark as Unpaid Mark as Abs…" at bounding box center [914, 536] width 32 height 108
click at [909, 529] on icon at bounding box center [908, 535] width 4 height 12
click at [925, 613] on p "Complete and Certify" at bounding box center [935, 614] width 122 height 19
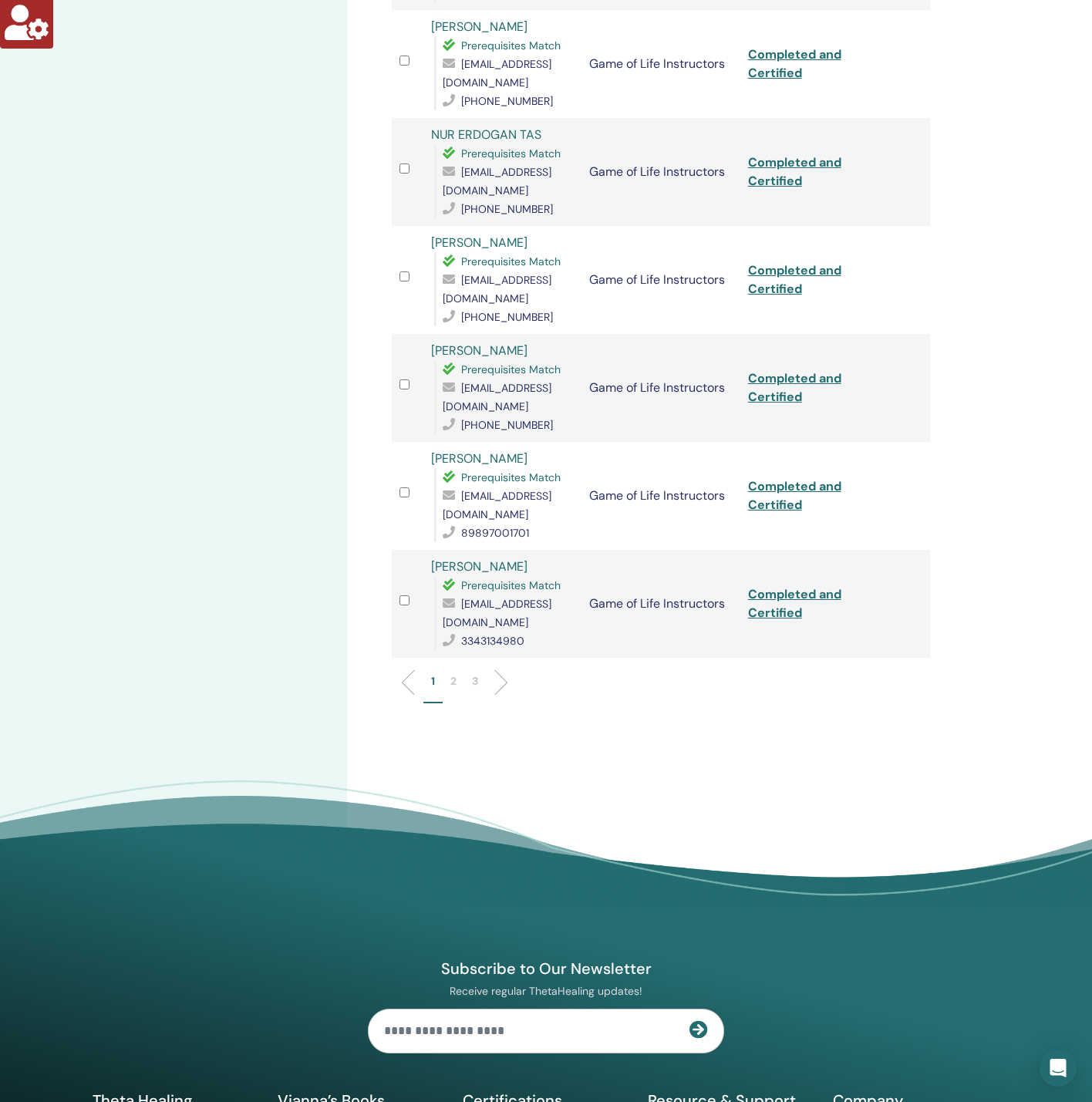
scroll to position [1837, 0]
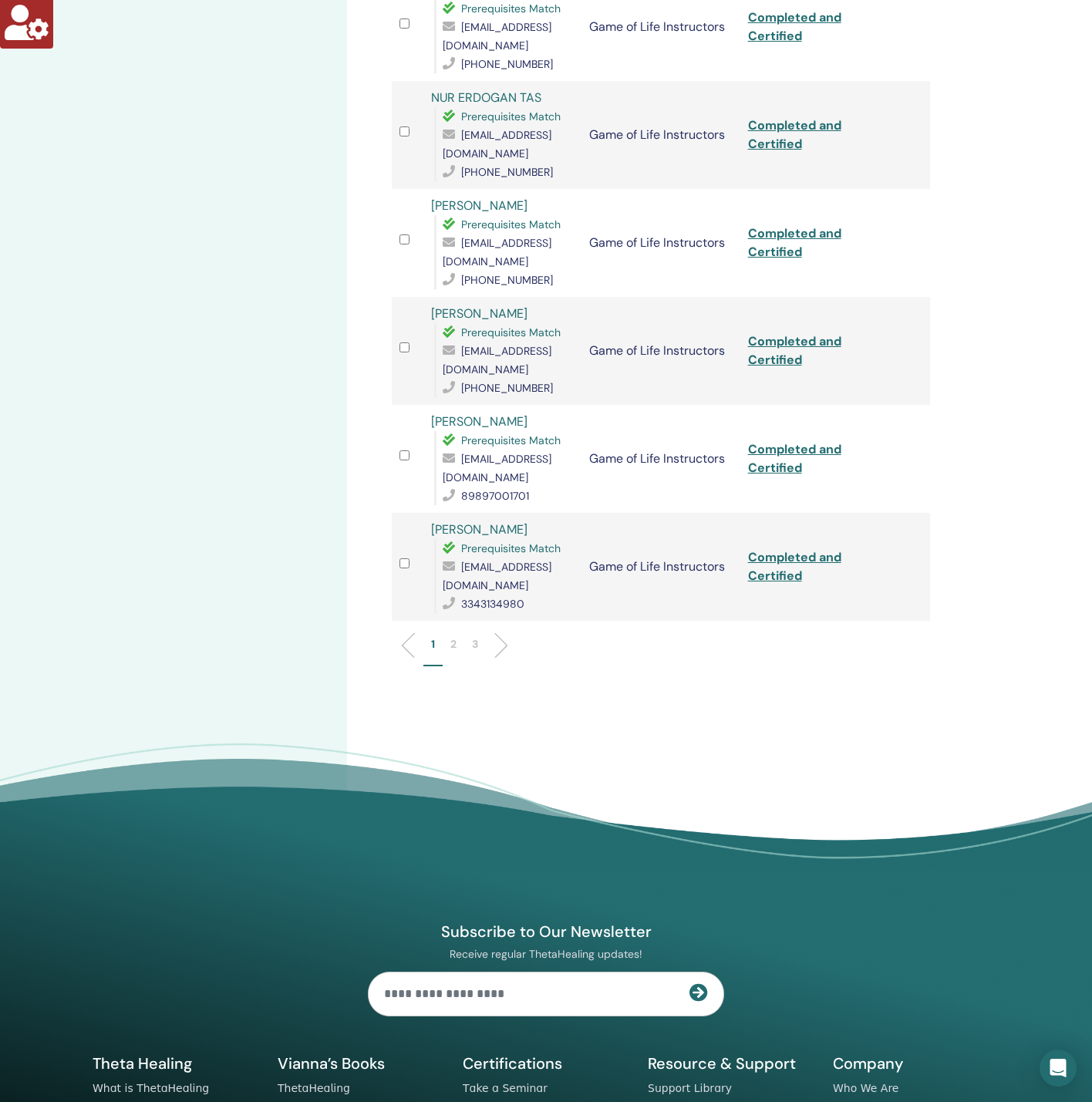
click at [480, 636] on li "3" at bounding box center [475, 650] width 21 height 30
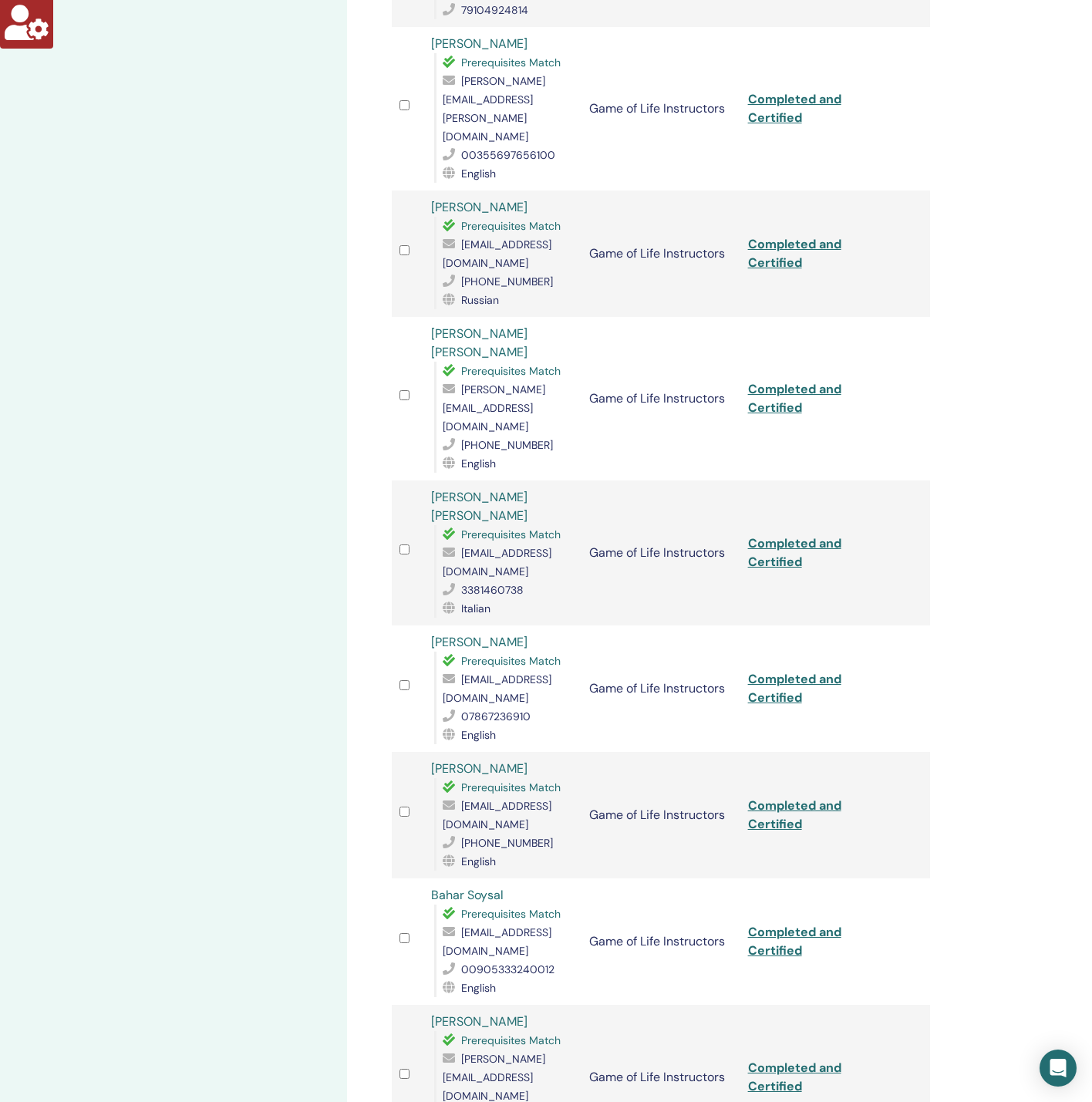
scroll to position [1735, 0]
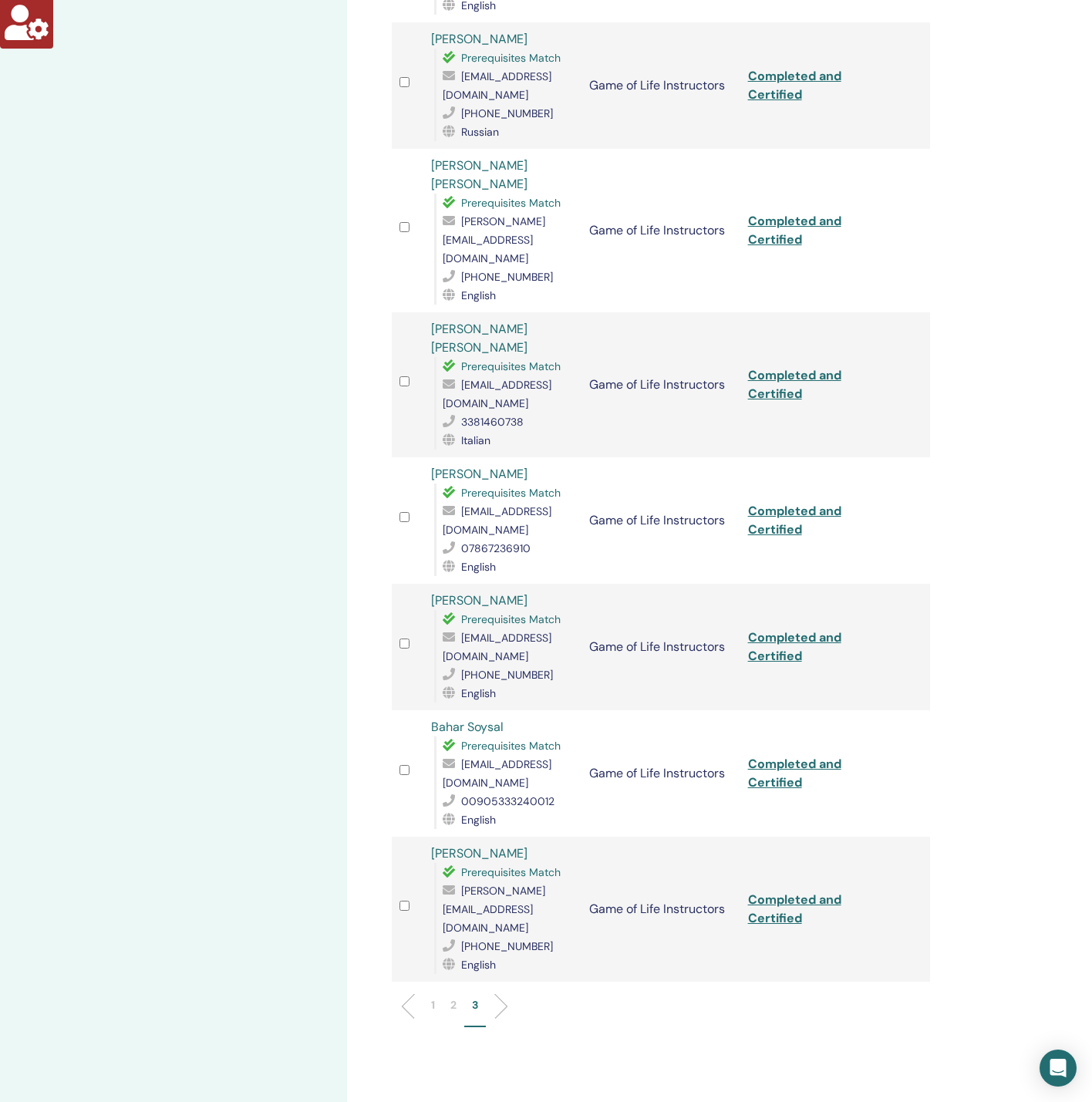
click at [451, 997] on p "2" at bounding box center [453, 1005] width 6 height 16
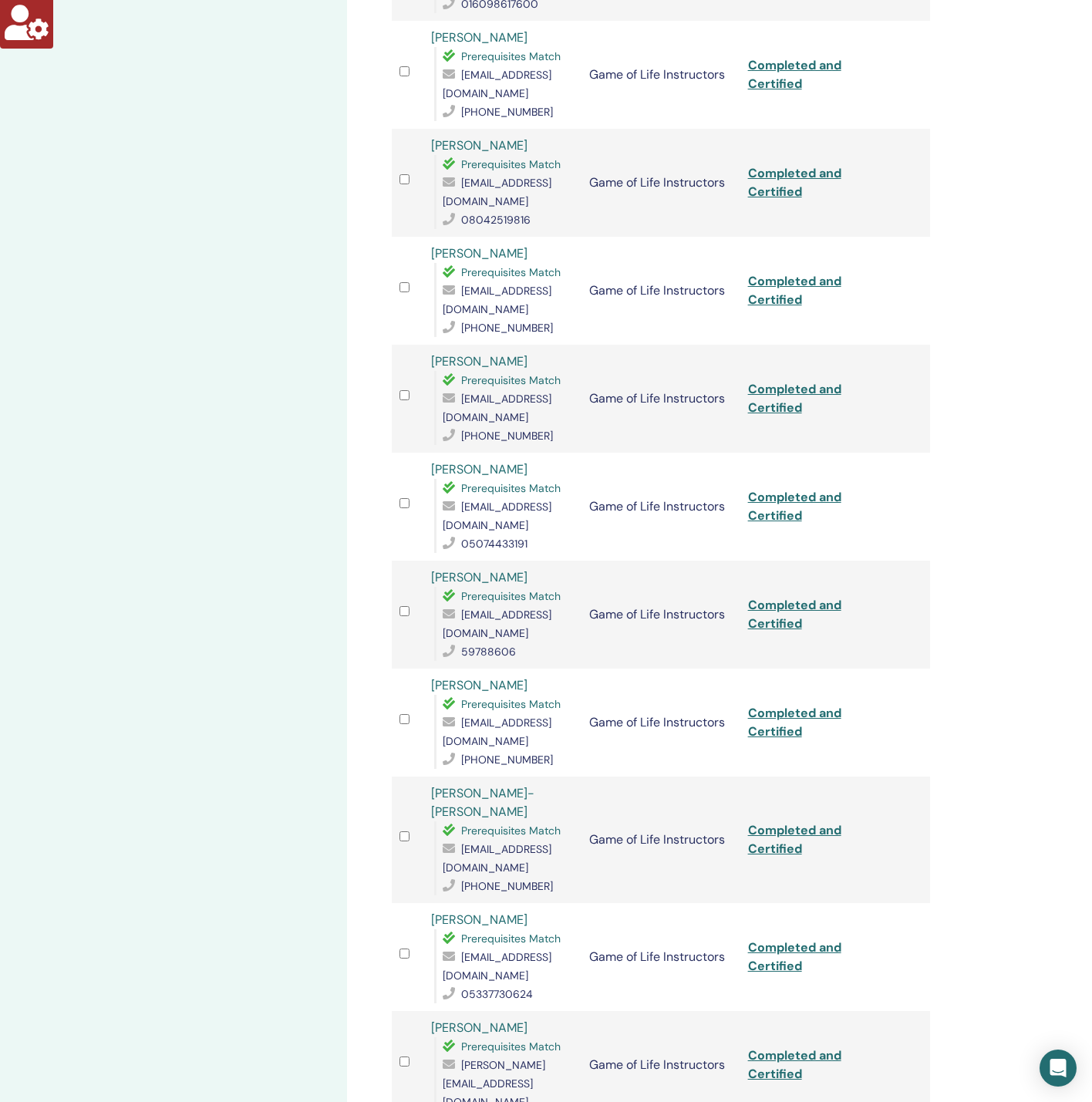
scroll to position [1504, 0]
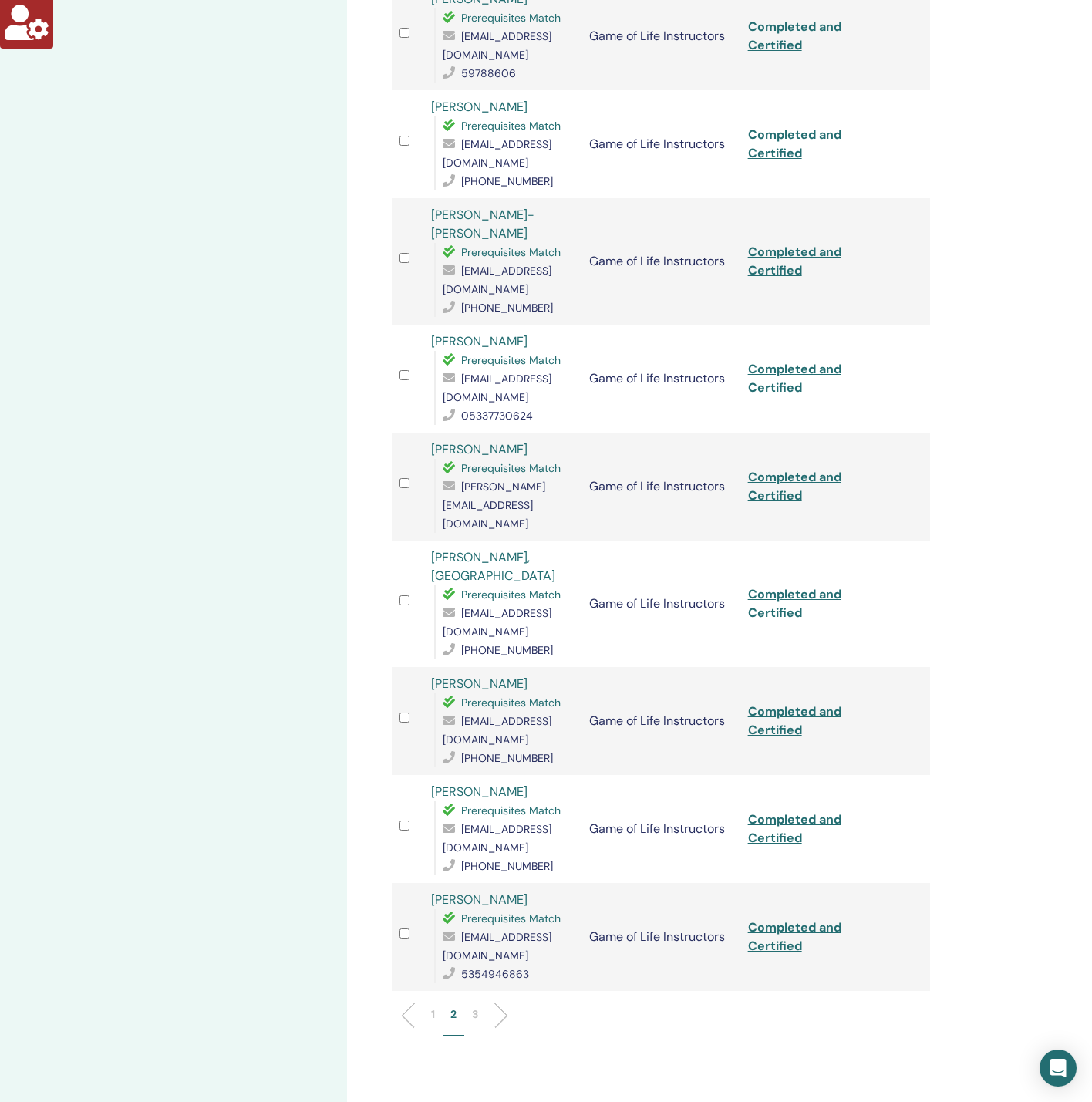
click at [436, 1006] on li "1" at bounding box center [433, 1021] width 19 height 30
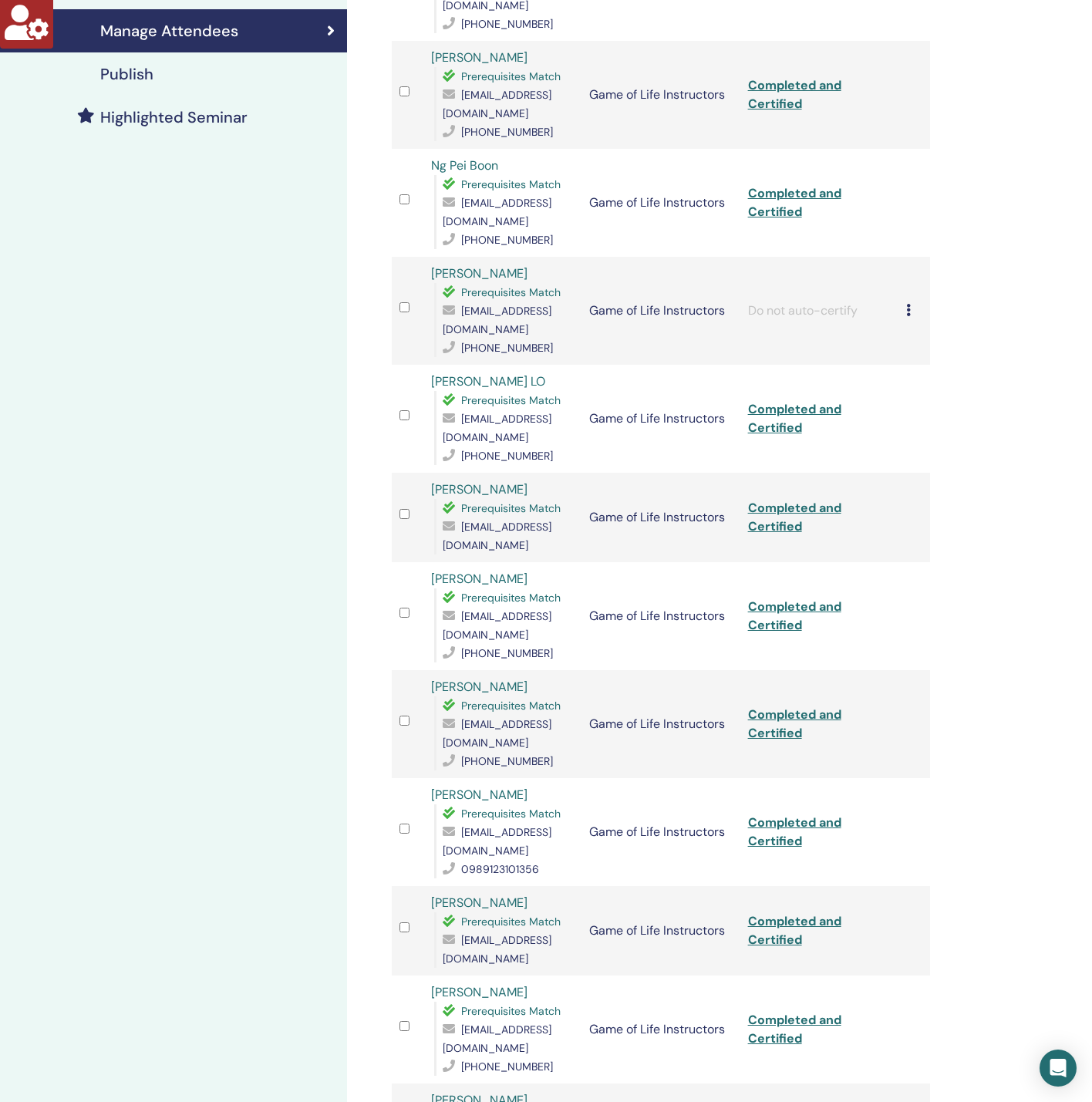
scroll to position [0, 0]
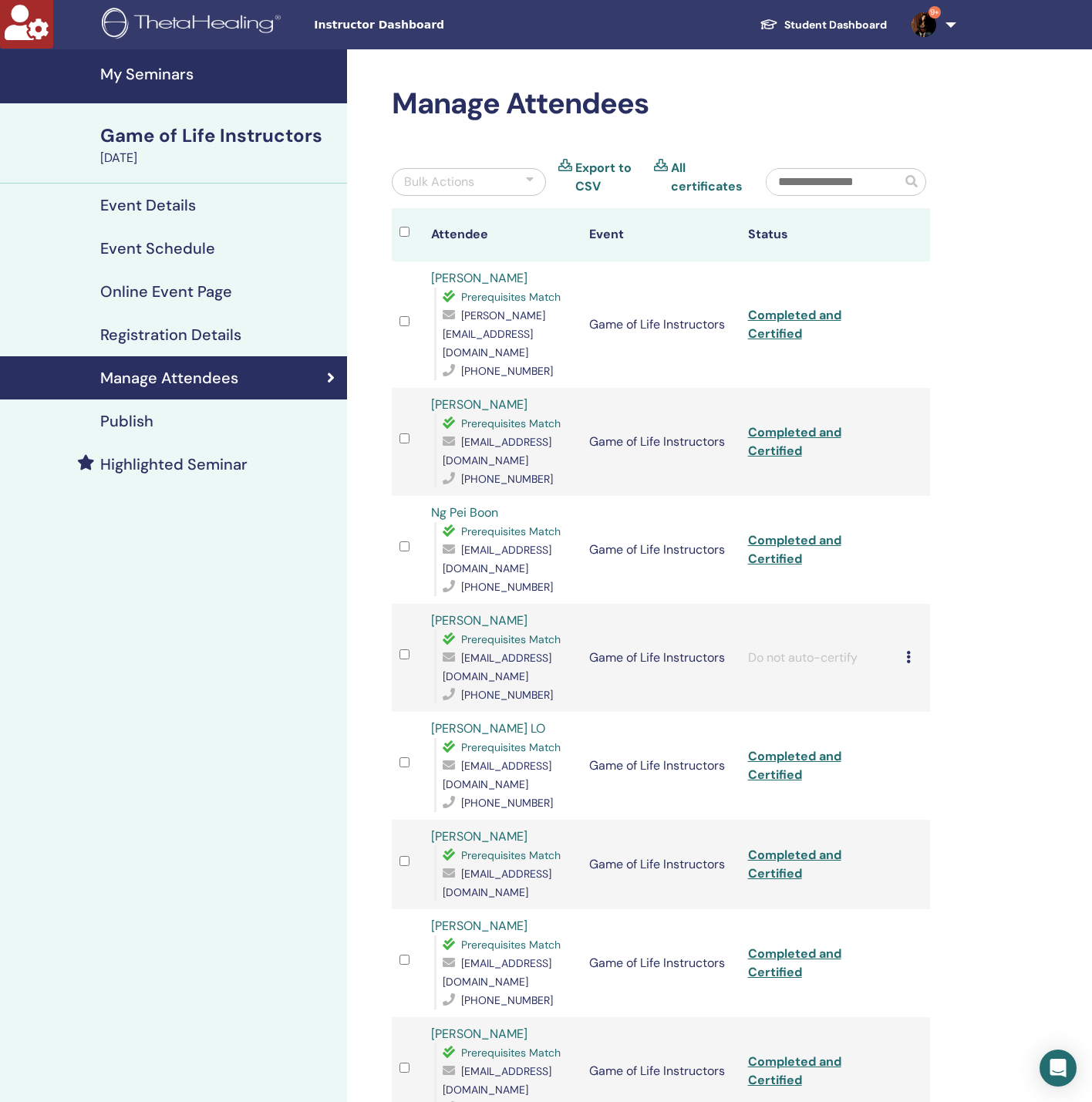
click at [830, 181] on input "text" at bounding box center [834, 182] width 135 height 27
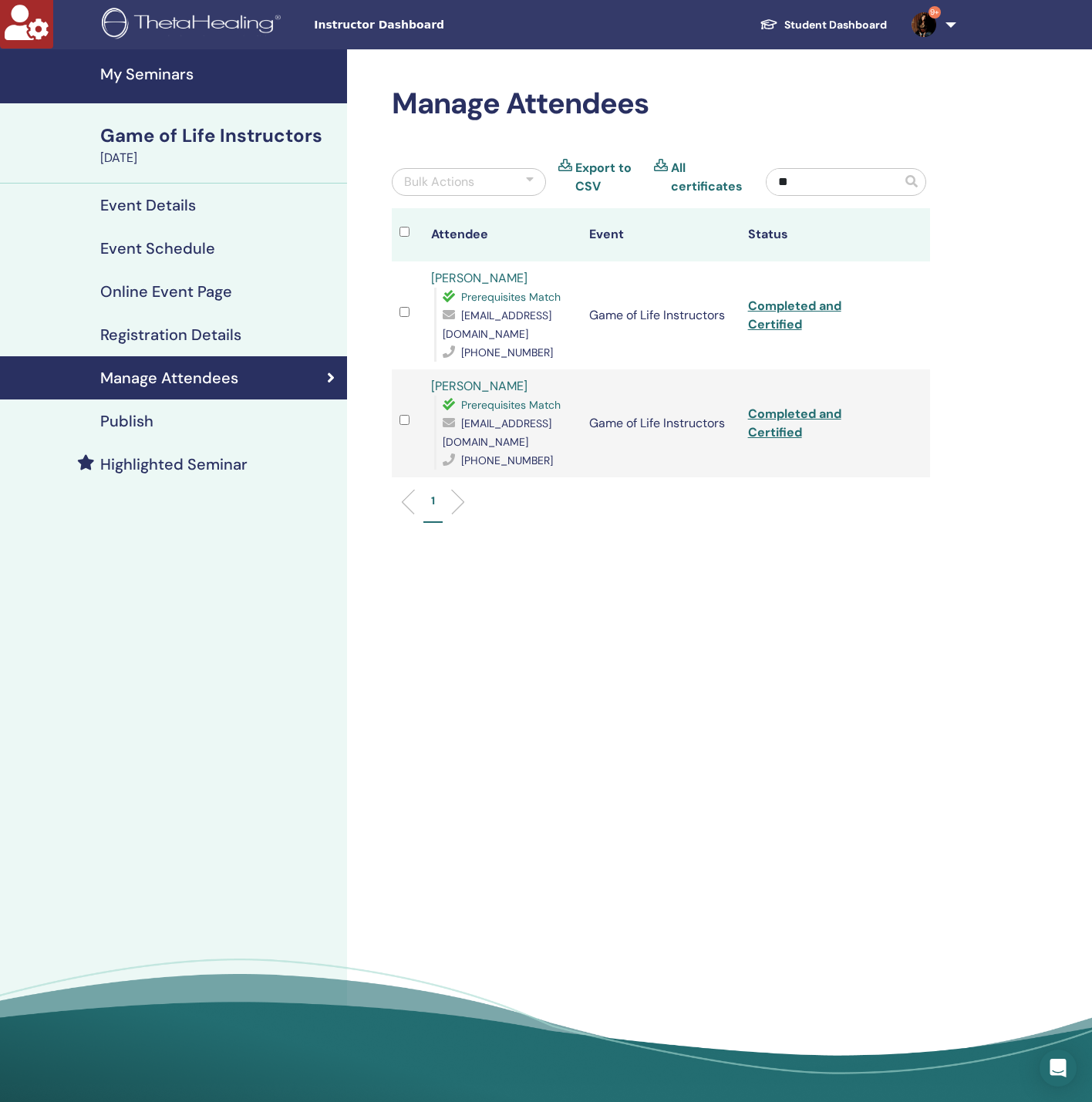
type input "*"
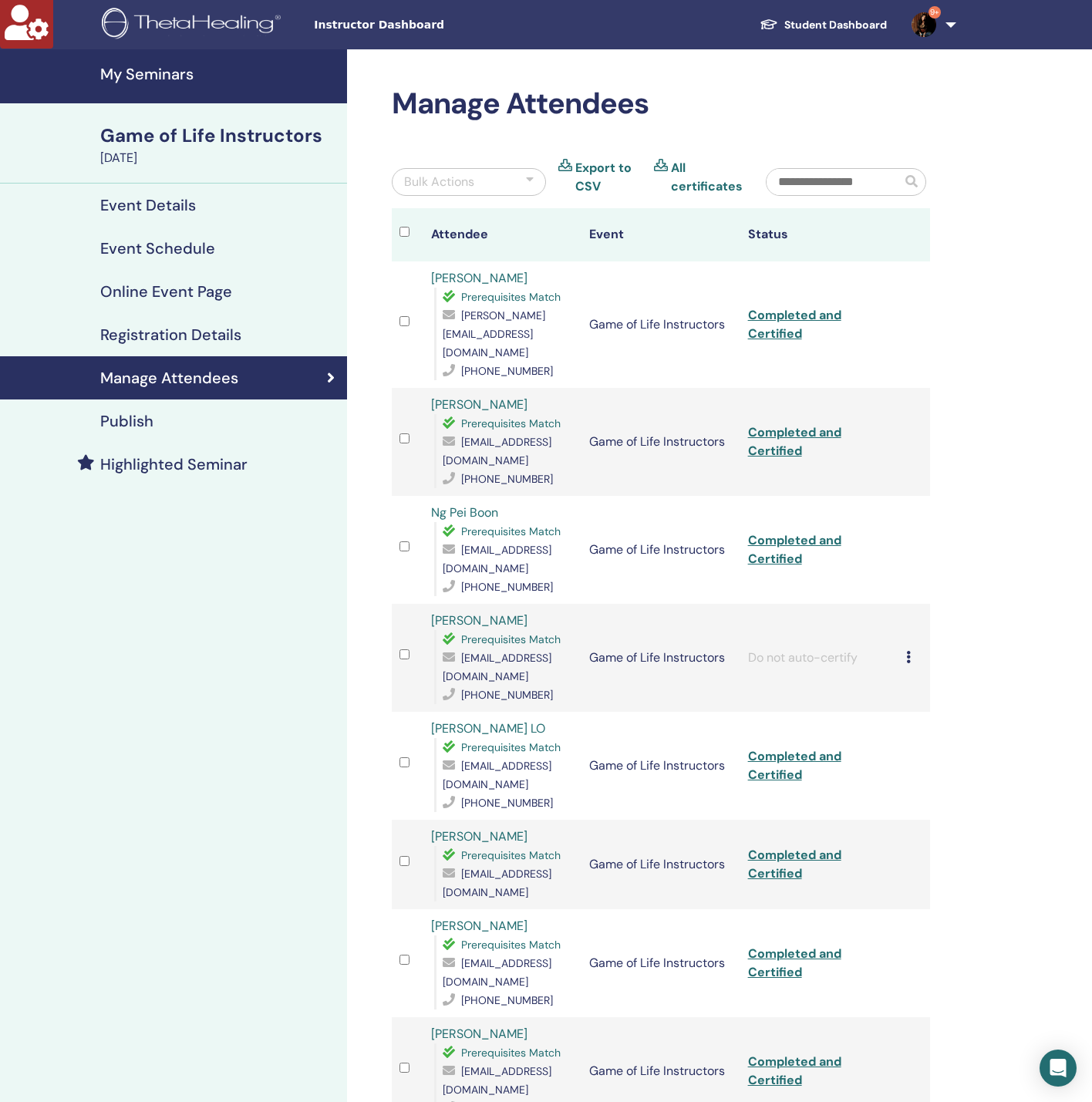
click at [879, 188] on input "text" at bounding box center [834, 182] width 135 height 27
paste input "**********"
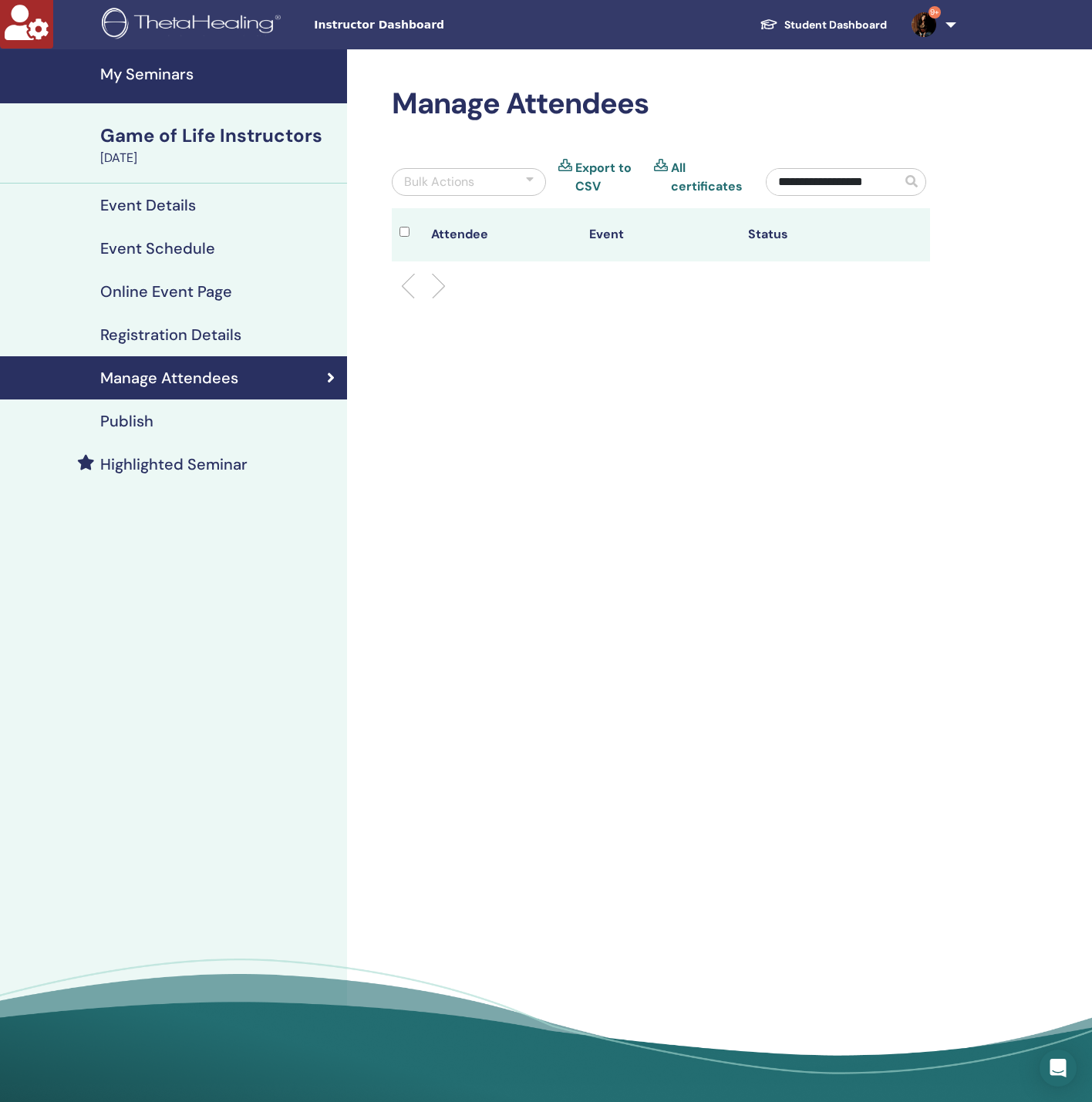
type input "**********"
click at [195, 380] on h4 "Manage Attendees" at bounding box center [169, 378] width 138 height 19
click at [163, 328] on h4 "Registration Details" at bounding box center [171, 335] width 141 height 19
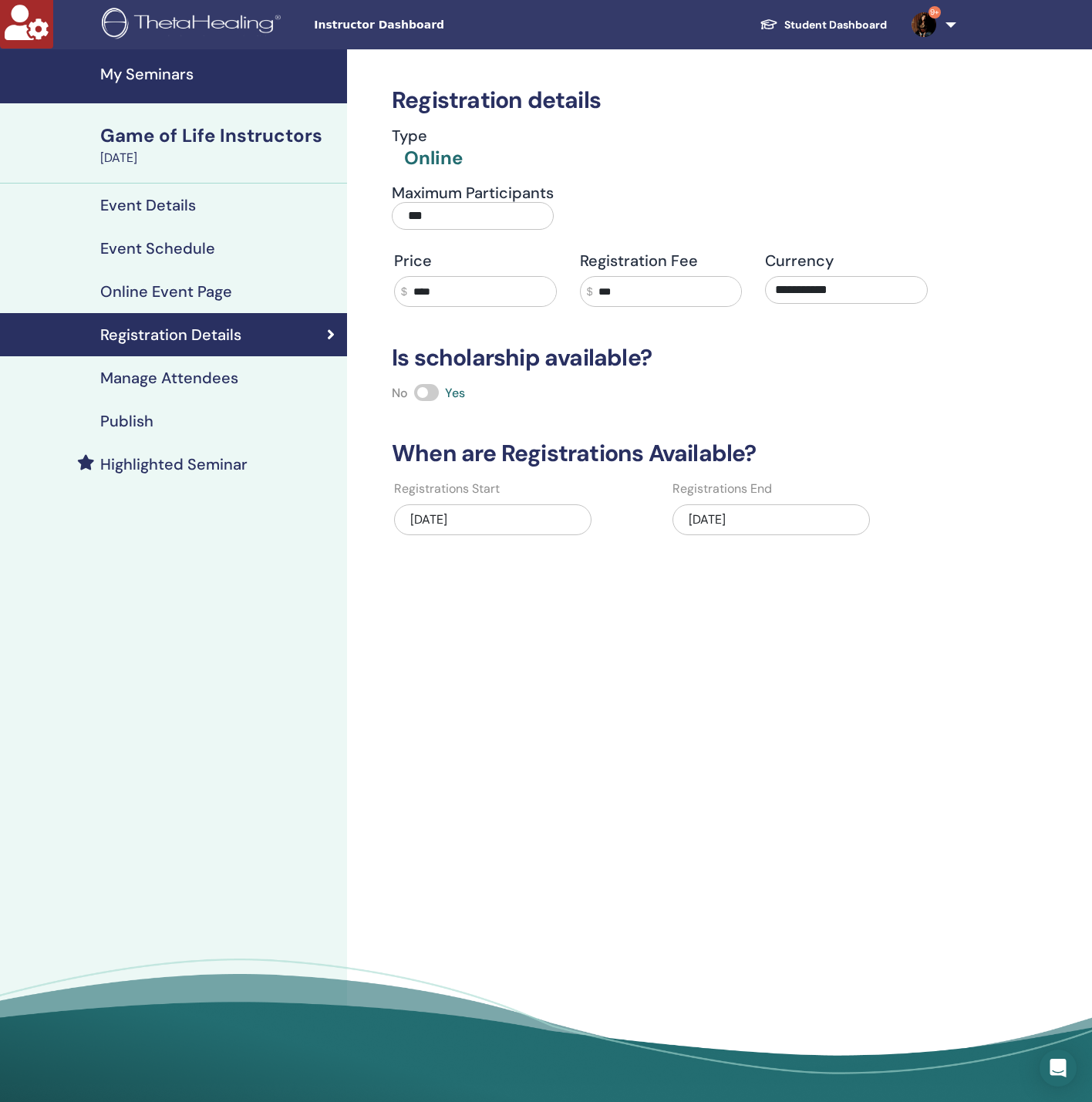
click at [150, 390] on link "Manage Attendees" at bounding box center [173, 378] width 347 height 43
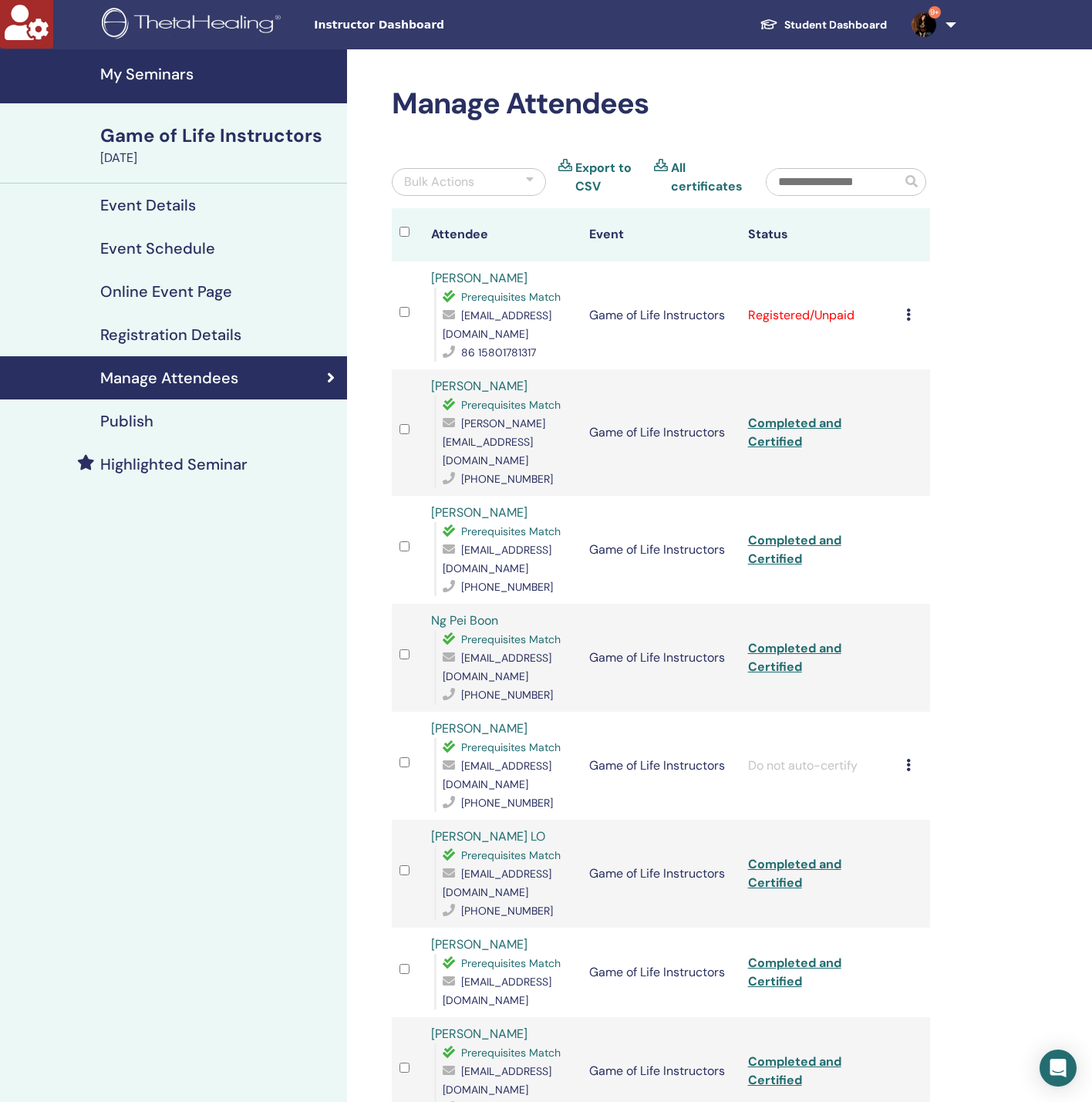
click at [906, 308] on icon at bounding box center [908, 314] width 4 height 12
click at [926, 434] on p "Complete and Certify" at bounding box center [931, 435] width 122 height 19
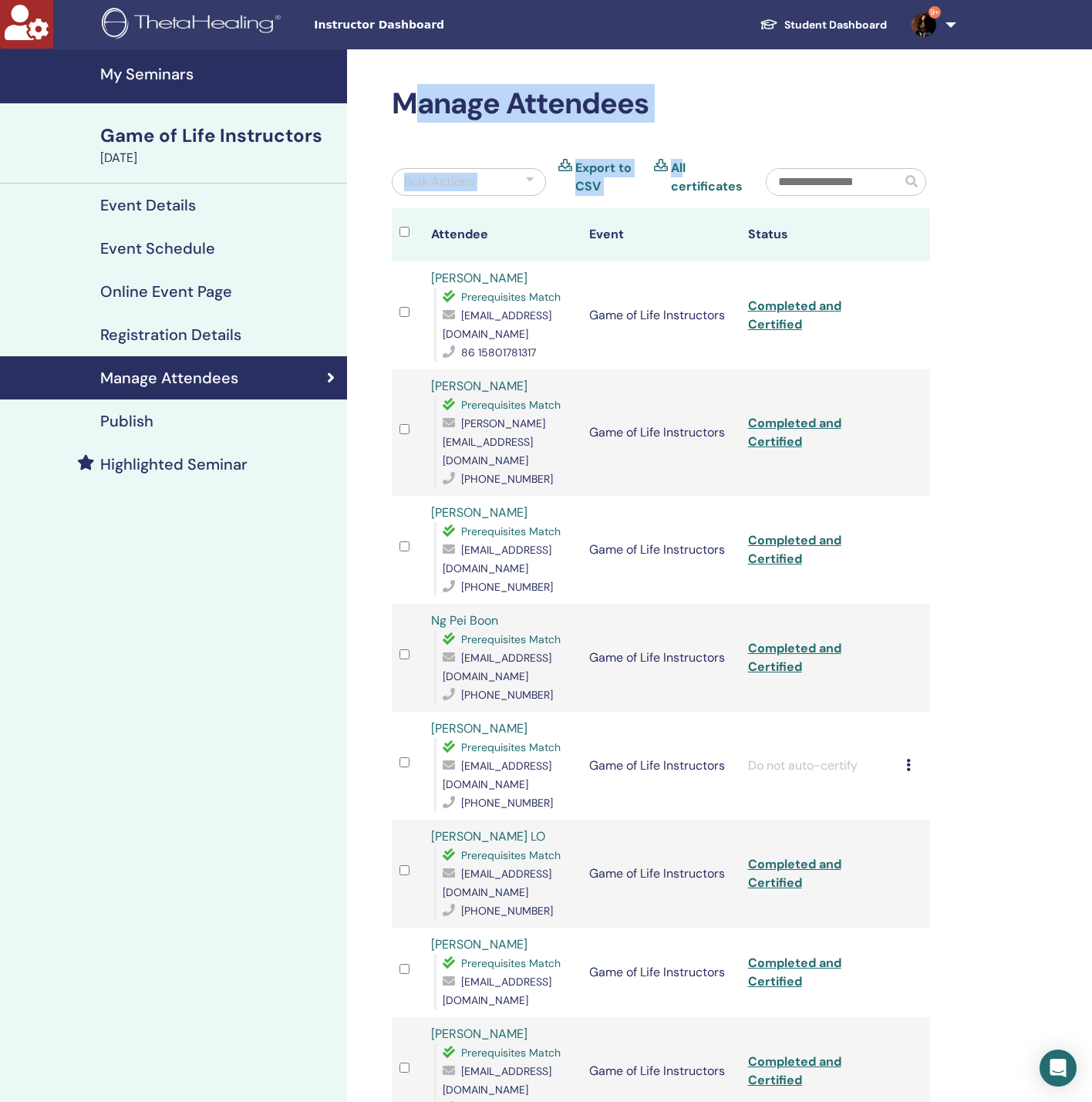
drag, startPoint x: 683, startPoint y: 129, endPoint x: 411, endPoint y: 98, distance: 273.8
click at [436, 103] on h2 "Manage Attendees" at bounding box center [661, 104] width 538 height 35
drag, startPoint x: 456, startPoint y: 101, endPoint x: 1022, endPoint y: 528, distance: 709.0
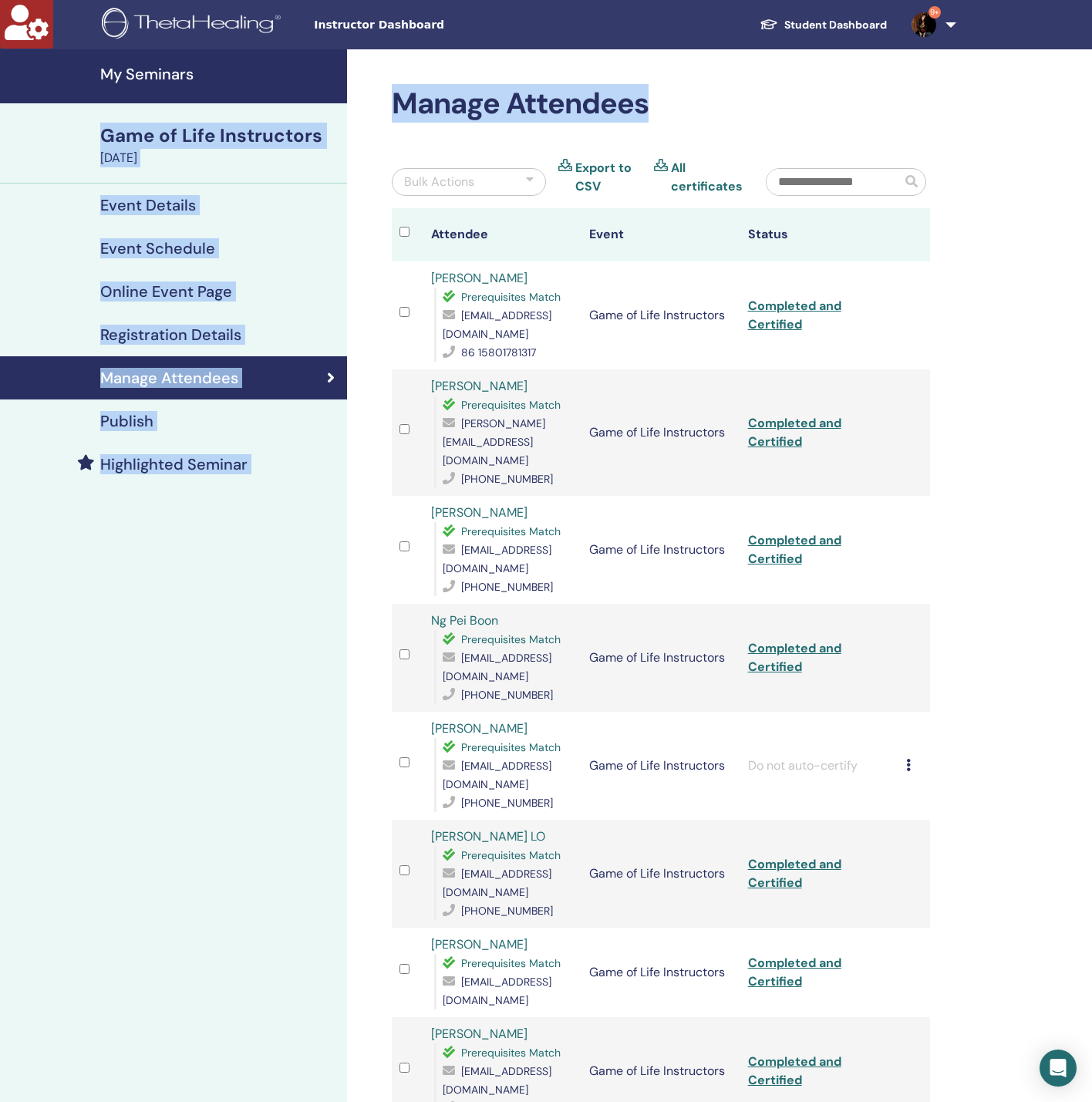
drag, startPoint x: 646, startPoint y: 99, endPoint x: 294, endPoint y: 81, distance: 352.5
click at [540, 96] on h2 "Manage Attendees" at bounding box center [661, 104] width 538 height 35
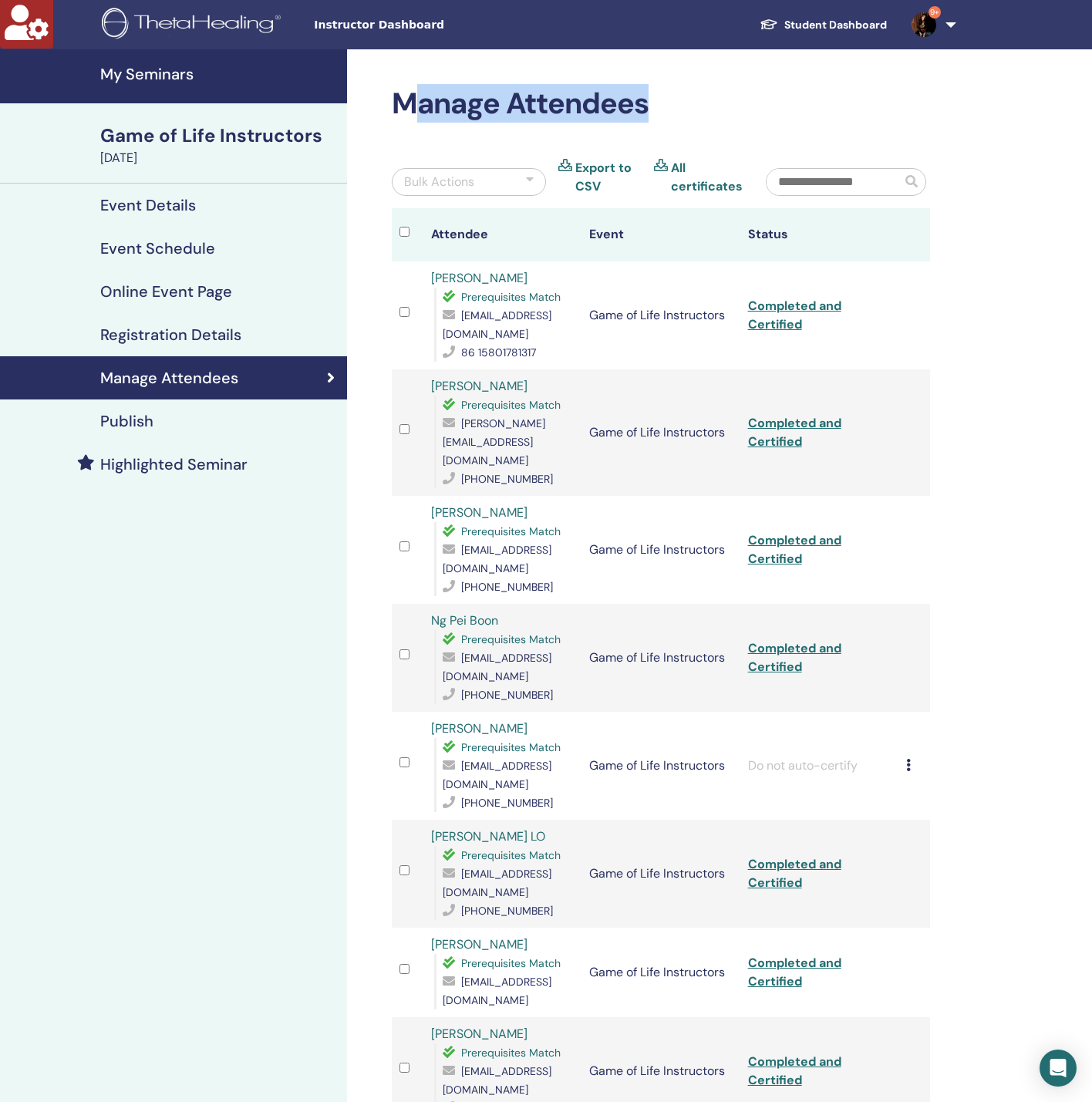
drag, startPoint x: 664, startPoint y: 117, endPoint x: 417, endPoint y: 87, distance: 248.8
click at [417, 87] on h2 "Manage Attendees" at bounding box center [661, 104] width 538 height 35
